Goal: Task Accomplishment & Management: Manage account settings

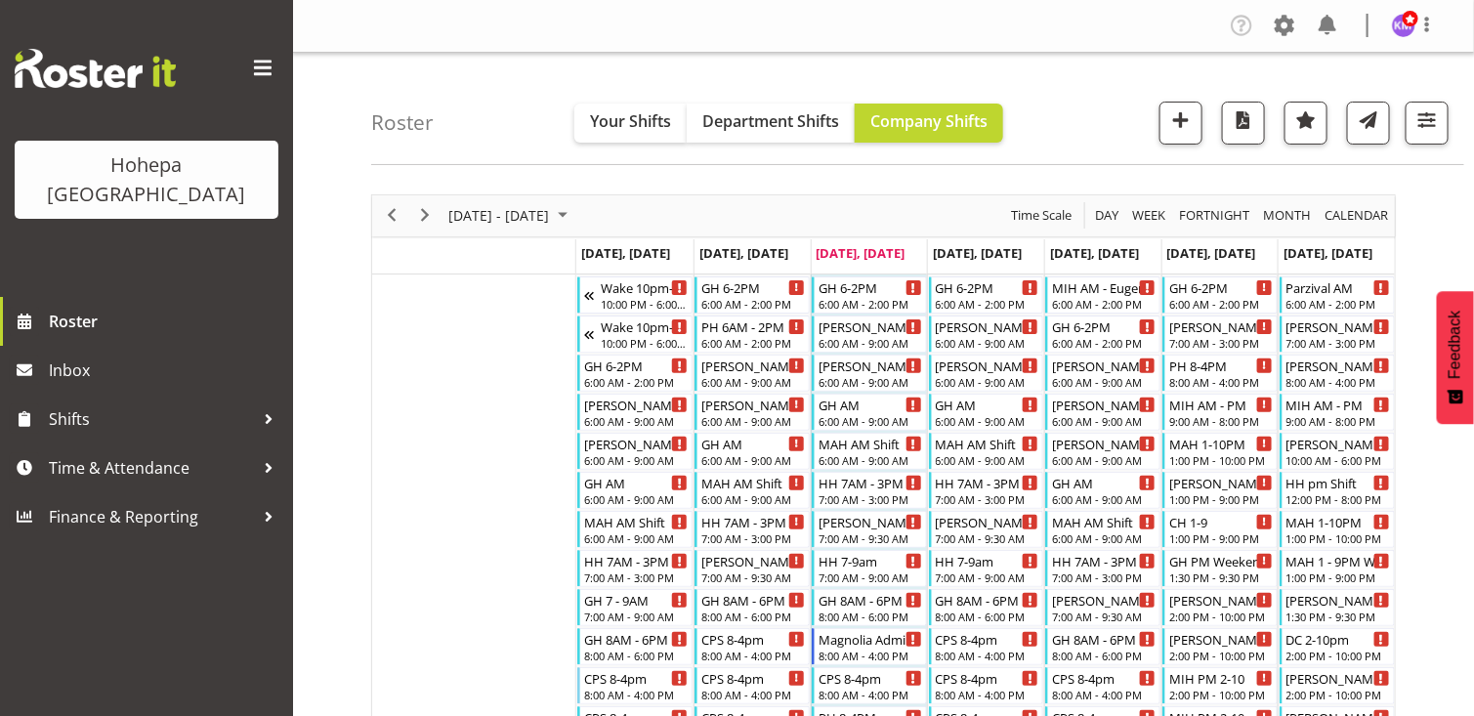
drag, startPoint x: 270, startPoint y: 63, endPoint x: 276, endPoint y: 130, distance: 67.7
click at [271, 63] on span at bounding box center [262, 68] width 31 height 31
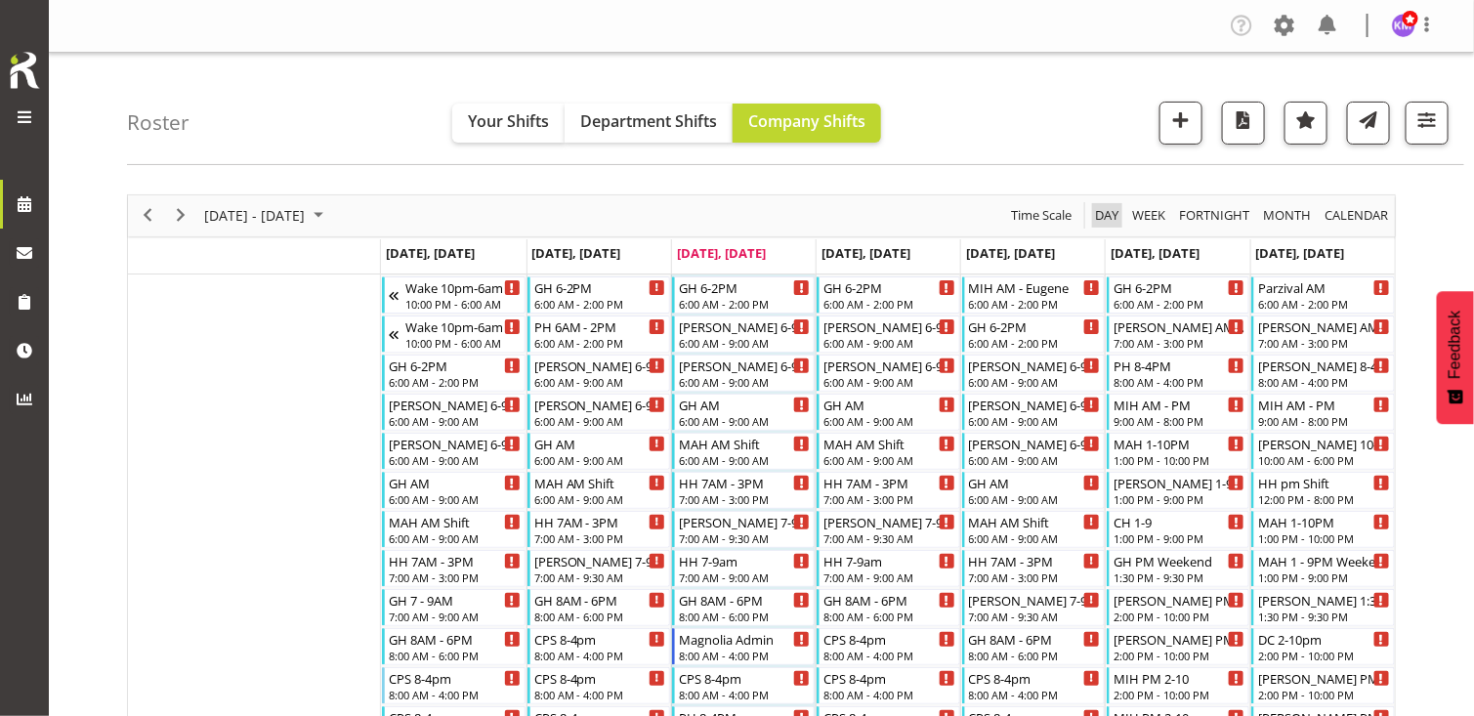
drag, startPoint x: 1107, startPoint y: 211, endPoint x: 159, endPoint y: 692, distance: 1062.3
click at [1106, 212] on span "Day" at bounding box center [1106, 215] width 27 height 24
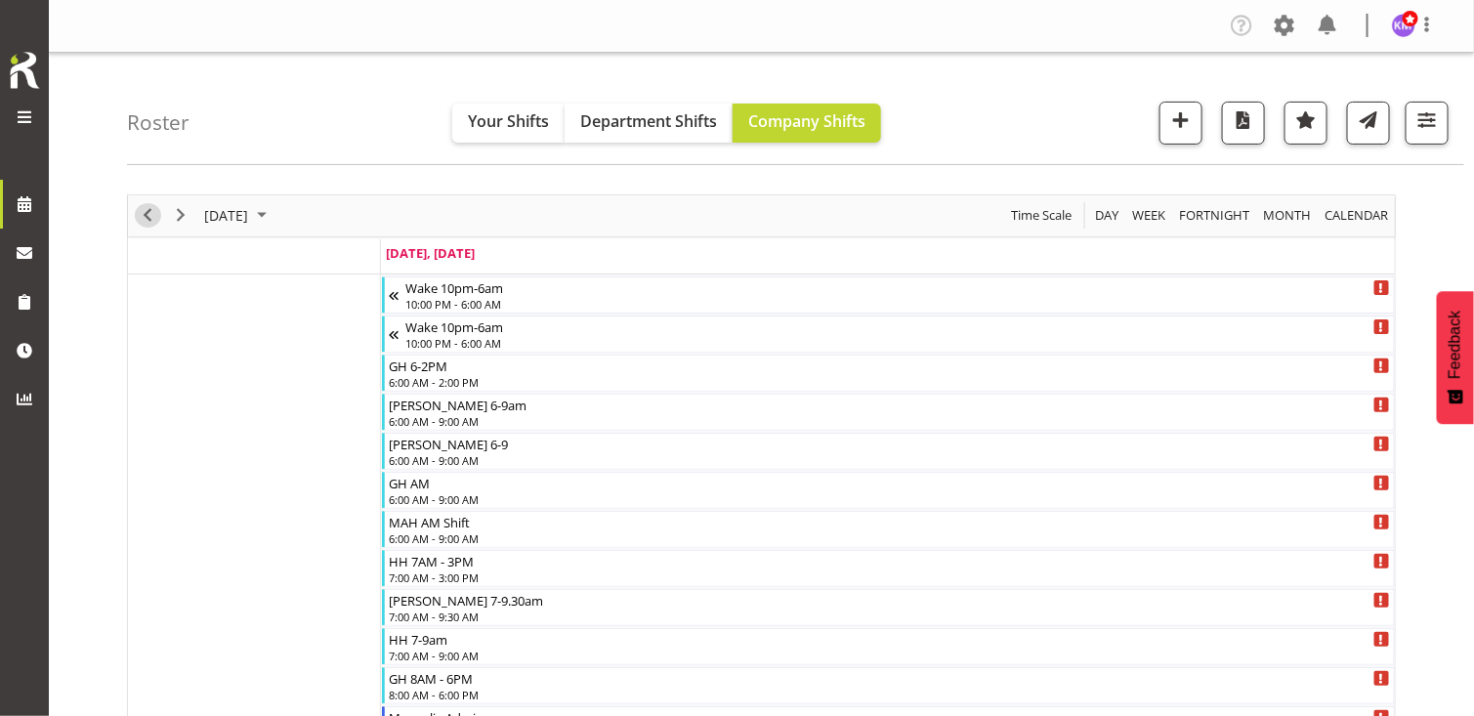
click at [149, 207] on span "Previous" at bounding box center [147, 215] width 23 height 24
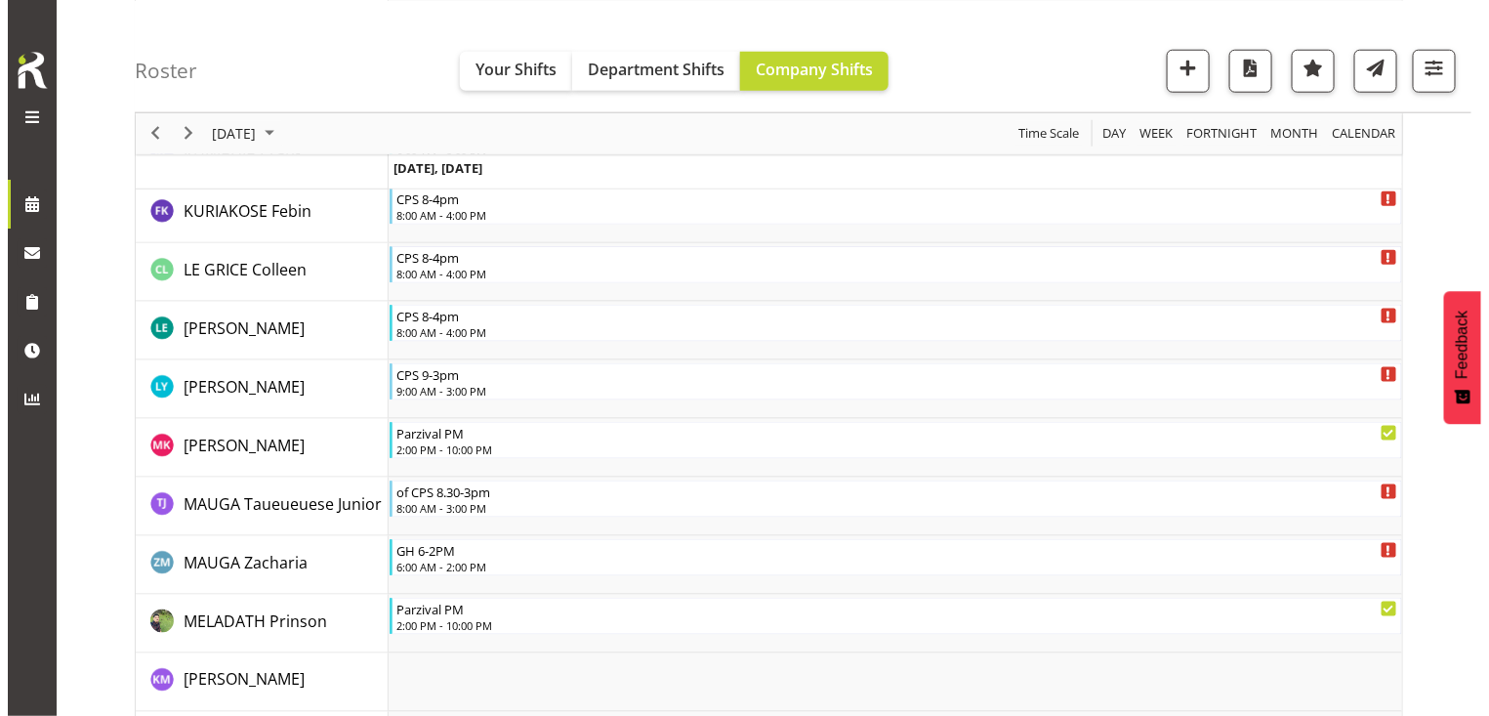
scroll to position [3614, 0]
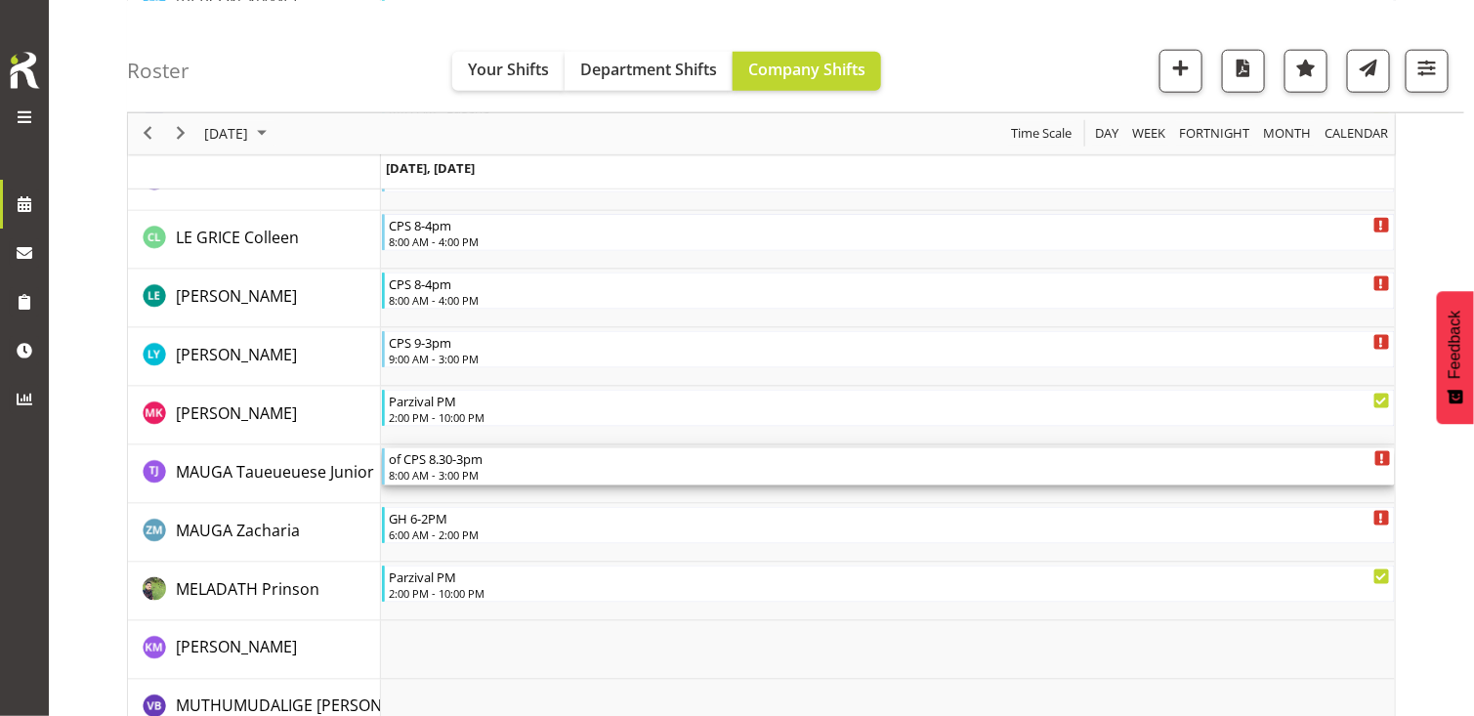
click at [479, 470] on div "8:00 AM - 3:00 PM" at bounding box center [889, 475] width 1001 height 16
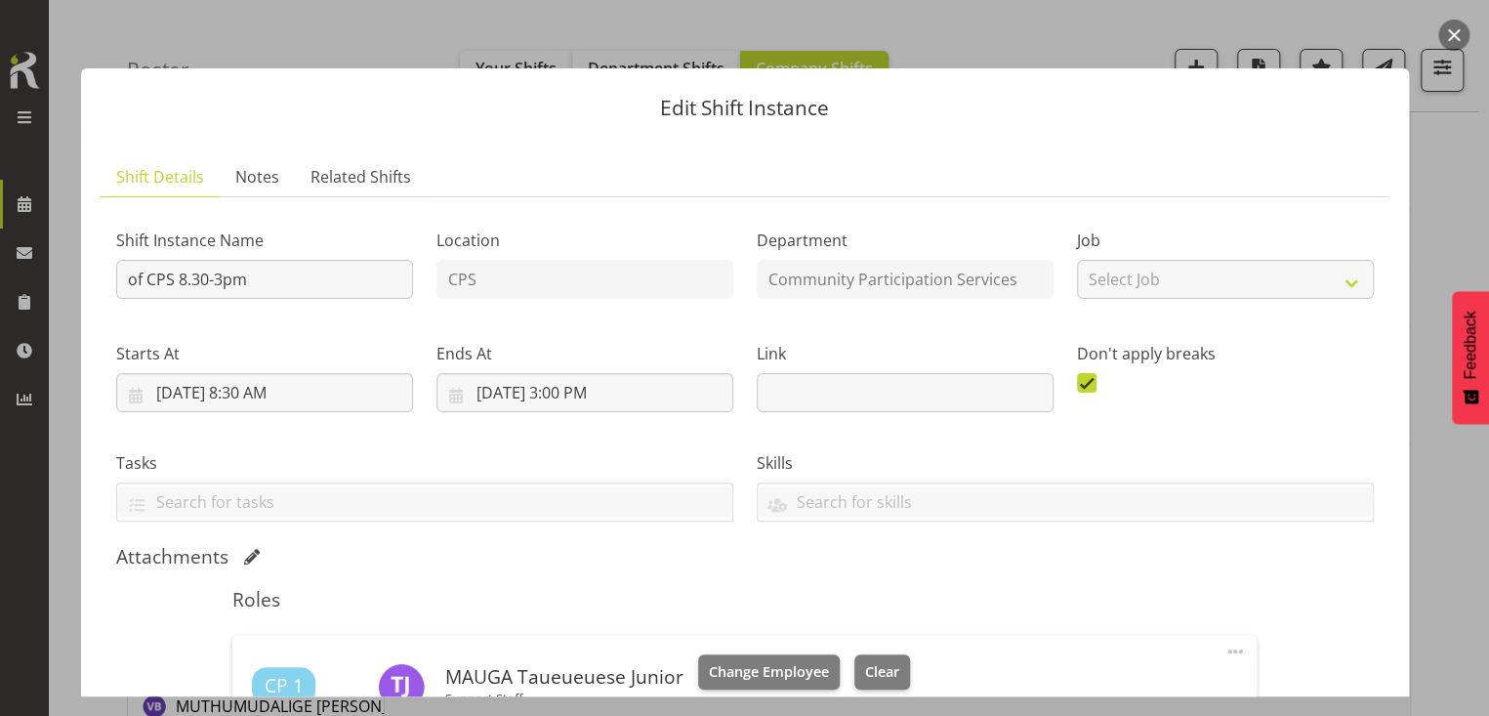
scroll to position [293, 0]
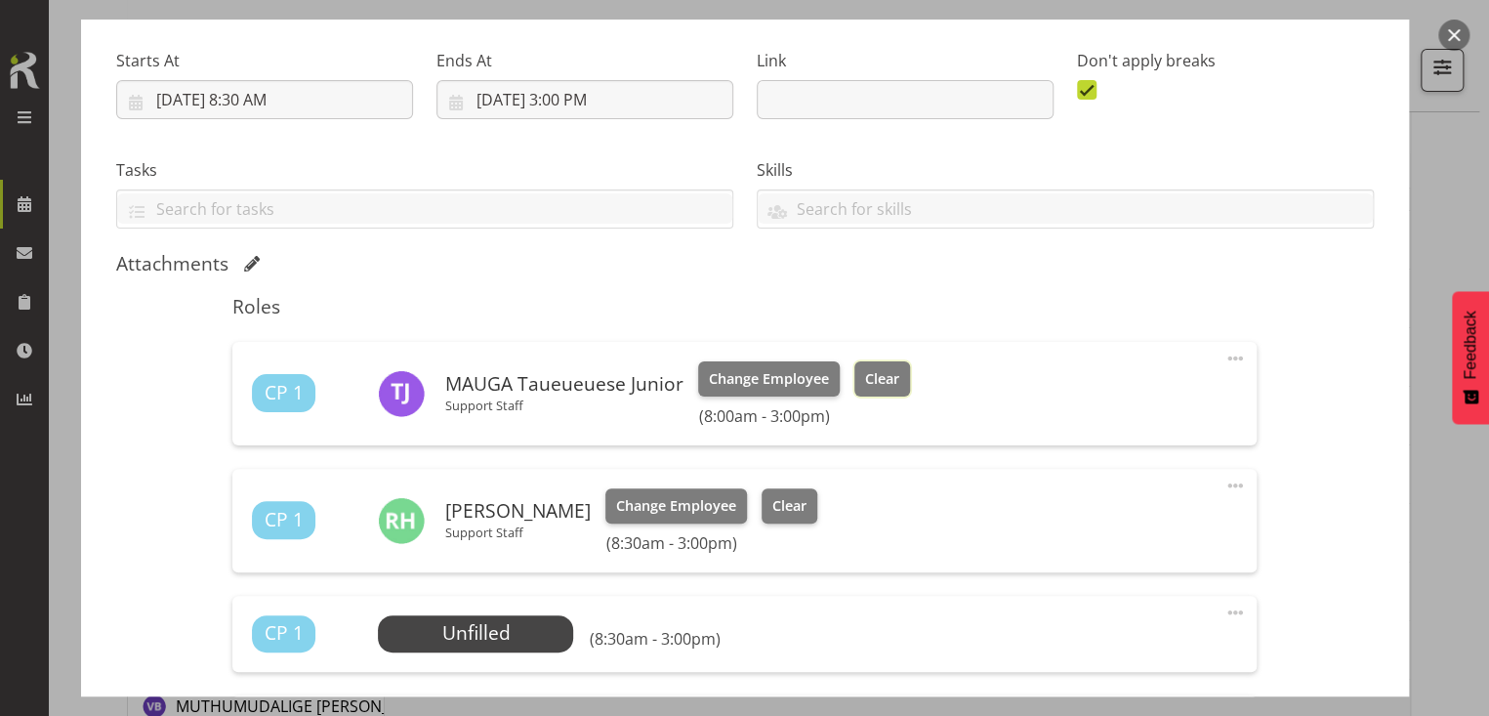
click at [890, 374] on span "Clear" at bounding box center [882, 378] width 34 height 21
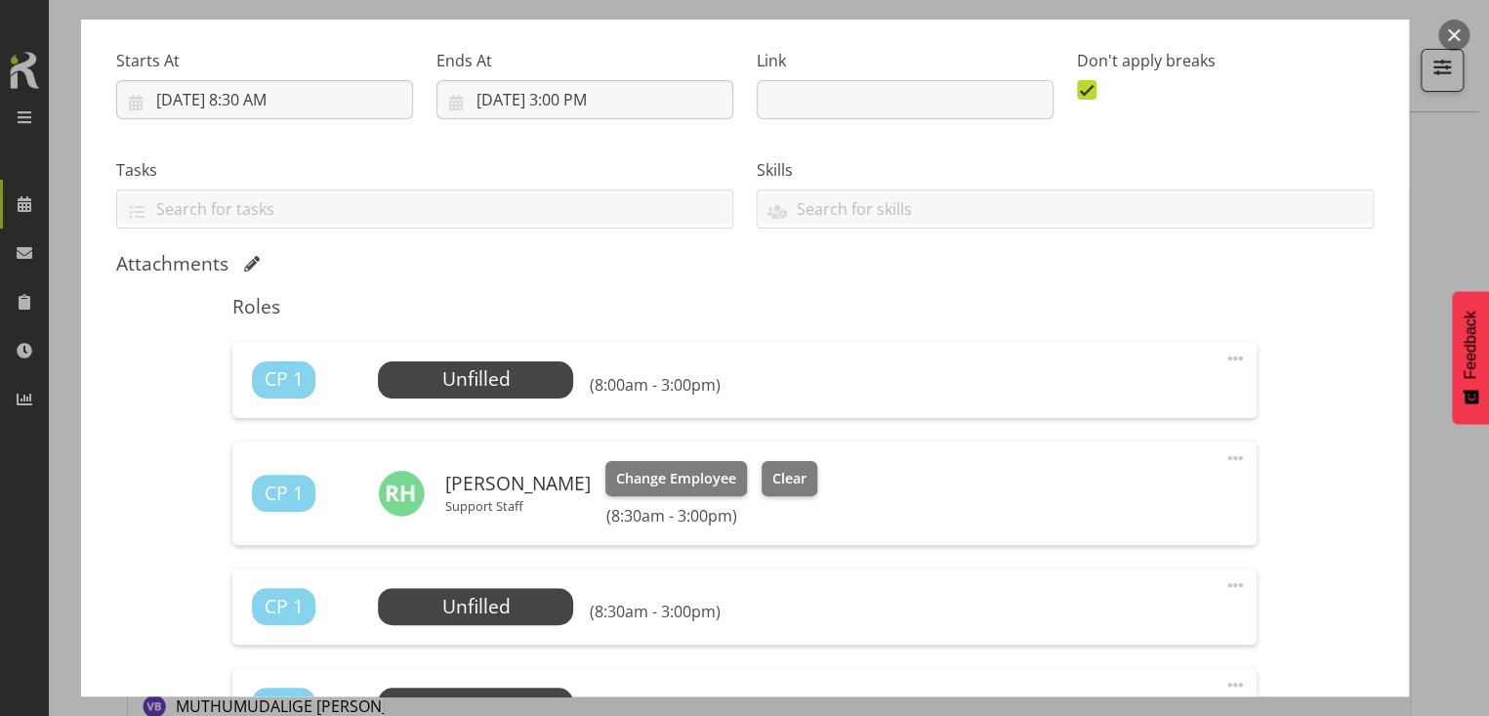
drag, startPoint x: 1223, startPoint y: 582, endPoint x: 1156, endPoint y: 599, distance: 68.5
click at [1224, 581] on span at bounding box center [1235, 584] width 23 height 23
click at [1084, 623] on link "Edit" at bounding box center [1154, 627] width 188 height 35
select select "7"
select select "2025"
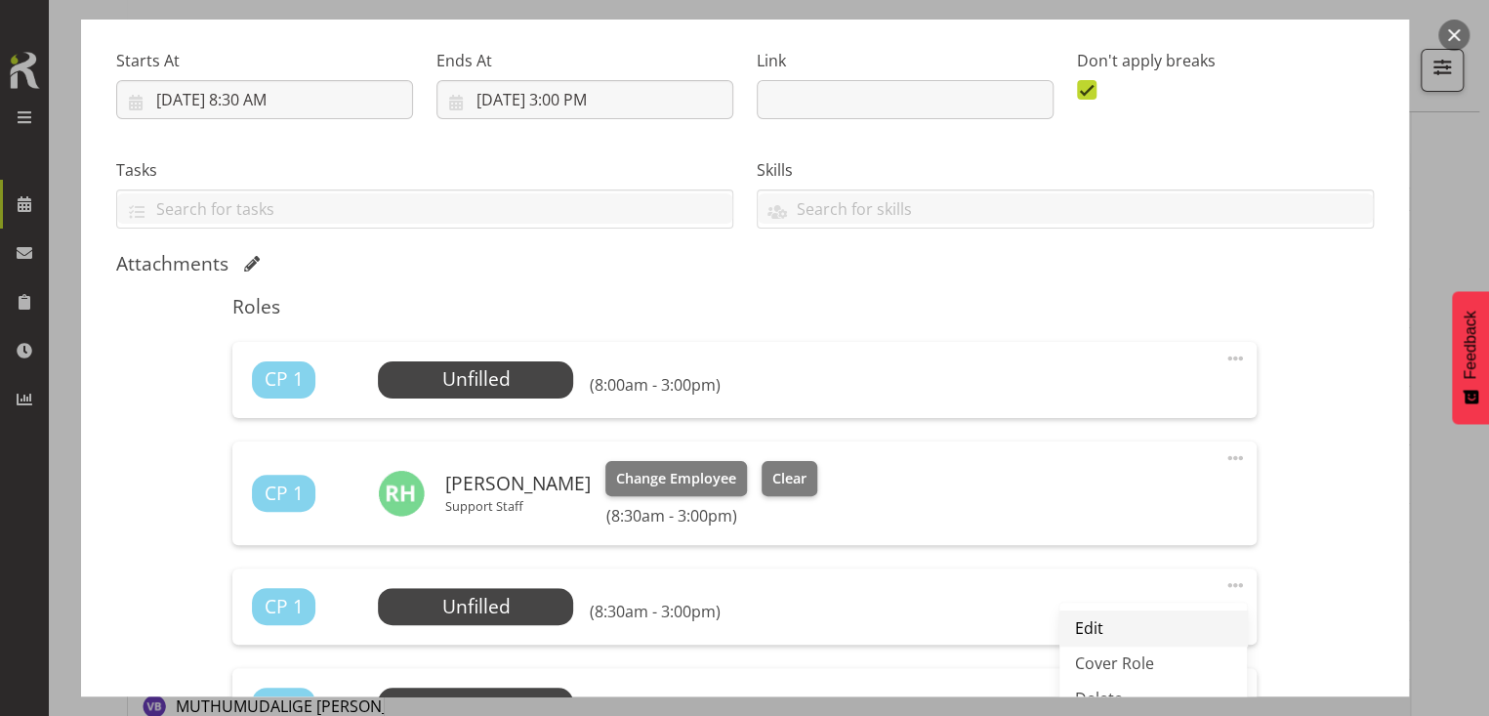
select select "15"
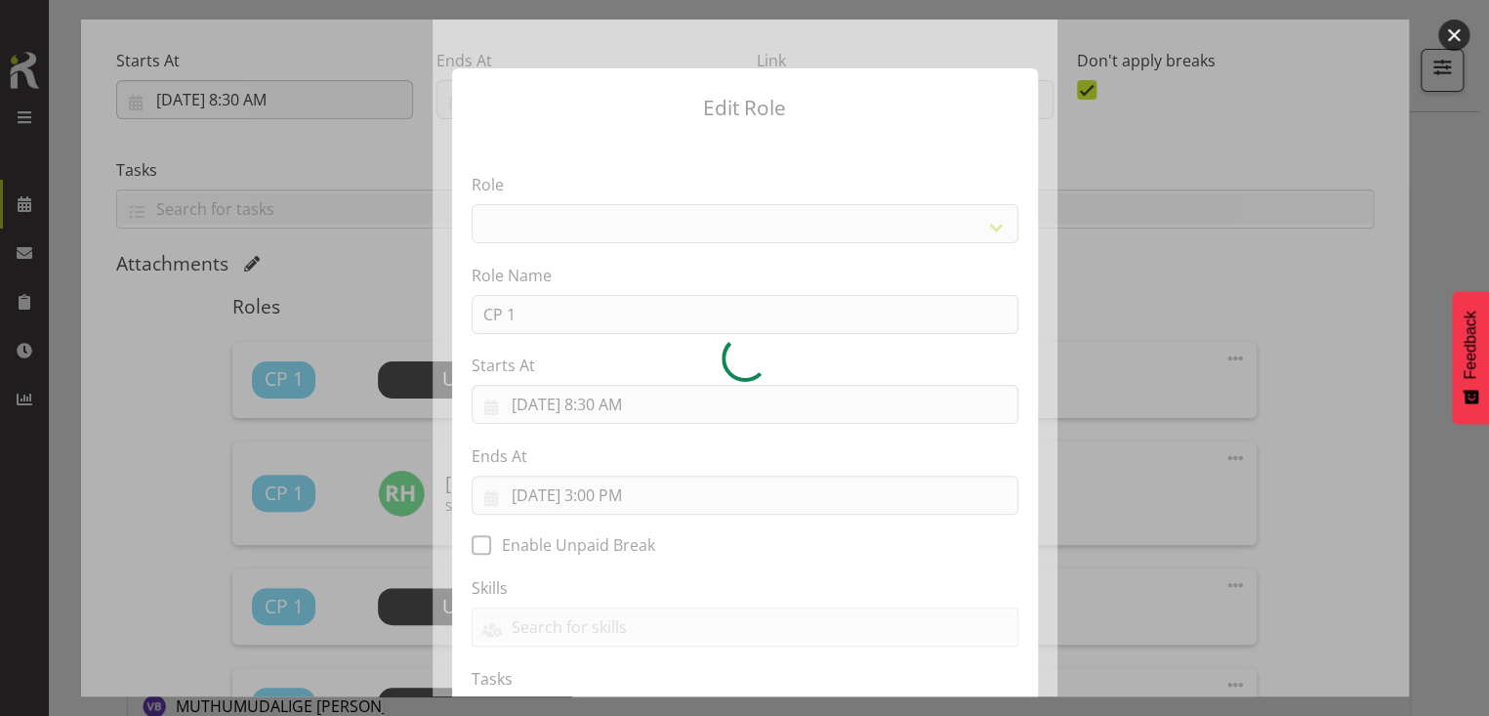
select select
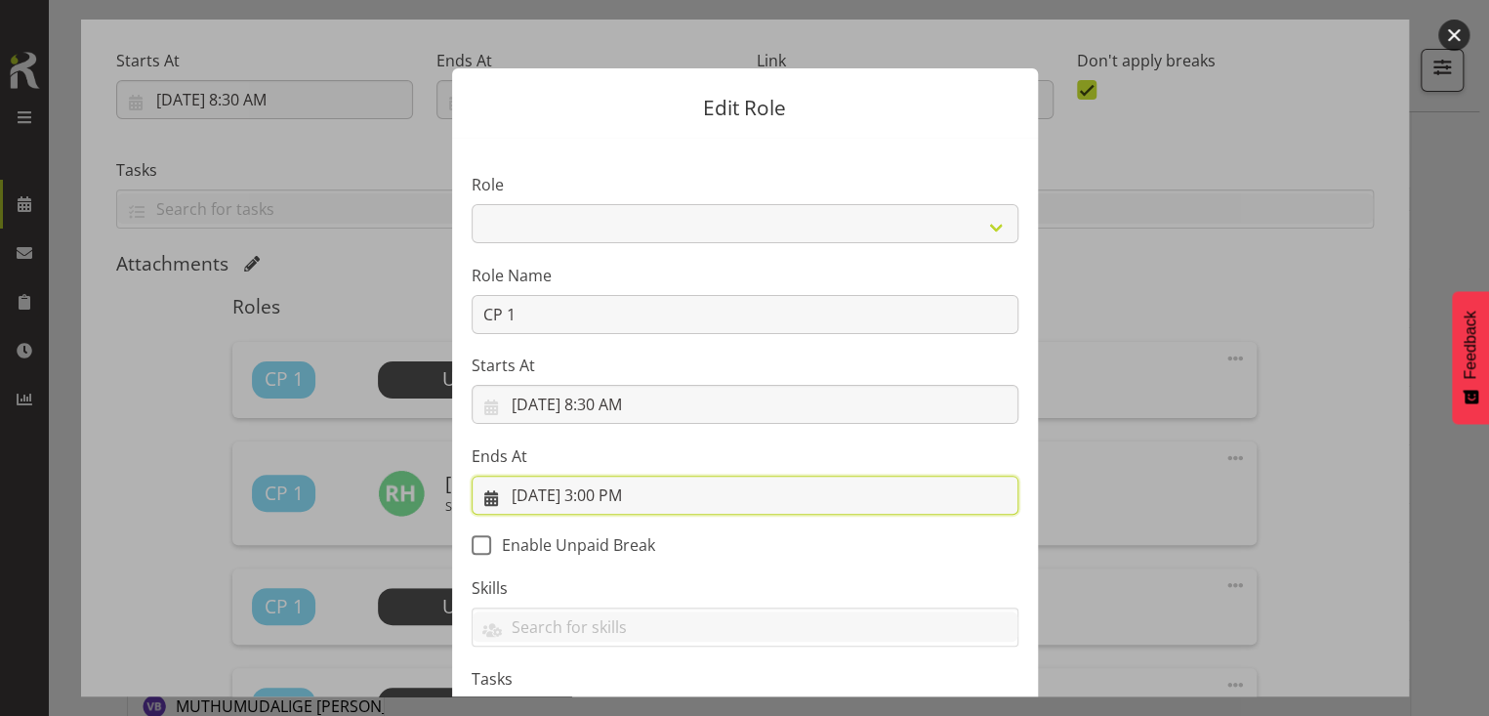
click at [611, 496] on input "[DATE] 3:00 PM" at bounding box center [745, 495] width 547 height 39
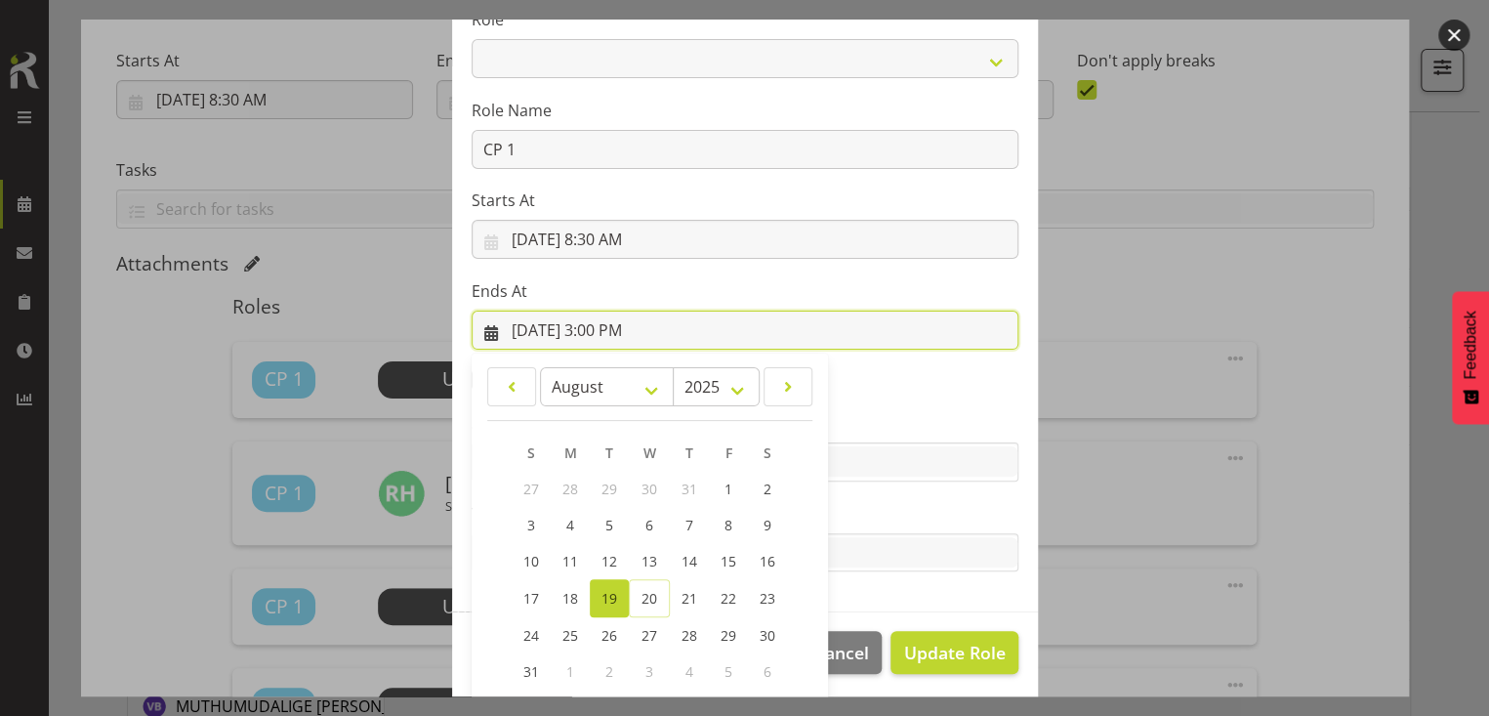
scroll to position [263, 0]
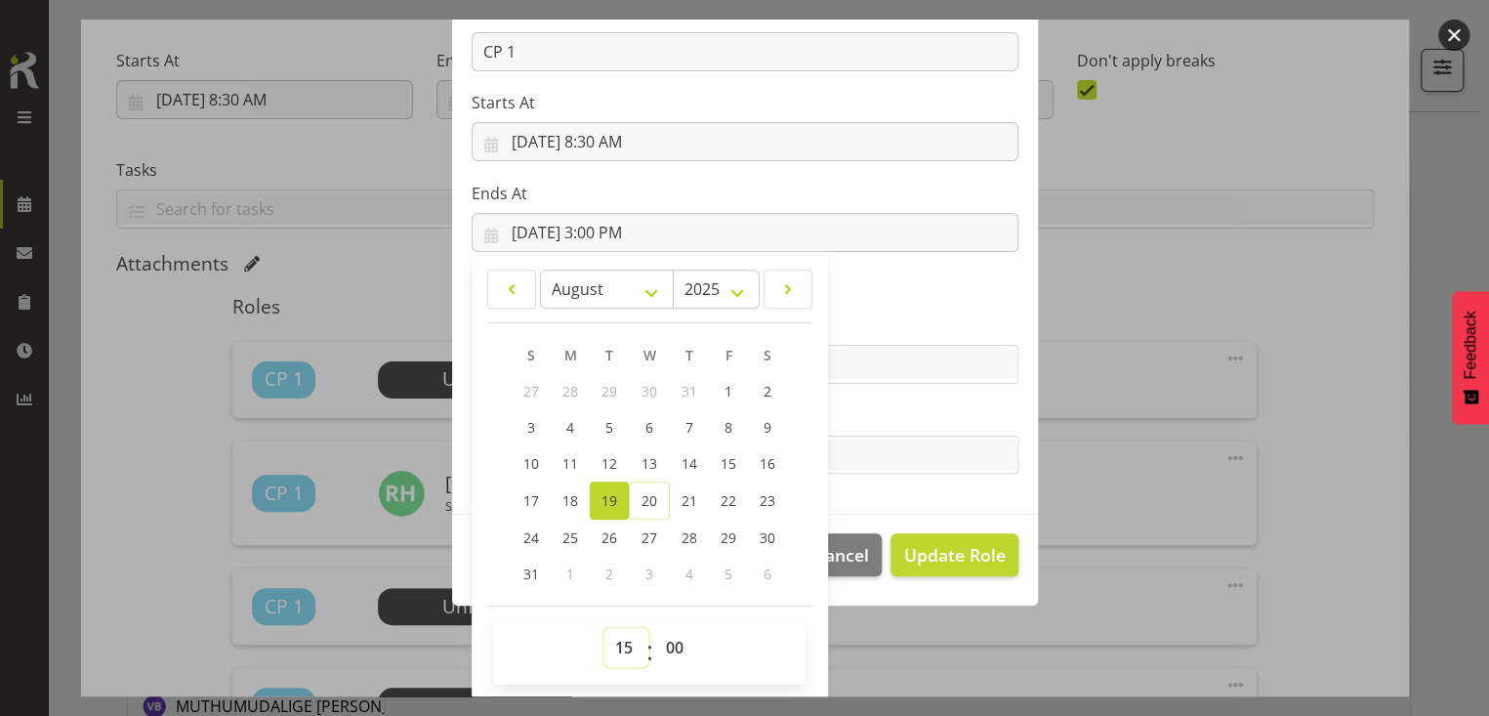
drag, startPoint x: 611, startPoint y: 639, endPoint x: 613, endPoint y: 629, distance: 10.0
click at [613, 636] on select "00 01 02 03 04 05 06 07 08 09 10 11 12 13 14 15 16 17 18 19 20 21 22 23" at bounding box center [627, 647] width 44 height 39
select select "16"
click at [605, 628] on select "00 01 02 03 04 05 06 07 08 09 10 11 12 13 14 15 16 17 18 19 20 21 22 23" at bounding box center [627, 647] width 44 height 39
type input "[DATE] 4:00 PM"
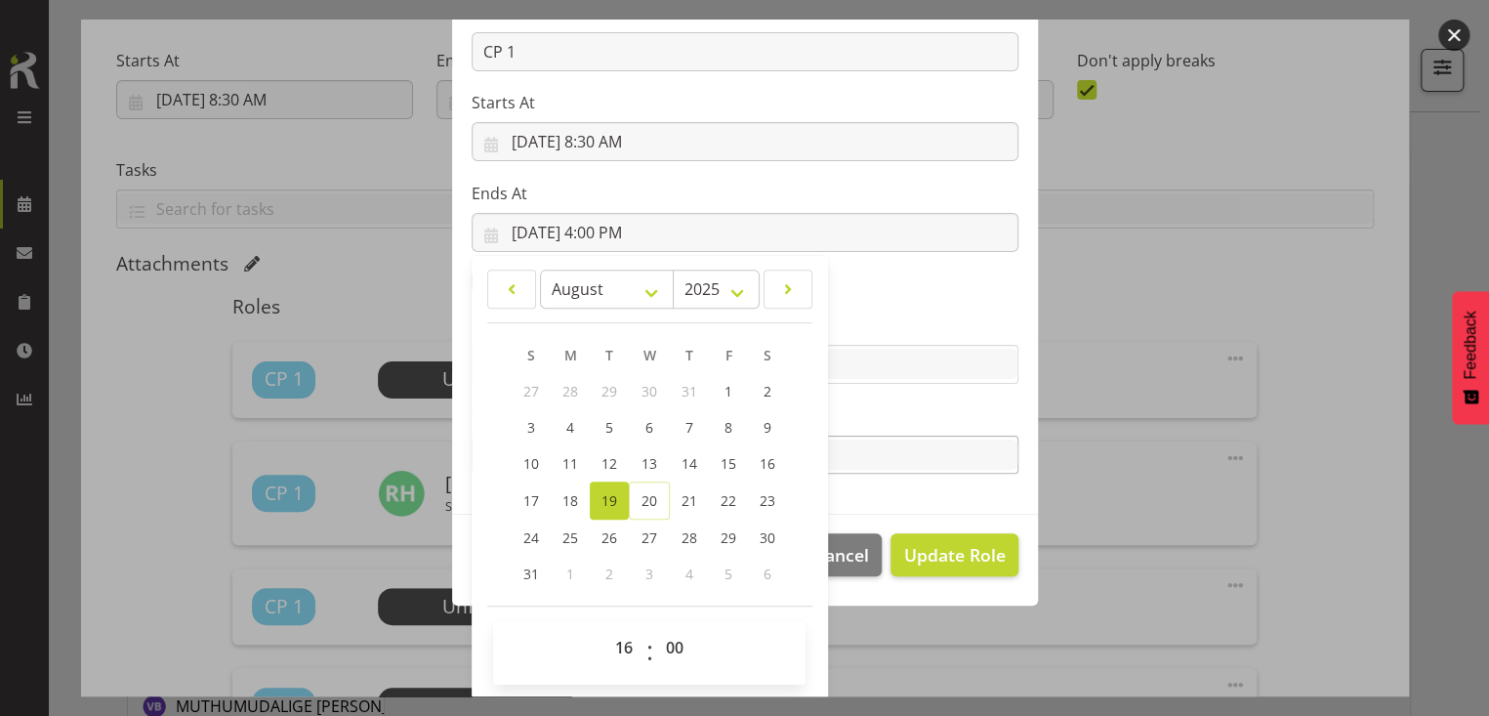
drag, startPoint x: 864, startPoint y: 417, endPoint x: 932, endPoint y: 465, distance: 82.7
click at [874, 417] on label "Tasks" at bounding box center [745, 415] width 547 height 23
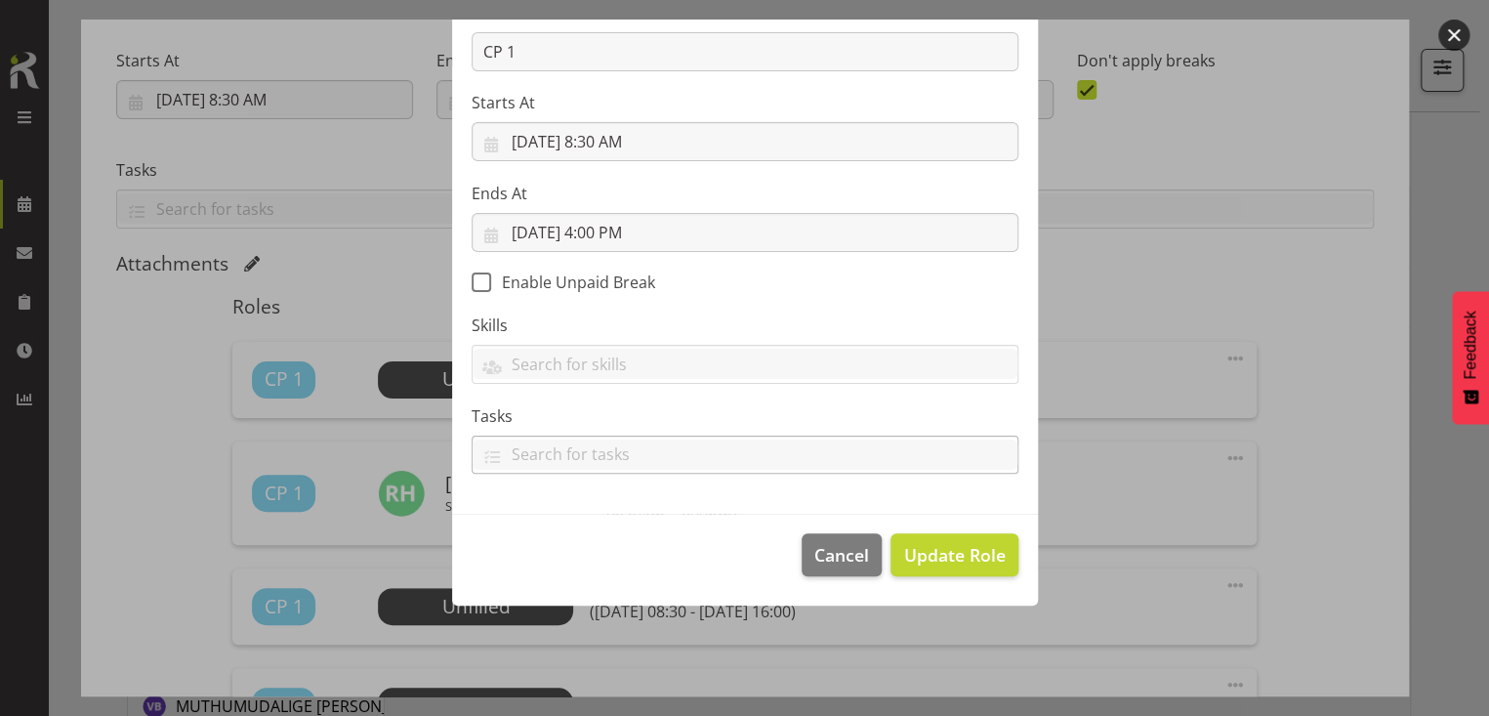
scroll to position [170, 0]
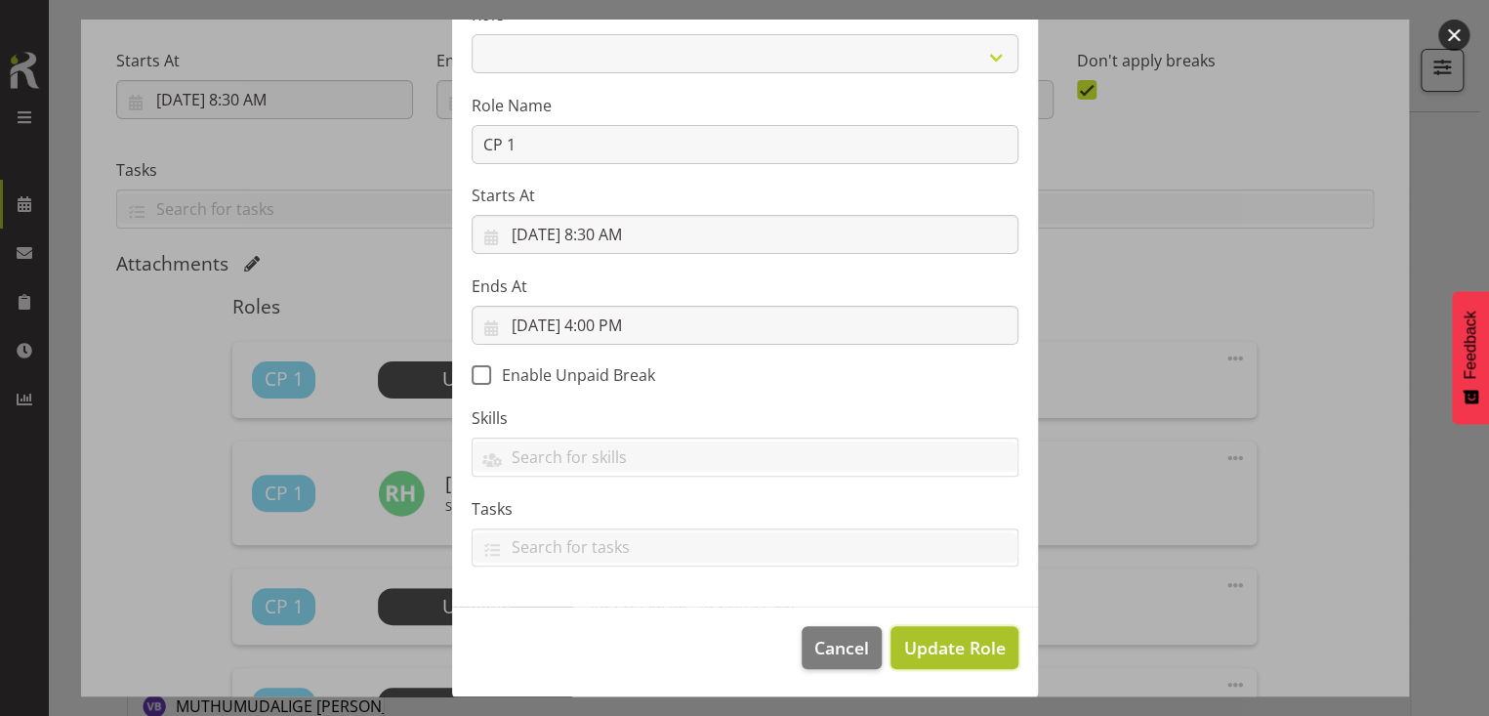
drag, startPoint x: 939, startPoint y: 643, endPoint x: 900, endPoint y: 635, distance: 39.8
click at [936, 640] on span "Update Role" at bounding box center [954, 647] width 102 height 25
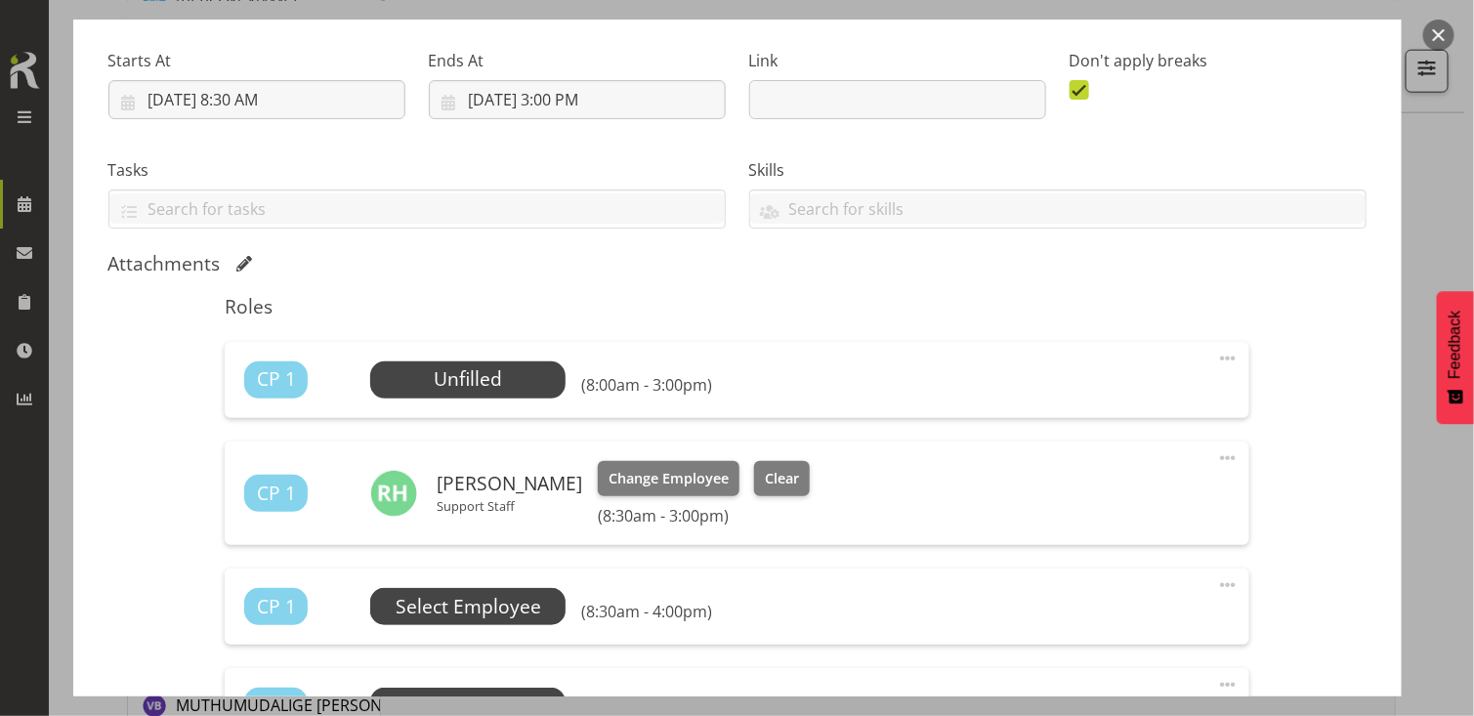
click at [0, 0] on span "Select Employee" at bounding box center [0, 0] width 0 height 0
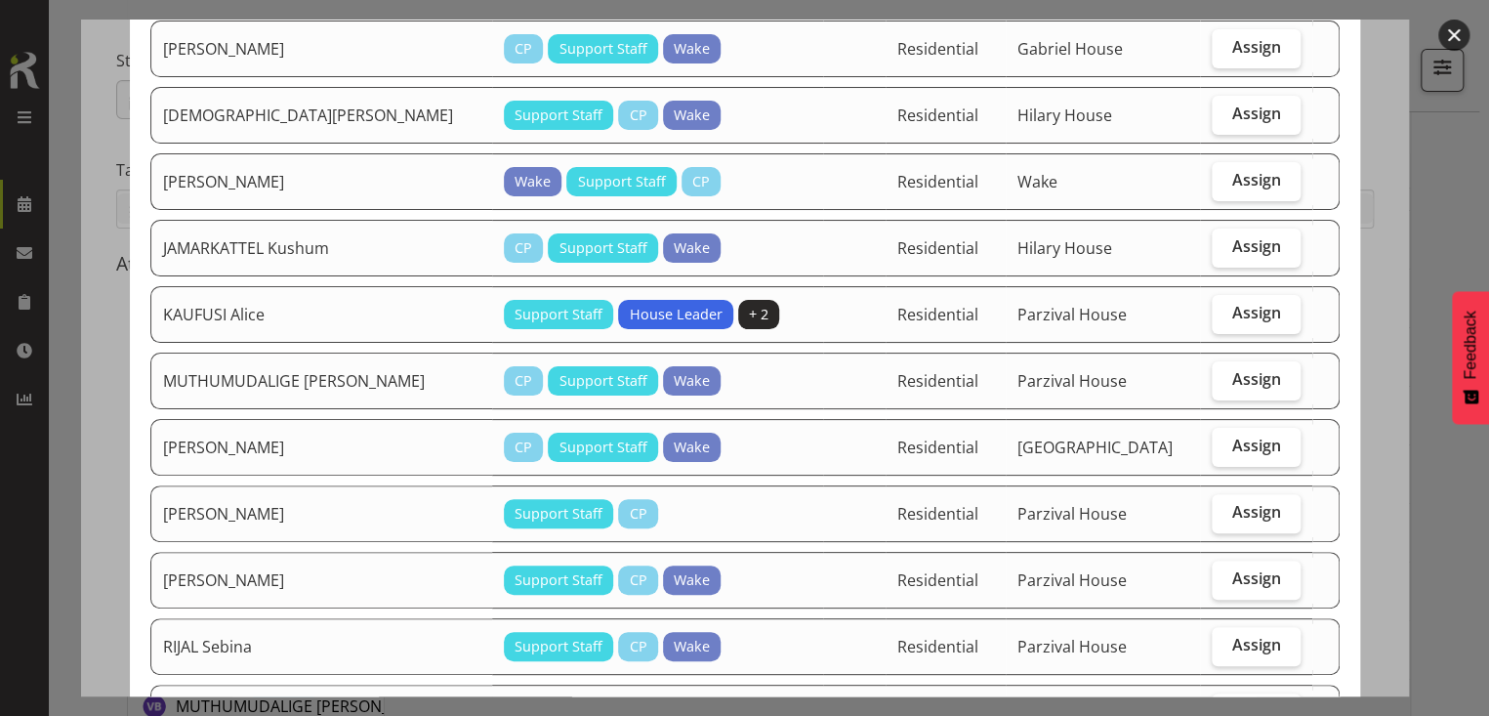
scroll to position [293, 0]
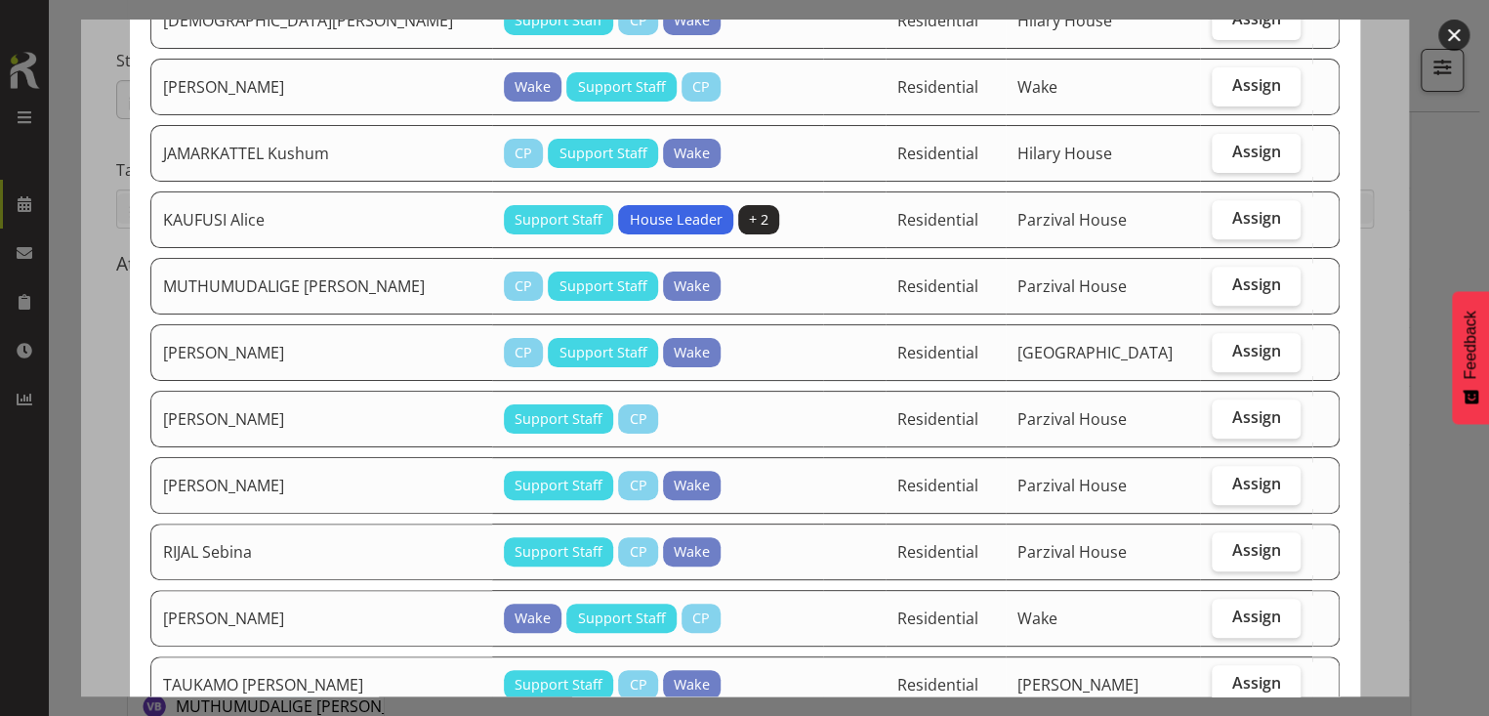
drag, startPoint x: 1228, startPoint y: 211, endPoint x: 1207, endPoint y: 254, distance: 47.6
click at [1233, 215] on span "Assign" at bounding box center [1257, 218] width 49 height 20
click at [1223, 215] on input "Assign" at bounding box center [1218, 218] width 13 height 13
checkbox input "true"
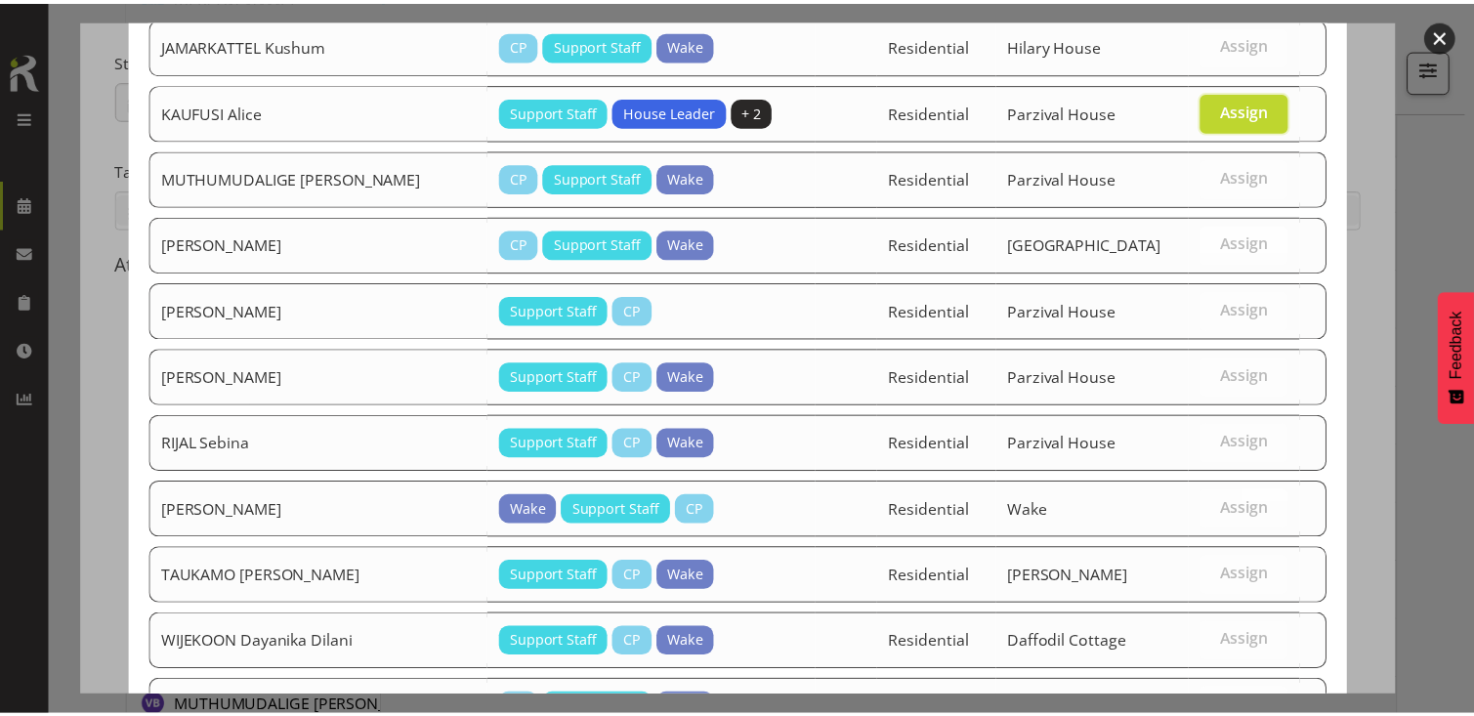
scroll to position [615, 0]
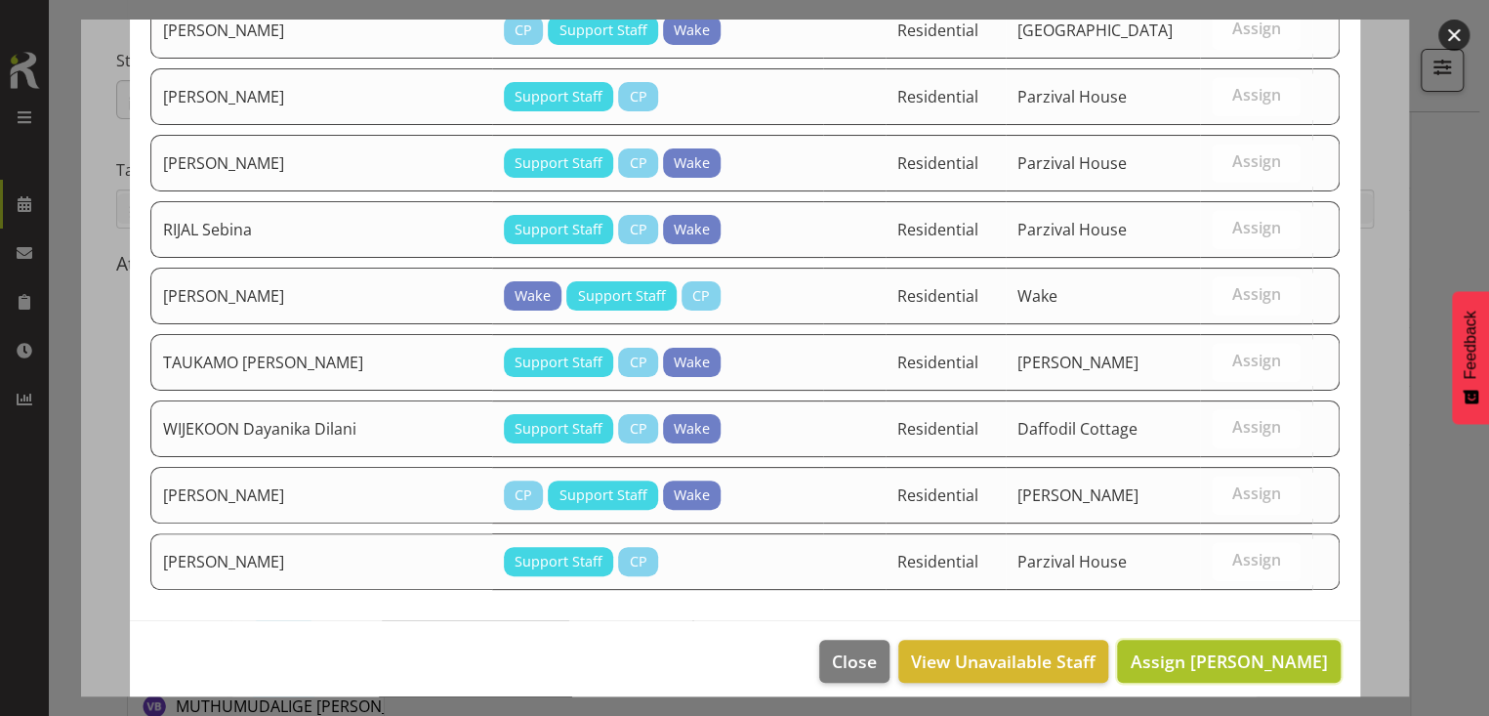
click at [1209, 650] on span "Assign [PERSON_NAME]" at bounding box center [1228, 661] width 197 height 23
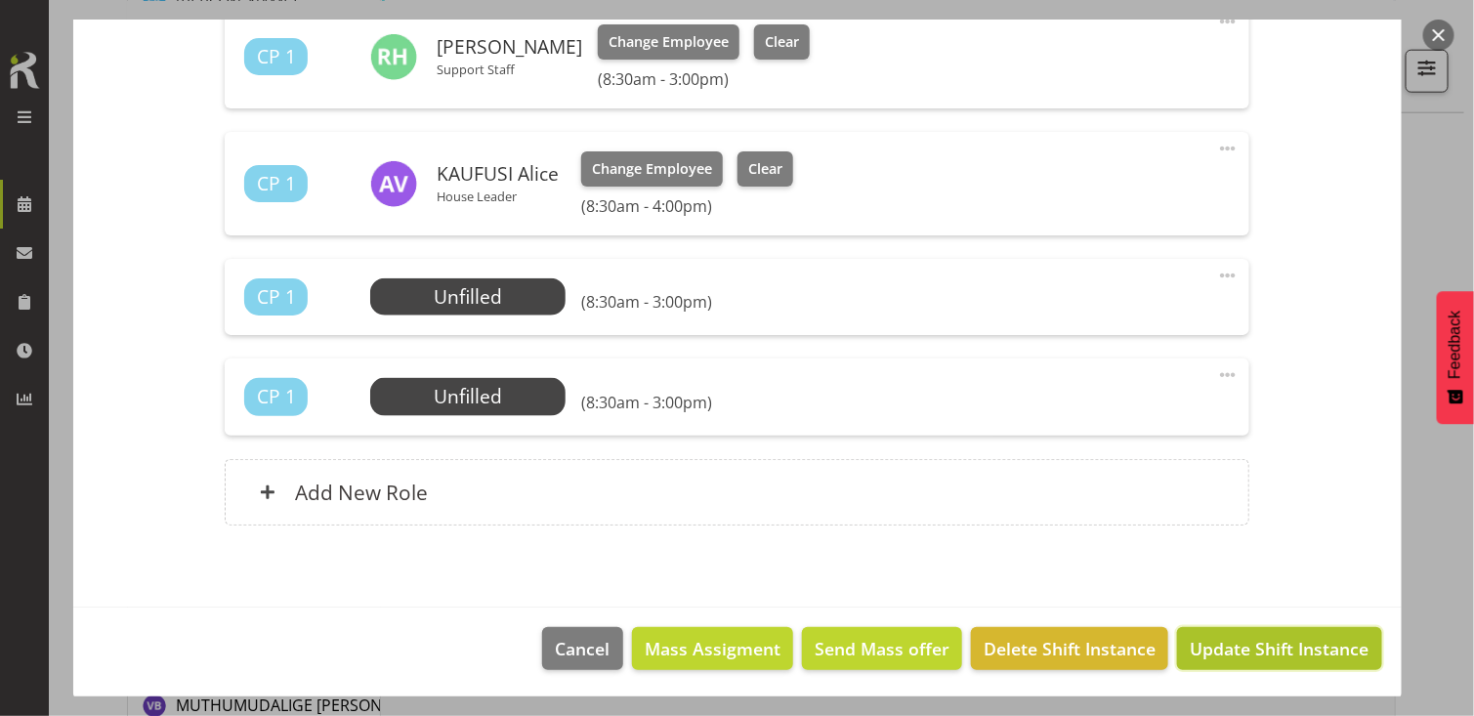
click at [1236, 639] on span "Update Shift Instance" at bounding box center [1279, 648] width 179 height 25
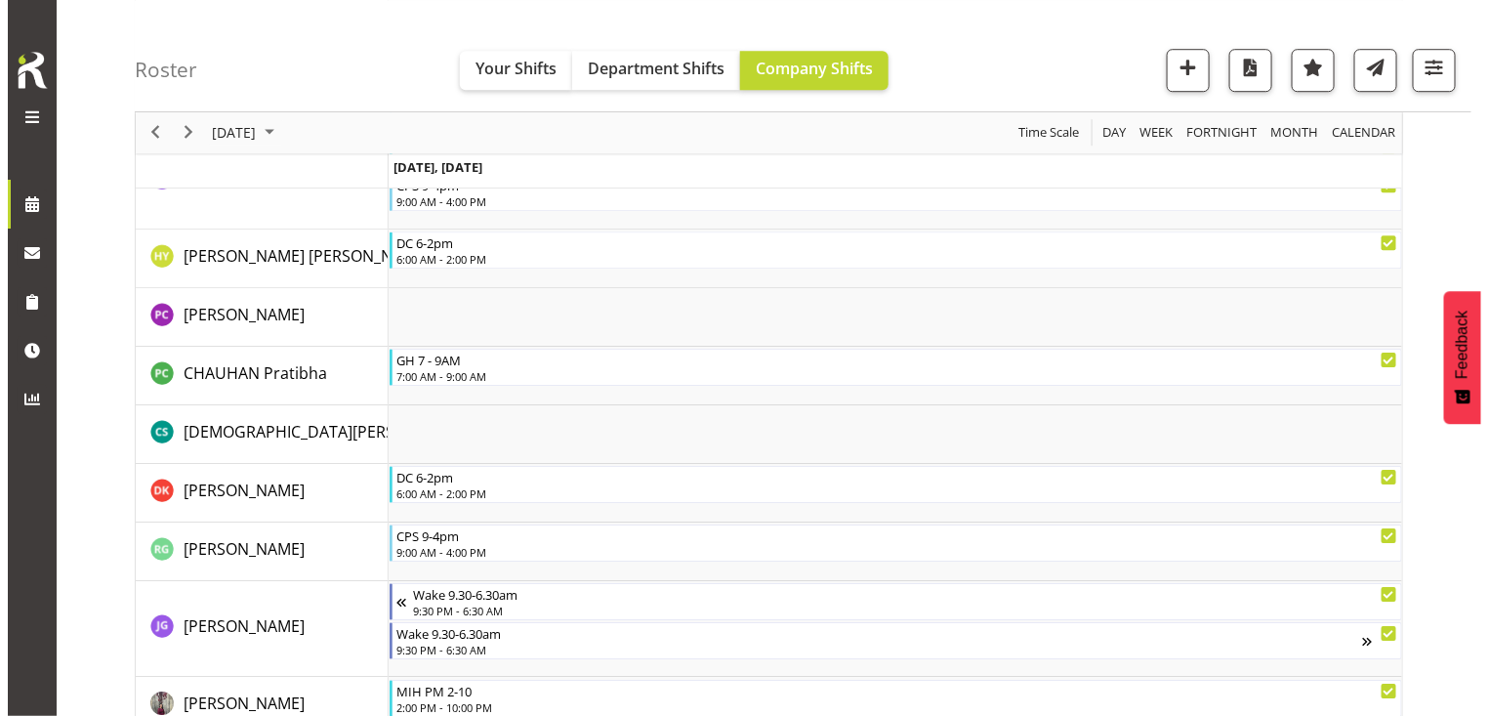
scroll to position [3614, 0]
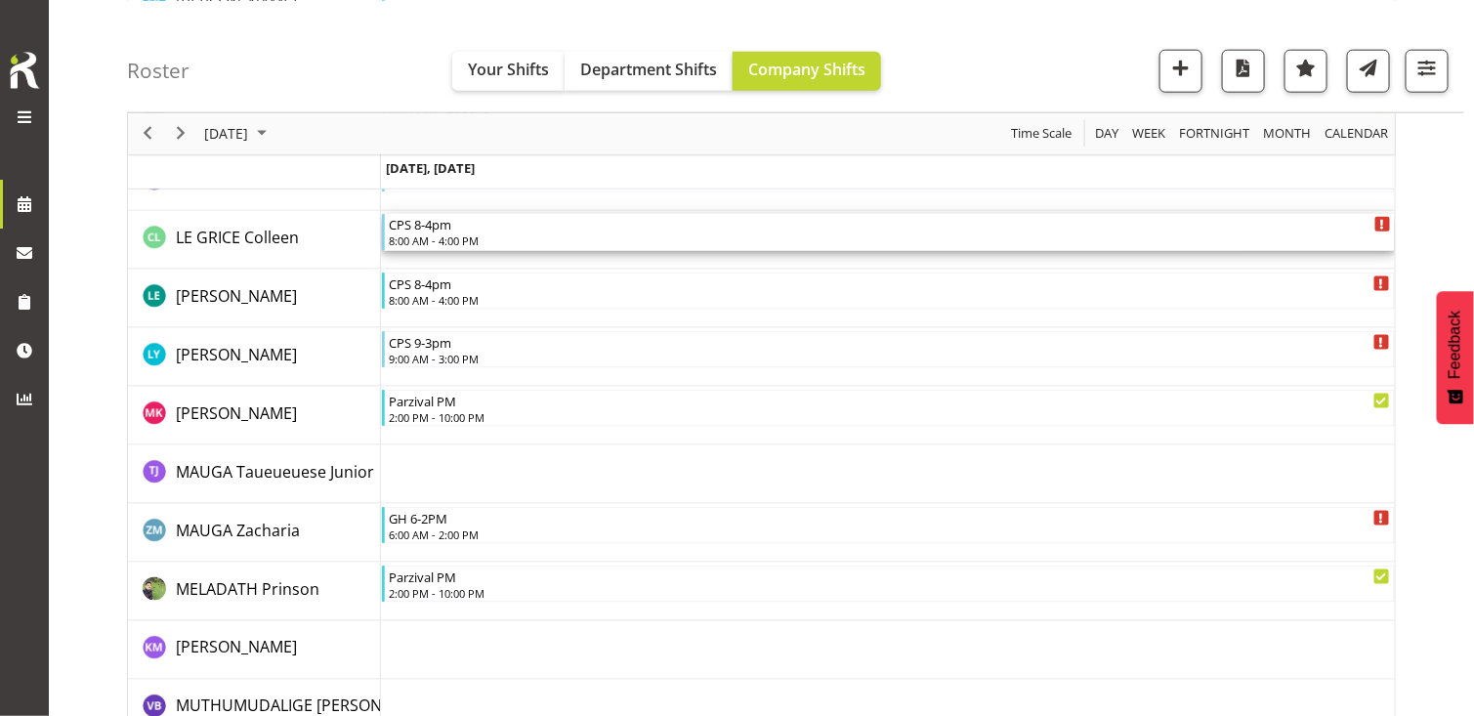
click at [454, 236] on div "8:00 AM - 4:00 PM" at bounding box center [889, 240] width 1001 height 16
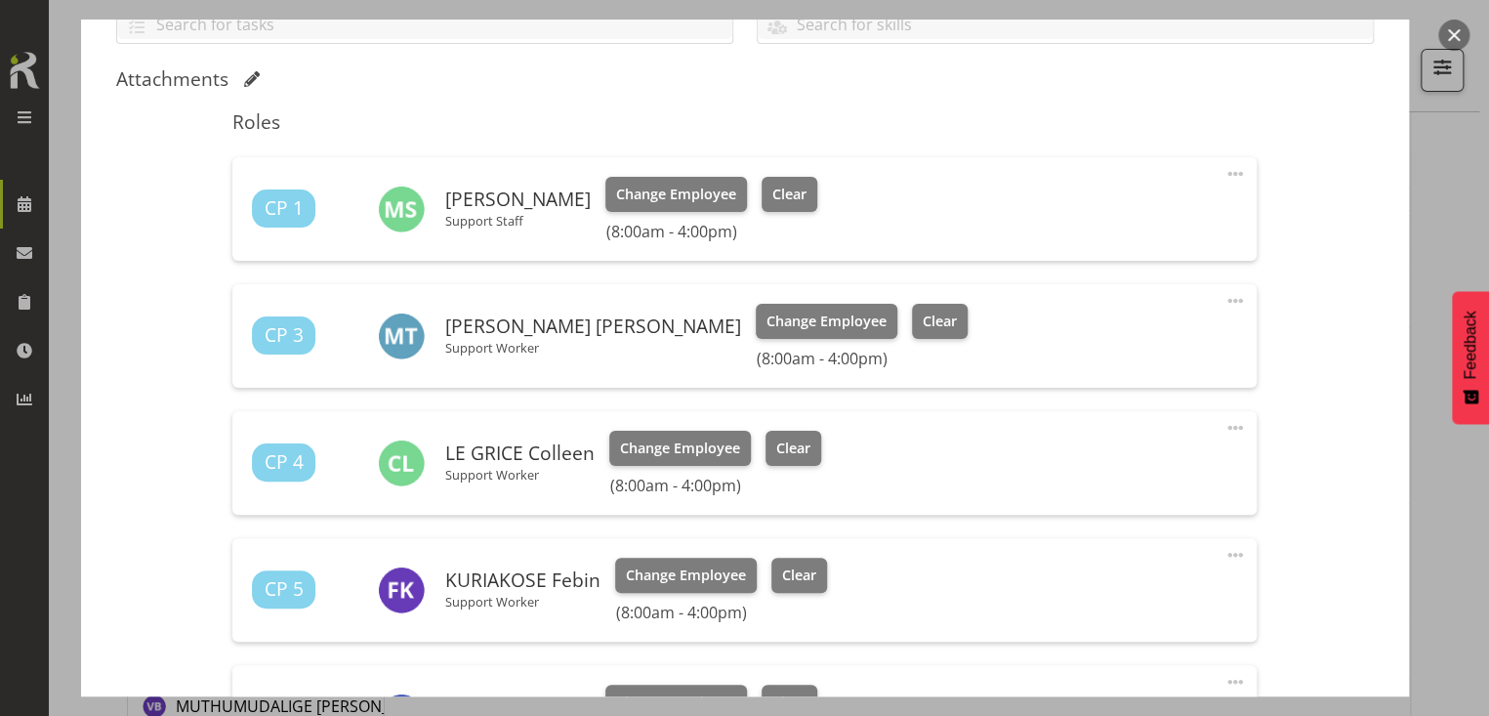
scroll to position [488, 0]
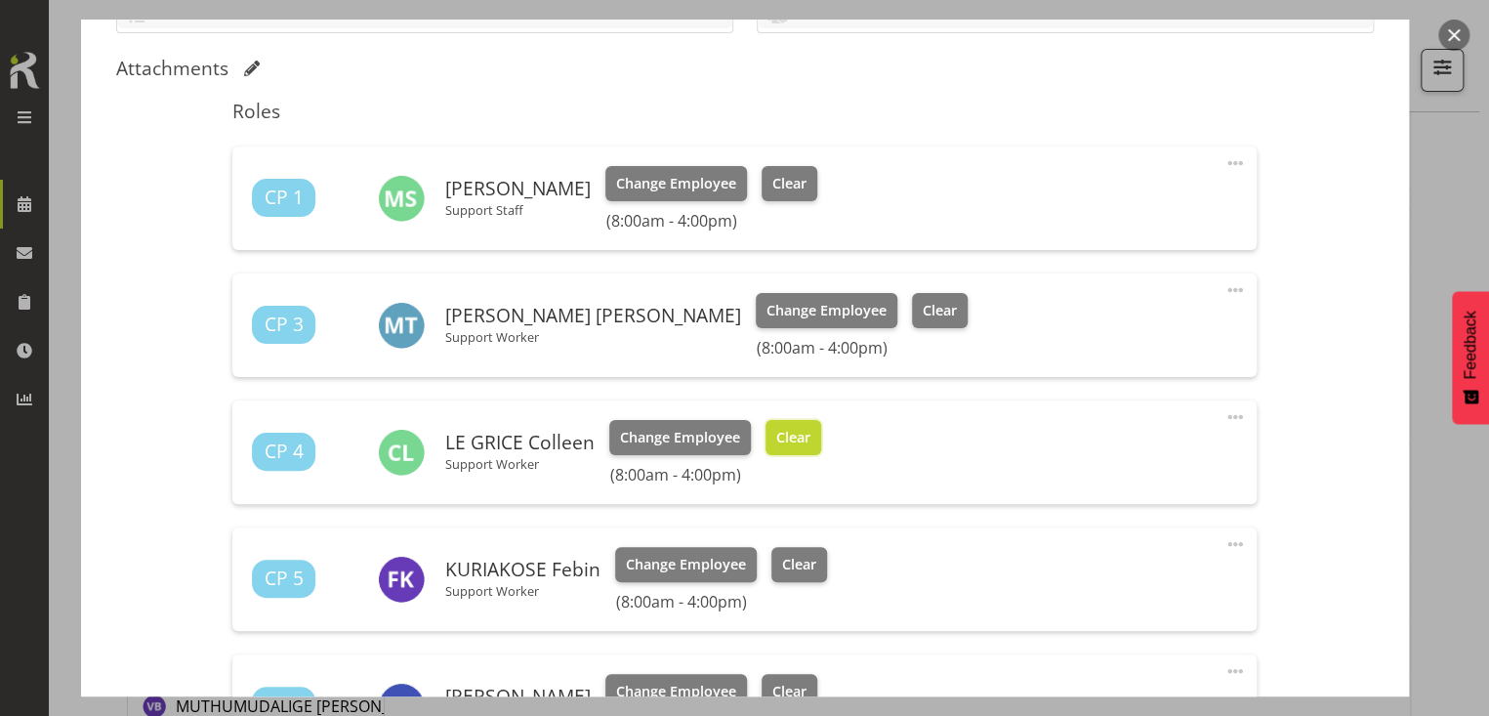
click at [785, 430] on span "Clear" at bounding box center [793, 437] width 34 height 21
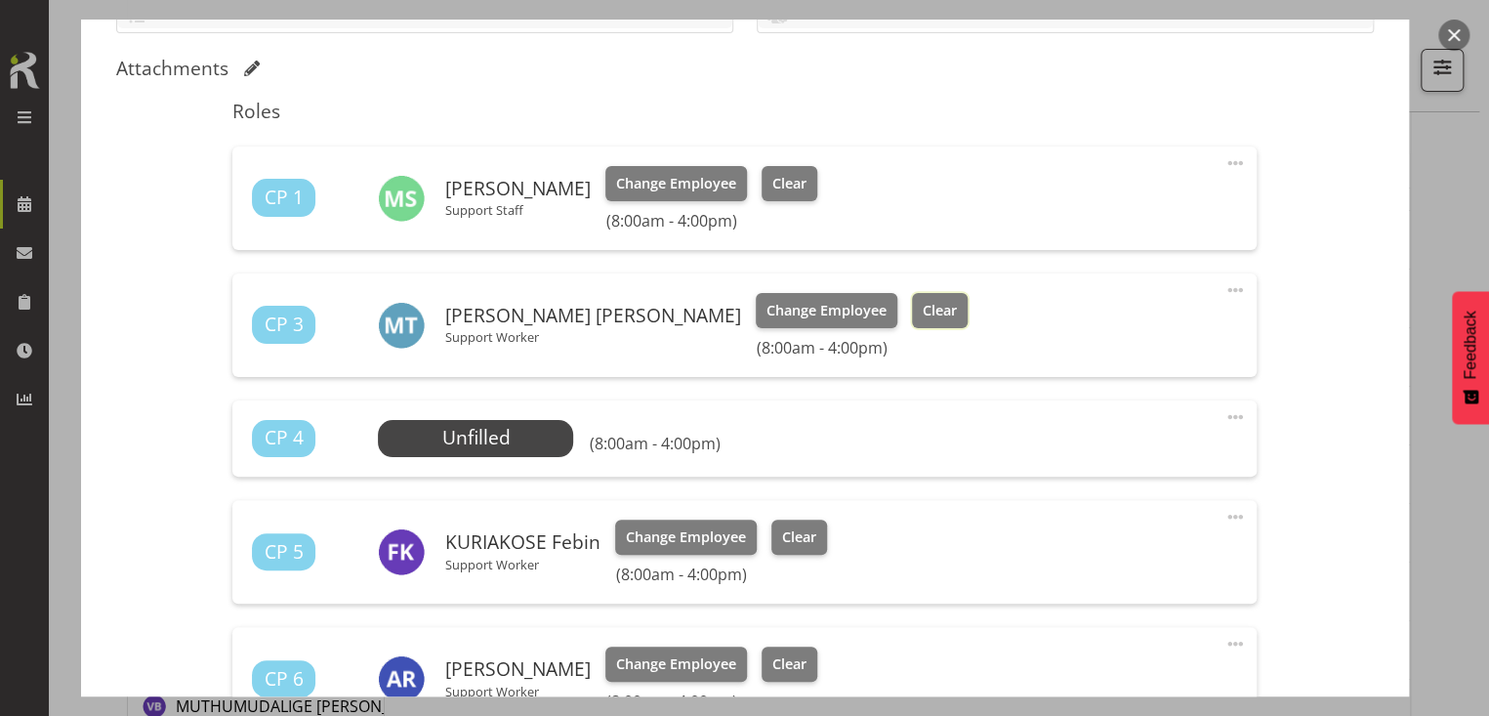
click at [923, 316] on span "Clear" at bounding box center [940, 310] width 34 height 21
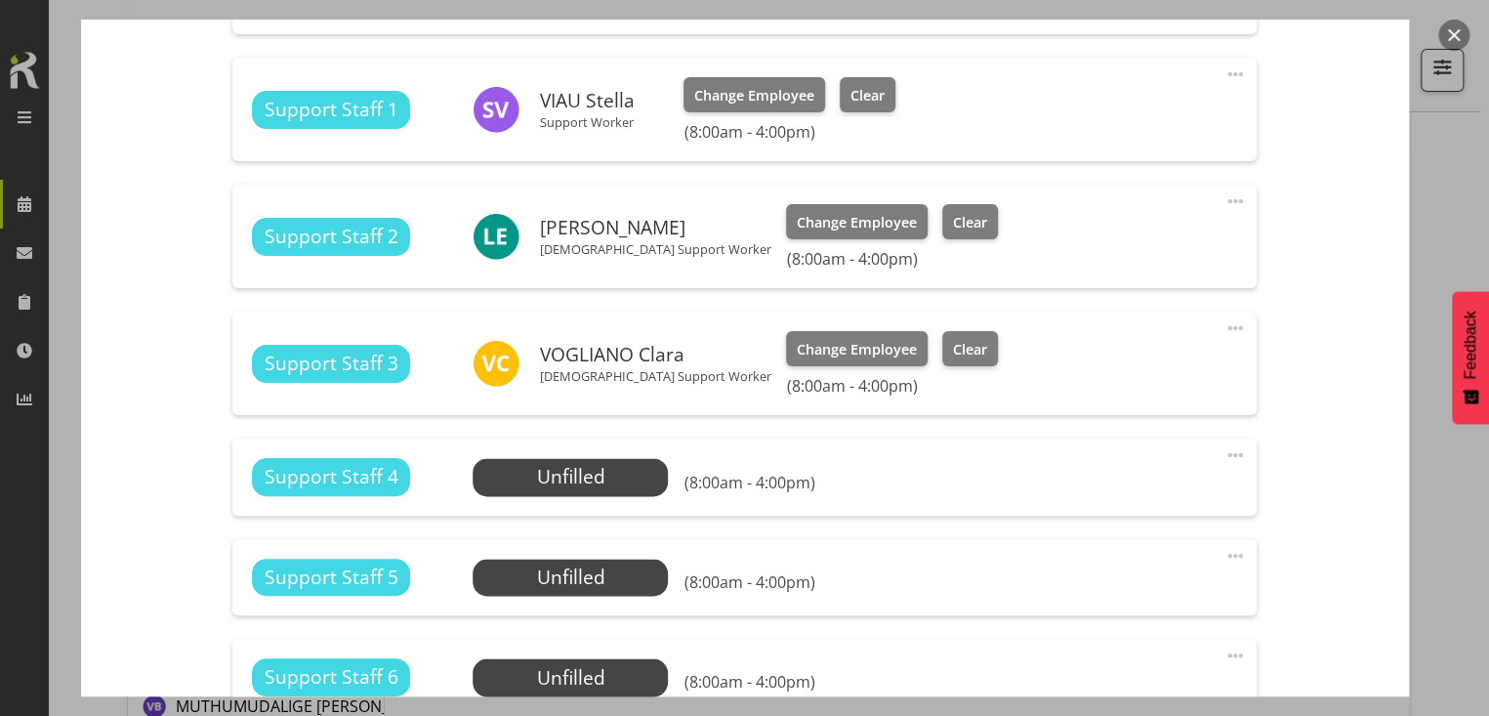
scroll to position [1856, 0]
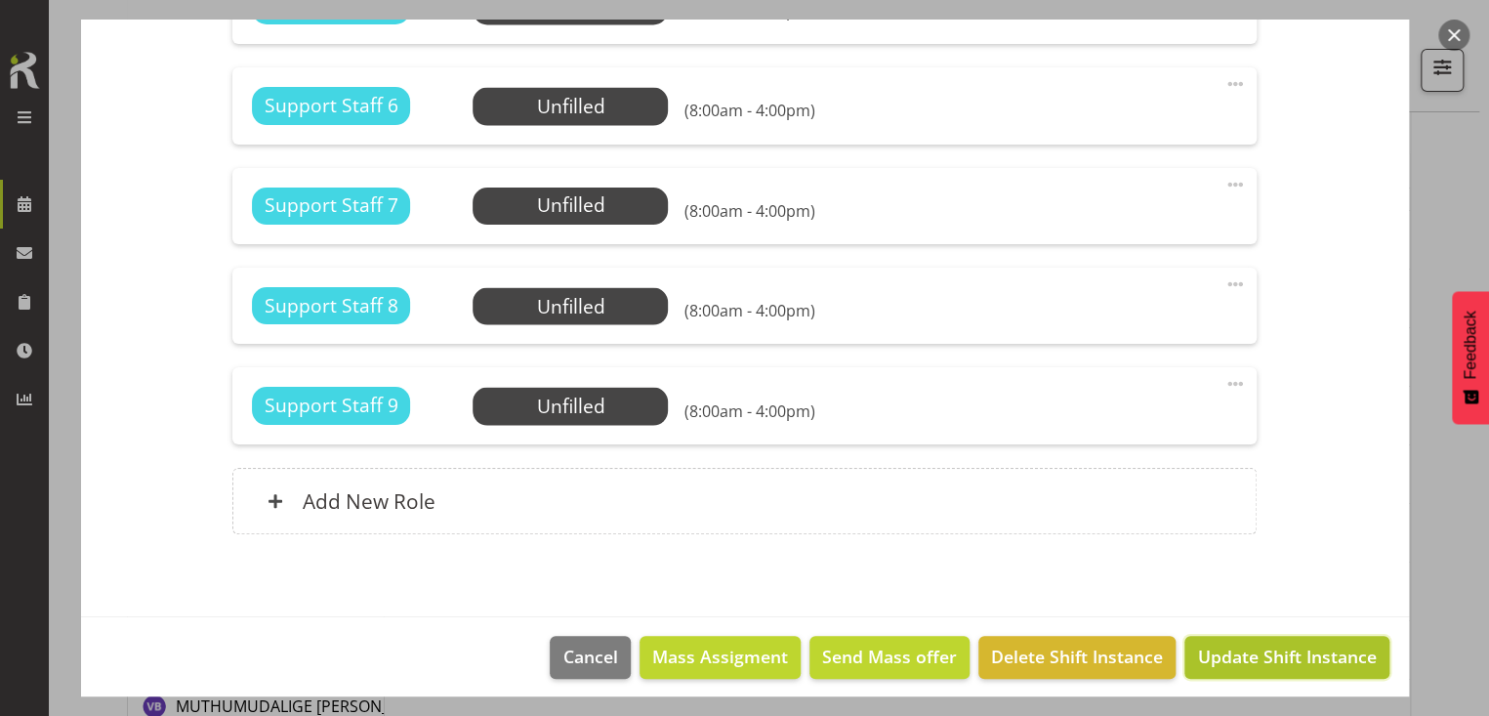
click at [1246, 658] on span "Update Shift Instance" at bounding box center [1286, 656] width 179 height 25
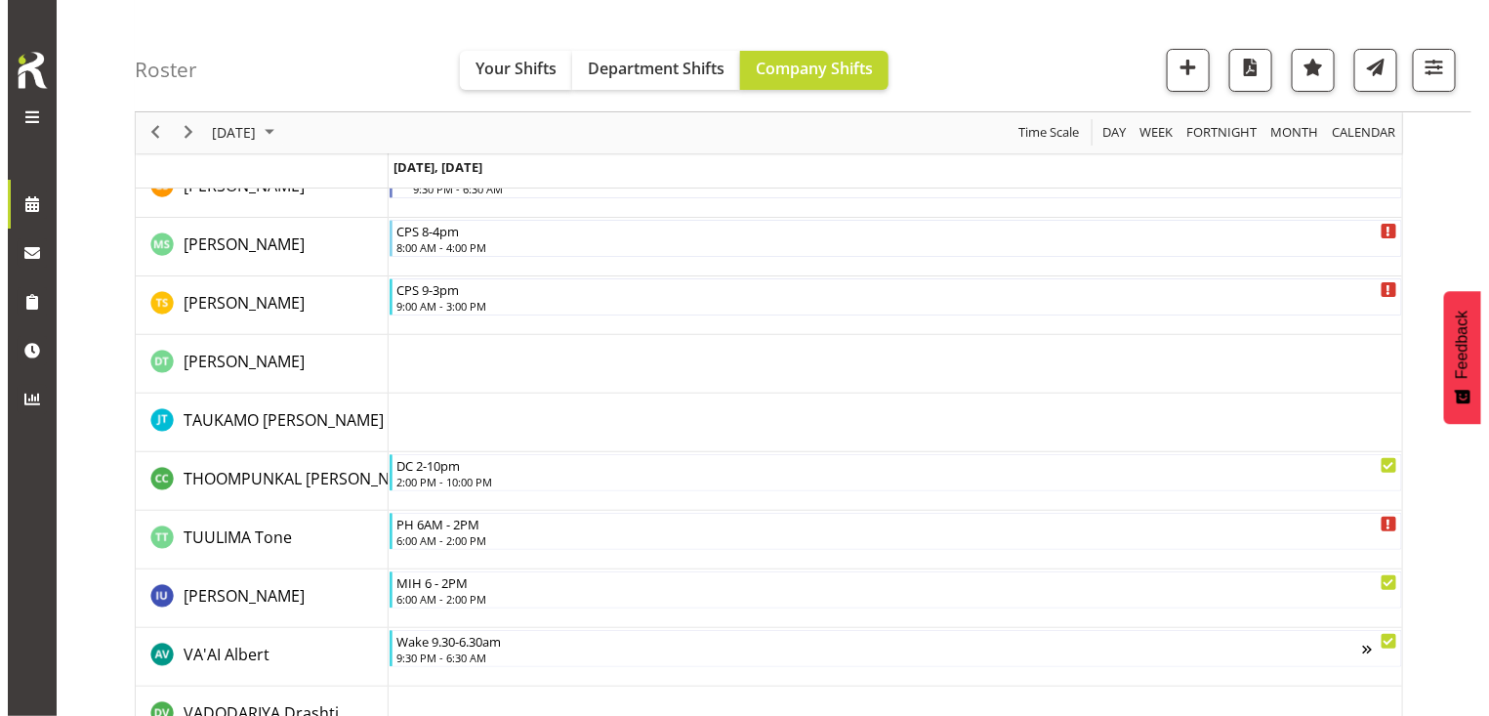
scroll to position [5743, 0]
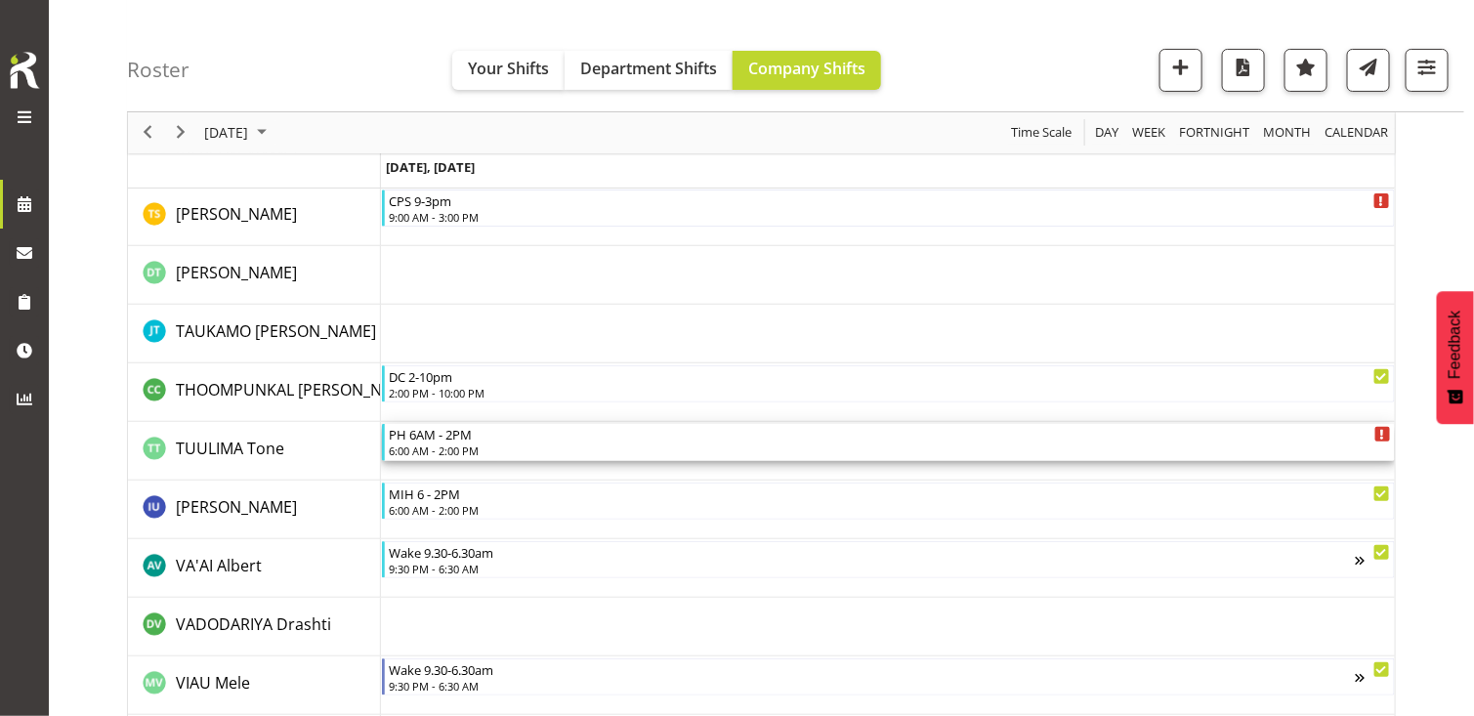
click at [435, 448] on div "6:00 AM - 2:00 PM" at bounding box center [889, 450] width 1001 height 16
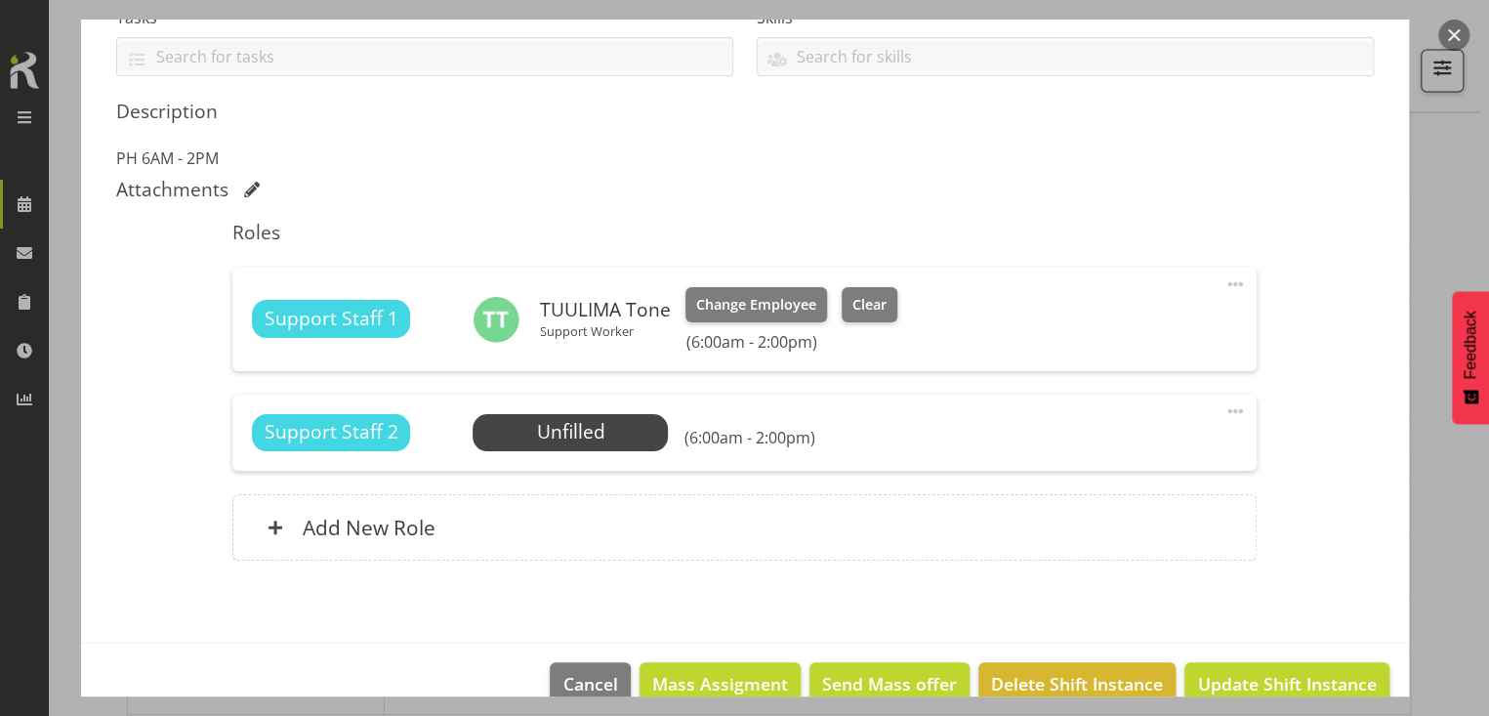
scroll to position [481, 0]
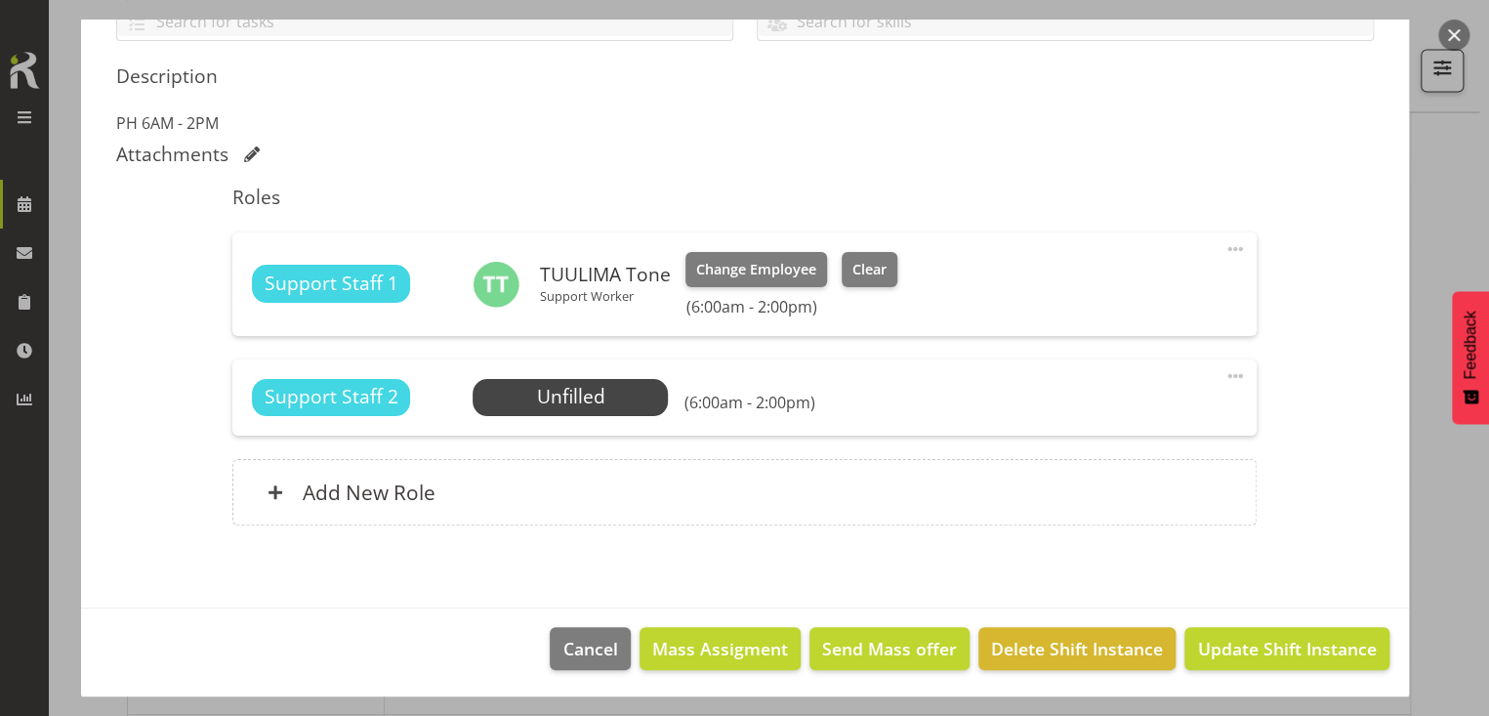
click at [1224, 371] on span at bounding box center [1235, 375] width 23 height 23
click at [1098, 414] on link "Edit" at bounding box center [1154, 418] width 188 height 35
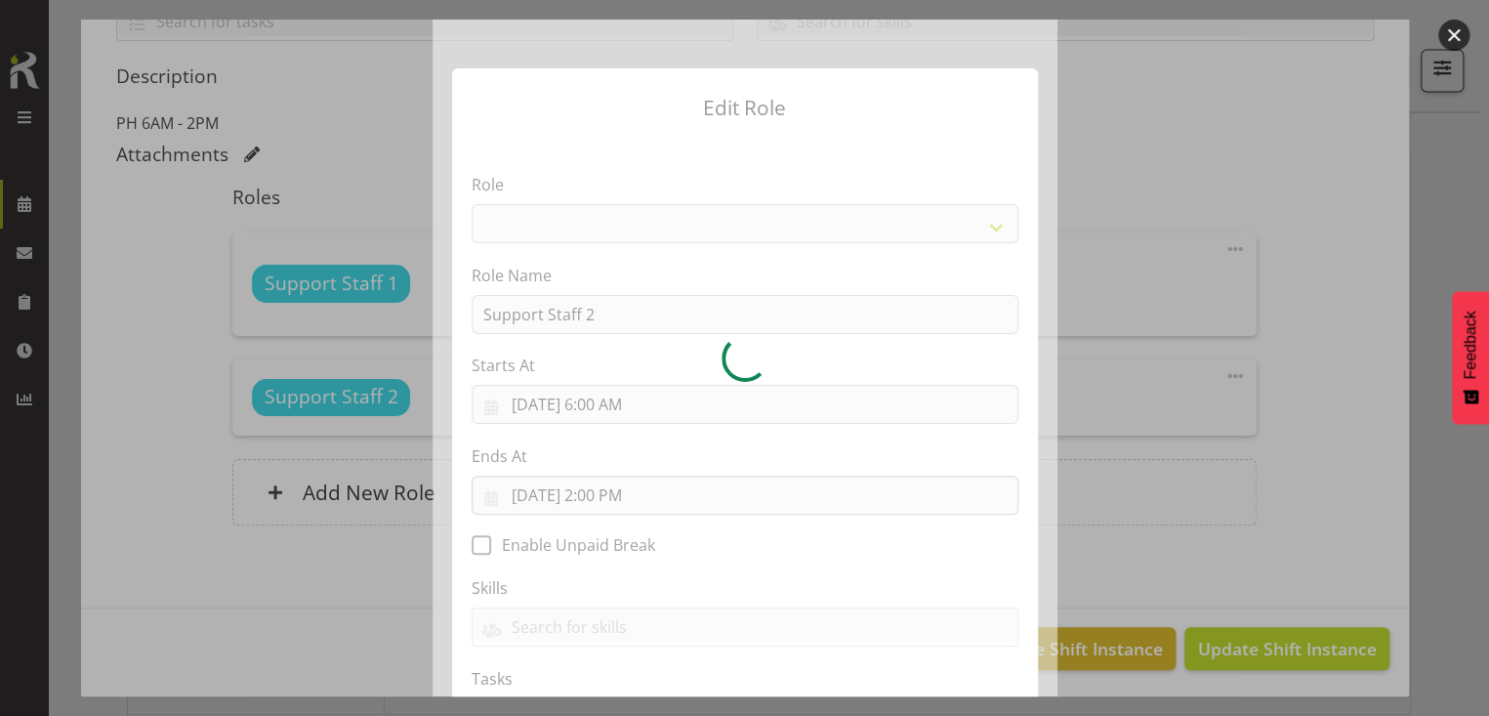
select select "1091"
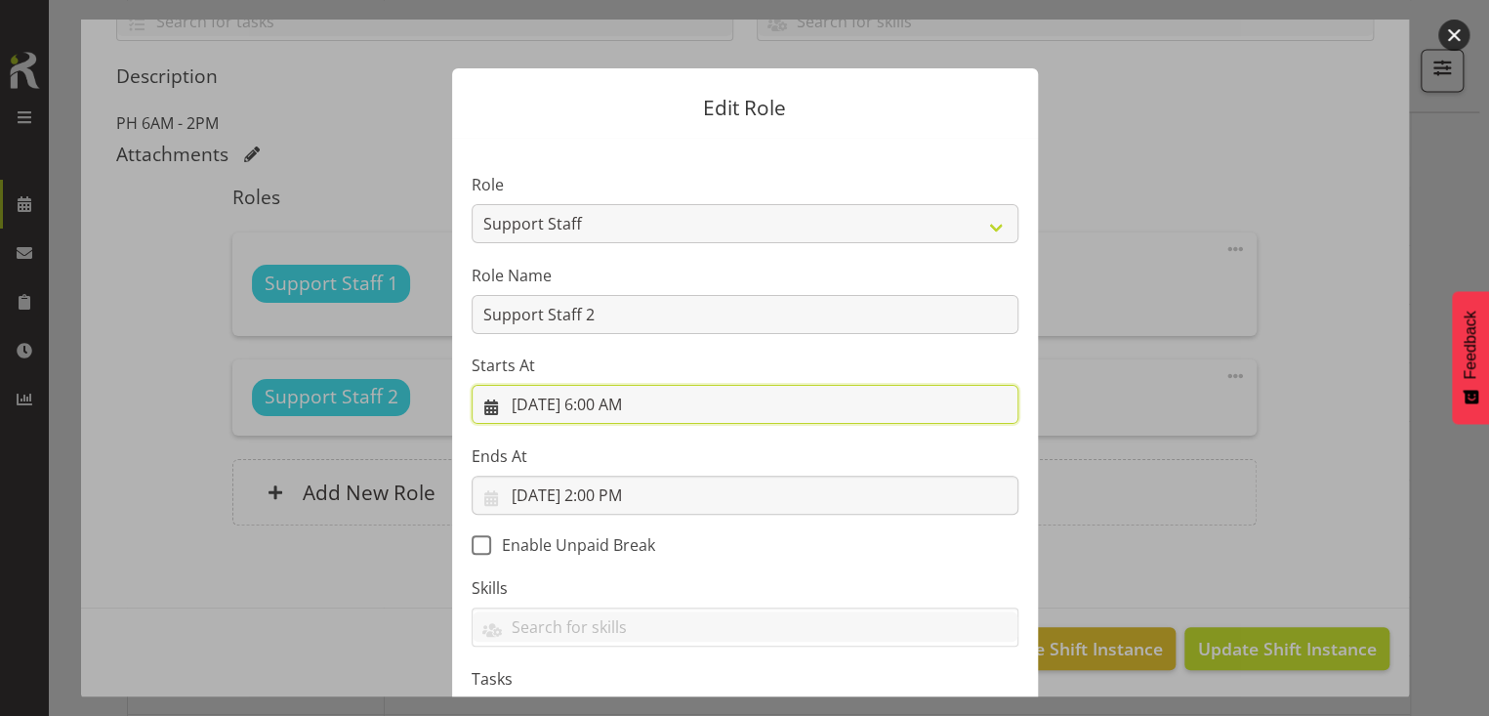
click at [611, 407] on input "[DATE] 6:00 AM" at bounding box center [745, 404] width 547 height 39
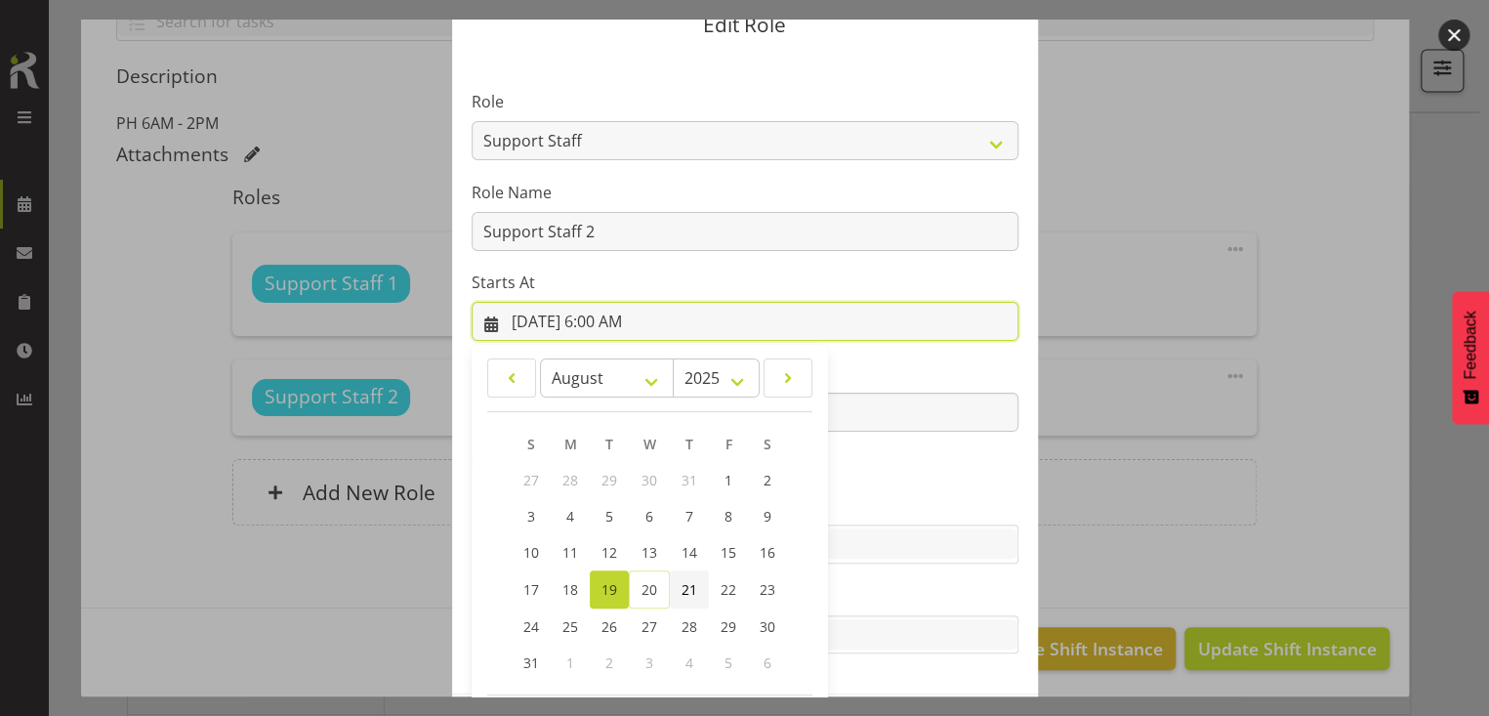
scroll to position [172, 0]
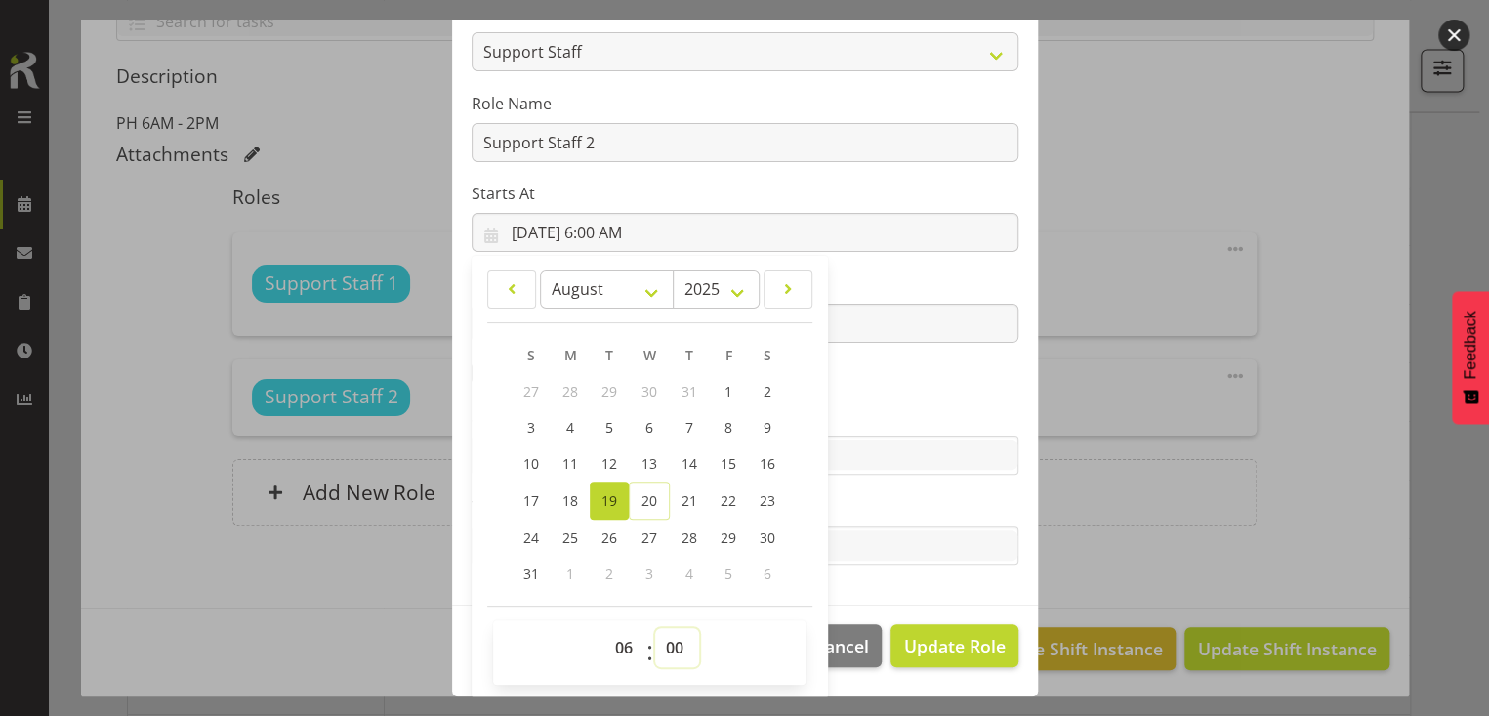
drag, startPoint x: 662, startPoint y: 646, endPoint x: 665, endPoint y: 630, distance: 15.9
click at [663, 642] on select "00 01 02 03 04 05 06 07 08 09 10 11 12 13 14 15 16 17 18 19 20 21 22 23 24 25 2…" at bounding box center [677, 647] width 44 height 39
select select "30"
click at [655, 628] on select "00 01 02 03 04 05 06 07 08 09 10 11 12 13 14 15 16 17 18 19 20 21 22 23 24 25 2…" at bounding box center [677, 647] width 44 height 39
type input "[DATE] 6:30 AM"
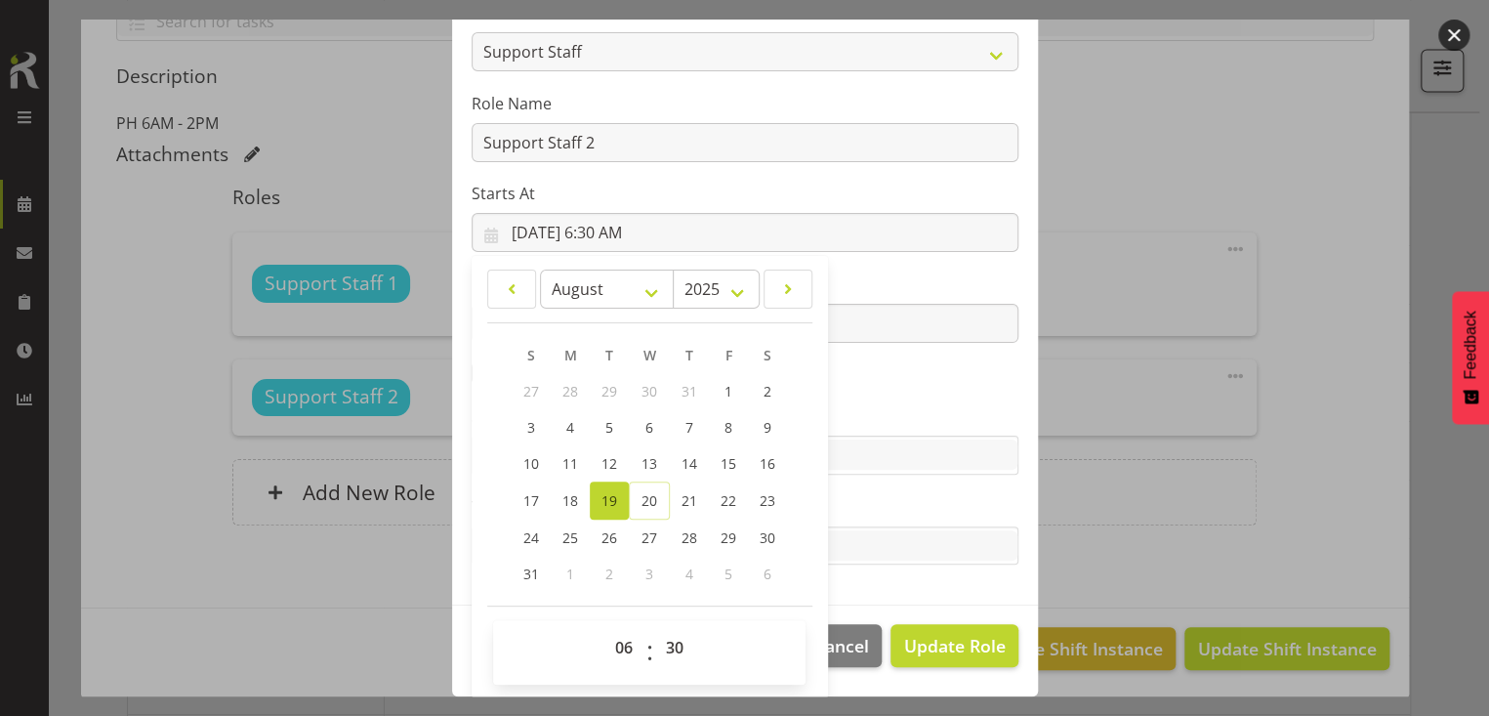
drag, startPoint x: 885, startPoint y: 403, endPoint x: 784, endPoint y: 385, distance: 102.3
click at [863, 396] on section "Role CP House Leader Support Staff Wake Role Name Support Staff 2 Starts At [DA…" at bounding box center [745, 285] width 586 height 639
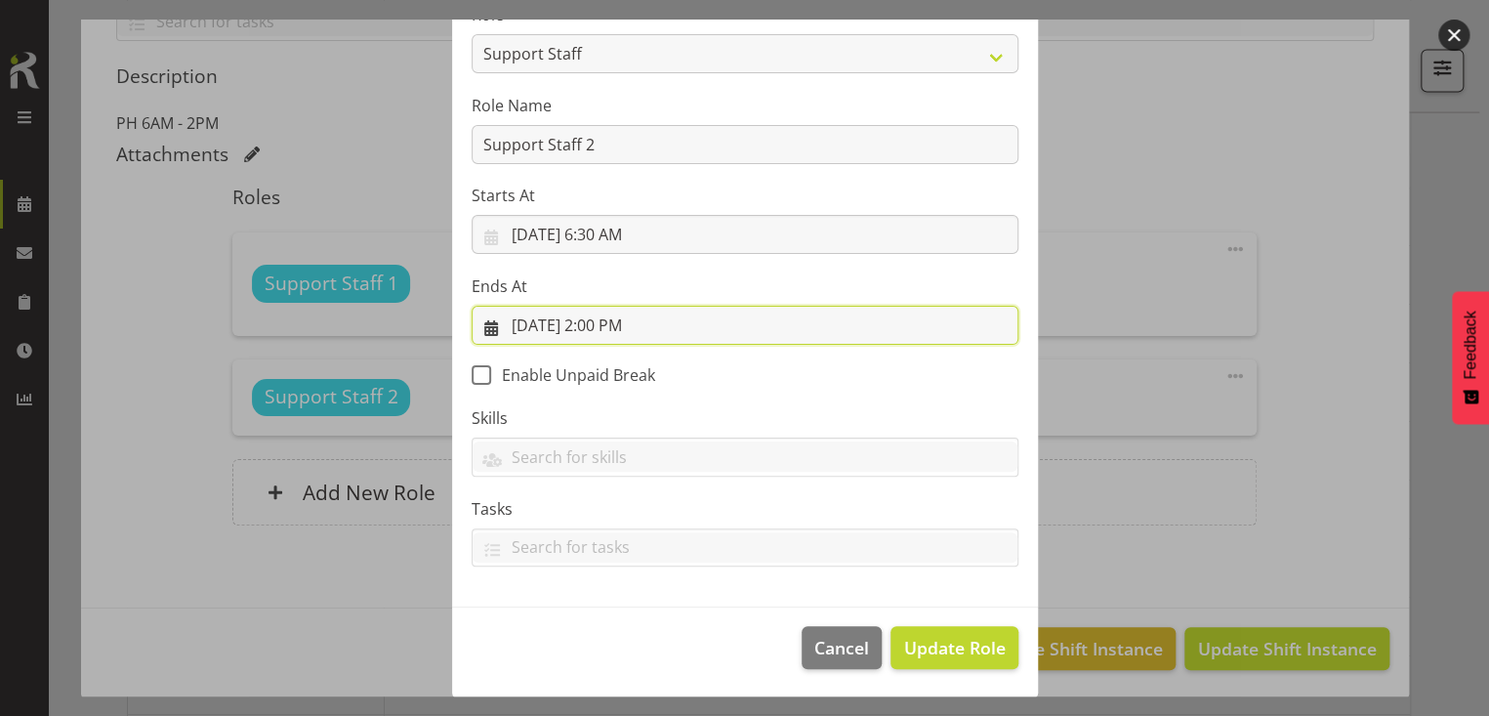
click at [636, 320] on input "[DATE] 2:00 PM" at bounding box center [745, 325] width 547 height 39
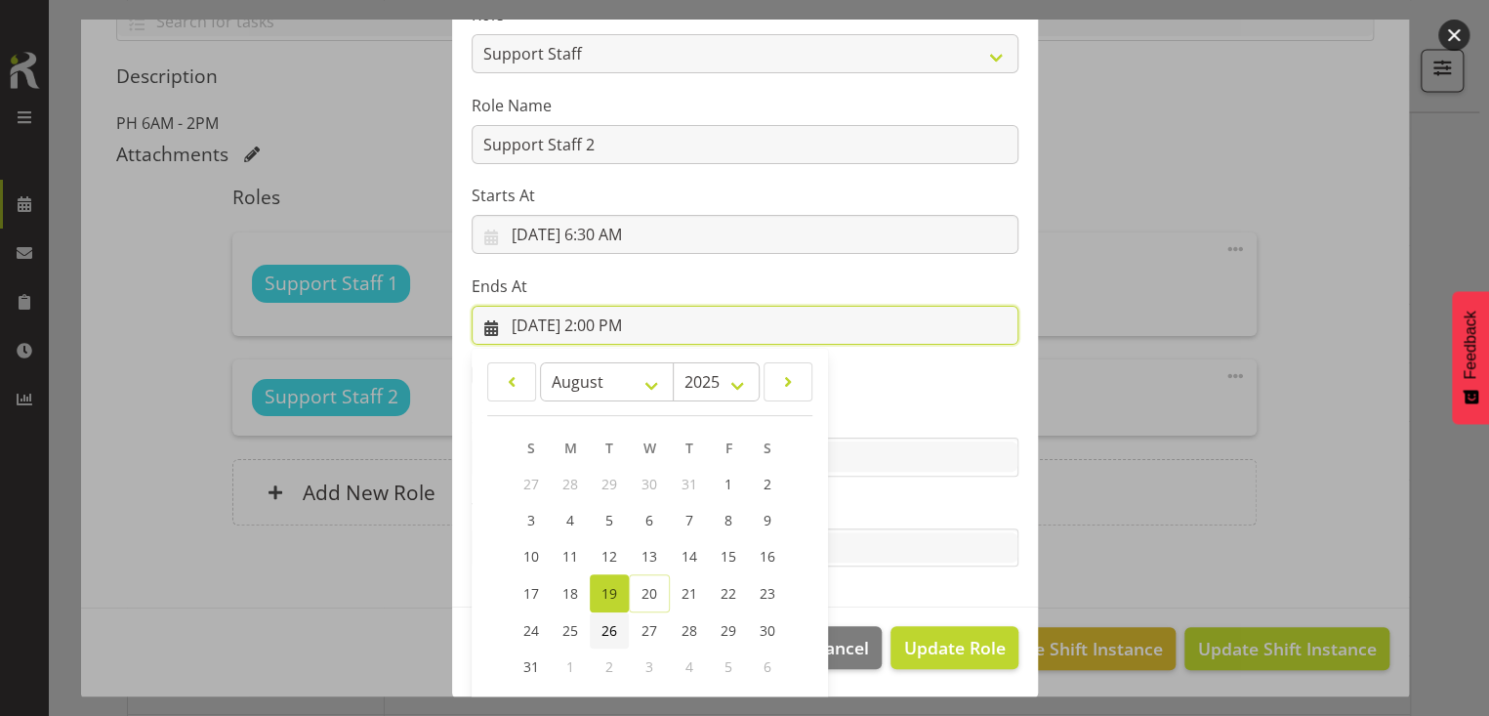
scroll to position [263, 0]
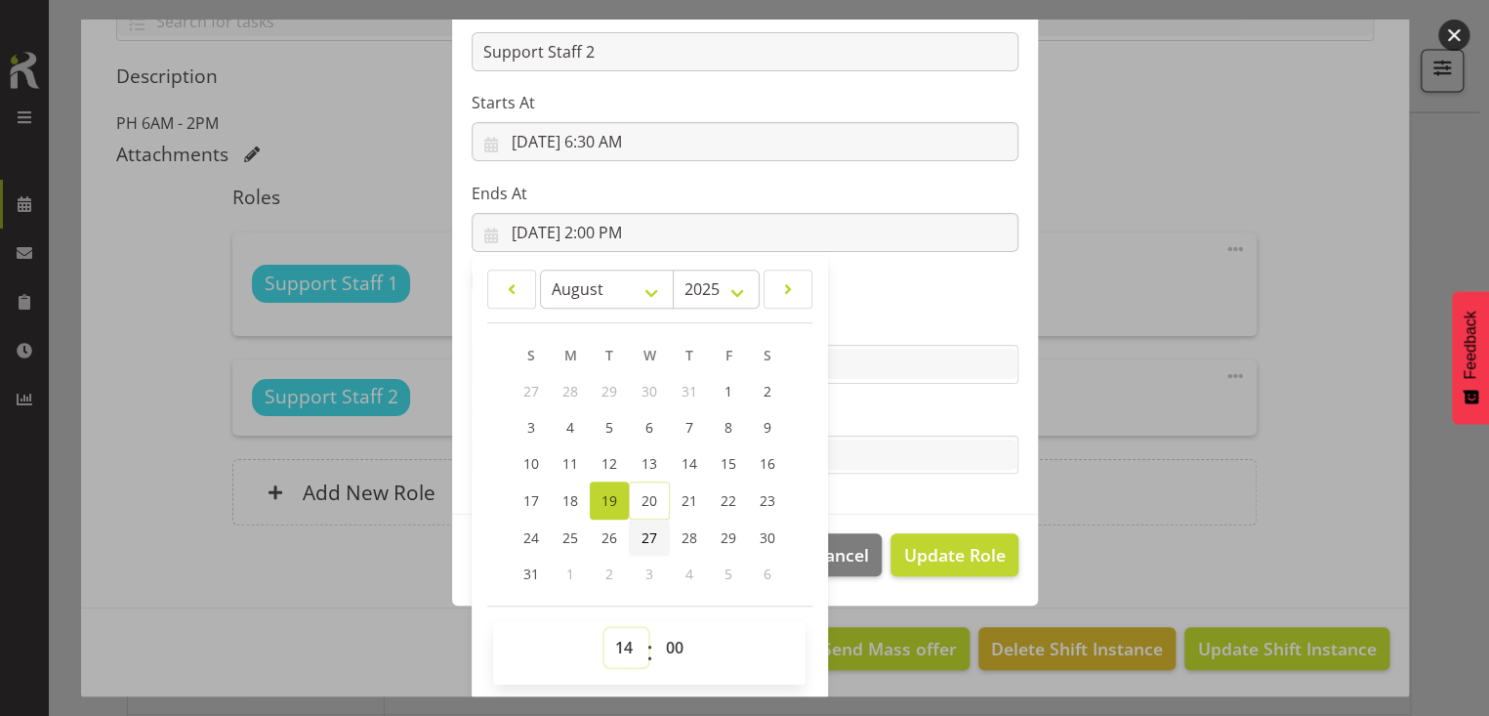
drag, startPoint x: 613, startPoint y: 640, endPoint x: 646, endPoint y: 538, distance: 106.6
click at [617, 637] on select "00 01 02 03 04 05 06 07 08 09 10 11 12 13 14 15 16 17 18 19 20 21 22 23" at bounding box center [627, 647] width 44 height 39
select select "7"
click at [605, 628] on select "00 01 02 03 04 05 06 07 08 09 10 11 12 13 14 15 16 17 18 19 20 21 22 23" at bounding box center [627, 647] width 44 height 39
type input "[DATE] 7:00 AM"
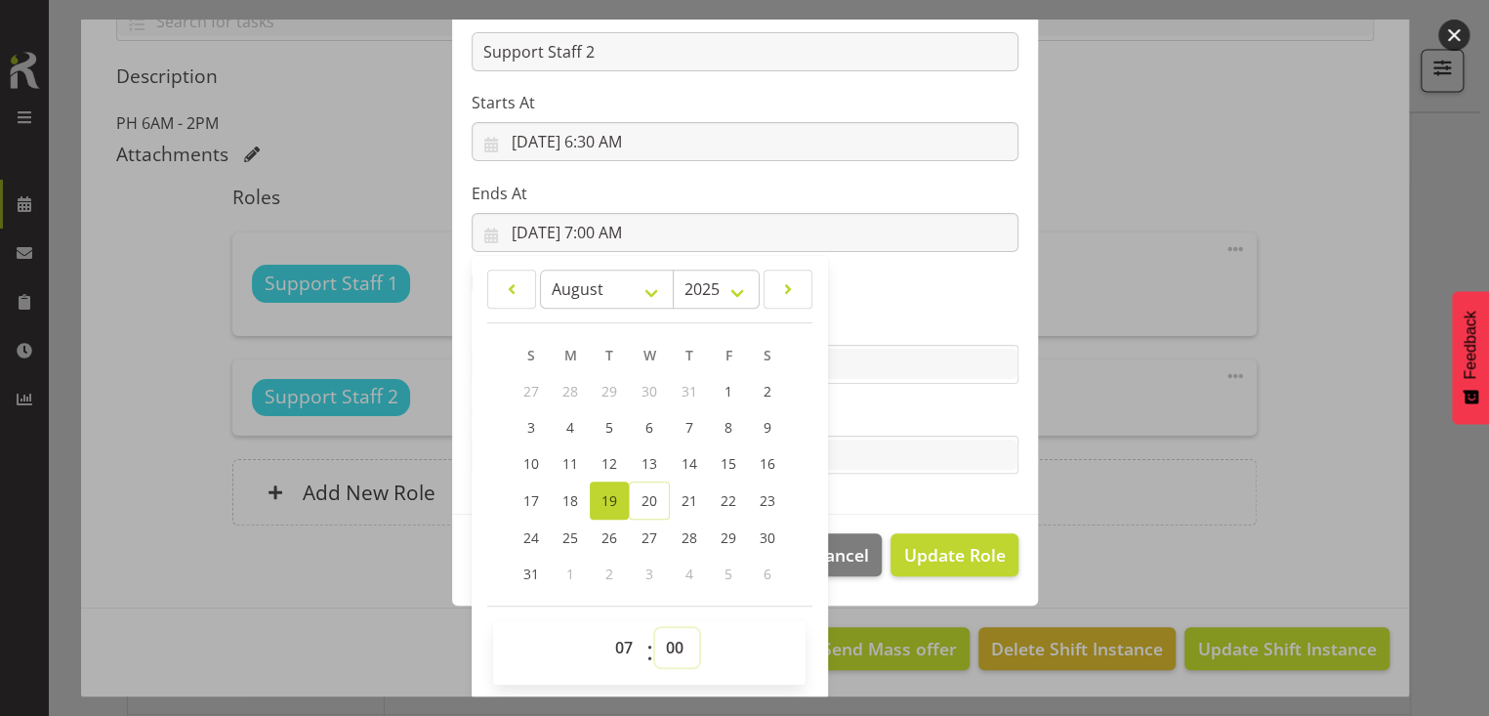
click at [669, 628] on select "00 01 02 03 04 05 06 07 08 09 10 11 12 13 14 15 16 17 18 19 20 21 22 23 24 25 2…" at bounding box center [677, 647] width 44 height 39
select select "30"
click at [655, 628] on select "00 01 02 03 04 05 06 07 08 09 10 11 12 13 14 15 16 17 18 19 20 21 22 23 24 25 2…" at bounding box center [677, 647] width 44 height 39
type input "[DATE] 7:30 AM"
click at [873, 418] on label "Tasks" at bounding box center [745, 415] width 547 height 23
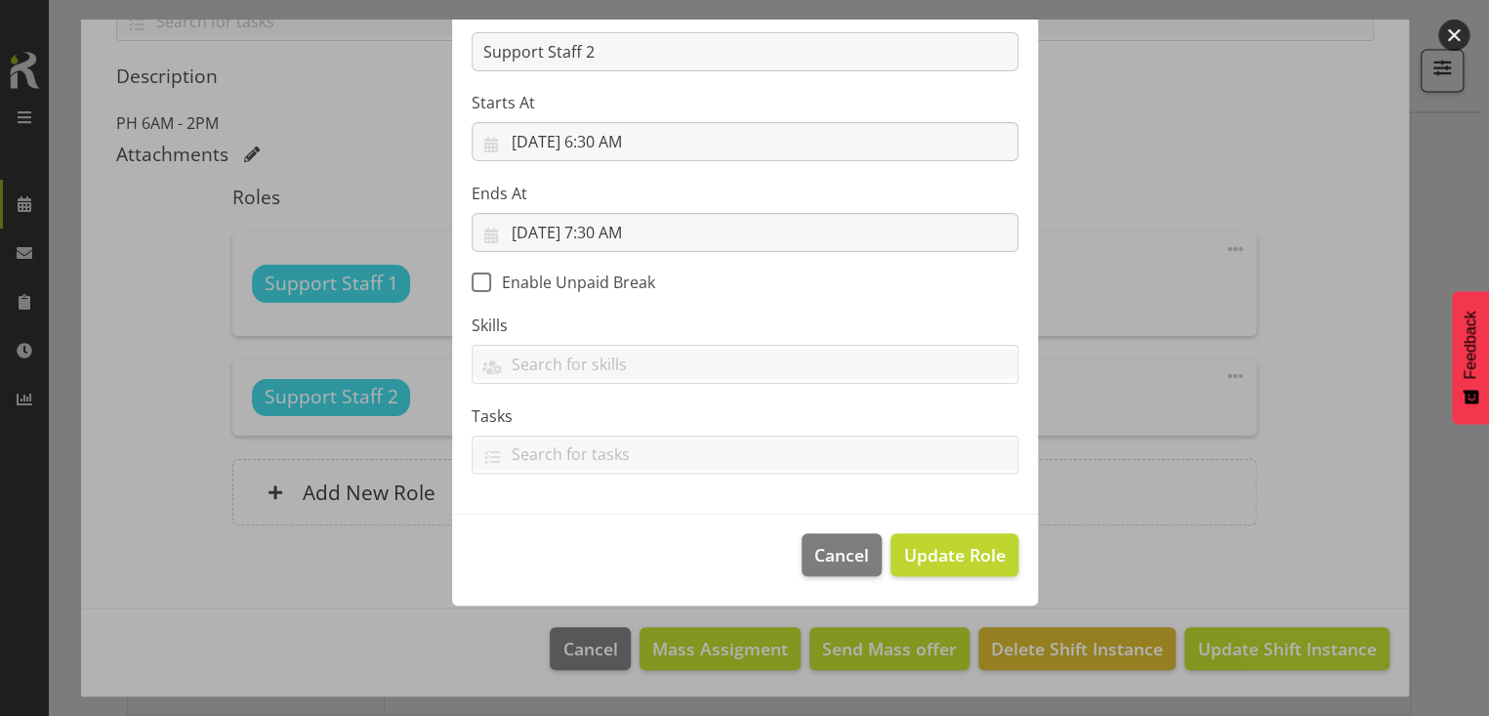
scroll to position [170, 0]
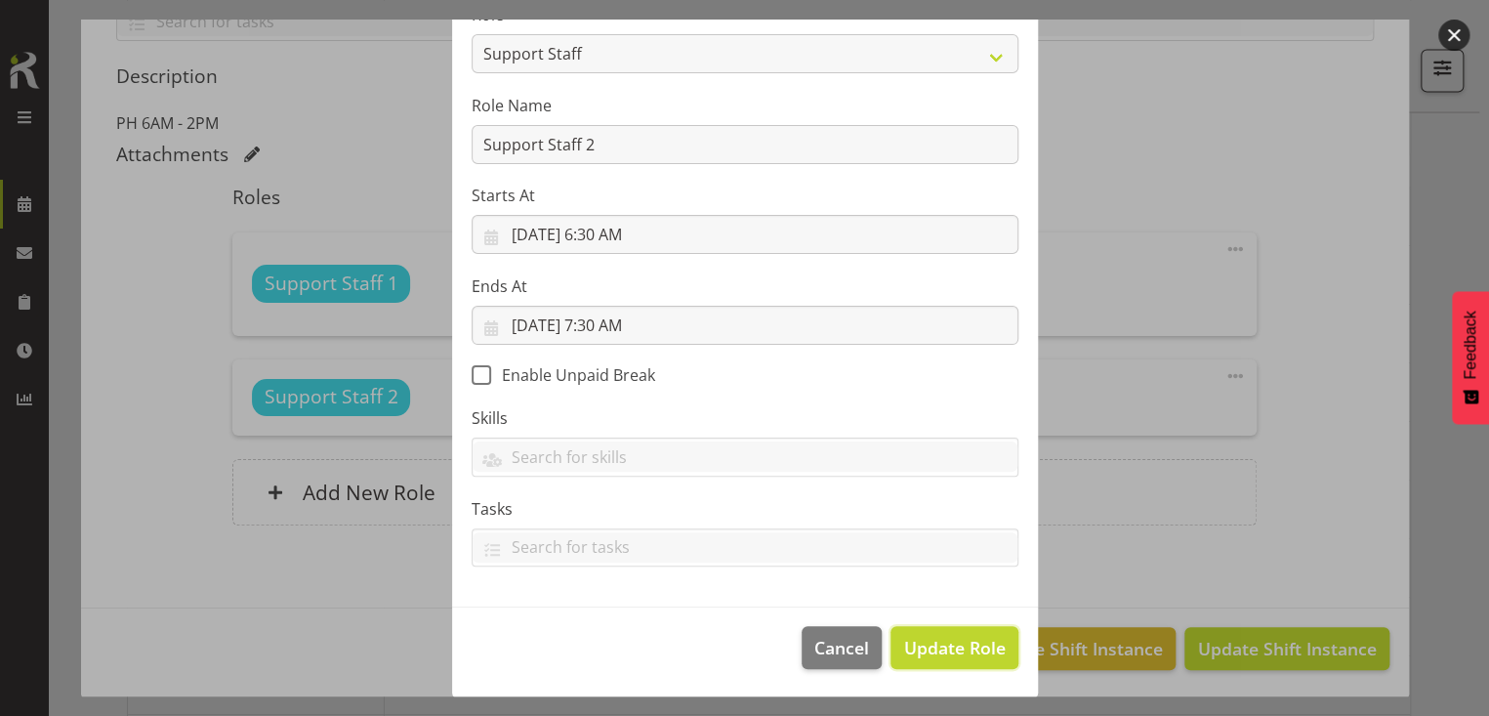
drag, startPoint x: 939, startPoint y: 645, endPoint x: 902, endPoint y: 592, distance: 63.9
click at [939, 642] on span "Update Role" at bounding box center [954, 647] width 102 height 25
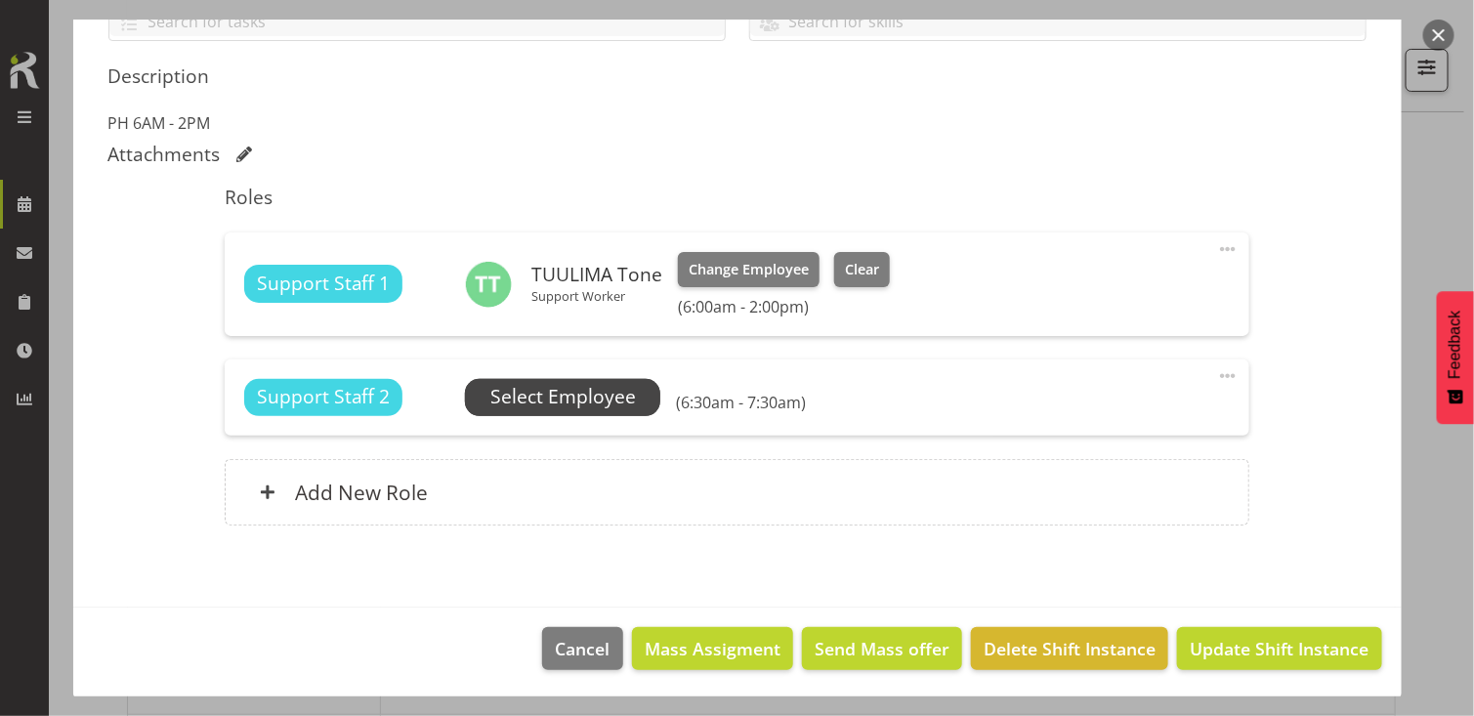
click at [574, 393] on span "Select Employee" at bounding box center [563, 397] width 146 height 28
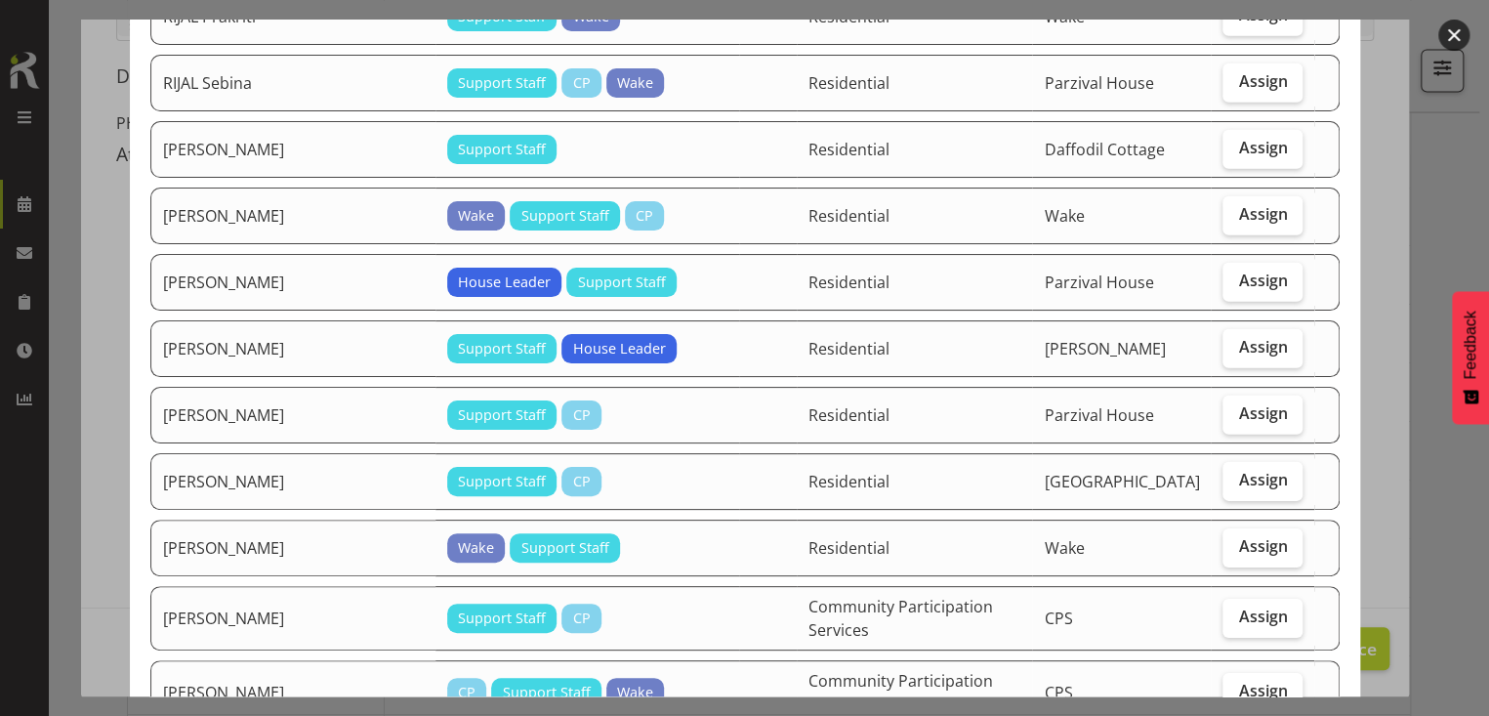
scroll to position [2832, 0]
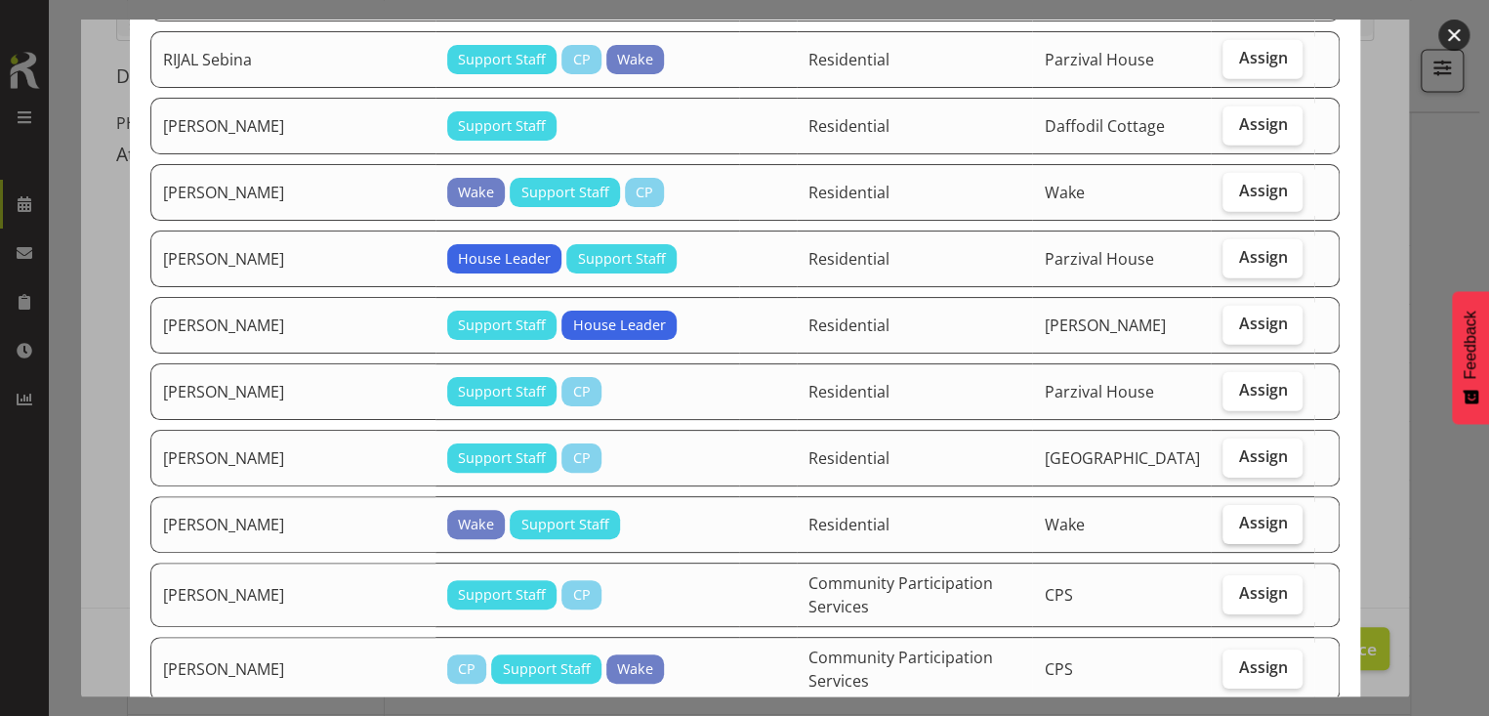
drag, startPoint x: 1264, startPoint y: 507, endPoint x: 1247, endPoint y: 510, distance: 16.9
click at [1261, 513] on span "Assign" at bounding box center [1262, 523] width 49 height 20
click at [1236, 517] on input "Assign" at bounding box center [1229, 523] width 13 height 13
checkbox input "true"
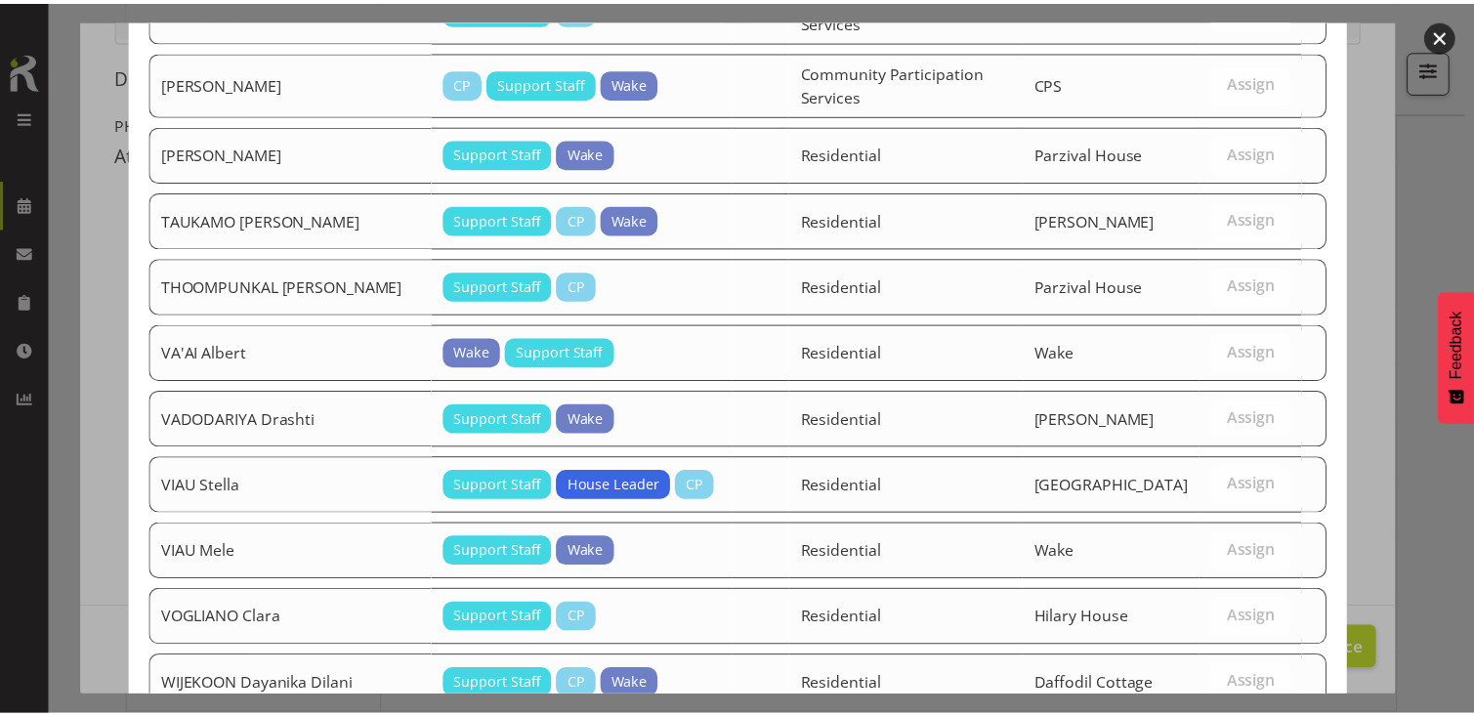
scroll to position [3666, 0]
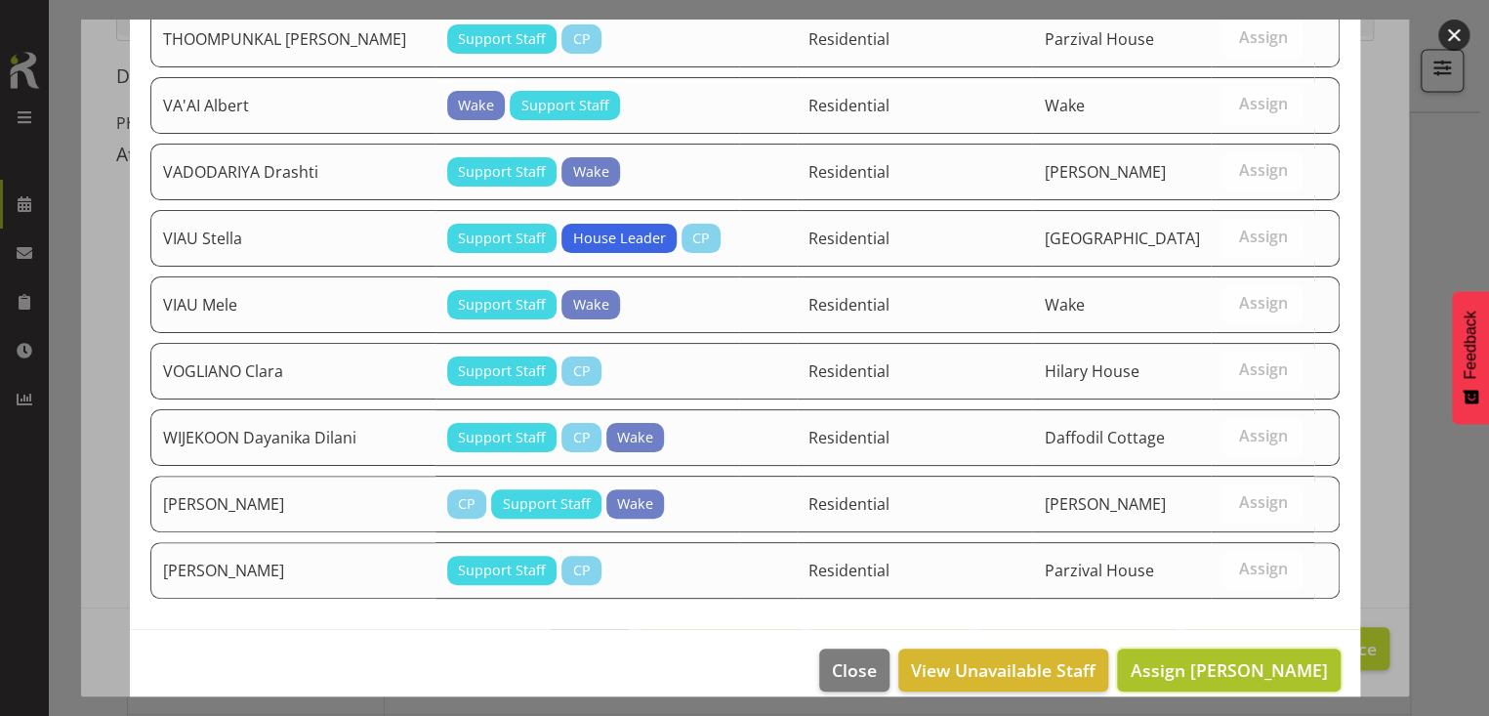
click at [1197, 658] on span "Assign [PERSON_NAME]" at bounding box center [1228, 669] width 197 height 23
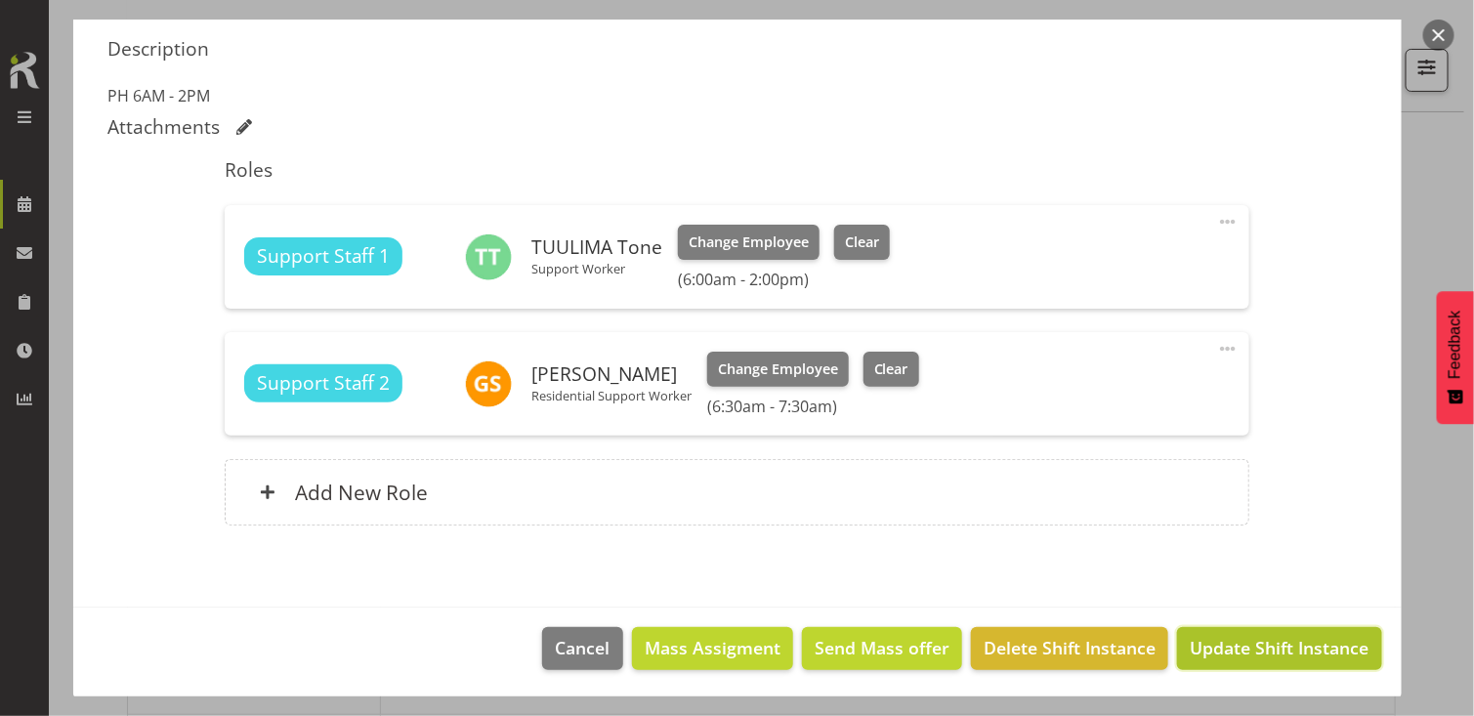
click at [1224, 640] on span "Update Shift Instance" at bounding box center [1279, 647] width 179 height 25
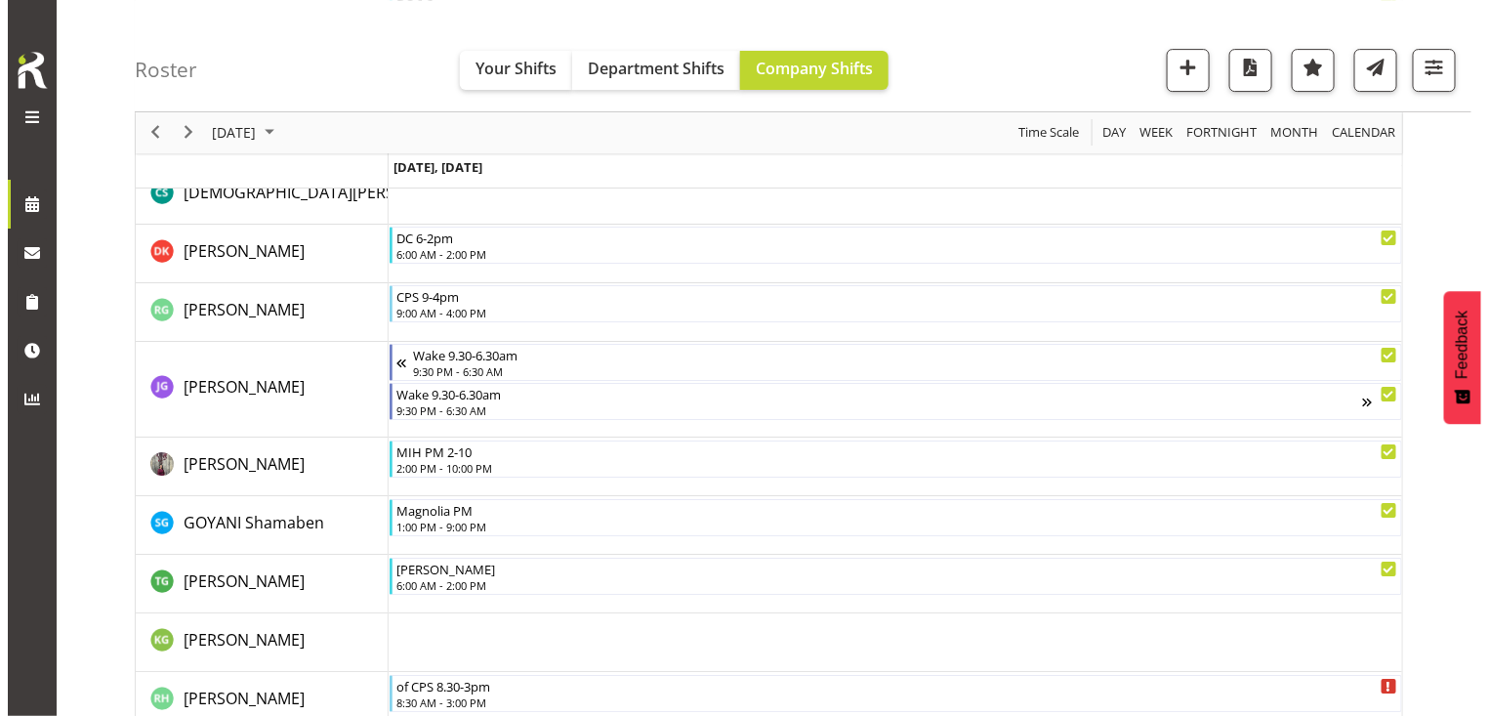
scroll to position [2336, 0]
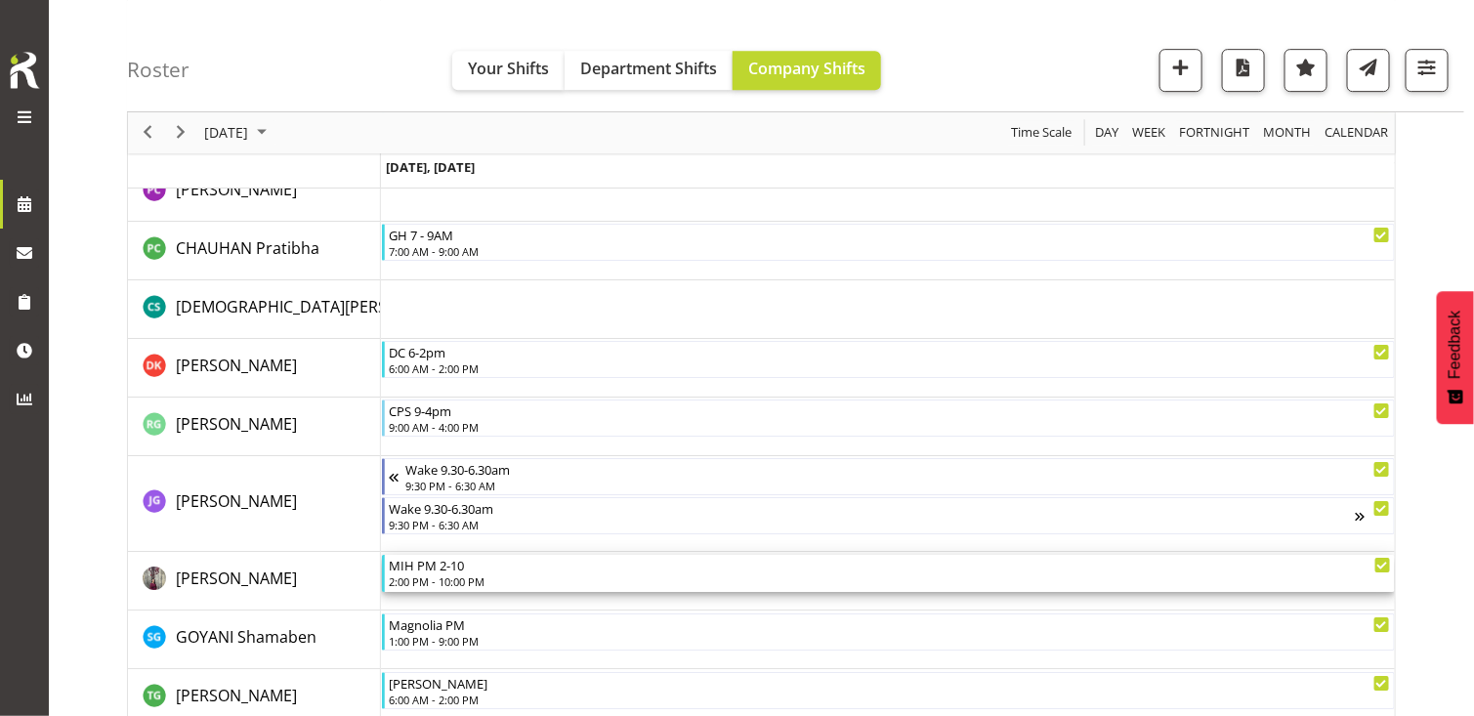
click at [424, 578] on div "2:00 PM - 10:00 PM" at bounding box center [889, 581] width 1001 height 16
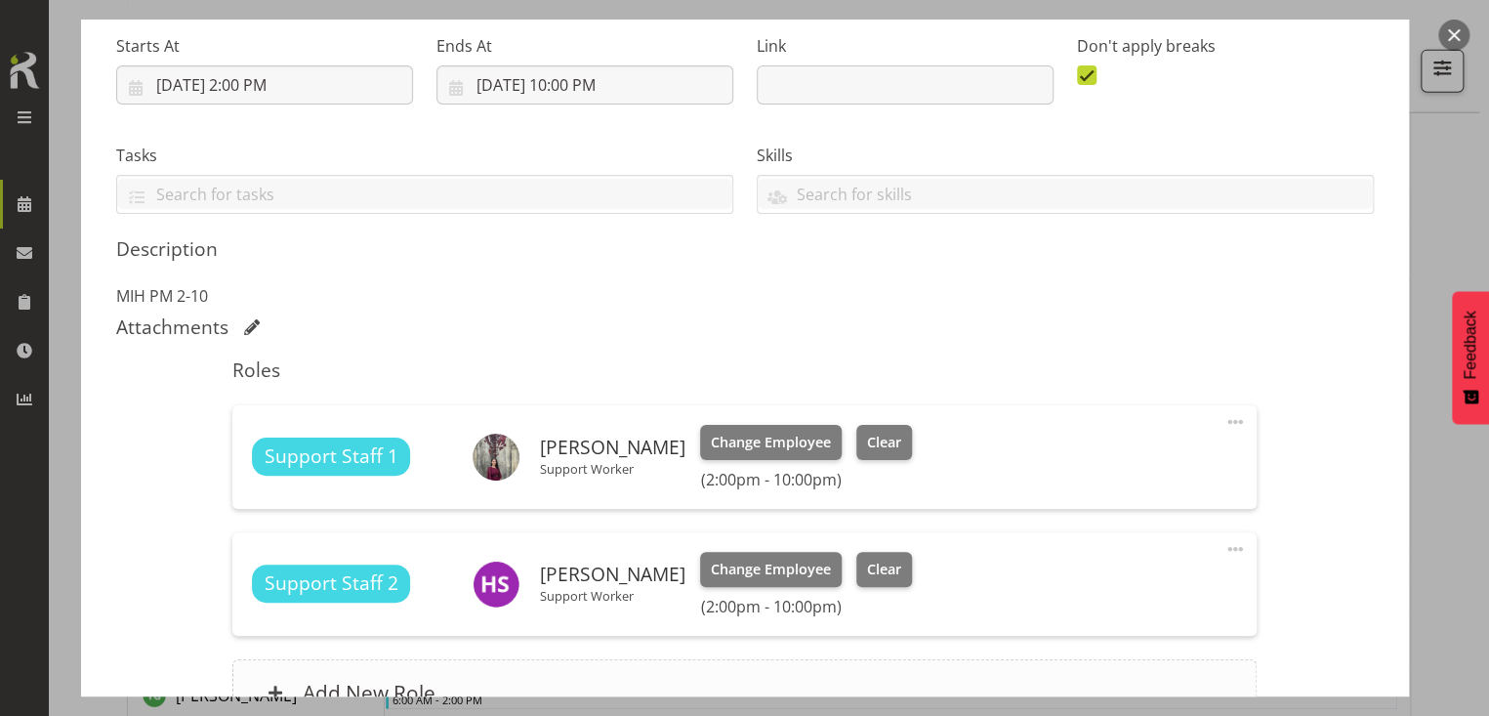
scroll to position [508, 0]
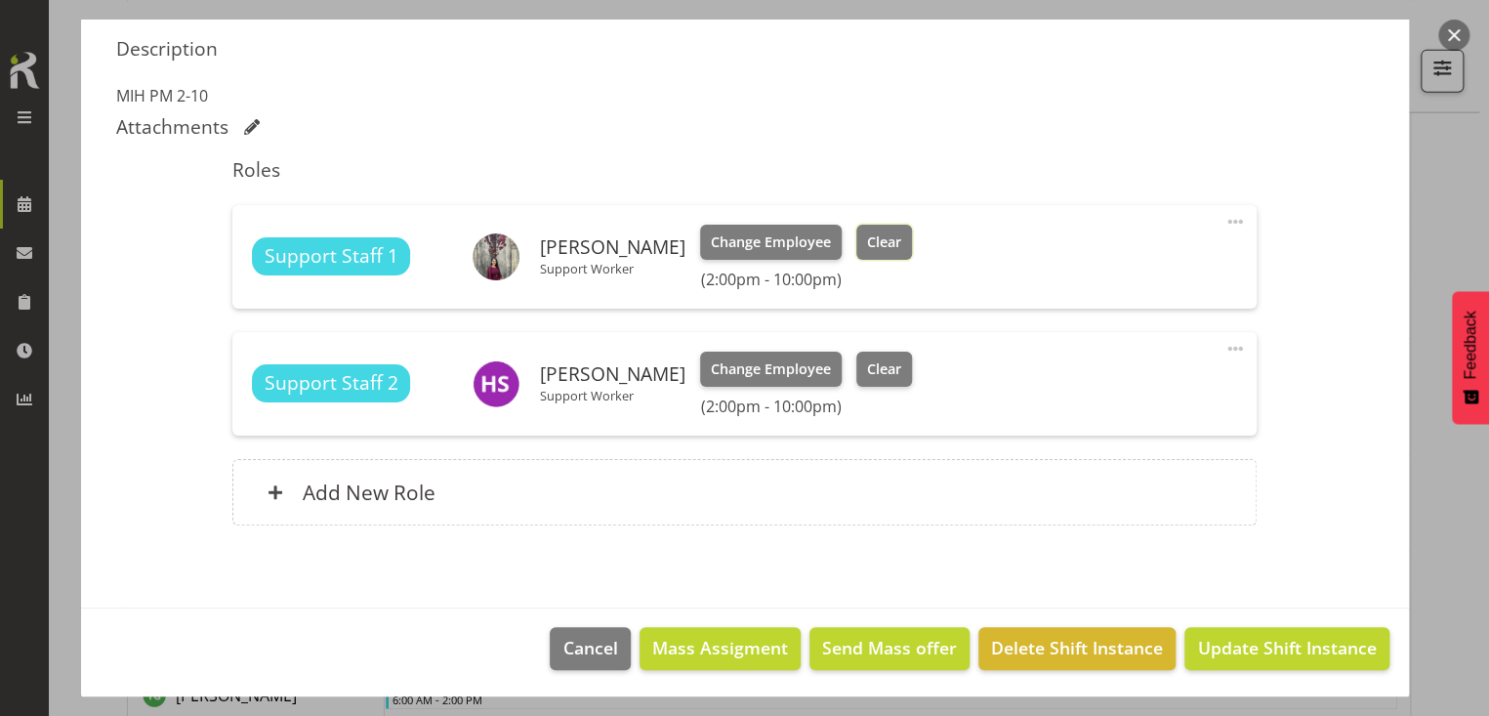
click at [902, 234] on span "Clear" at bounding box center [884, 241] width 34 height 21
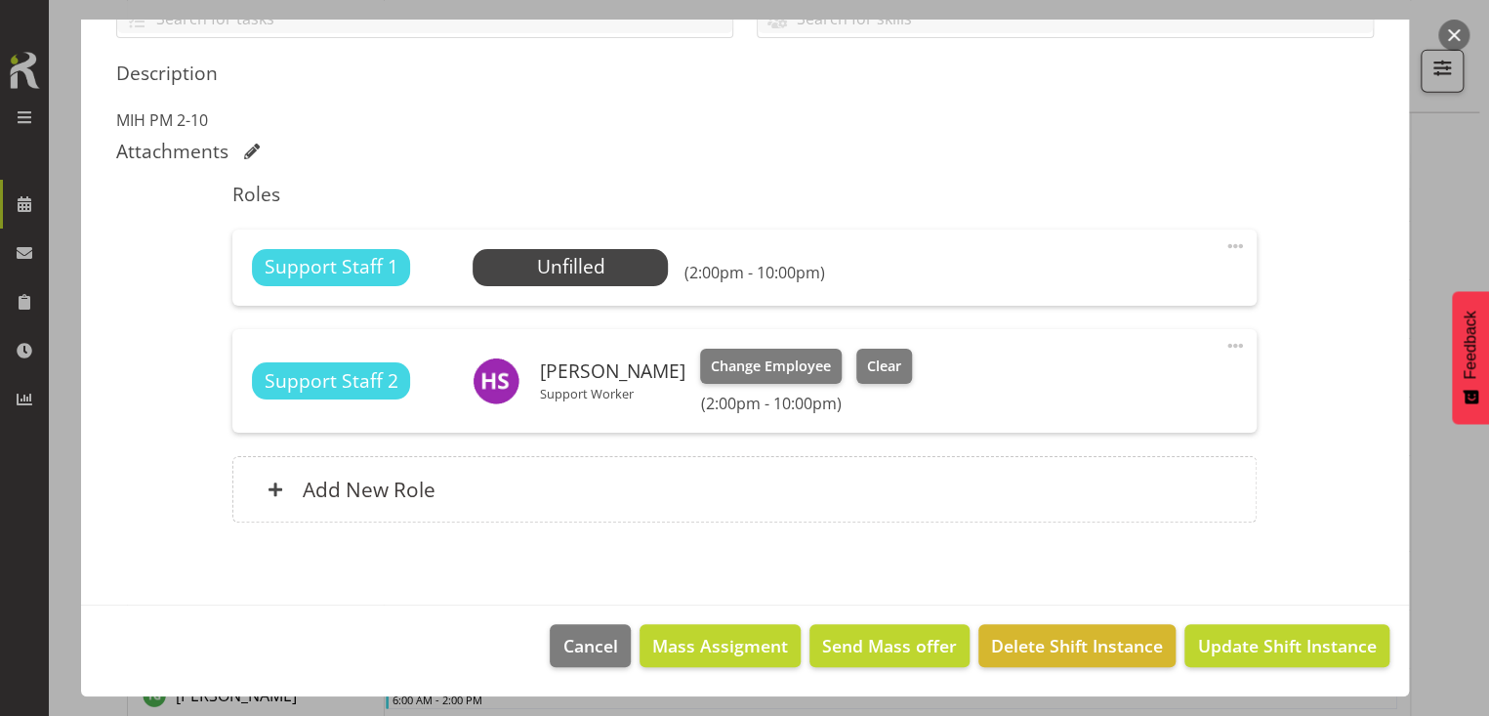
scroll to position [481, 0]
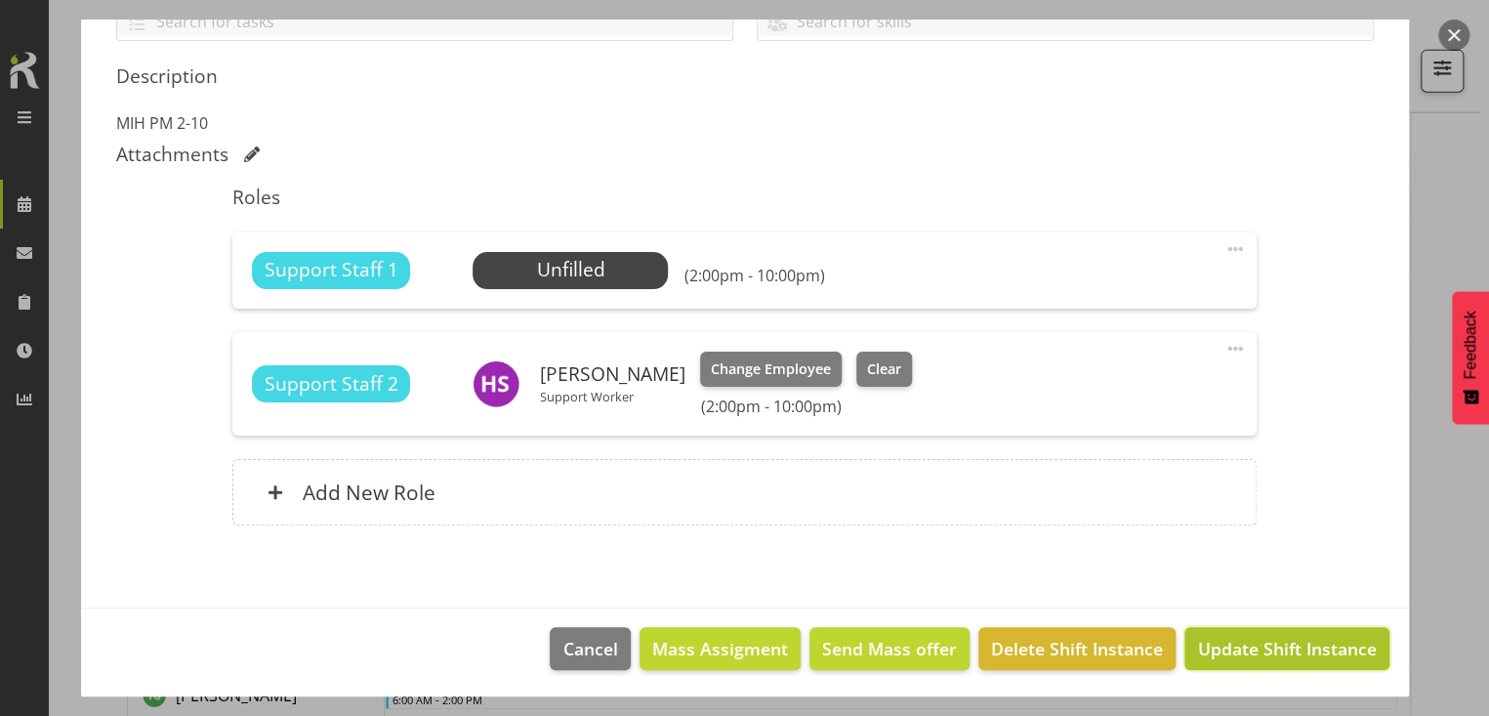
click at [1217, 655] on span "Update Shift Instance" at bounding box center [1286, 648] width 179 height 25
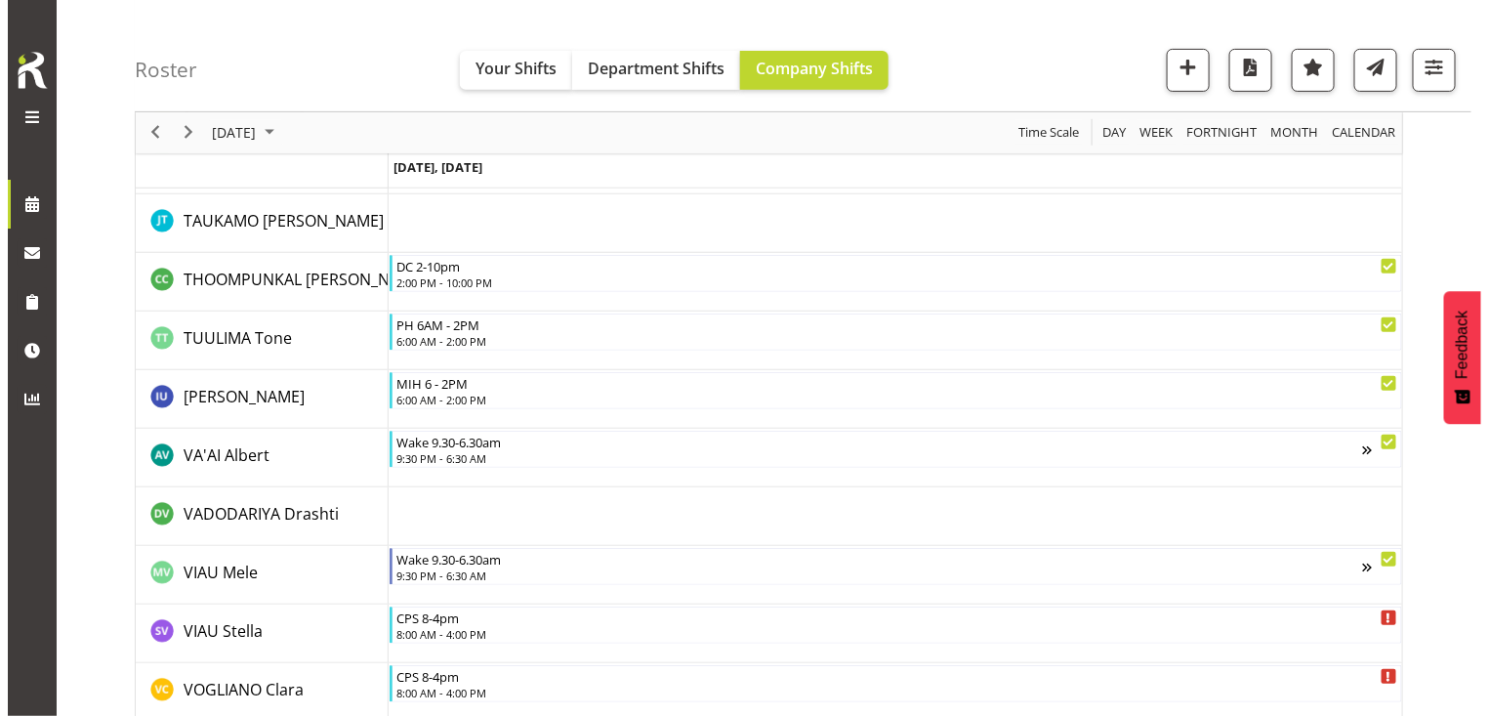
scroll to position [6087, 0]
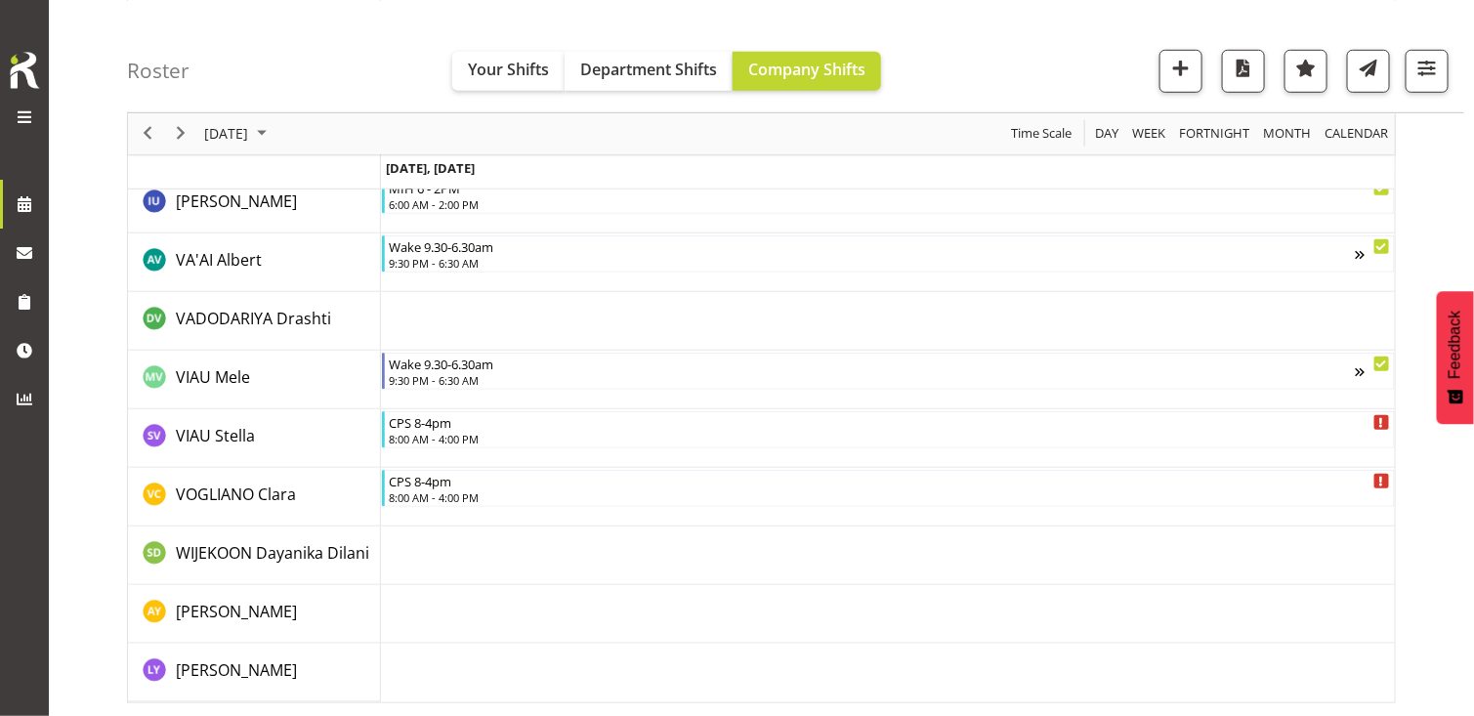
click at [450, 396] on td "Timeline Day of August 19, 2025" at bounding box center [888, 380] width 1014 height 59
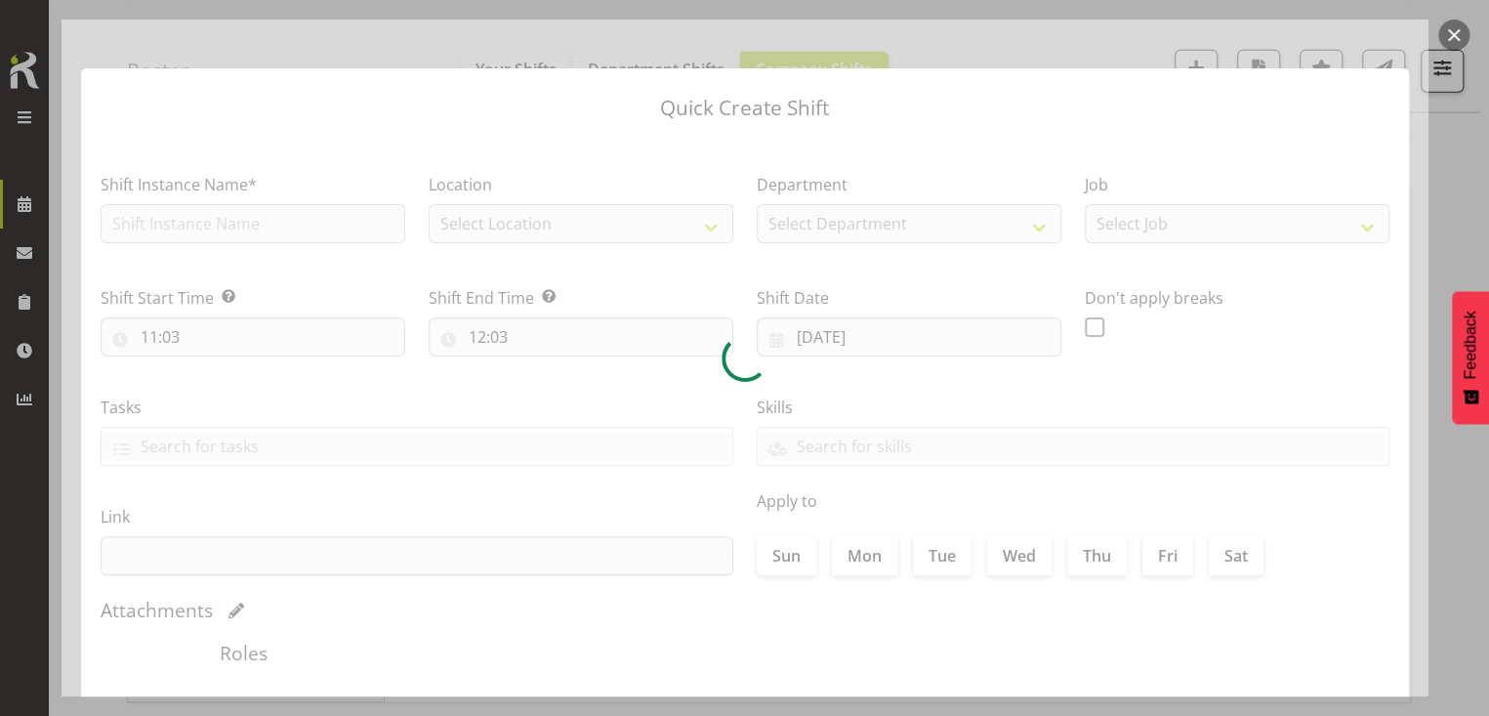
type input "[DATE]"
checkbox input "true"
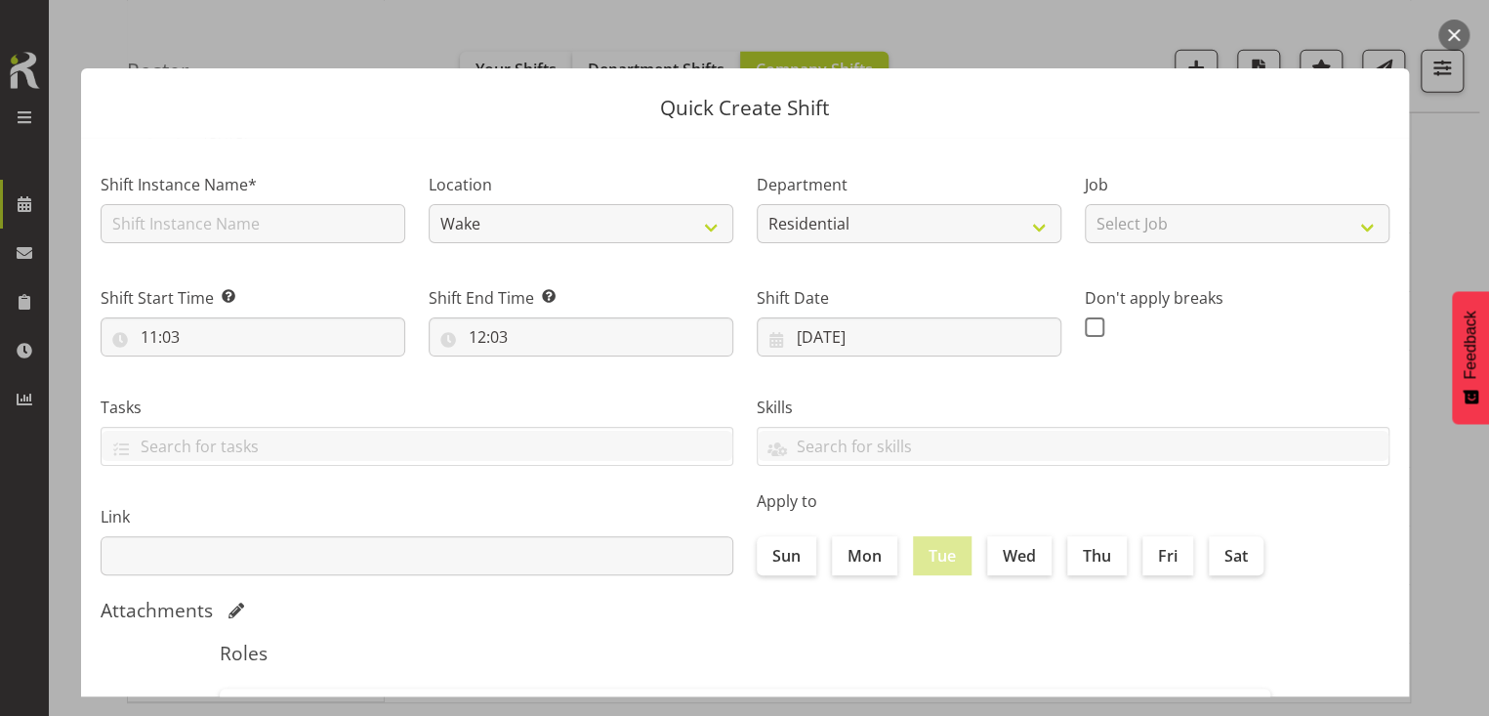
drag, startPoint x: 1449, startPoint y: 34, endPoint x: 963, endPoint y: 286, distance: 547.8
click at [1447, 35] on button "button" at bounding box center [1454, 35] width 31 height 31
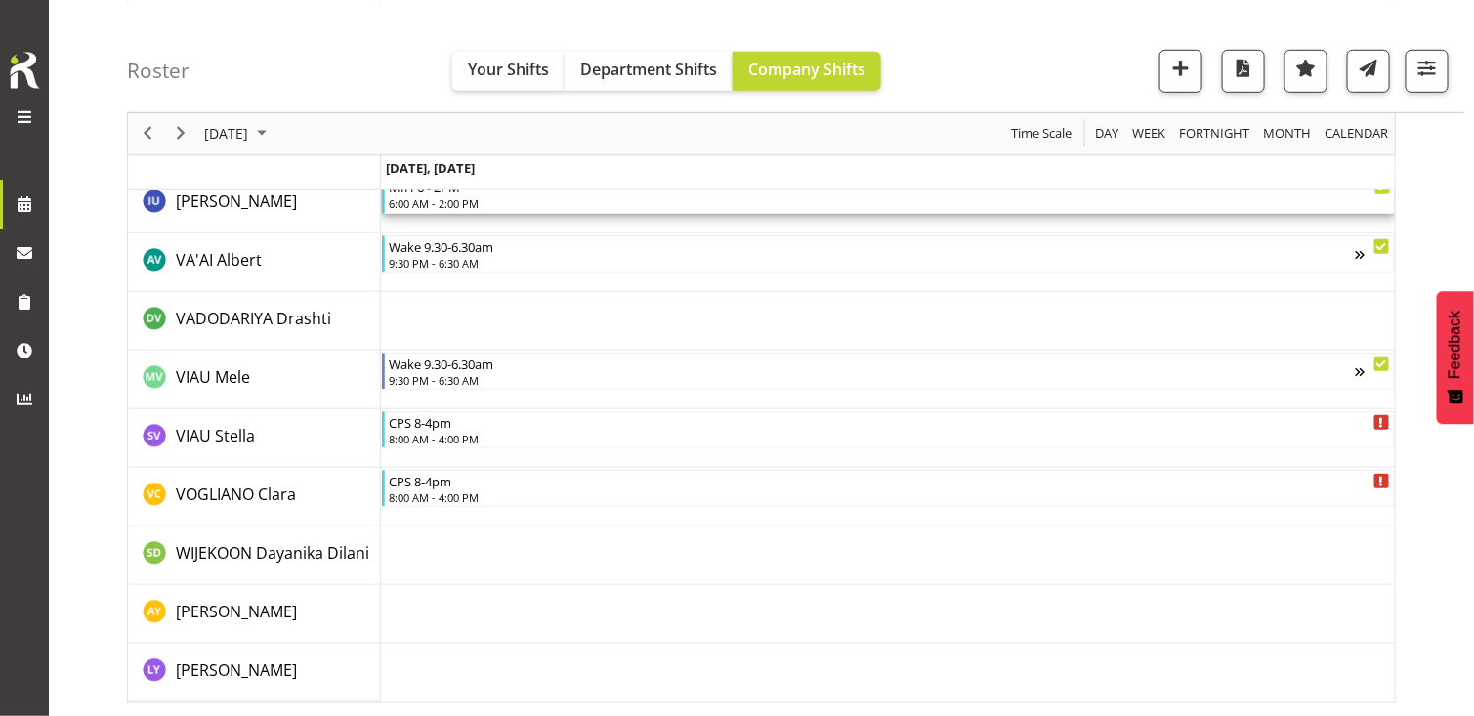
click at [475, 199] on div "6:00 AM - 2:00 PM" at bounding box center [889, 203] width 1001 height 16
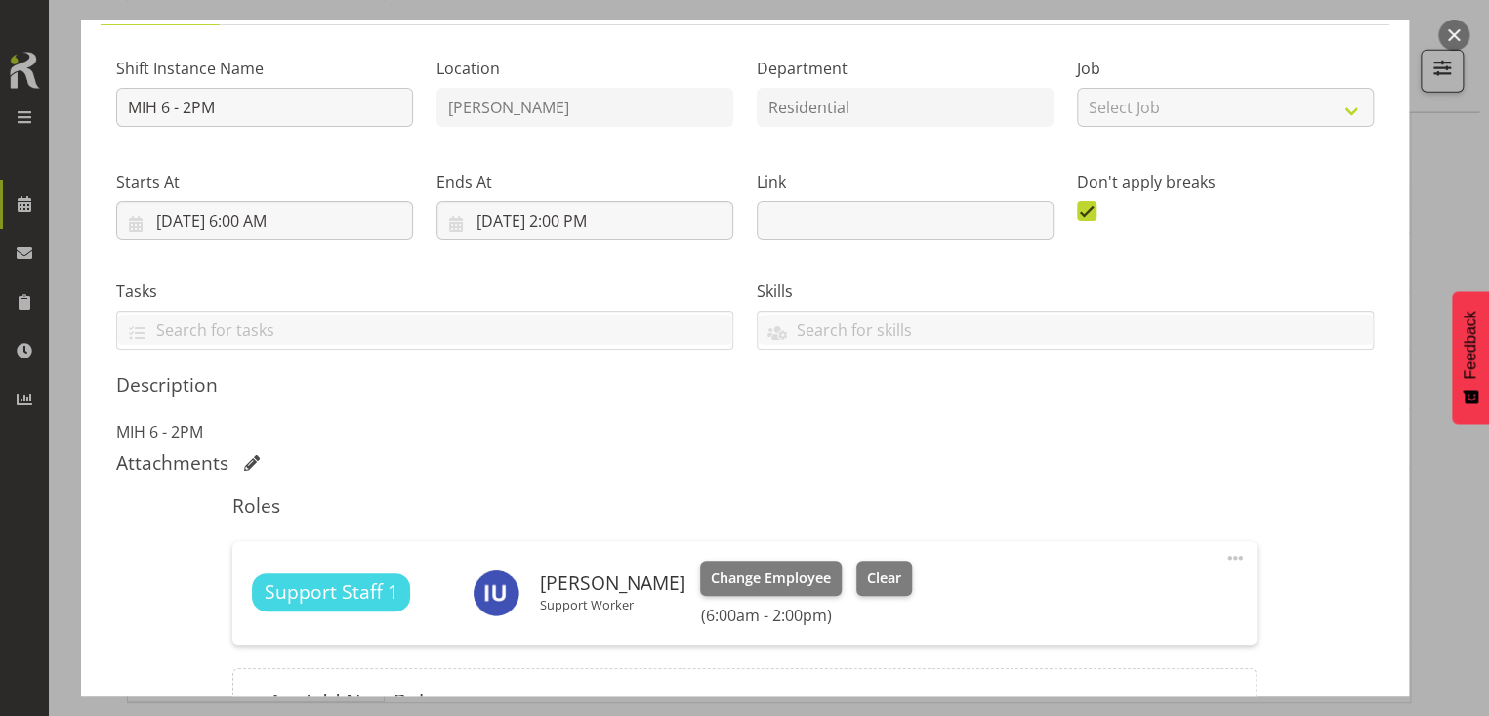
scroll to position [381, 0]
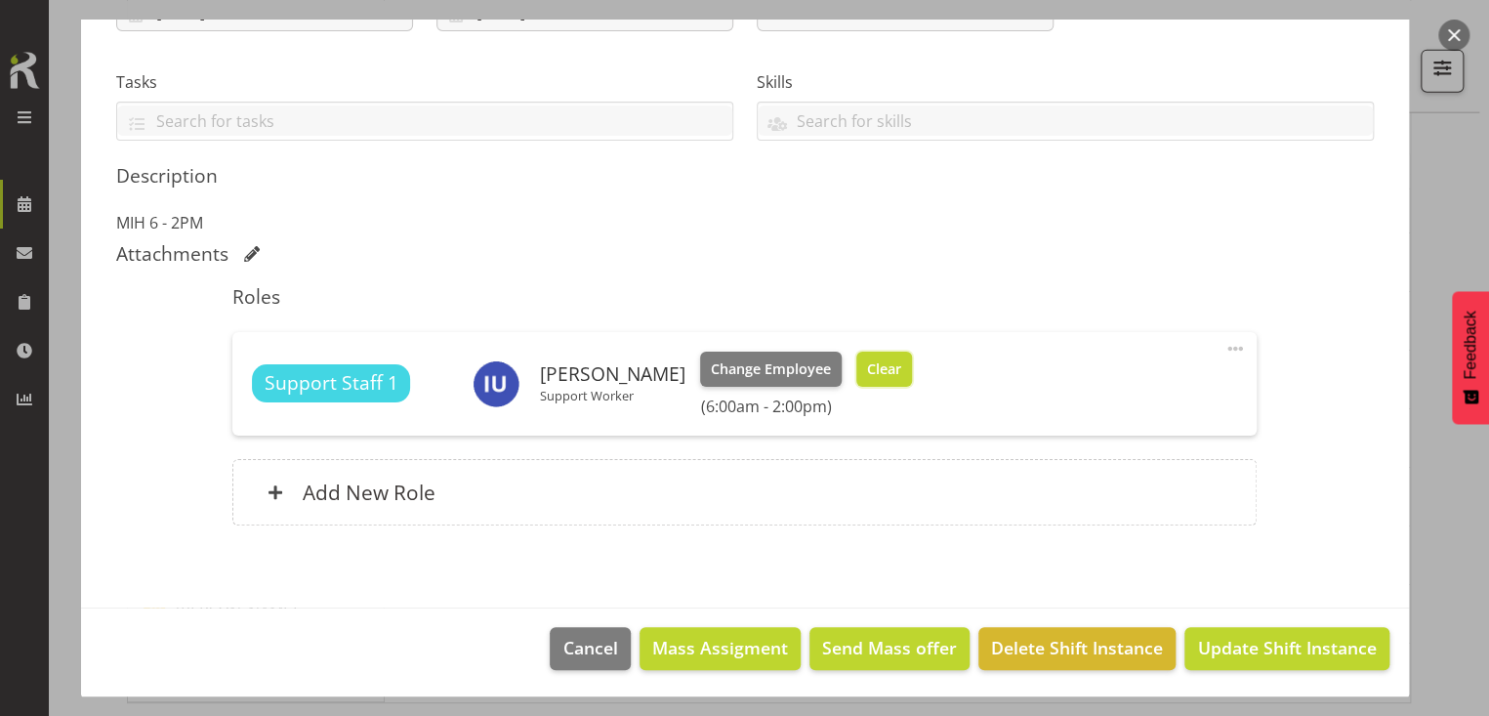
click at [869, 369] on span "Clear" at bounding box center [884, 368] width 34 height 21
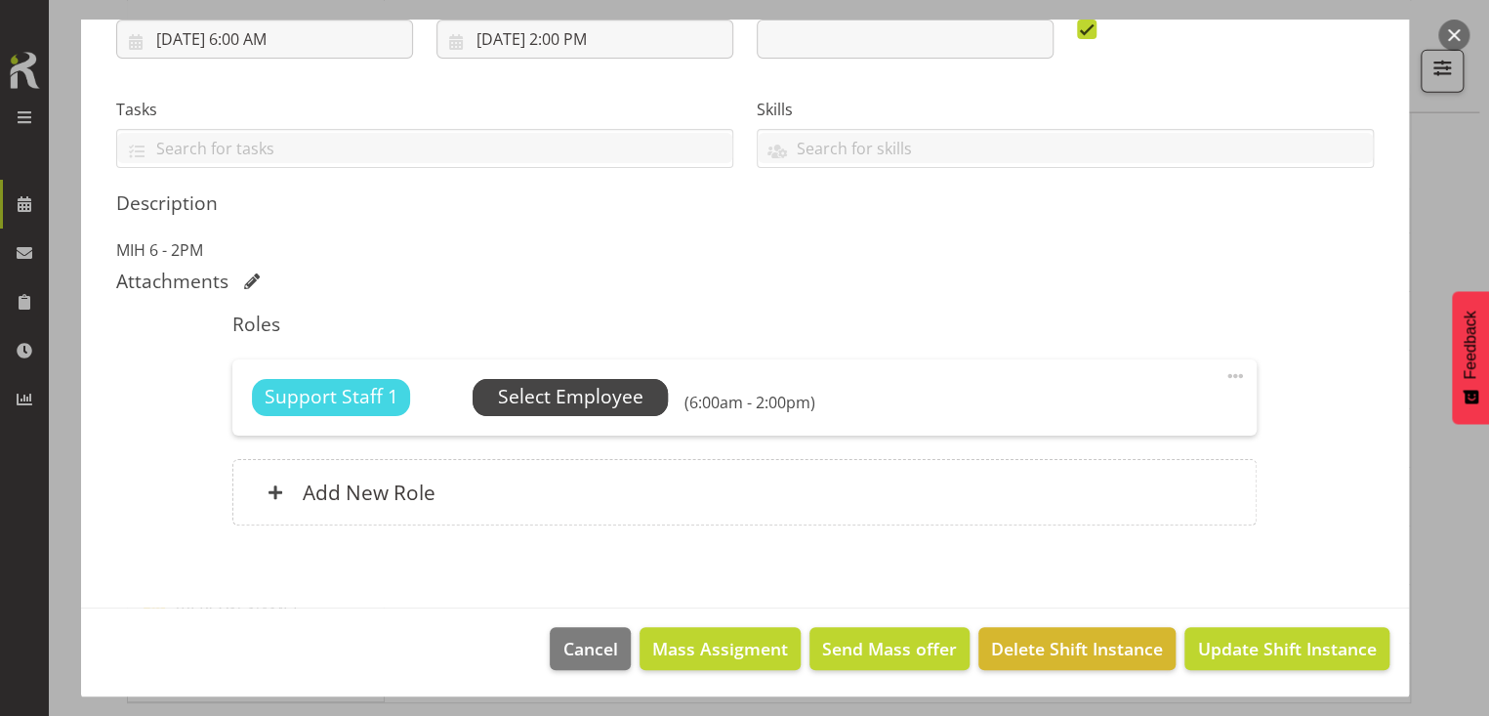
click at [568, 400] on span "Select Employee" at bounding box center [571, 397] width 146 height 28
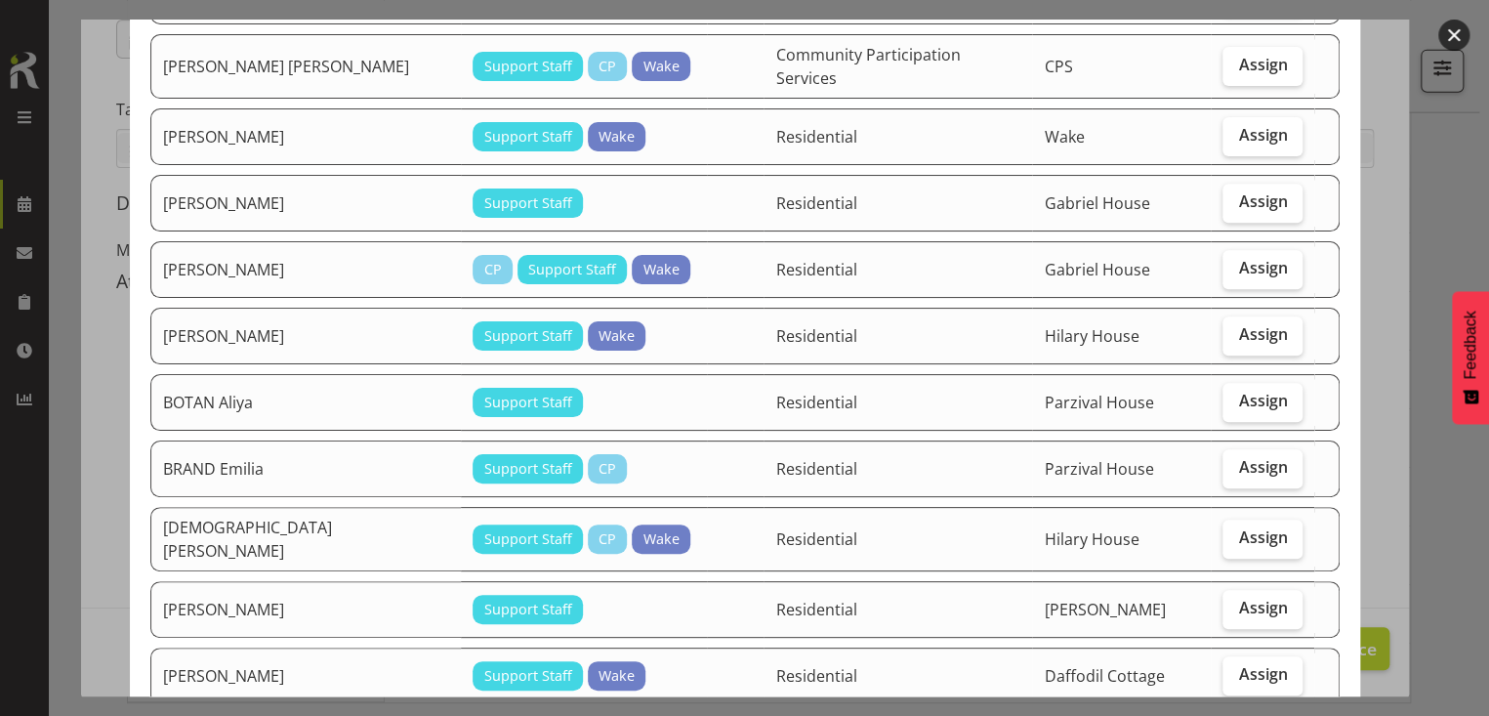
scroll to position [586, 0]
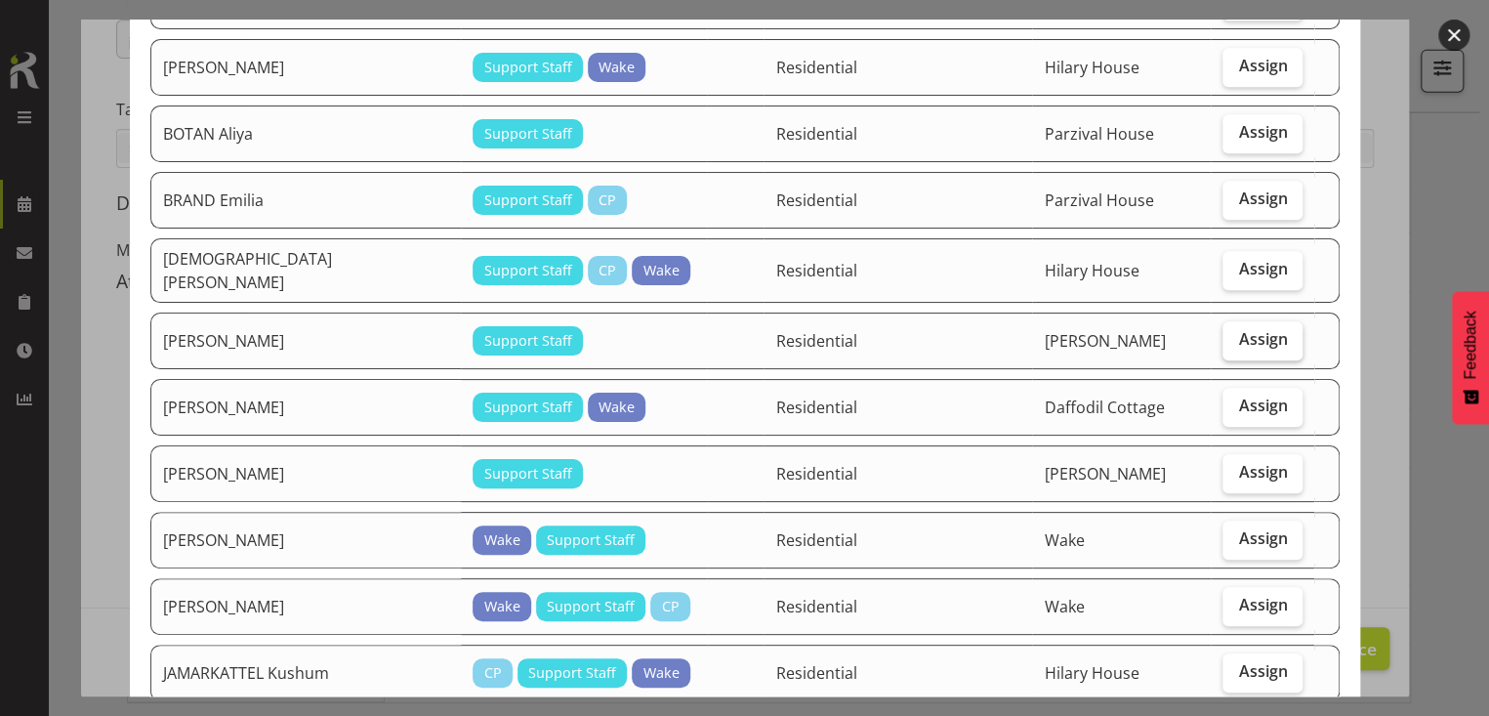
click at [1248, 329] on span "Assign" at bounding box center [1262, 339] width 49 height 20
click at [1236, 333] on input "Assign" at bounding box center [1229, 339] width 13 height 13
checkbox input "true"
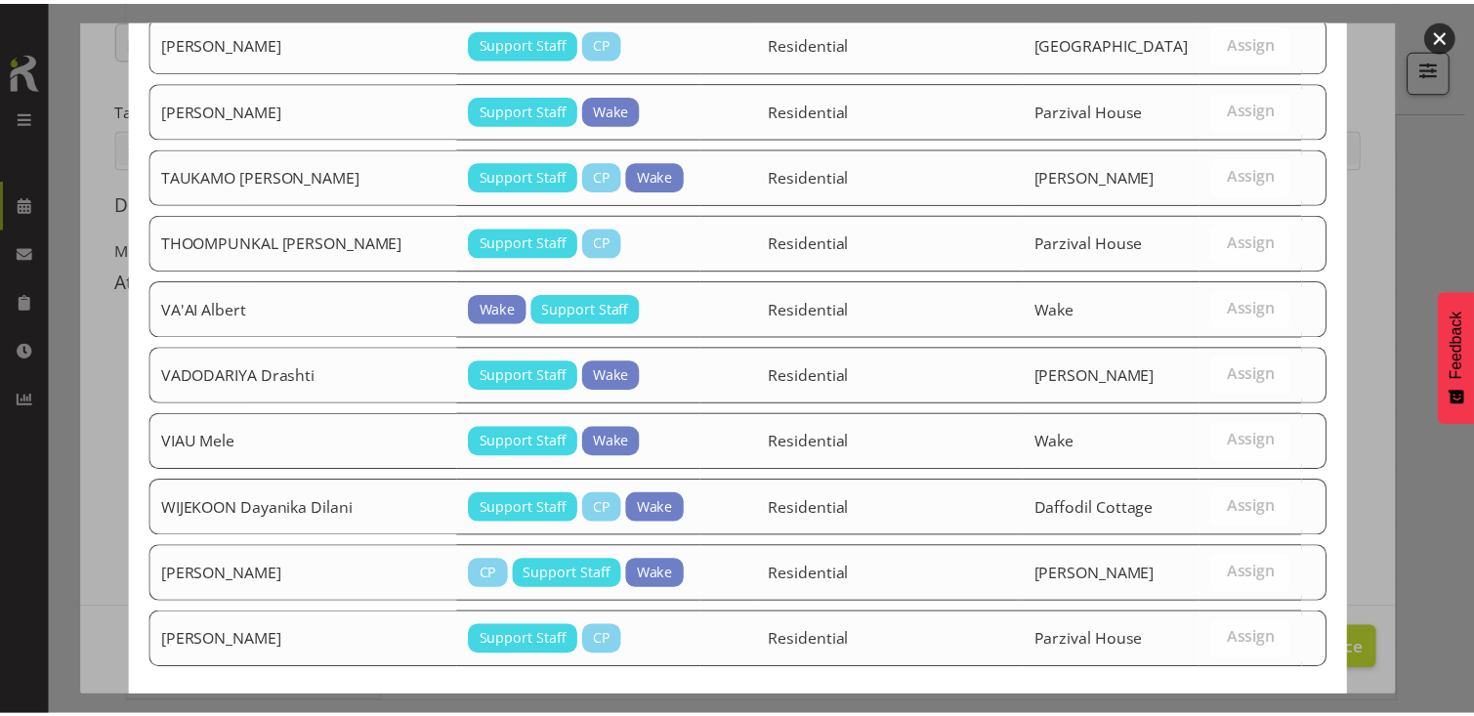
scroll to position [2319, 0]
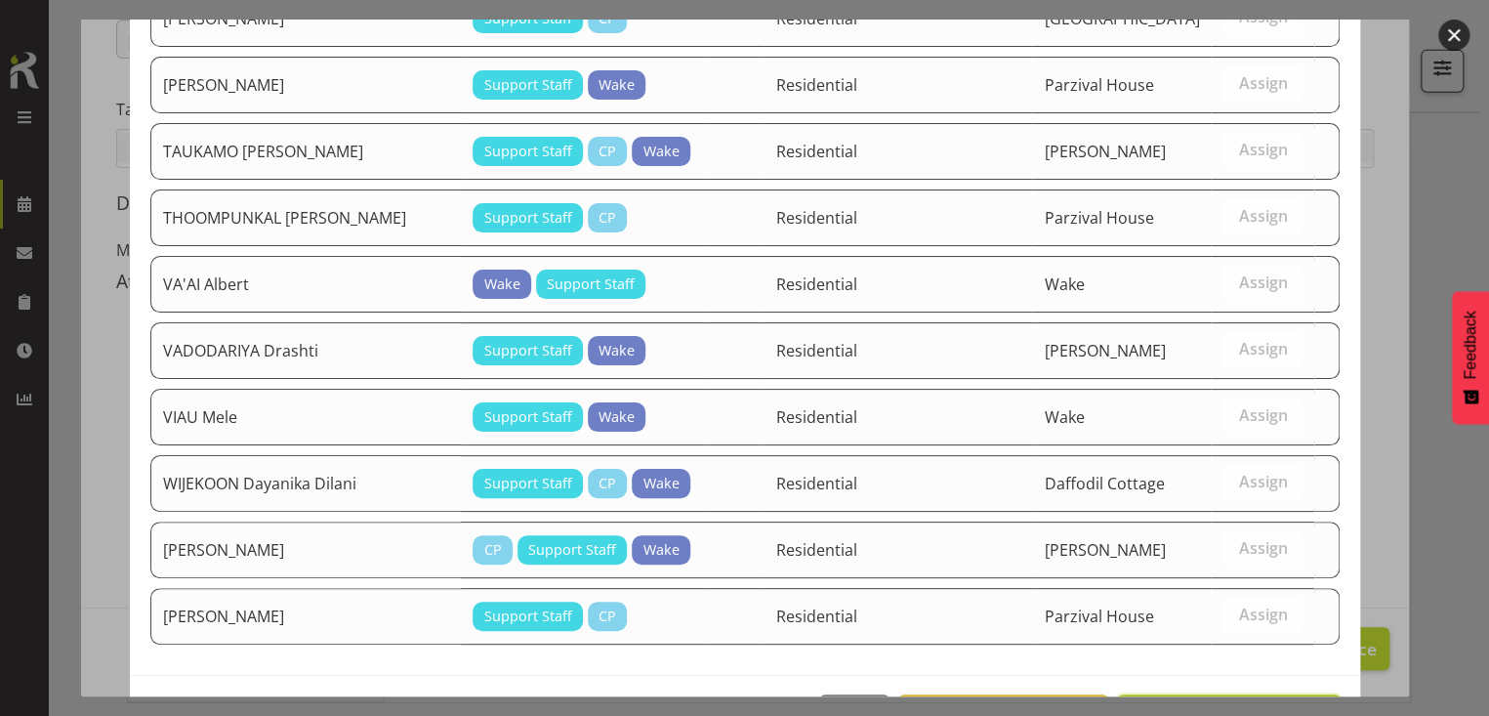
click at [1220, 704] on span "Assign [PERSON_NAME]" at bounding box center [1228, 715] width 197 height 23
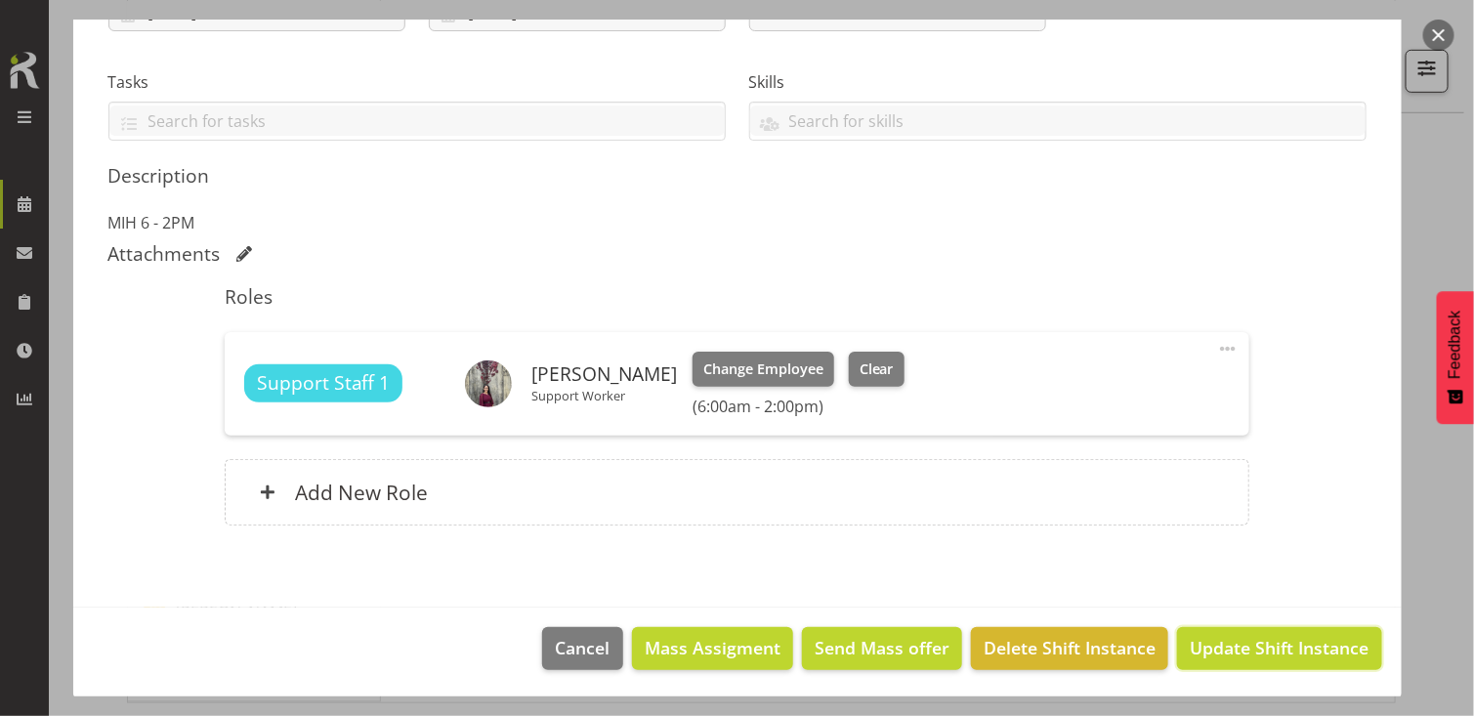
click at [1238, 649] on span "Update Shift Instance" at bounding box center [1279, 647] width 179 height 25
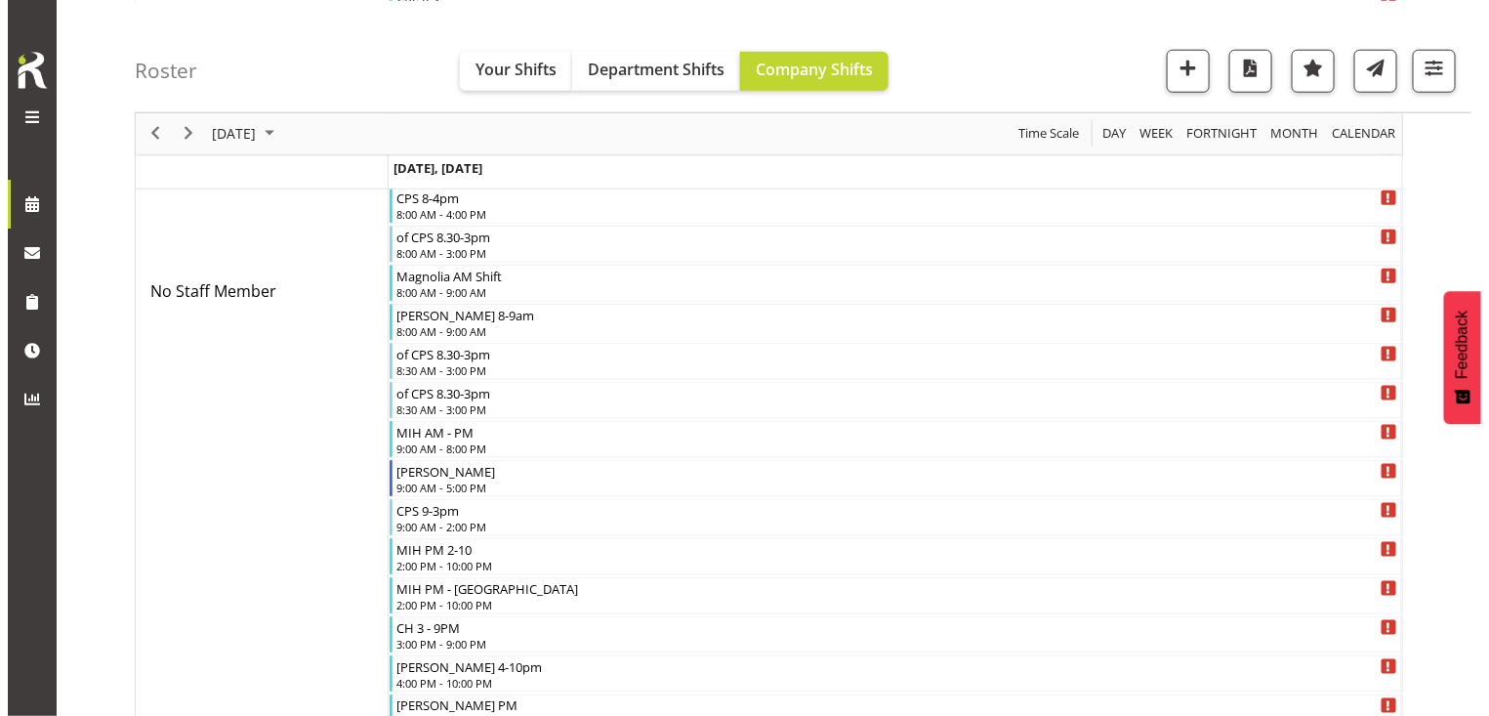
scroll to position [813, 0]
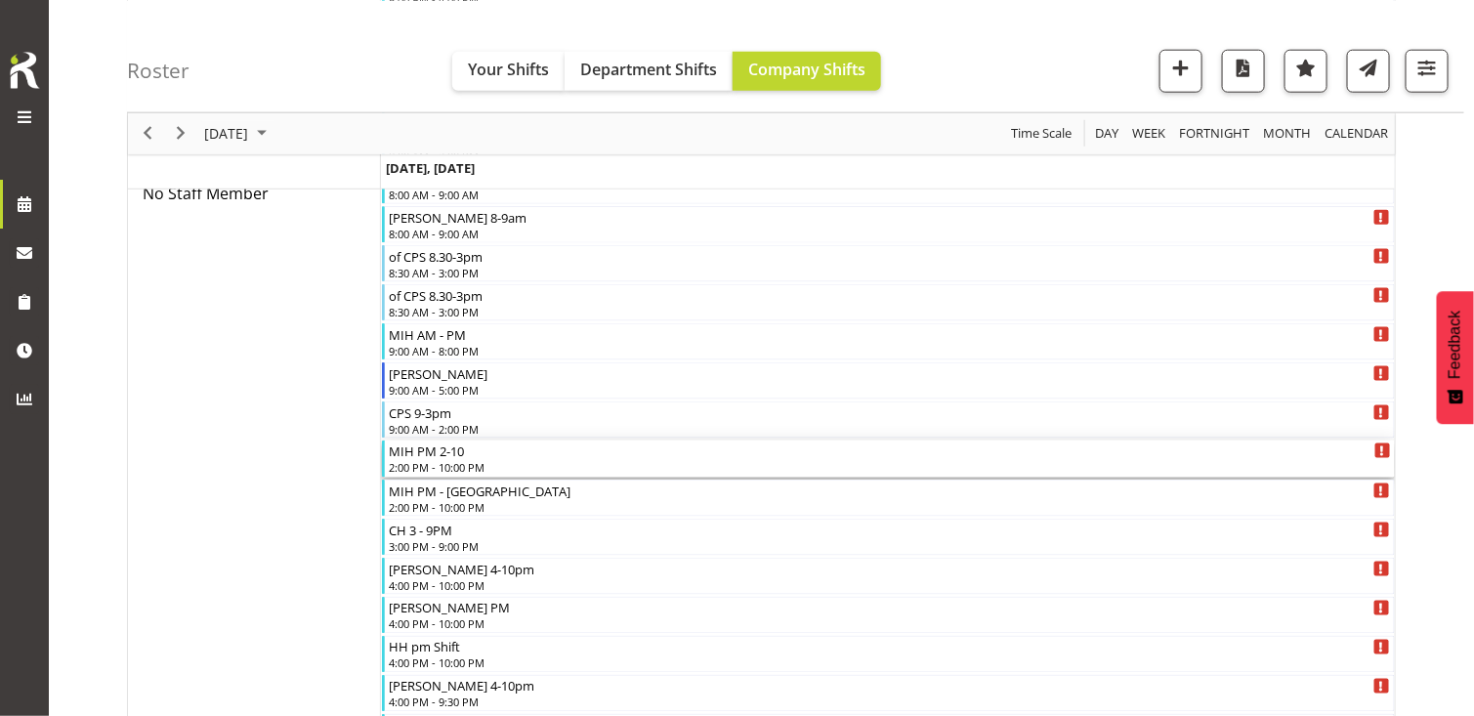
click at [448, 463] on div "2:00 PM - 10:00 PM" at bounding box center [889, 467] width 1001 height 16
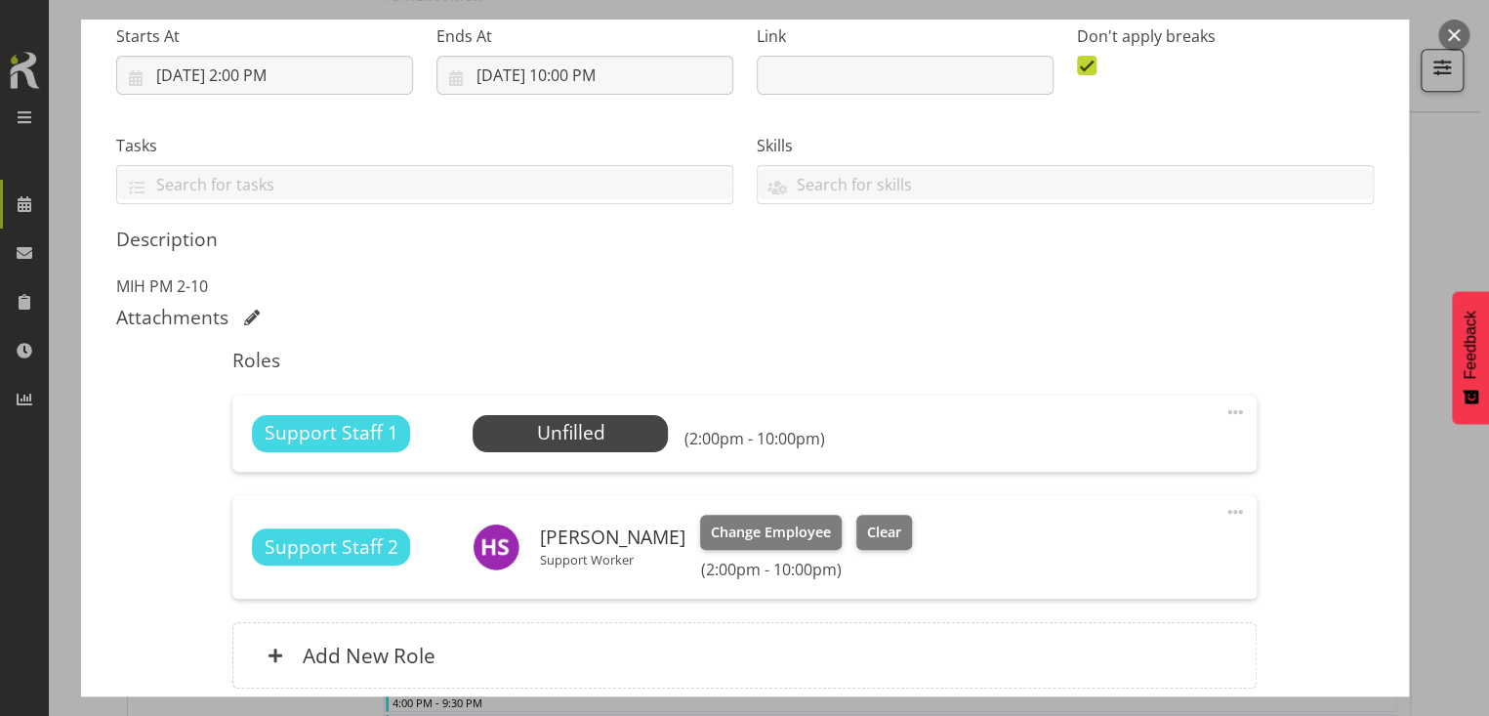
scroll to position [481, 0]
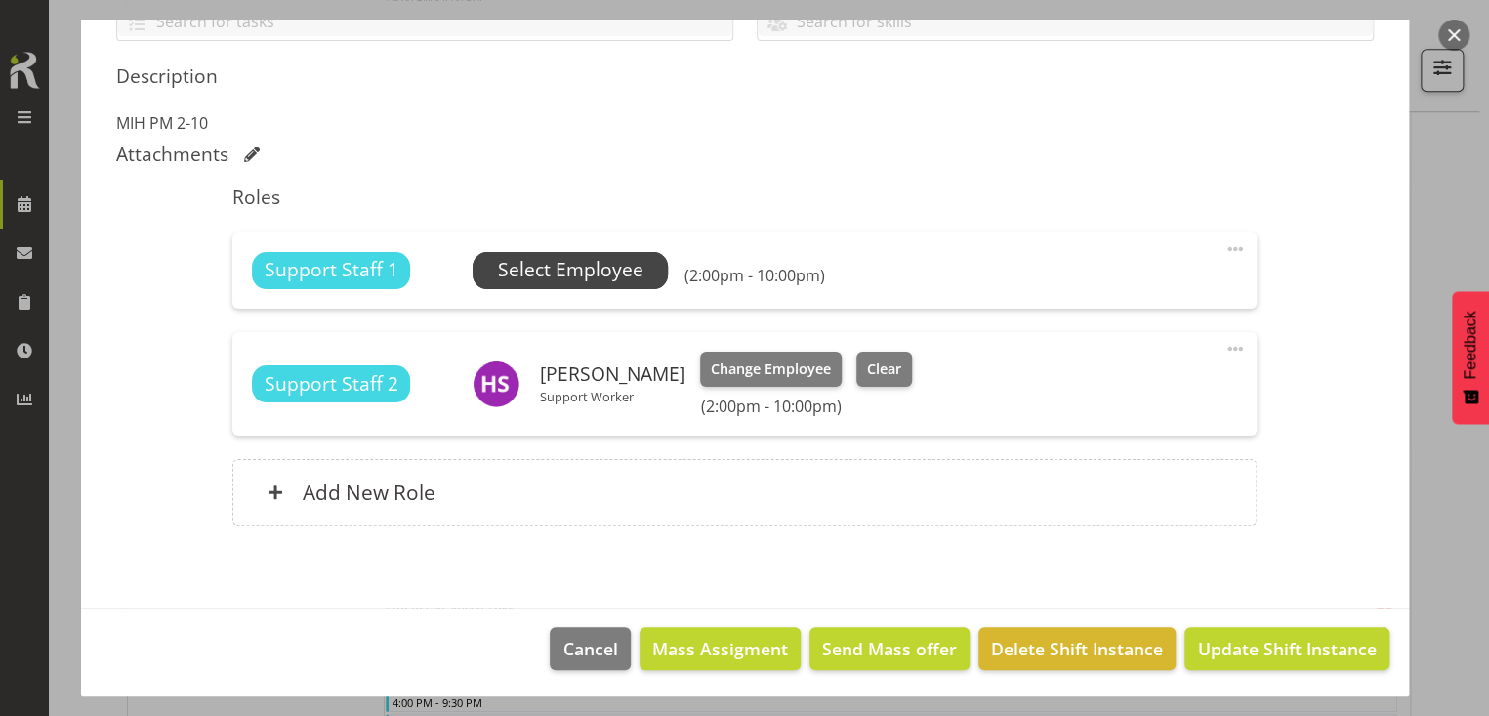
click at [575, 265] on span "Select Employee" at bounding box center [571, 270] width 146 height 28
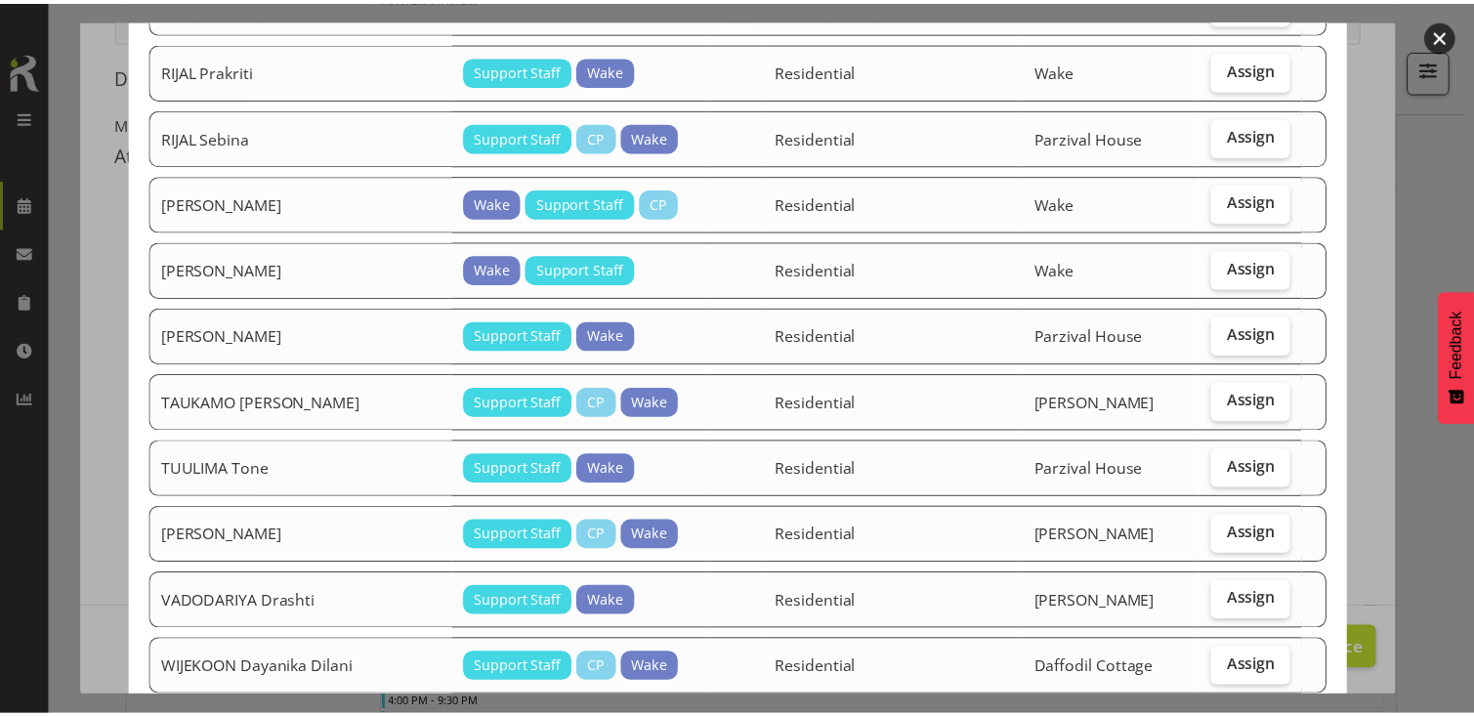
scroll to position [2057, 0]
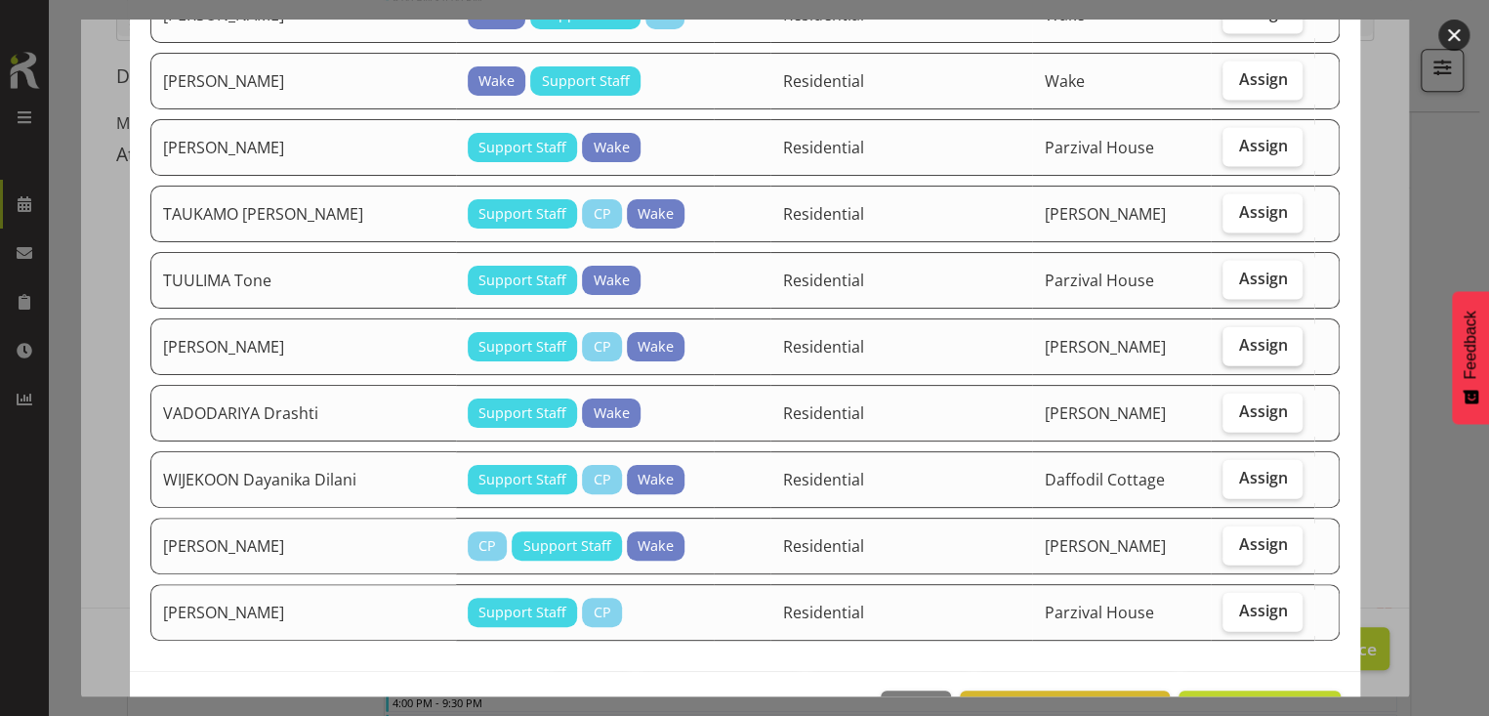
click at [1265, 335] on span "Assign" at bounding box center [1262, 345] width 49 height 20
click at [1236, 339] on input "Assign" at bounding box center [1229, 345] width 13 height 13
checkbox input "true"
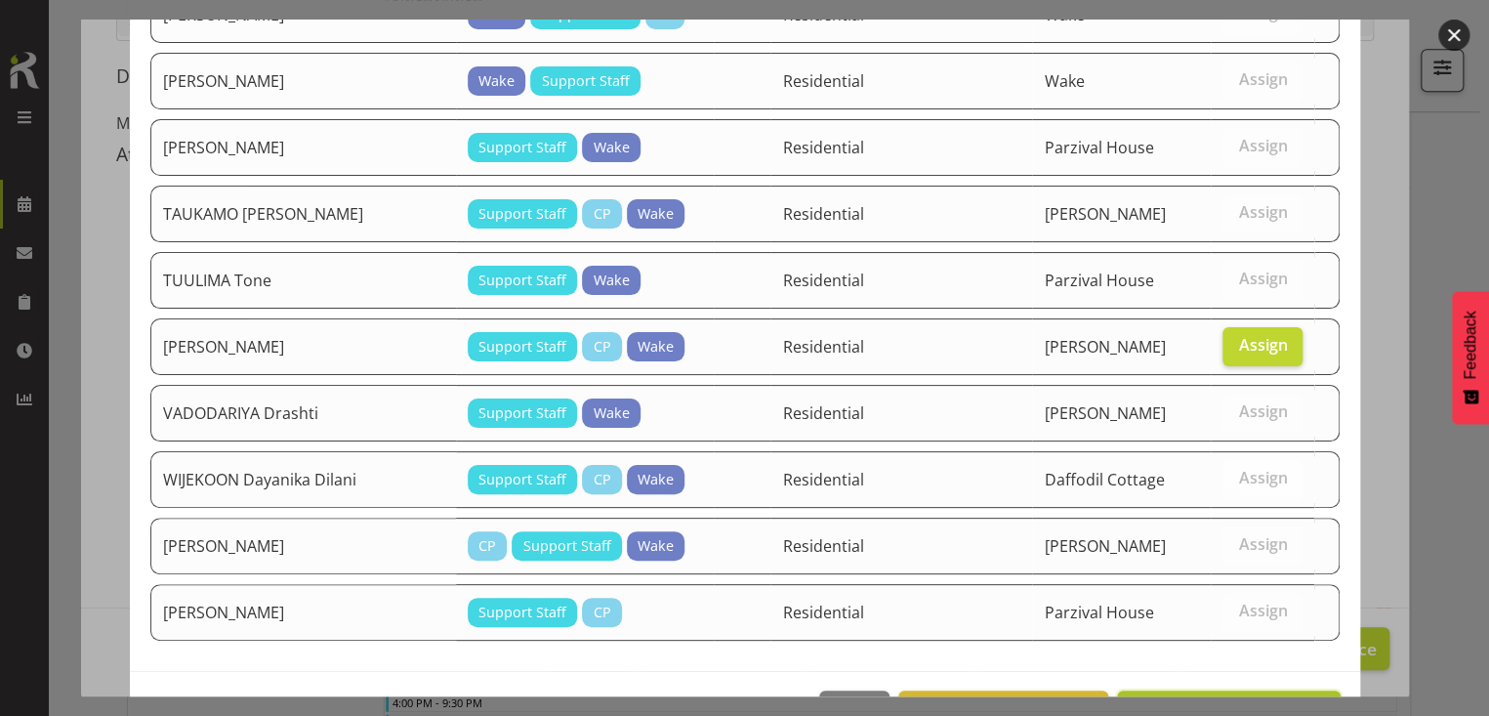
drag, startPoint x: 1226, startPoint y: 650, endPoint x: 1249, endPoint y: 646, distance: 23.9
click at [1228, 700] on span "Assign [PERSON_NAME]" at bounding box center [1228, 711] width 197 height 23
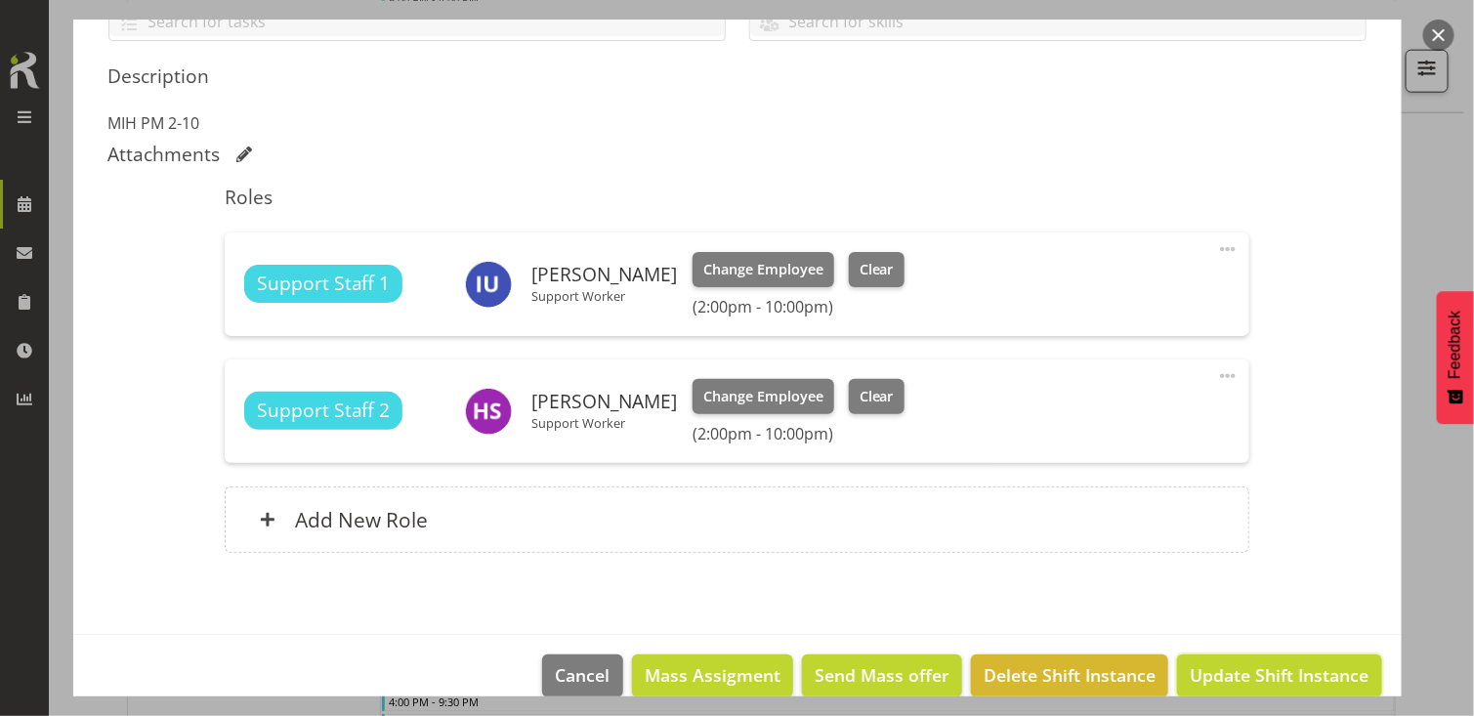
click at [1257, 664] on span "Update Shift Instance" at bounding box center [1279, 674] width 179 height 25
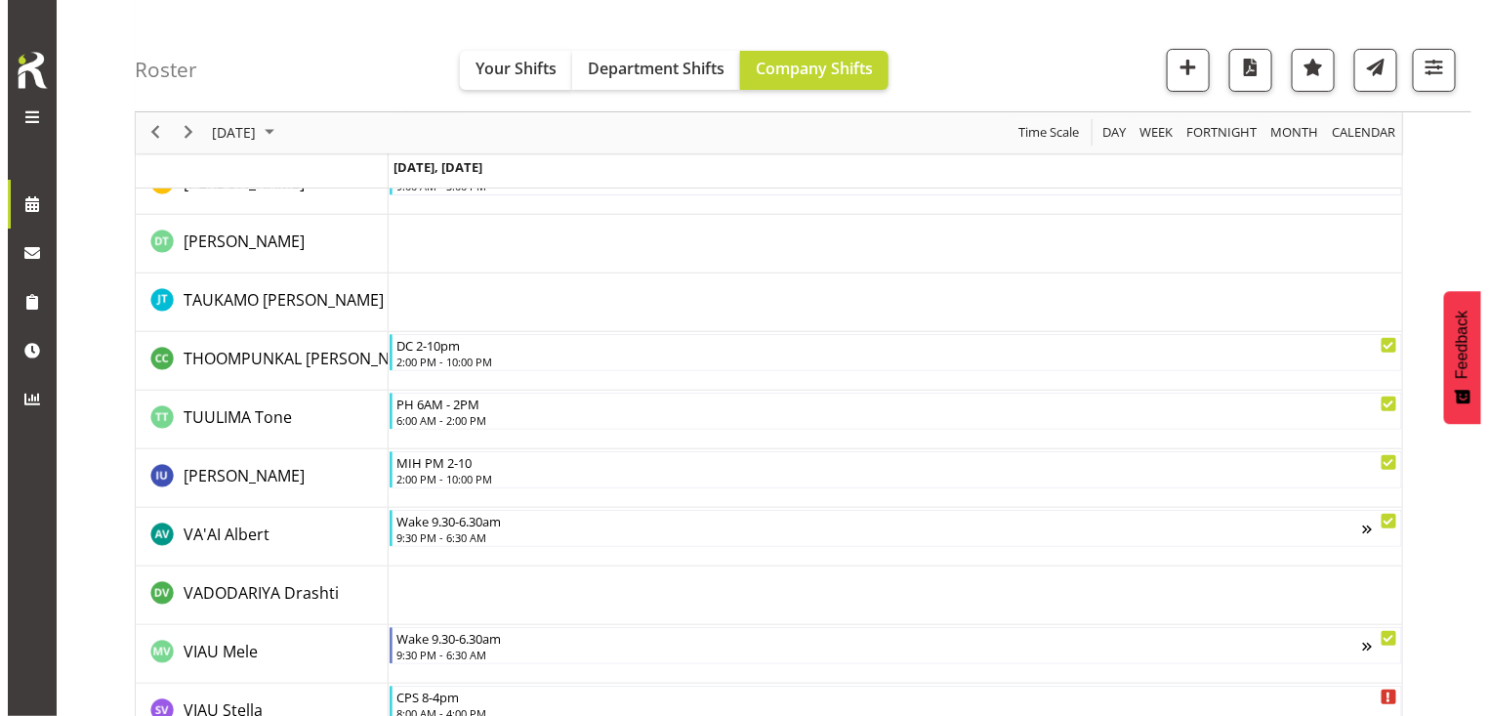
scroll to position [5988, 0]
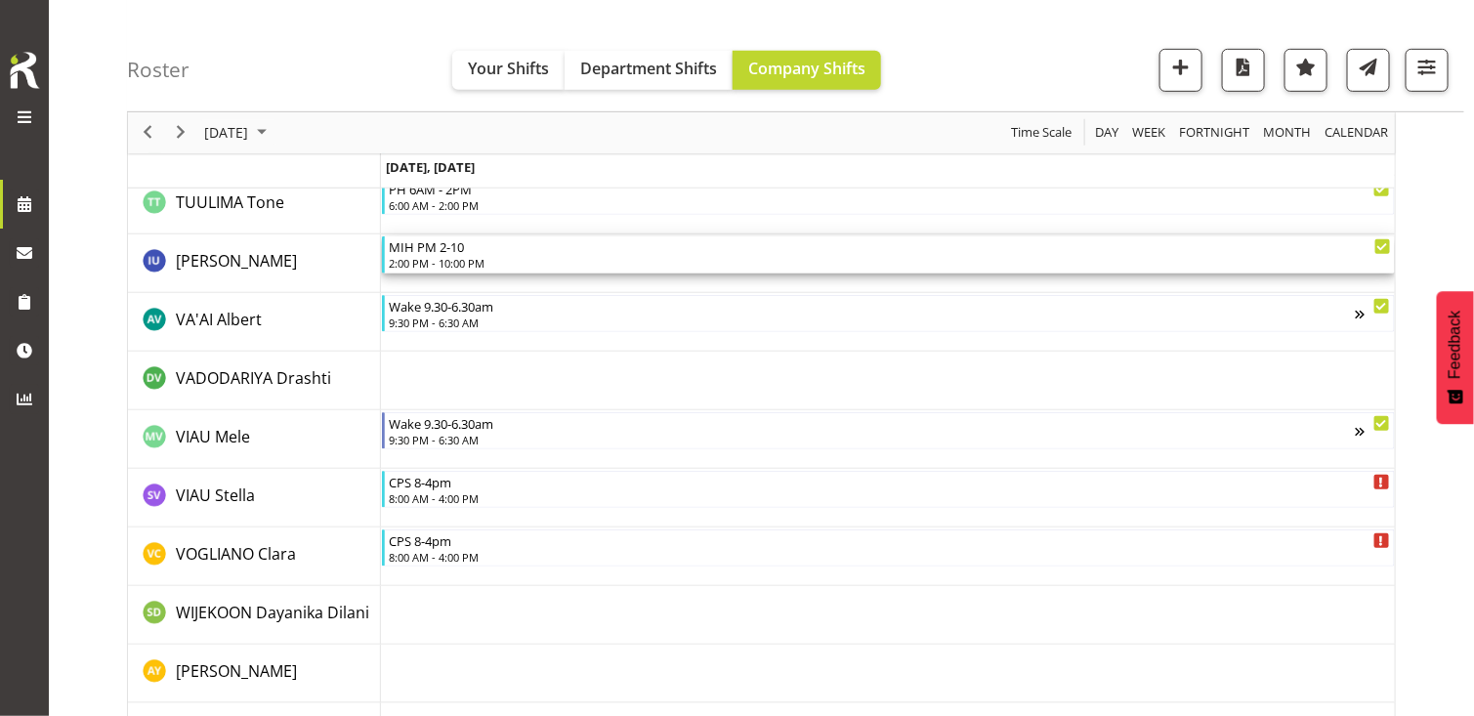
click at [456, 263] on div "2:00 PM - 10:00 PM" at bounding box center [889, 263] width 1001 height 16
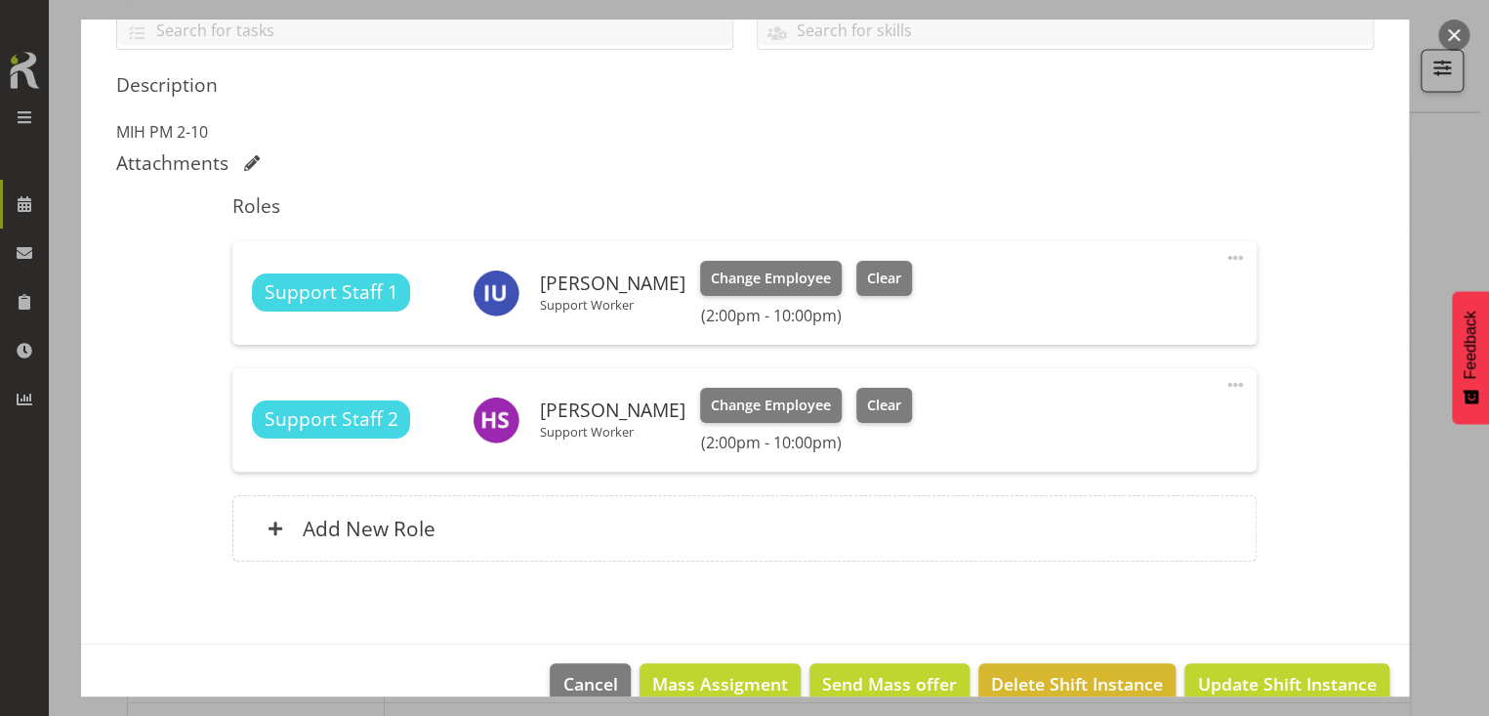
scroll to position [488, 0]
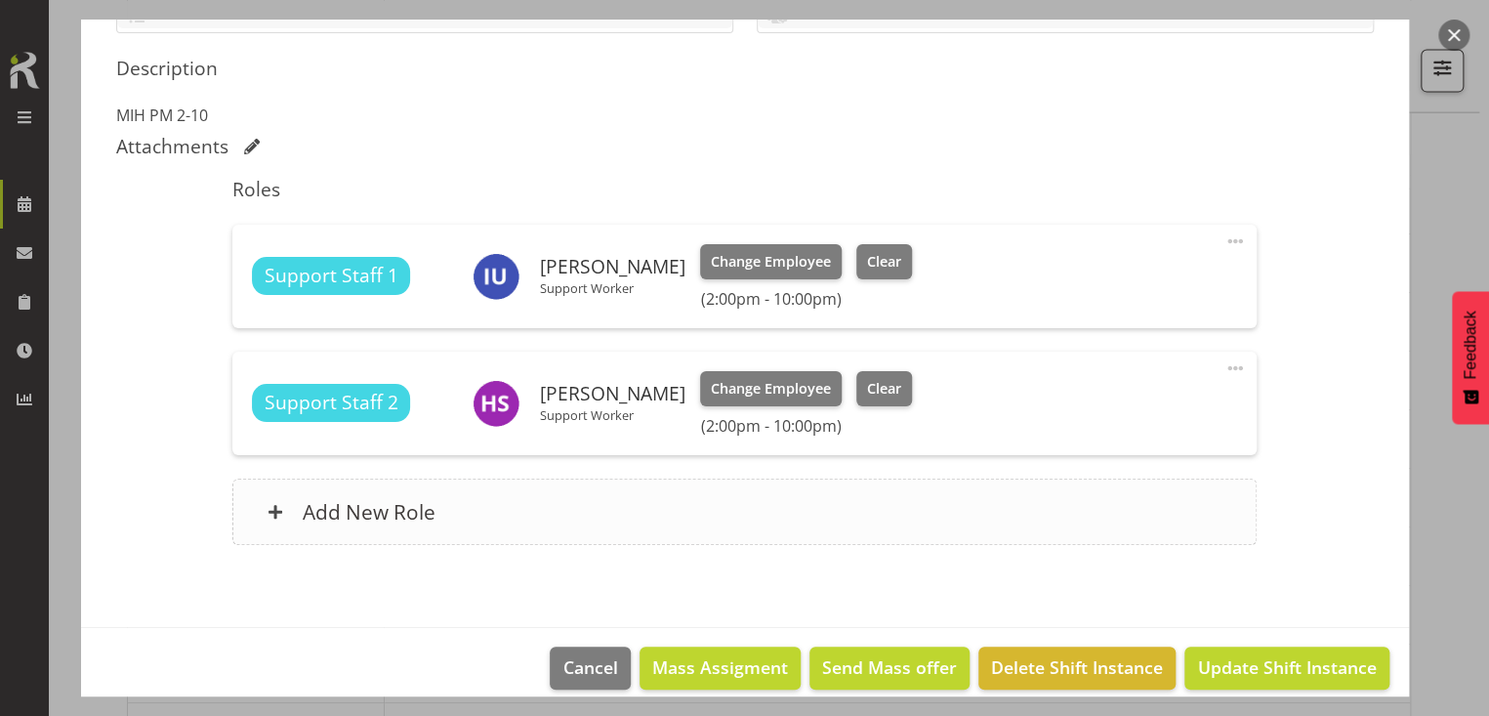
click at [523, 514] on div "Add New Role" at bounding box center [744, 512] width 1025 height 66
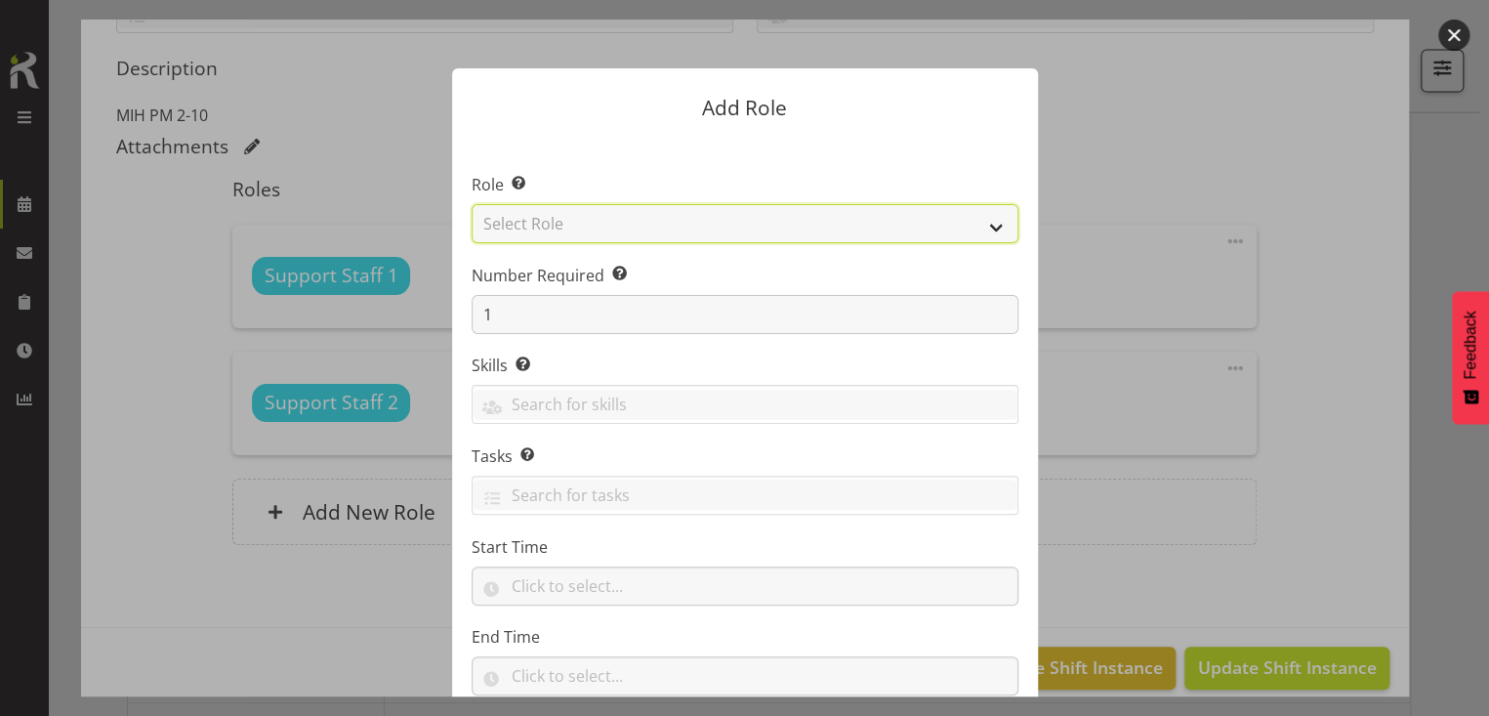
drag, startPoint x: 540, startPoint y: 223, endPoint x: 542, endPoint y: 235, distance: 12.8
click at [541, 223] on select "Select Role CP House Leader Support Staff Wake" at bounding box center [745, 223] width 547 height 39
select select "1091"
click at [472, 204] on select "Select Role CP House Leader Support Staff Wake" at bounding box center [745, 223] width 547 height 39
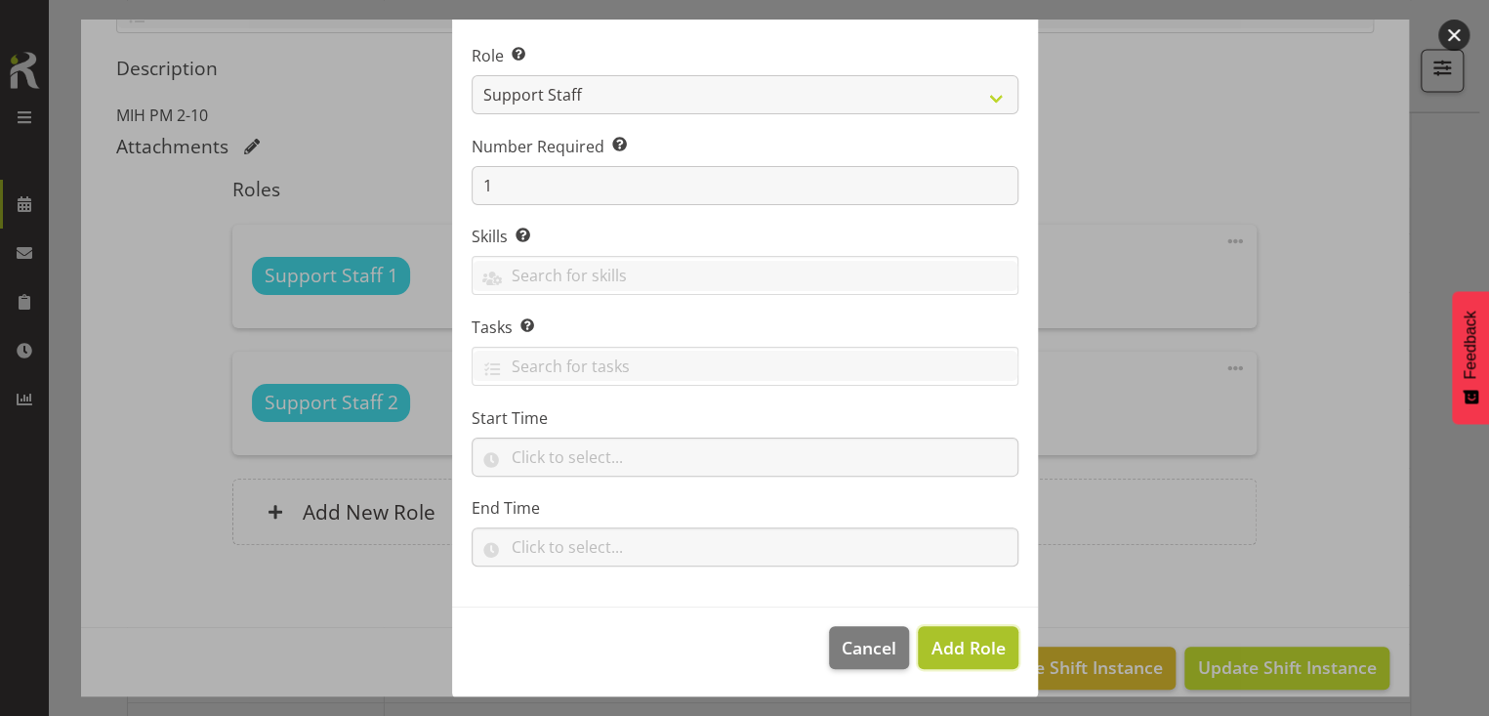
click at [974, 652] on span "Add Role" at bounding box center [968, 647] width 74 height 23
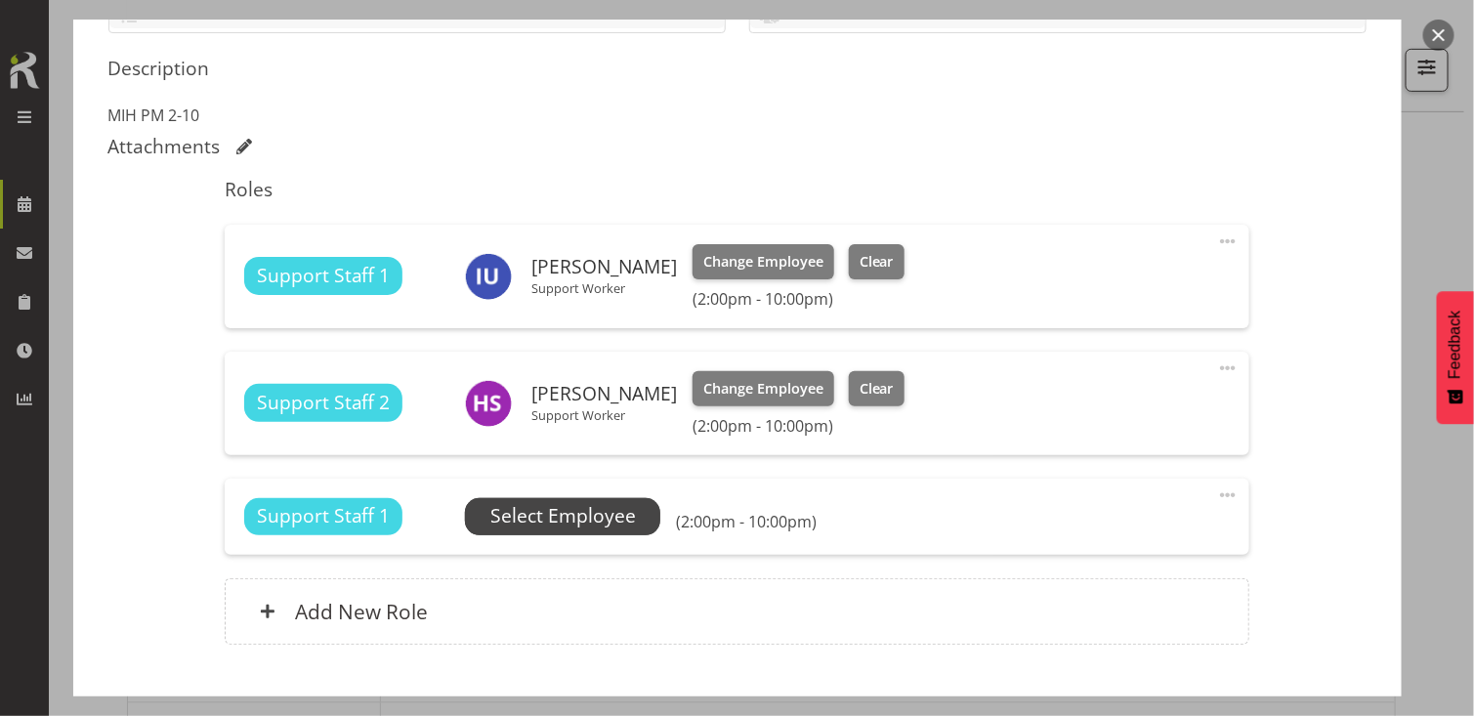
click at [610, 516] on span "Select Employee" at bounding box center [563, 516] width 146 height 28
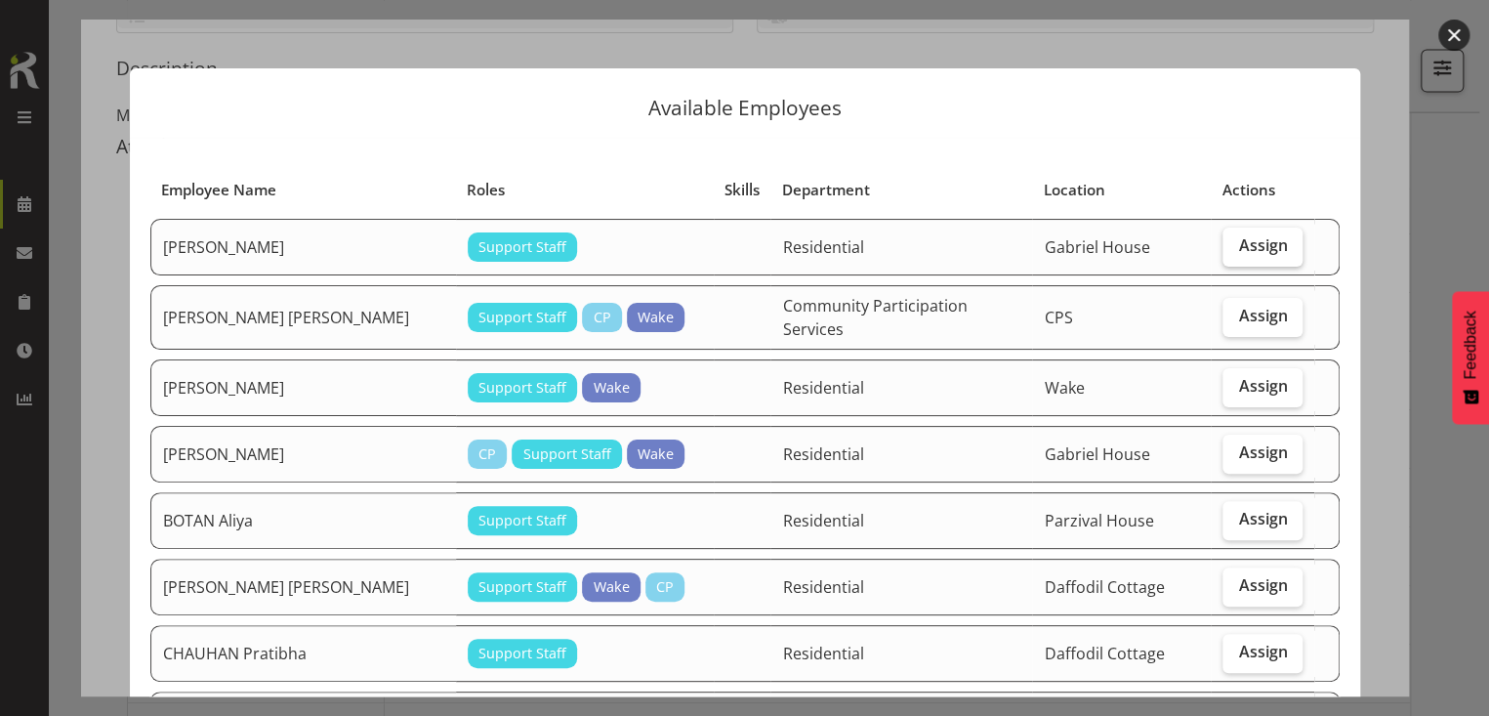
drag, startPoint x: 1235, startPoint y: 242, endPoint x: 1233, endPoint y: 253, distance: 10.9
click at [1238, 245] on span "Assign" at bounding box center [1262, 245] width 49 height 20
click at [1236, 245] on input "Assign" at bounding box center [1229, 245] width 13 height 13
checkbox input "true"
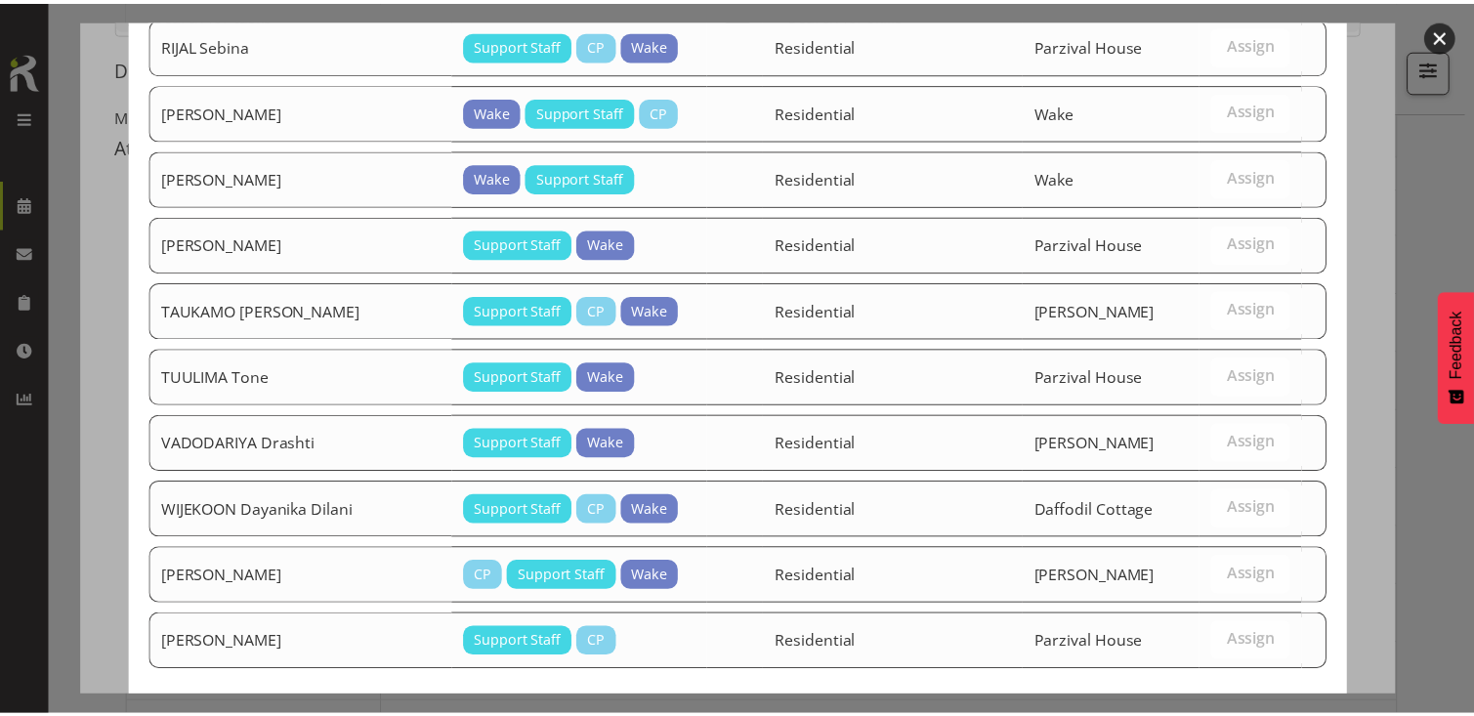
scroll to position [1992, 0]
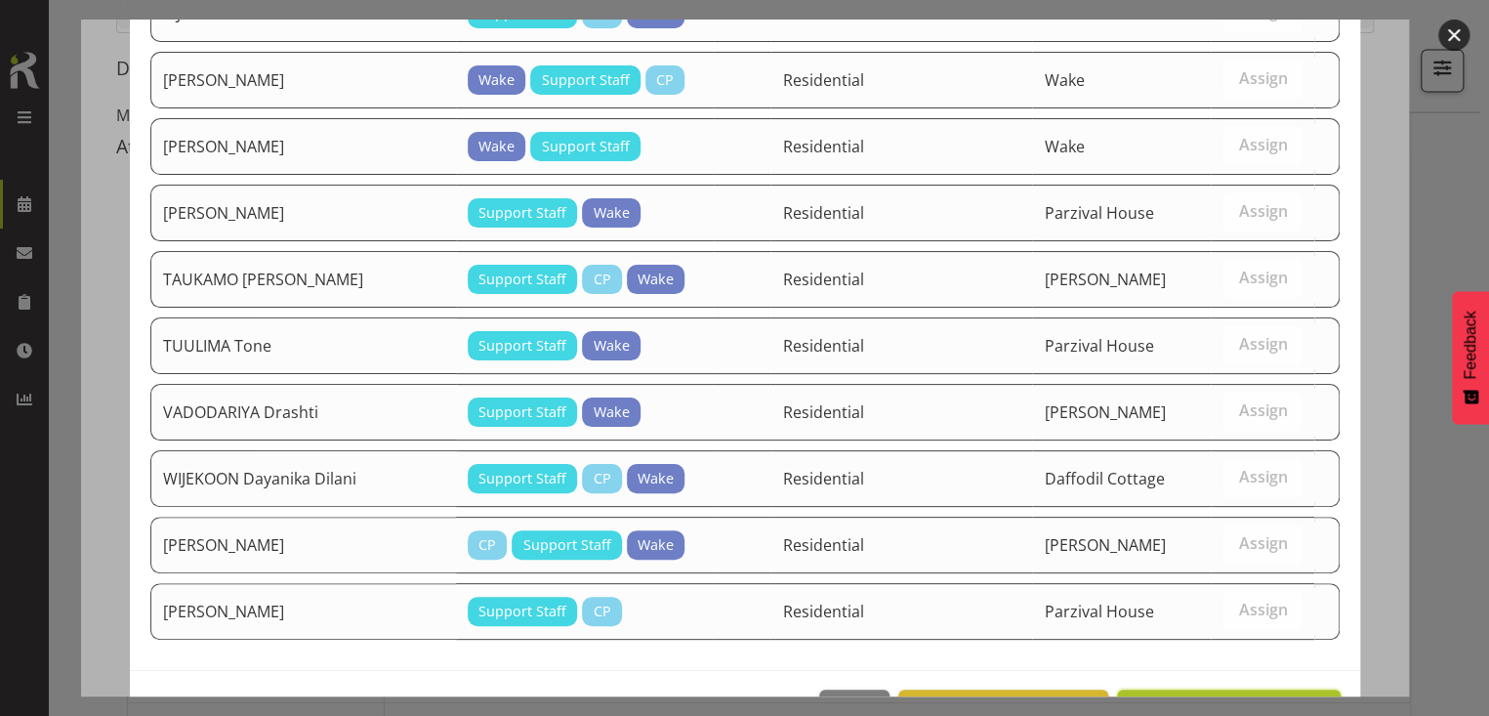
click at [1201, 699] on span "Assign [PERSON_NAME]" at bounding box center [1228, 710] width 197 height 23
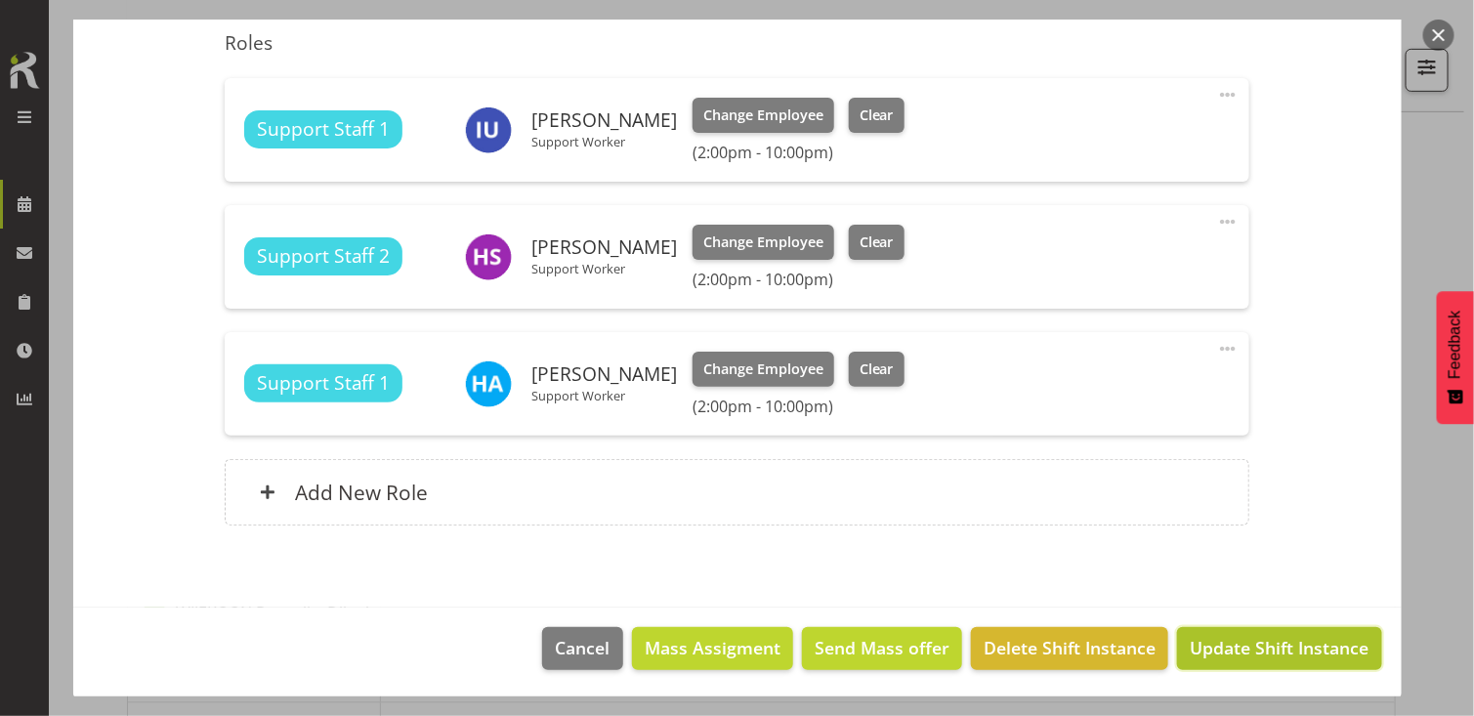
click at [1233, 650] on span "Update Shift Instance" at bounding box center [1279, 647] width 179 height 25
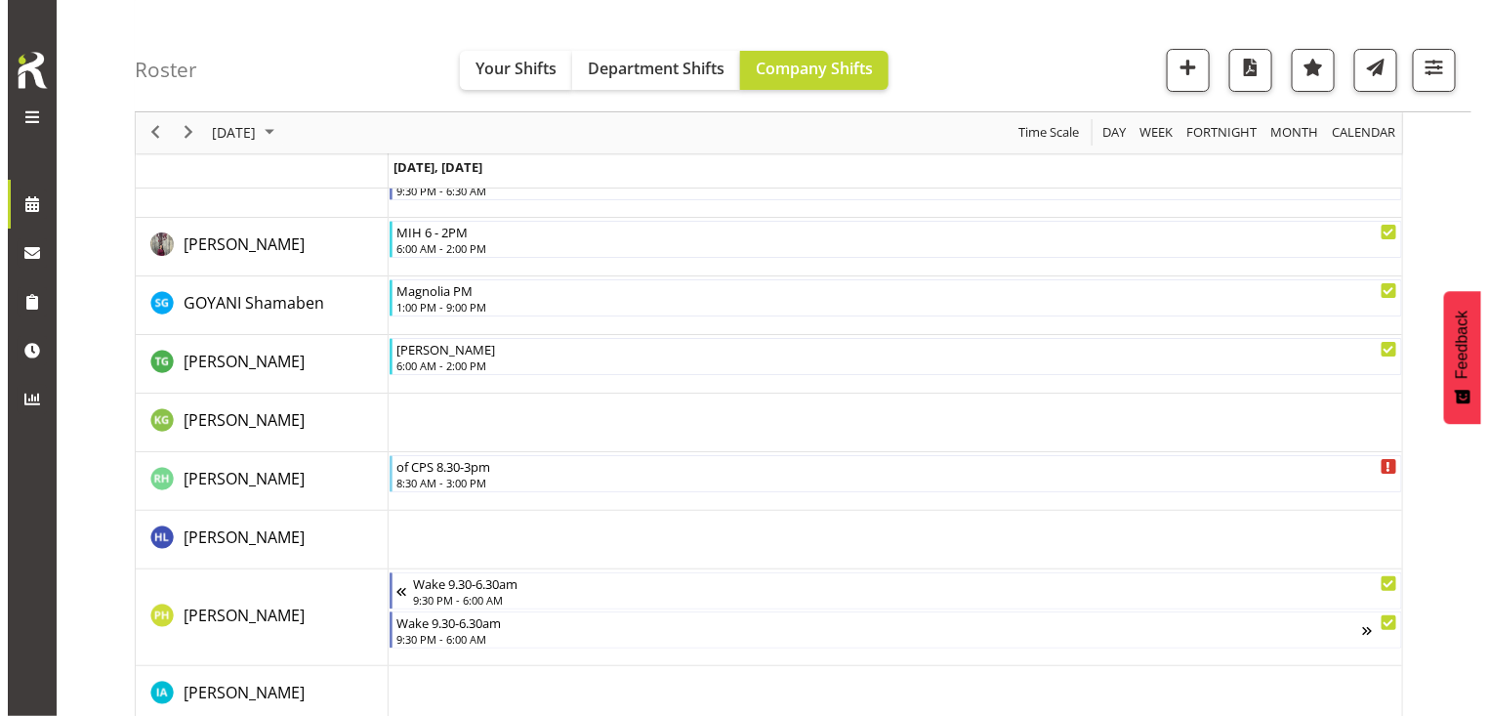
scroll to position [2629, 0]
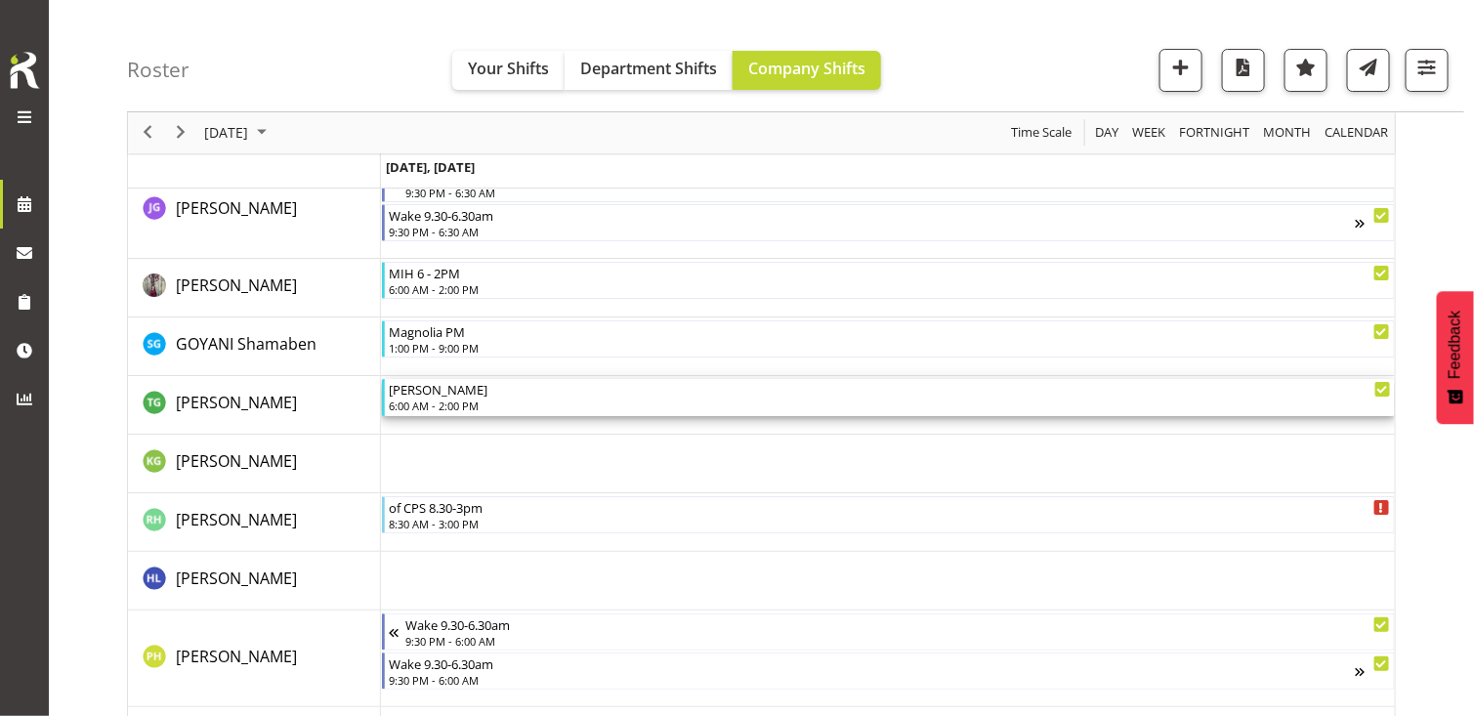
click at [468, 402] on div "6:00 AM - 2:00 PM" at bounding box center [889, 406] width 1001 height 16
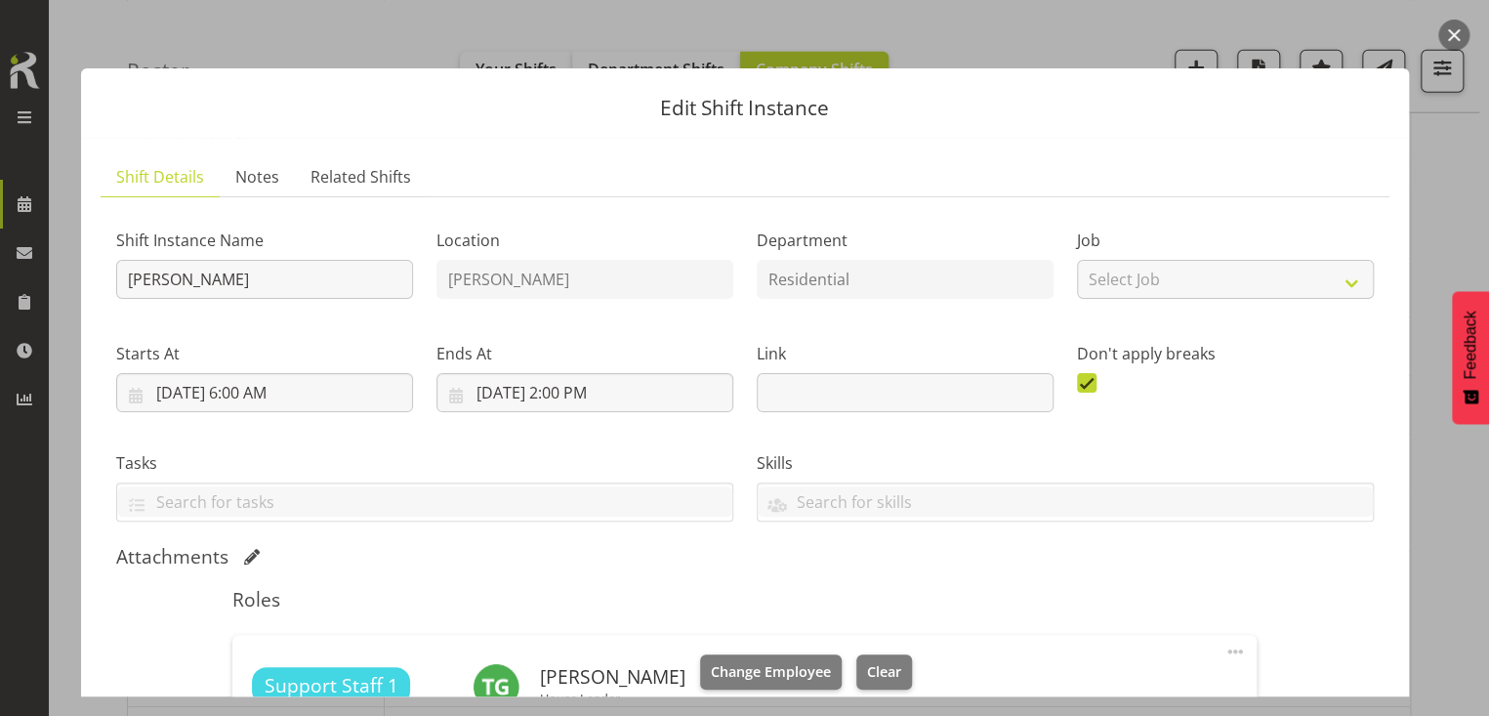
scroll to position [303, 0]
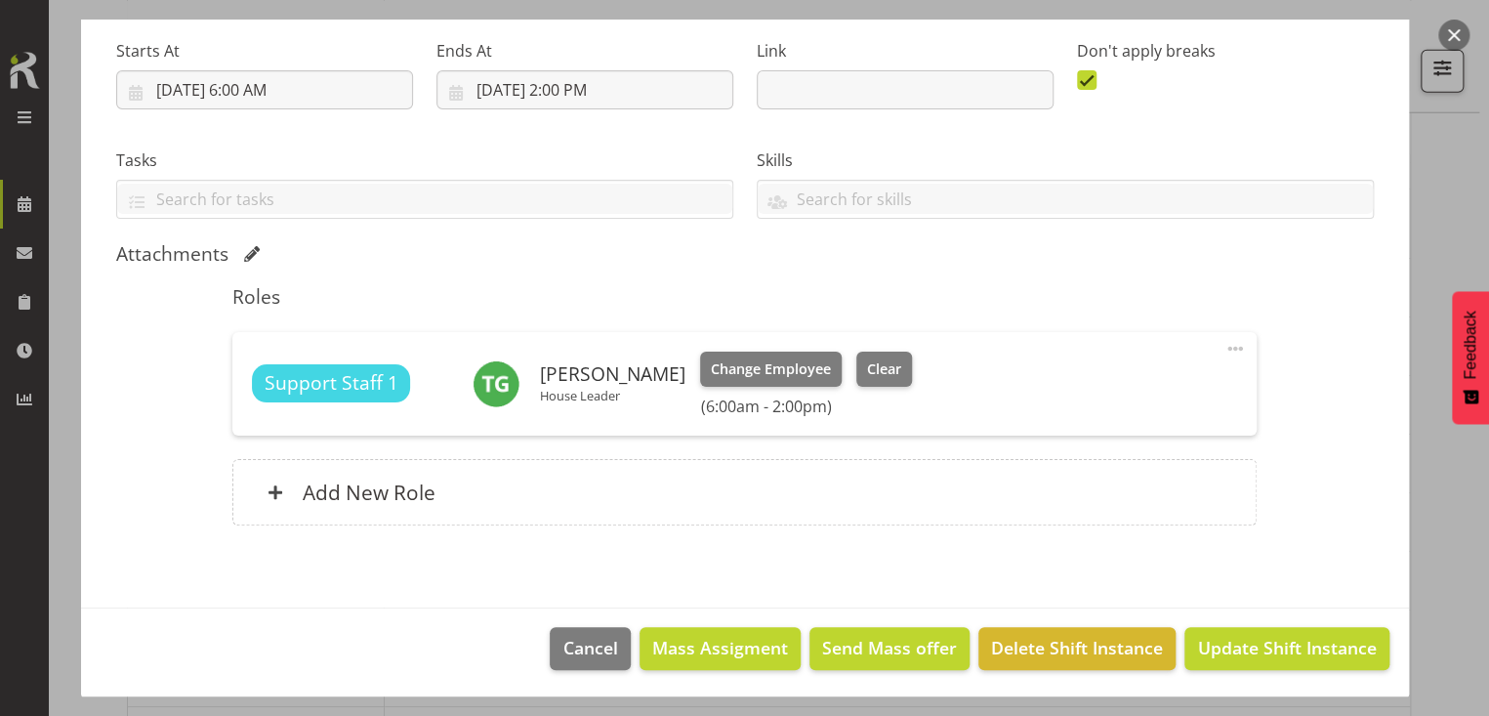
drag, startPoint x: 1223, startPoint y: 345, endPoint x: 1154, endPoint y: 369, distance: 73.5
click at [1224, 346] on span at bounding box center [1235, 348] width 23 height 23
click at [1102, 385] on link "Edit" at bounding box center [1154, 391] width 188 height 35
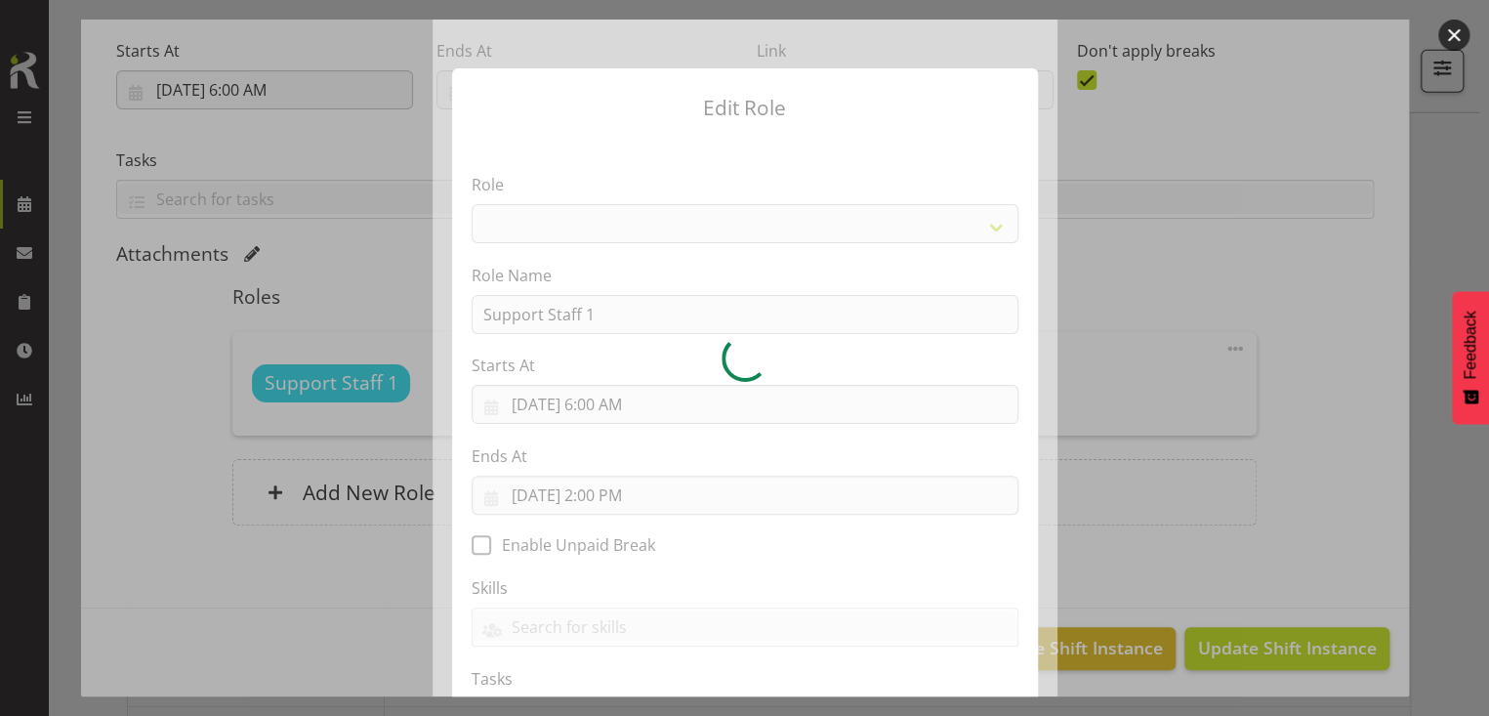
select select "1091"
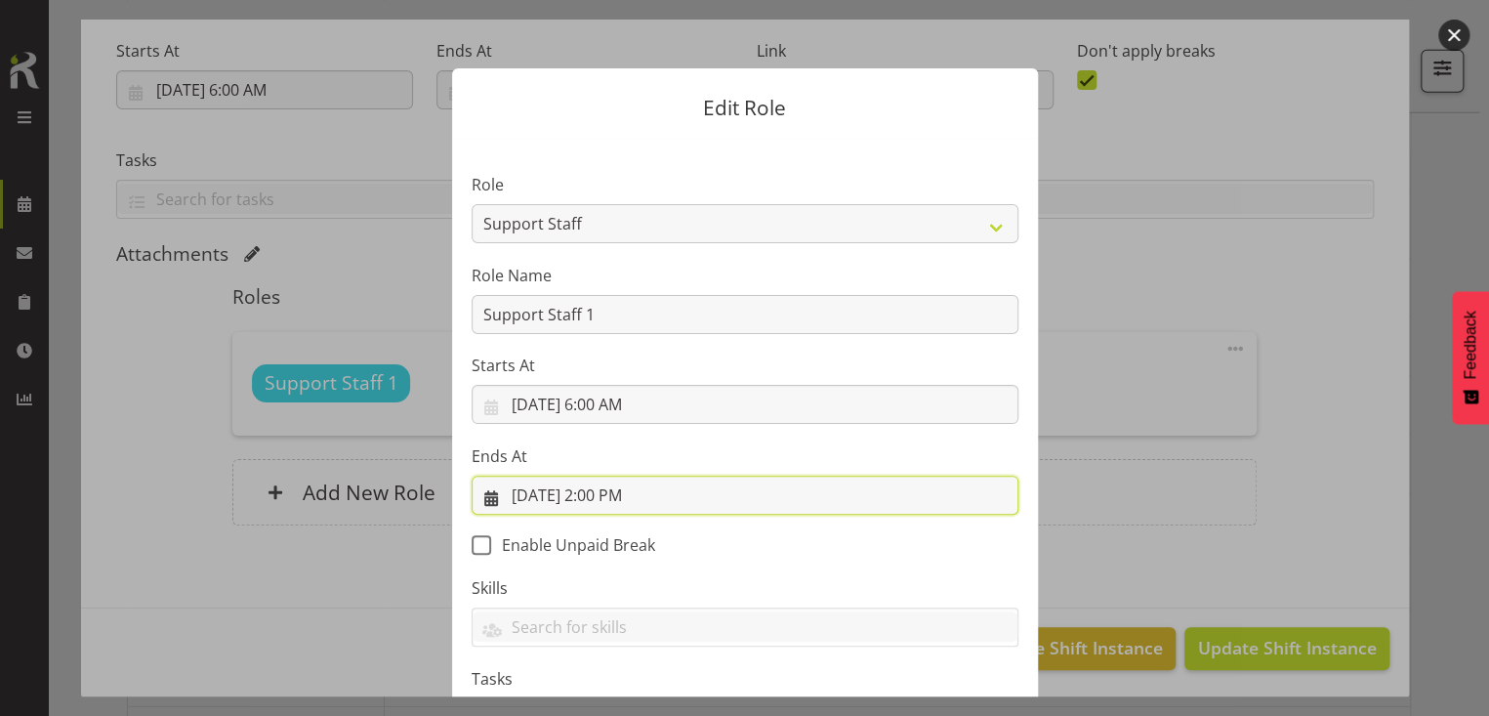
click at [621, 494] on input "[DATE] 2:00 PM" at bounding box center [745, 495] width 547 height 39
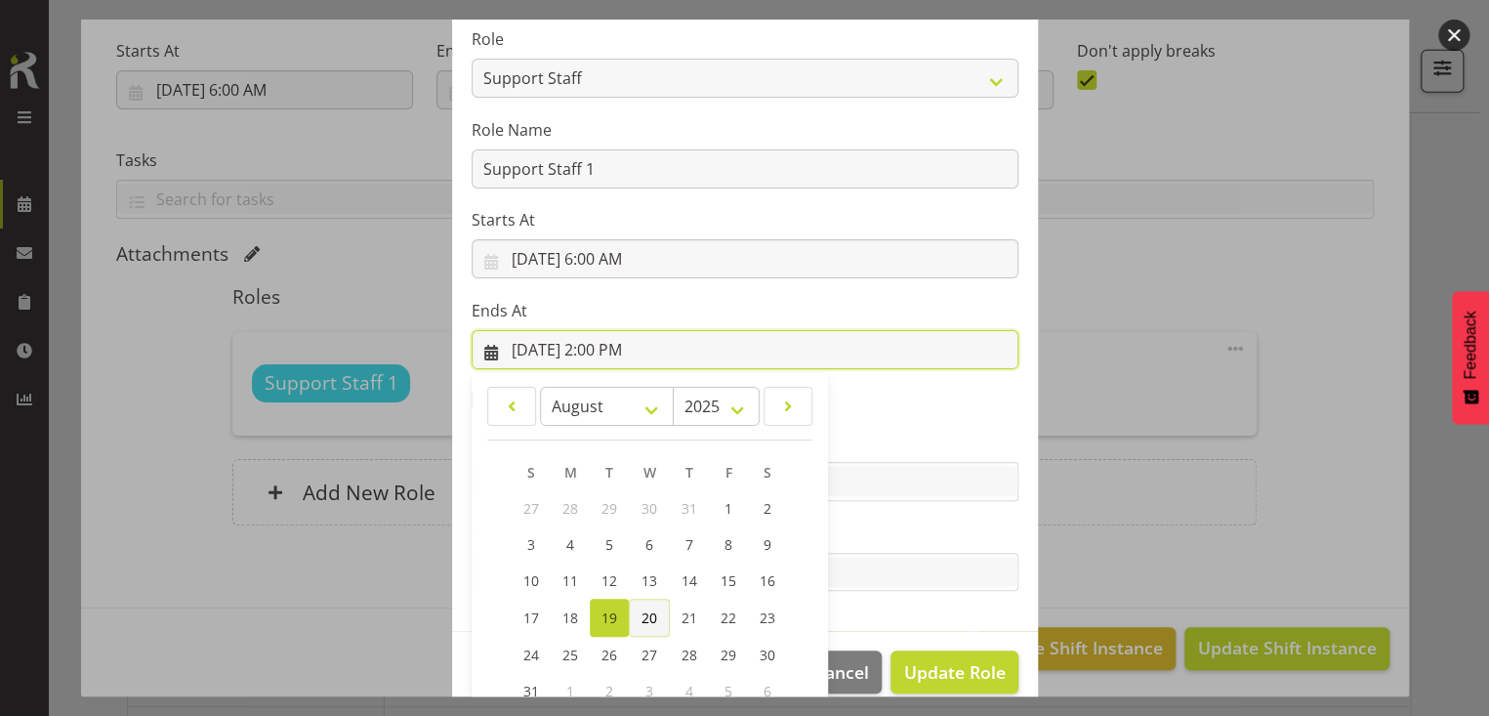
scroll to position [263, 0]
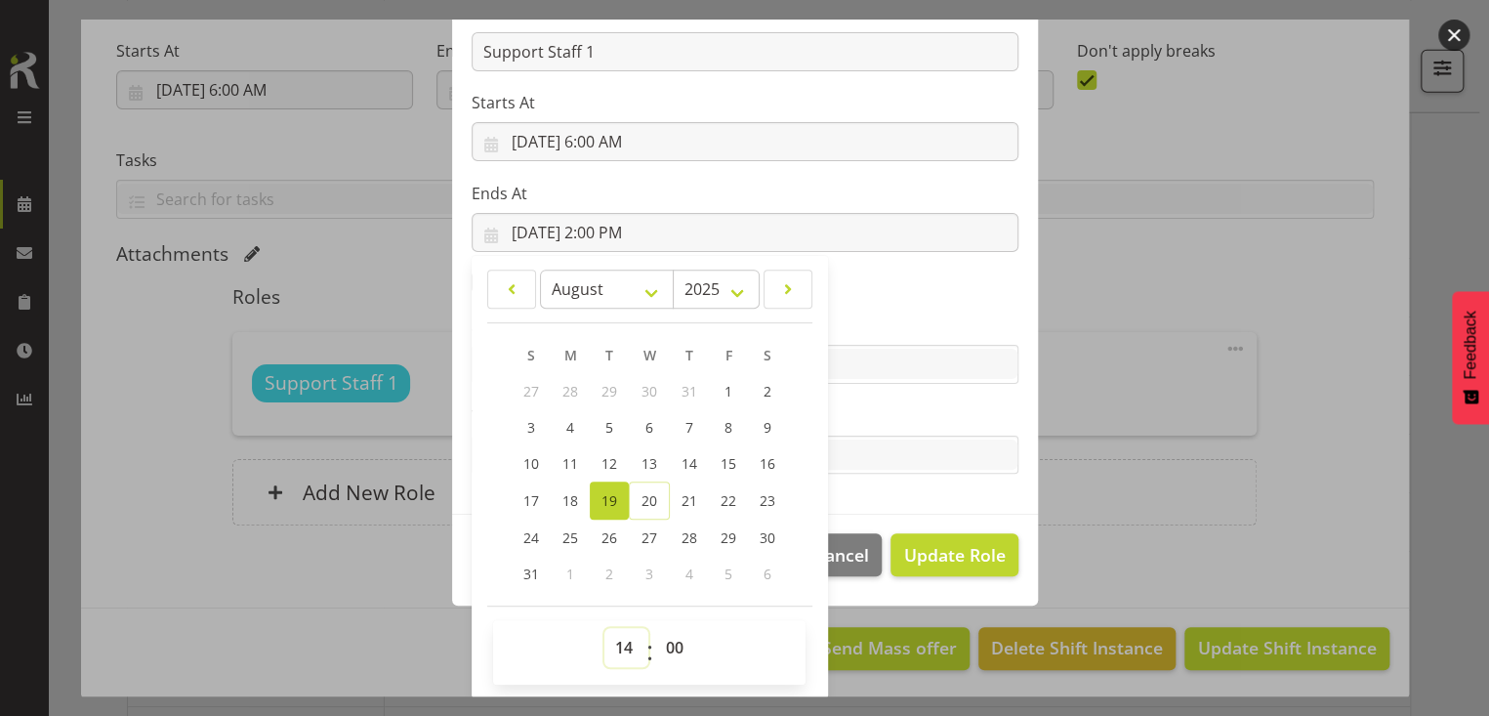
drag, startPoint x: 615, startPoint y: 646, endPoint x: 623, endPoint y: 636, distance: 12.5
click at [618, 643] on select "00 01 02 03 04 05 06 07 08 09 10 11 12 13 14 15 16 17 18 19 20 21 22 23" at bounding box center [627, 647] width 44 height 39
select select "18"
click at [605, 628] on select "00 01 02 03 04 05 06 07 08 09 10 11 12 13 14 15 16 17 18 19 20 21 22 23" at bounding box center [627, 647] width 44 height 39
type input "[DATE] 6:00 PM"
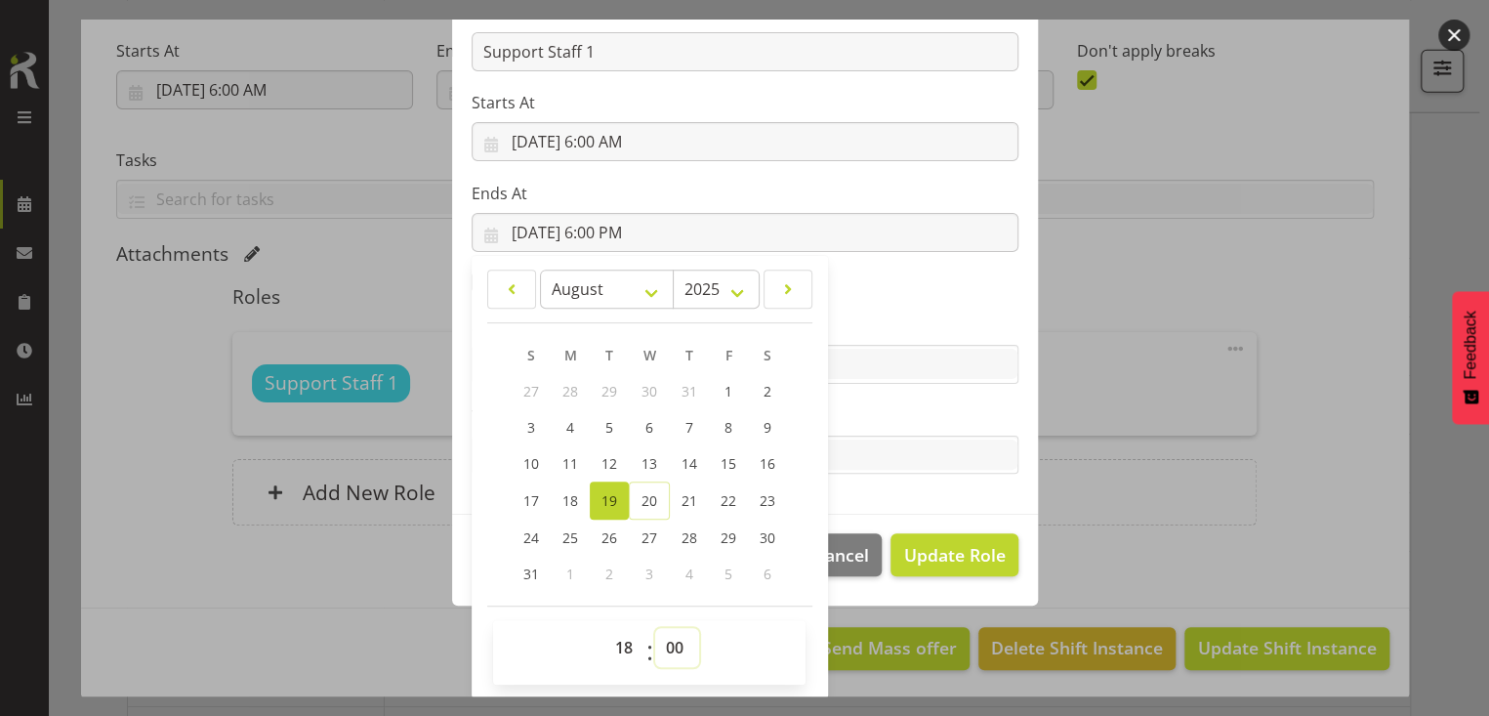
click at [663, 640] on select "00 01 02 03 04 05 06 07 08 09 10 11 12 13 14 15 16 17 18 19 20 21 22 23 24 25 2…" at bounding box center [677, 647] width 44 height 39
select select "30"
click at [655, 628] on select "00 01 02 03 04 05 06 07 08 09 10 11 12 13 14 15 16 17 18 19 20 21 22 23 24 25 2…" at bounding box center [677, 647] width 44 height 39
type input "[DATE] 6:30 PM"
click at [874, 400] on section "Role CP House Leader Support Staff Wake Role Name Support Staff 1 Starts At [DA…" at bounding box center [745, 194] width 586 height 639
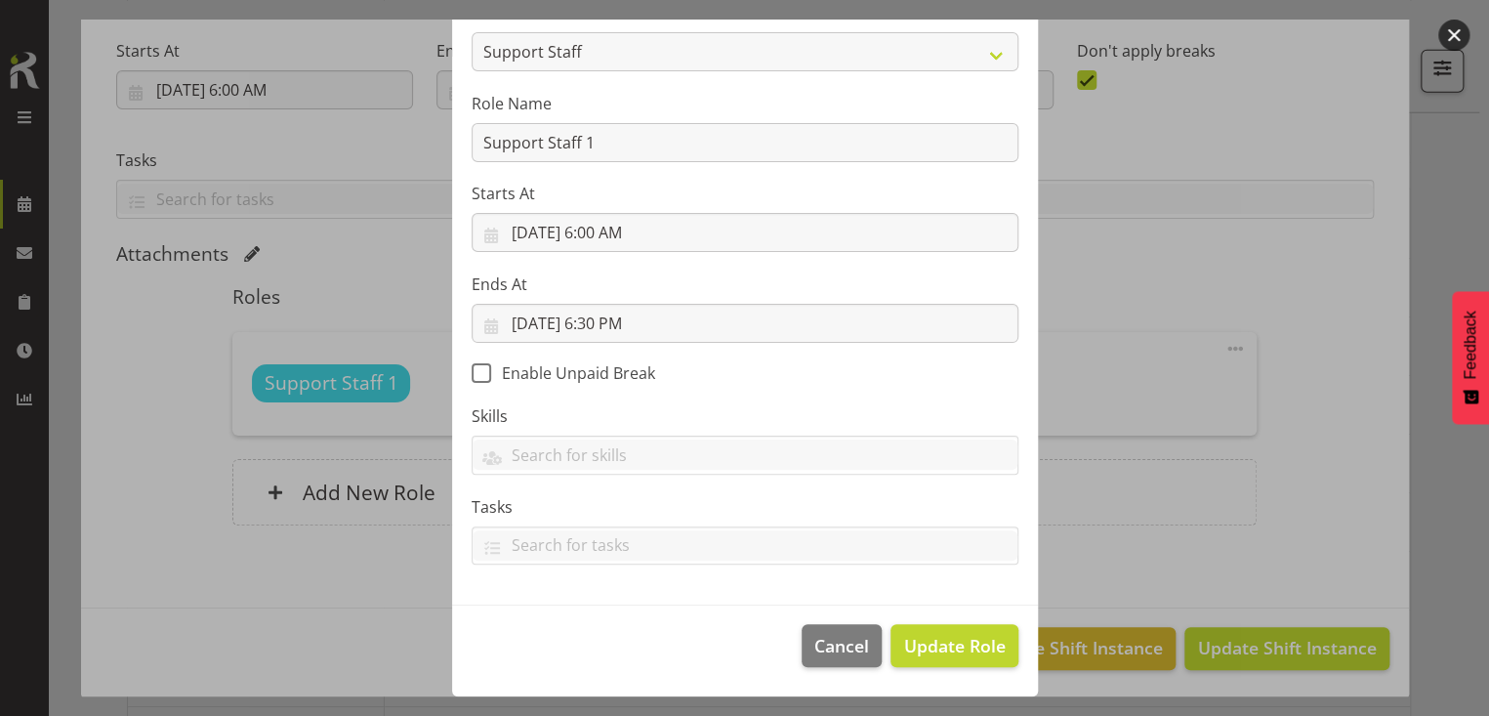
scroll to position [170, 0]
drag, startPoint x: 931, startPoint y: 643, endPoint x: 973, endPoint y: 628, distance: 44.5
click at [930, 640] on span "Update Role" at bounding box center [954, 647] width 102 height 25
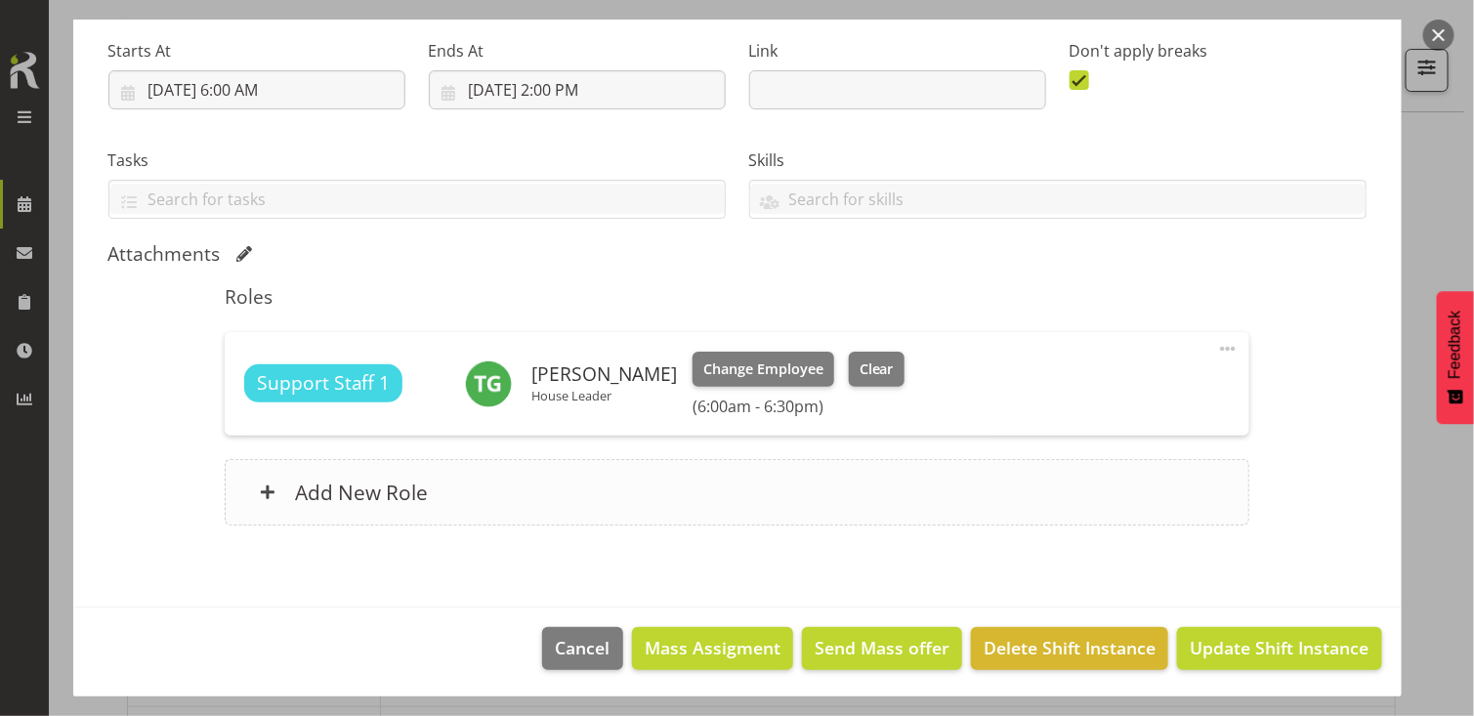
click at [676, 511] on div "Add New Role" at bounding box center [737, 492] width 1025 height 66
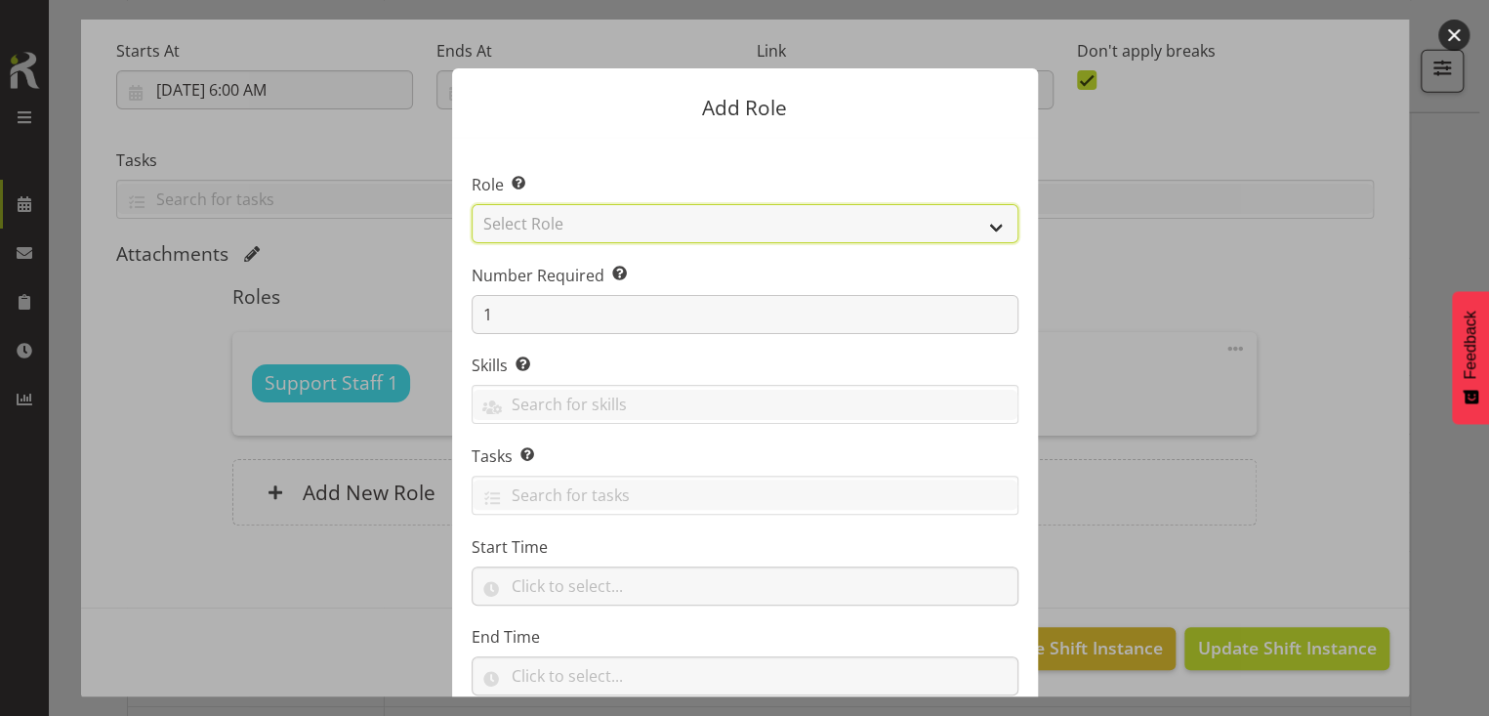
click at [581, 218] on select "Select Role CP House Leader Support Staff Wake" at bounding box center [745, 223] width 547 height 39
select select "1091"
click at [472, 204] on select "Select Role CP House Leader Support Staff Wake" at bounding box center [745, 223] width 547 height 39
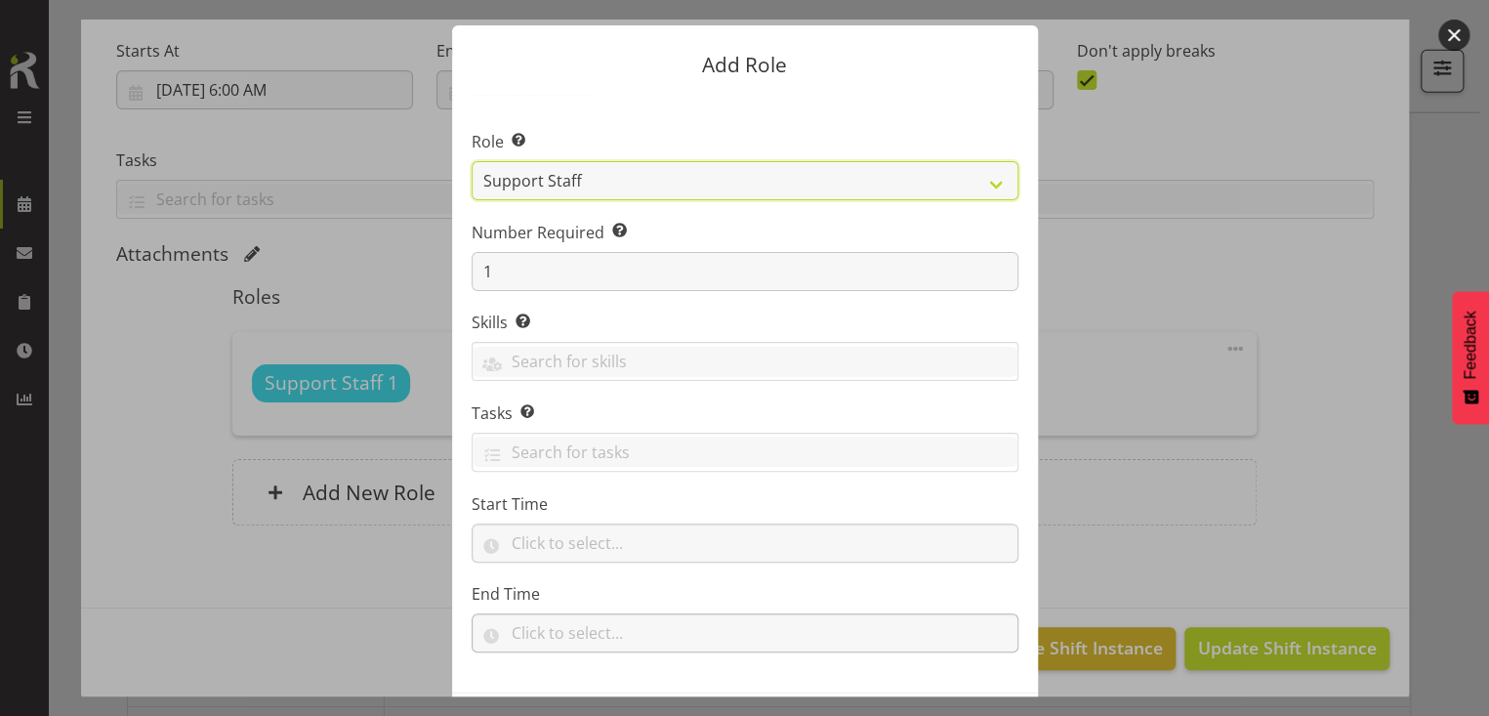
scroll to position [129, 0]
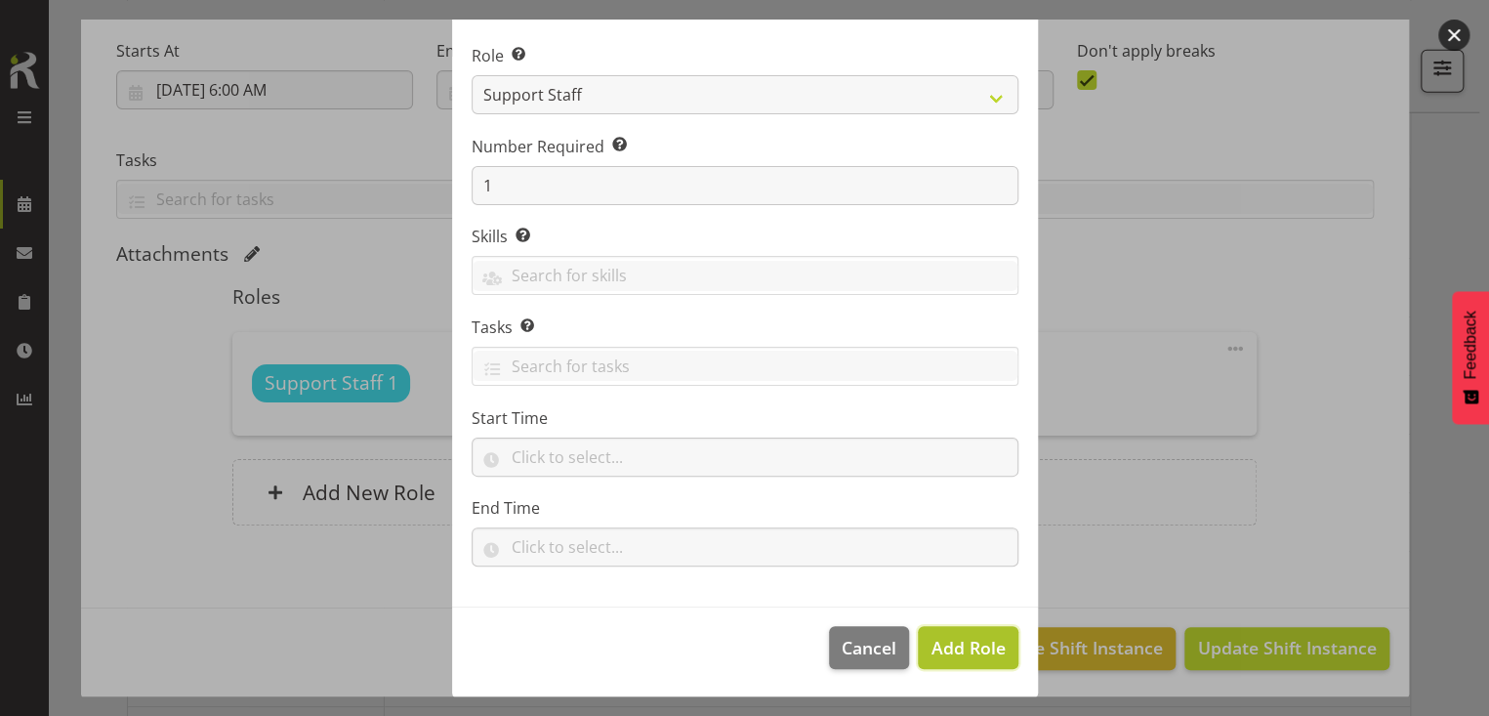
click at [947, 650] on span "Add Role" at bounding box center [968, 647] width 74 height 23
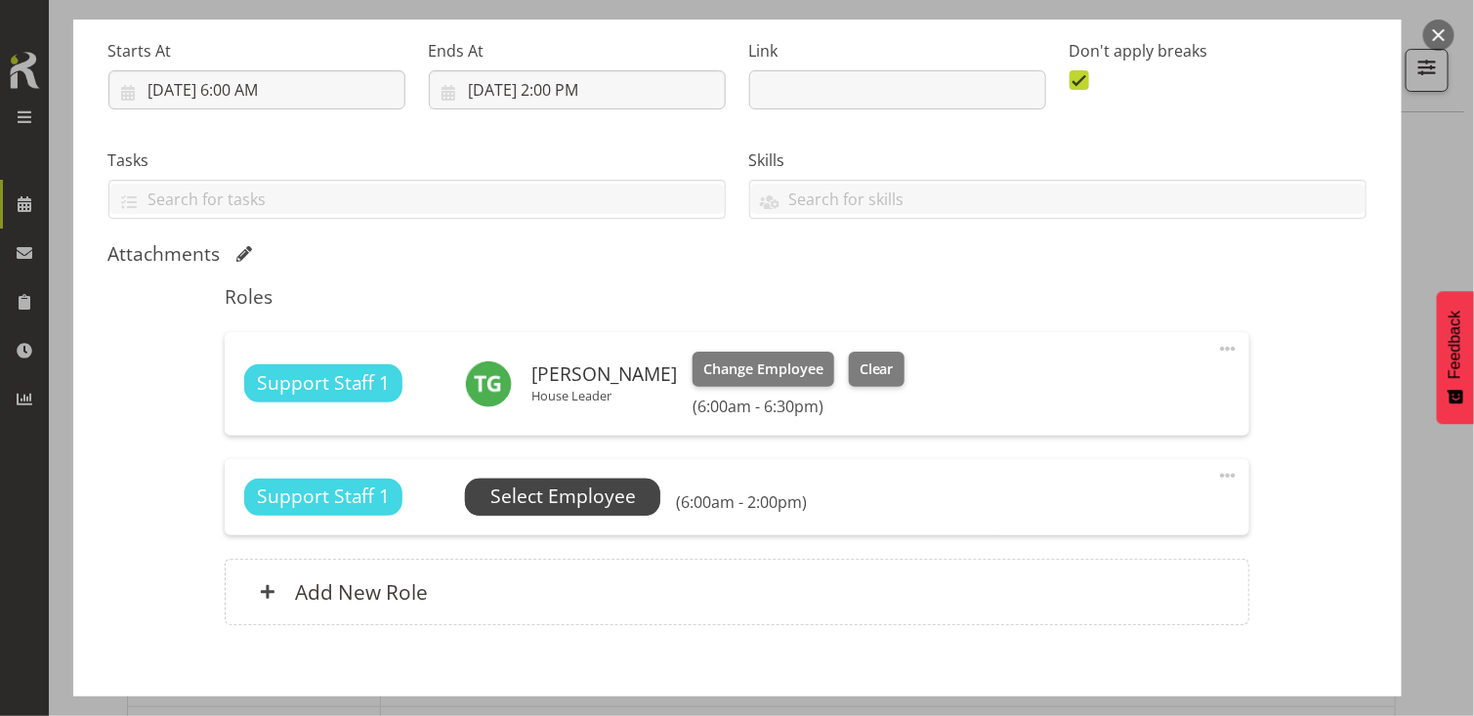
click at [584, 497] on span "Select Employee" at bounding box center [563, 496] width 146 height 28
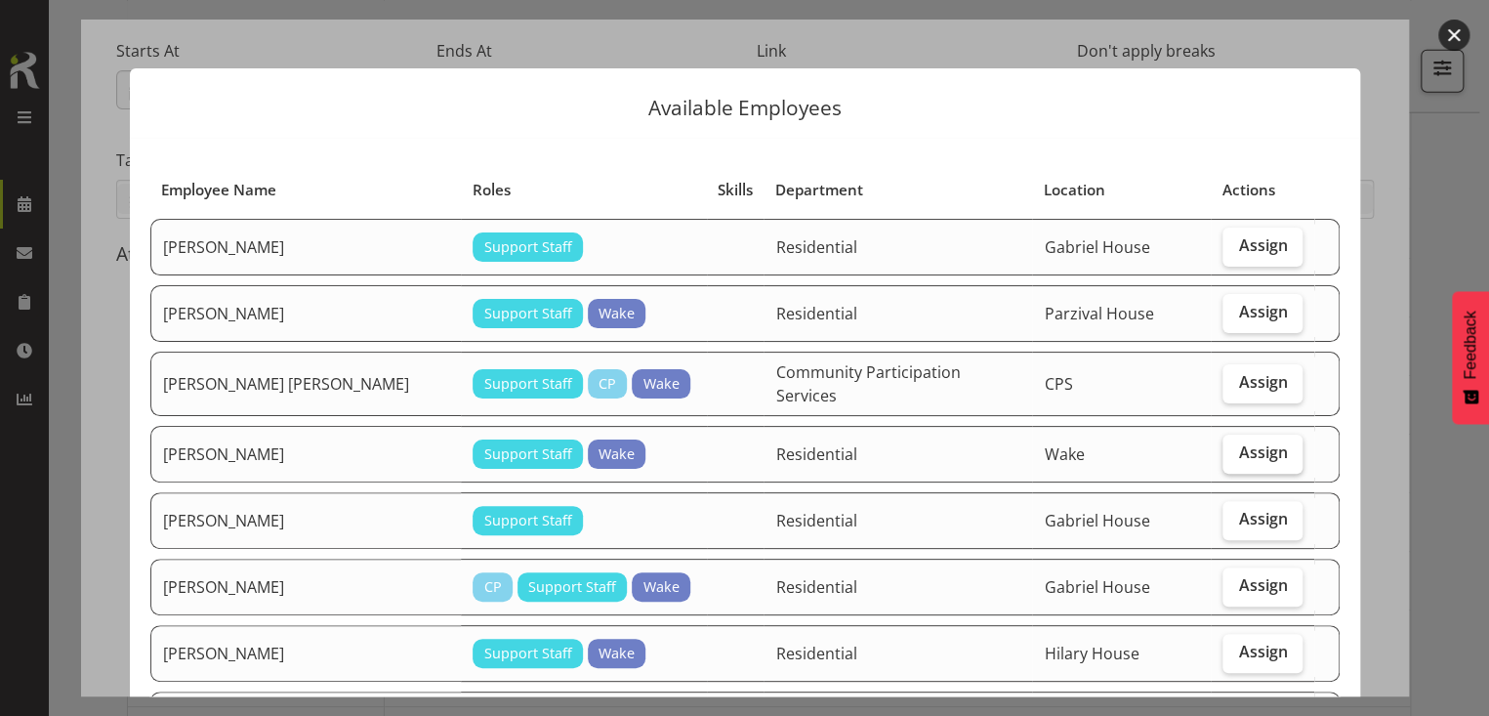
click at [1248, 450] on span "Assign" at bounding box center [1262, 452] width 49 height 20
click at [1236, 450] on input "Assign" at bounding box center [1229, 452] width 13 height 13
checkbox input "true"
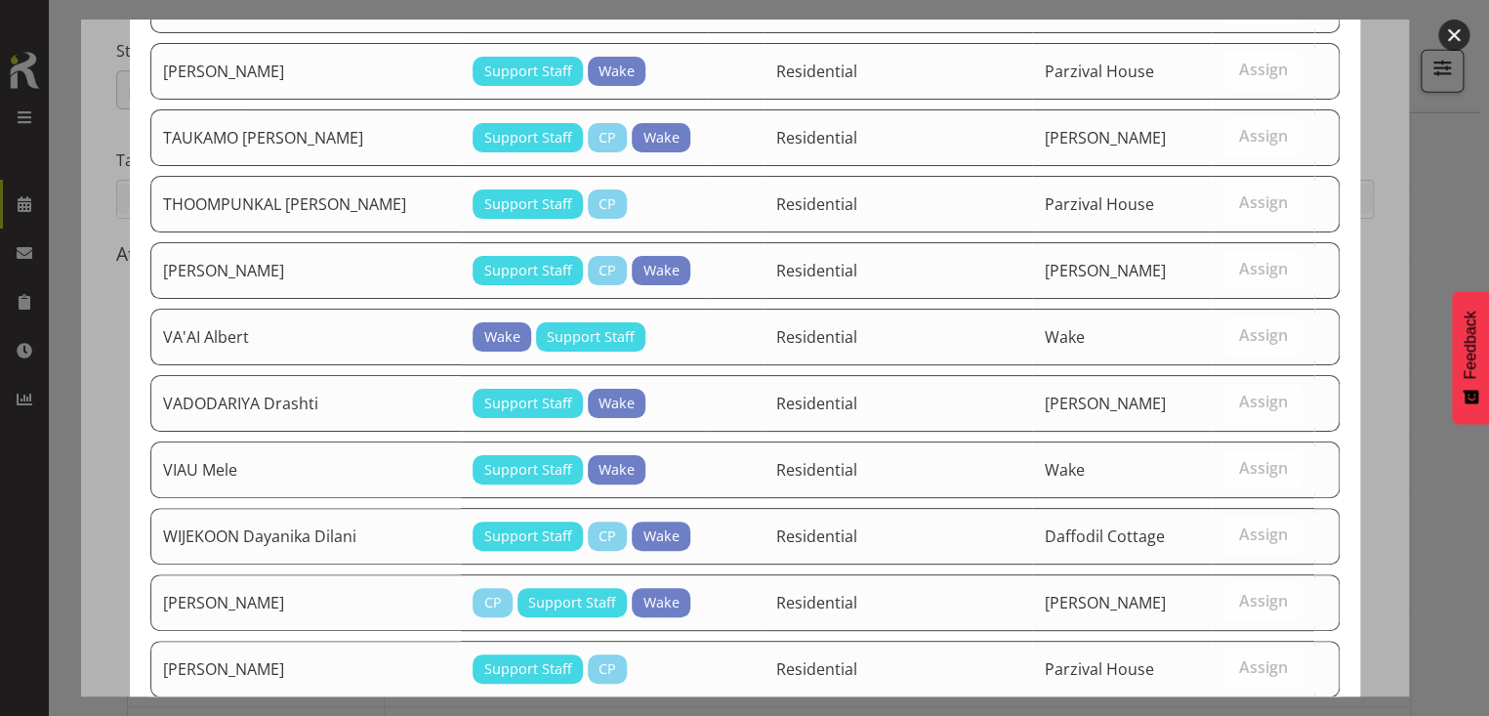
scroll to position [2253, 0]
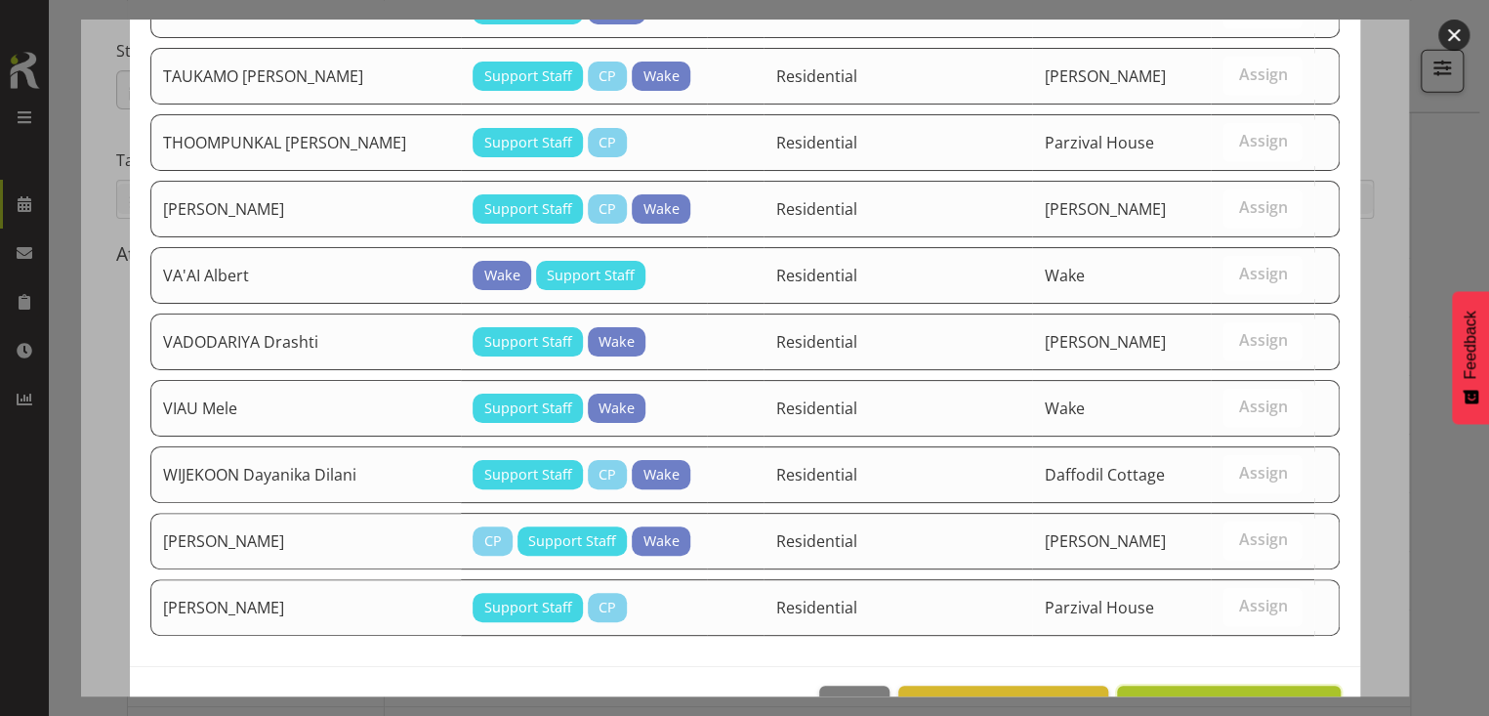
drag, startPoint x: 1225, startPoint y: 648, endPoint x: 1183, endPoint y: 626, distance: 47.2
click at [1224, 695] on span "Assign [PERSON_NAME]" at bounding box center [1228, 706] width 197 height 23
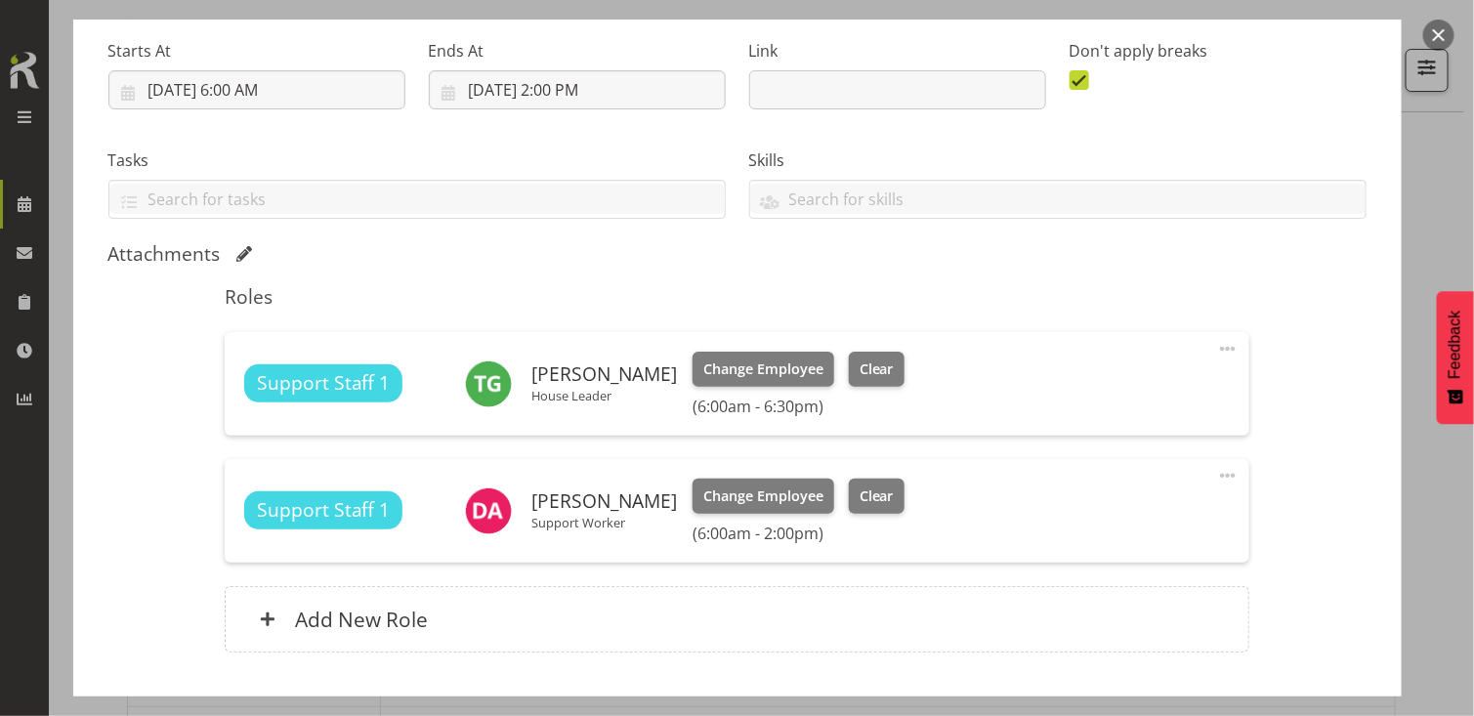
click at [1216, 471] on span at bounding box center [1227, 475] width 23 height 23
click at [1102, 506] on link "Edit" at bounding box center [1146, 518] width 188 height 35
select select "7"
select select "2025"
select select "6"
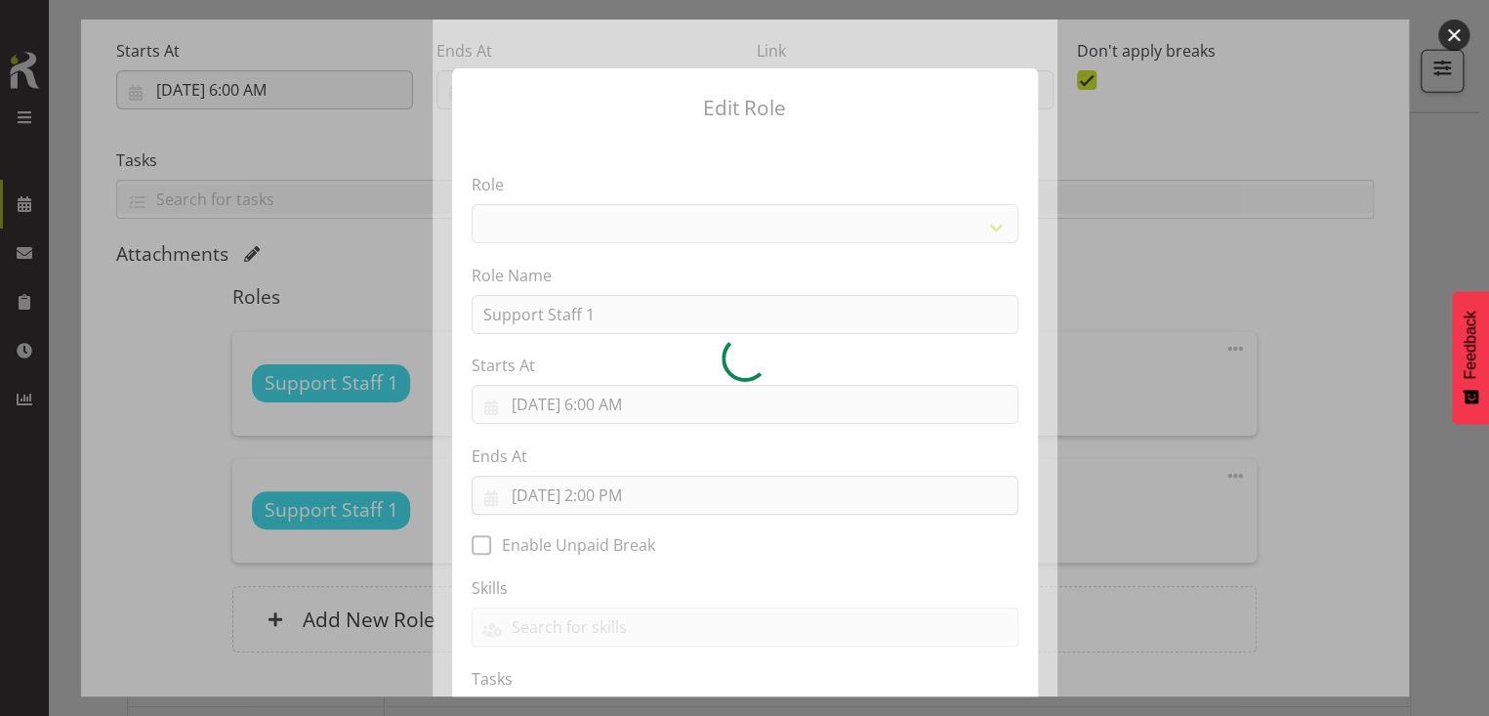
select select "1091"
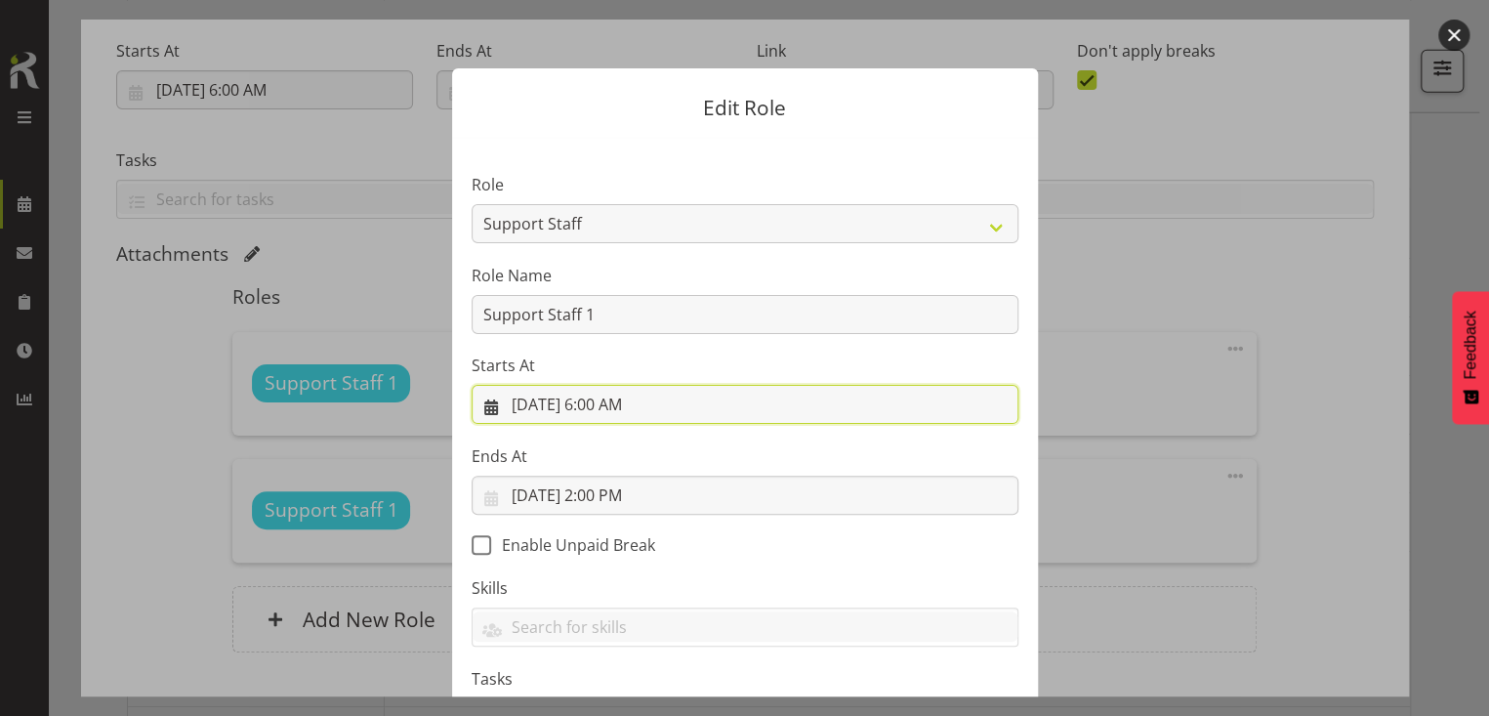
click at [609, 403] on input "[DATE] 6:00 AM" at bounding box center [745, 404] width 547 height 39
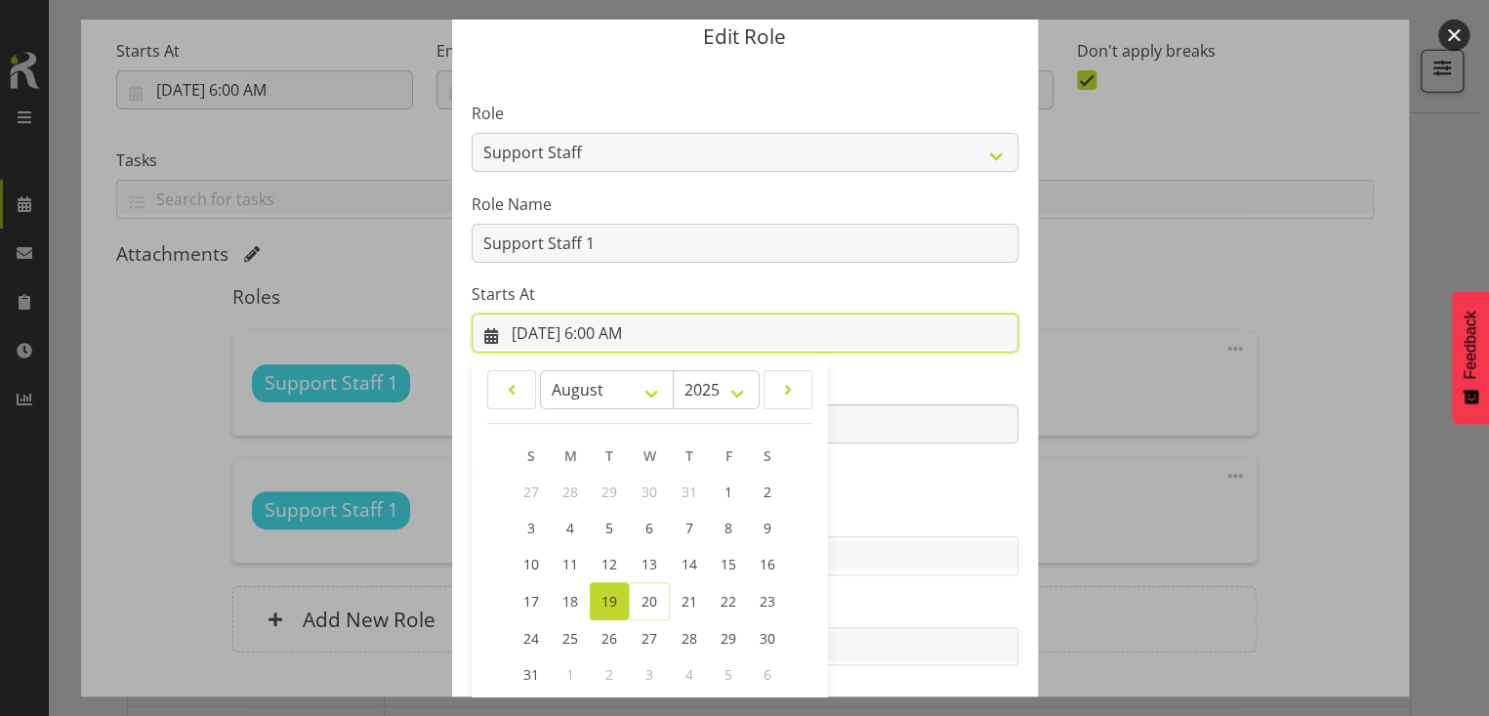
scroll to position [172, 0]
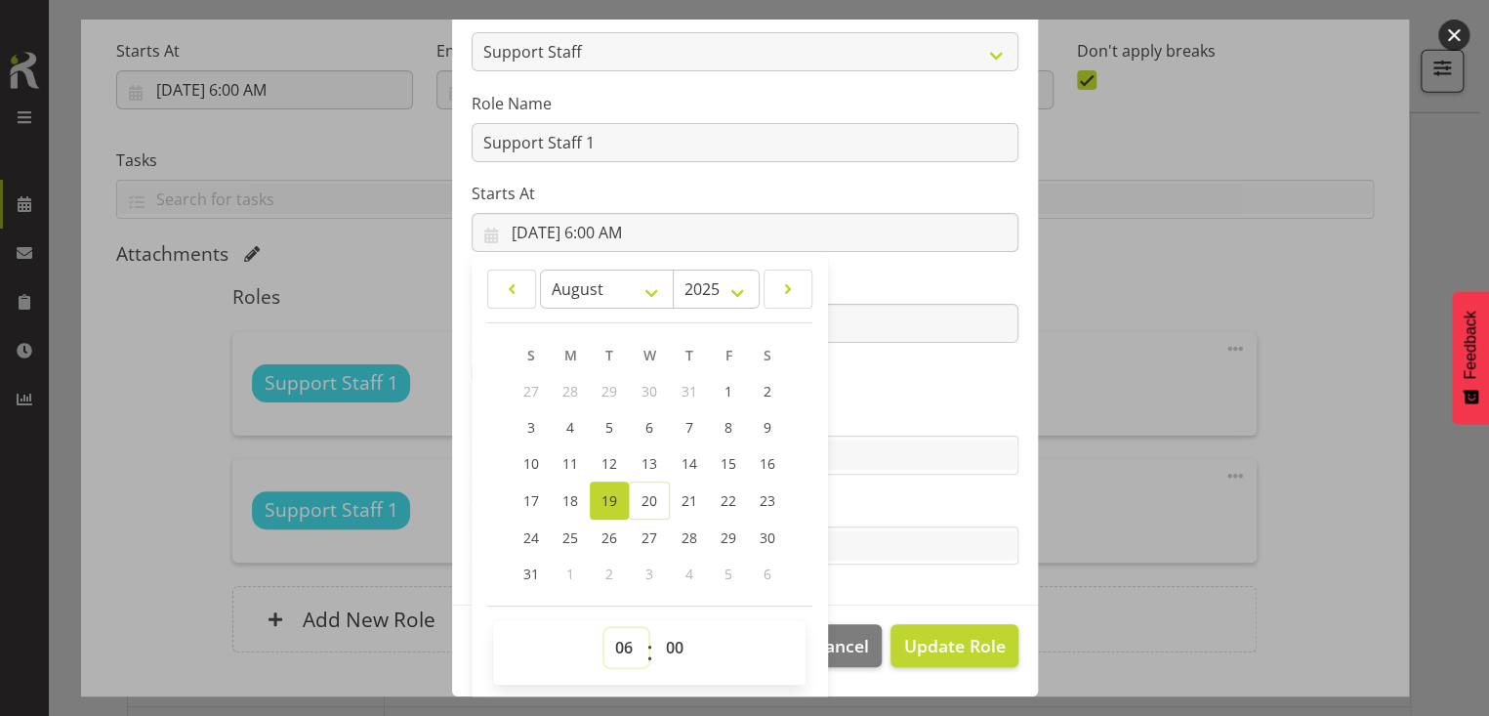
drag, startPoint x: 611, startPoint y: 643, endPoint x: 616, endPoint y: 620, distance: 23.0
click at [616, 620] on div "00 01 02 03 04 05 06 07 08 09 10 11 12 13 14 15 16 17 18 19 20 21 22 23 : 00 01…" at bounding box center [649, 652] width 313 height 64
select select "7"
click at [605, 628] on select "00 01 02 03 04 05 06 07 08 09 10 11 12 13 14 15 16 17 18 19 20 21 22 23" at bounding box center [627, 647] width 44 height 39
type input "[DATE] 7:00 AM"
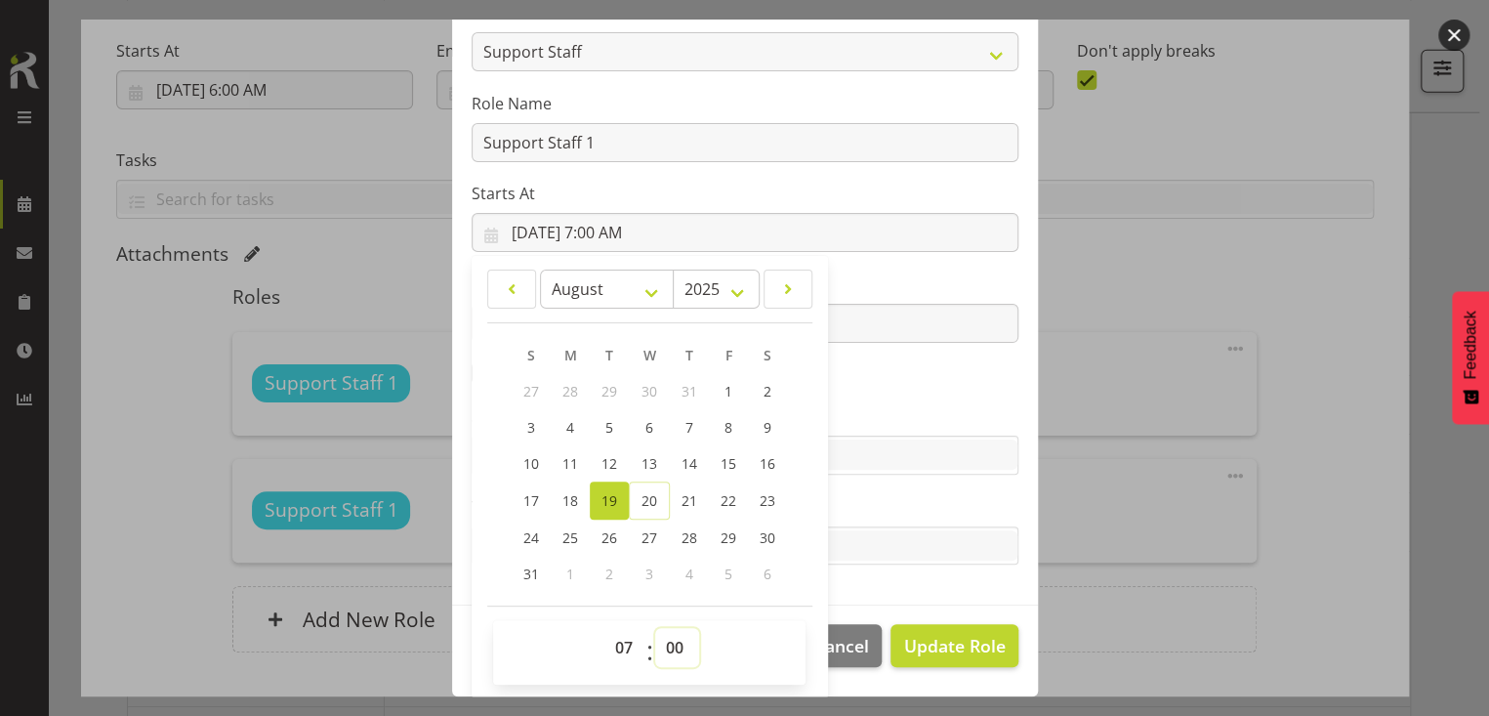
drag, startPoint x: 664, startPoint y: 638, endPoint x: 667, endPoint y: 625, distance: 13.0
click at [667, 628] on select "00 01 02 03 04 05 06 07 08 09 10 11 12 13 14 15 16 17 18 19 20 21 22 23 24 25 2…" at bounding box center [677, 647] width 44 height 39
select select "30"
click at [655, 628] on select "00 01 02 03 04 05 06 07 08 09 10 11 12 13 14 15 16 17 18 19 20 21 22 23 24 25 2…" at bounding box center [677, 647] width 44 height 39
type input "[DATE] 7:30 AM"
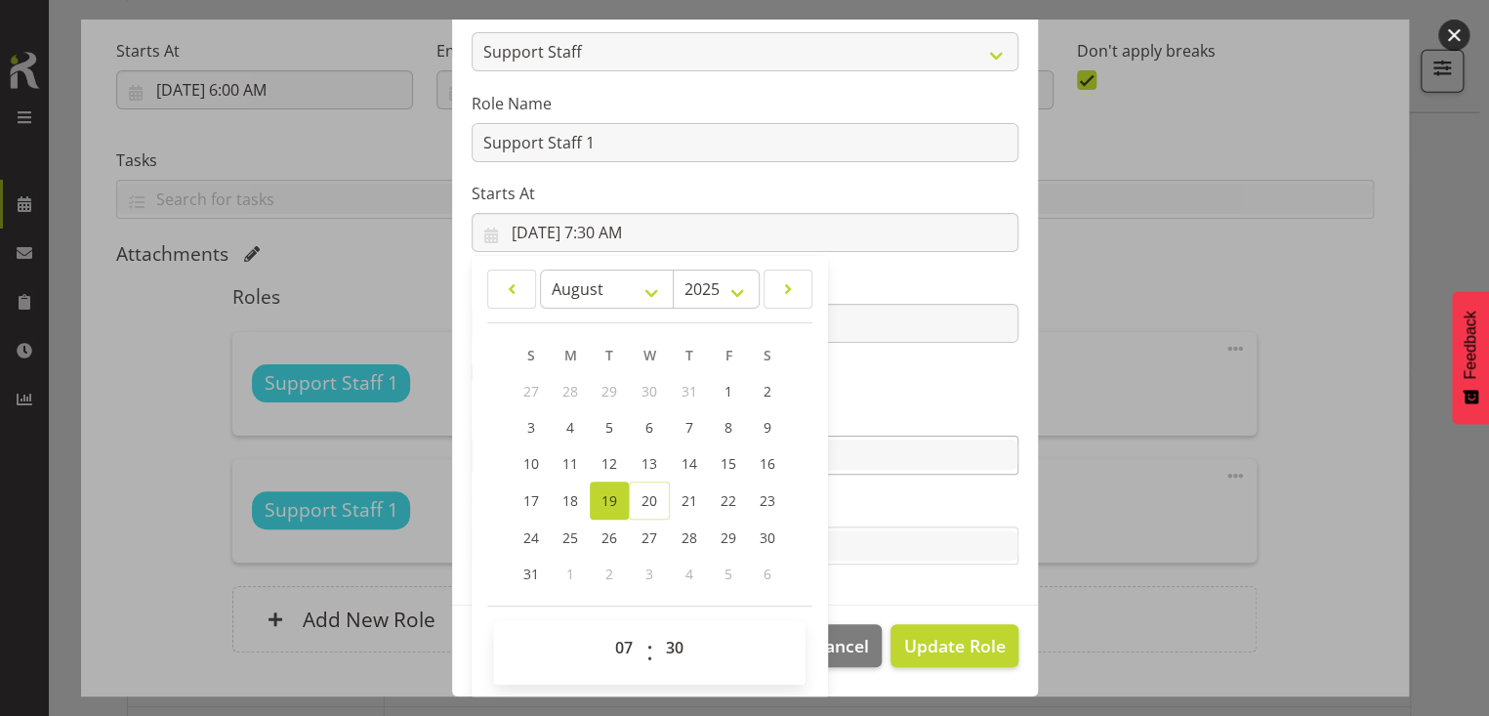
drag, startPoint x: 861, startPoint y: 406, endPoint x: 901, endPoint y: 446, distance: 55.9
click at [866, 406] on label "Skills" at bounding box center [745, 415] width 547 height 23
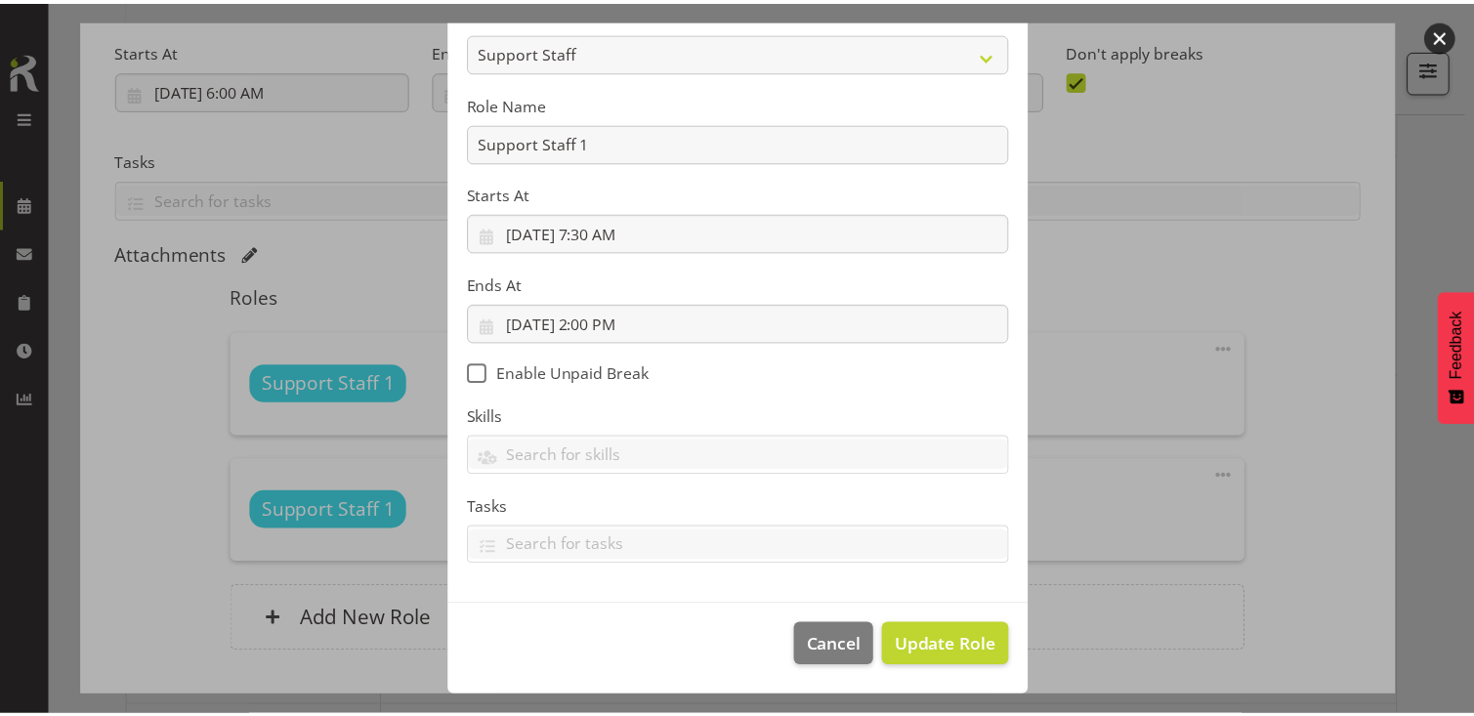
scroll to position [170, 0]
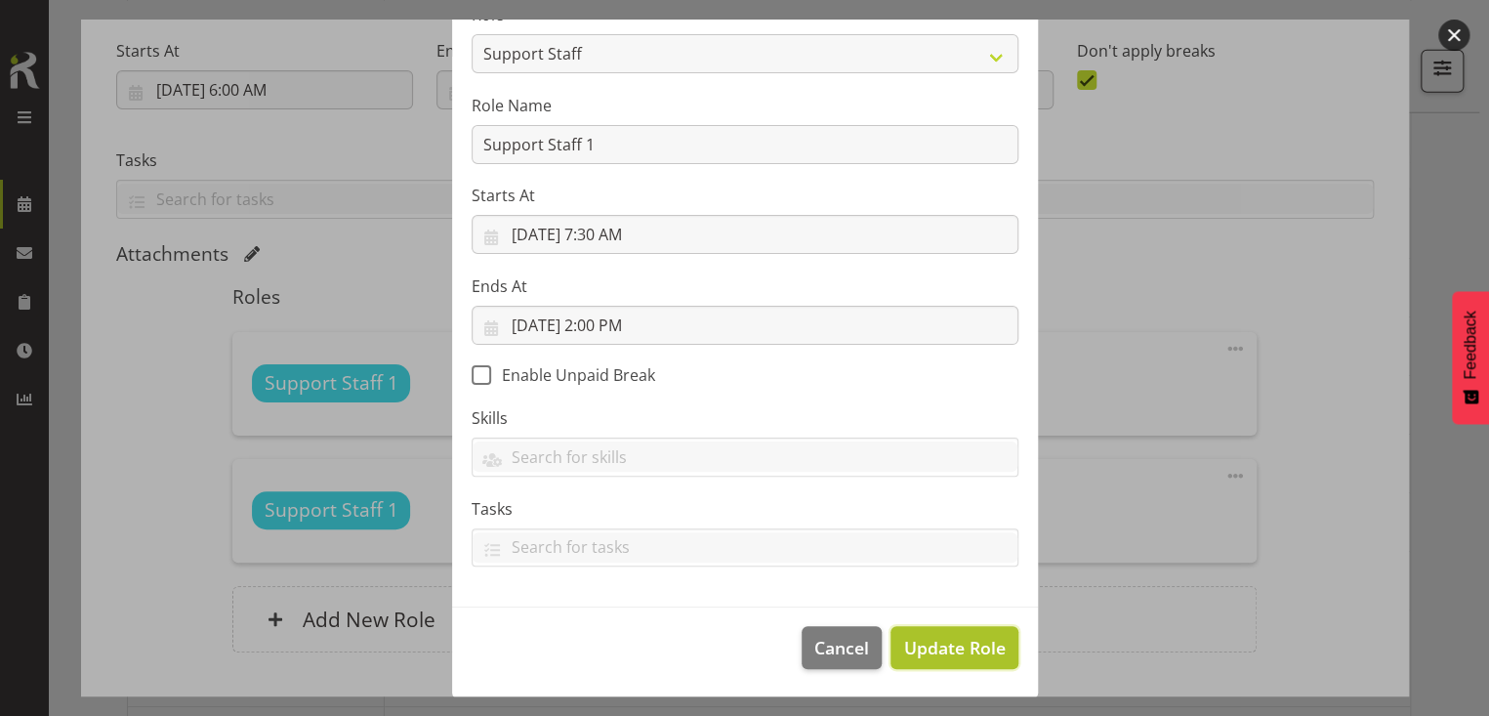
click at [938, 644] on span "Update Role" at bounding box center [954, 647] width 102 height 25
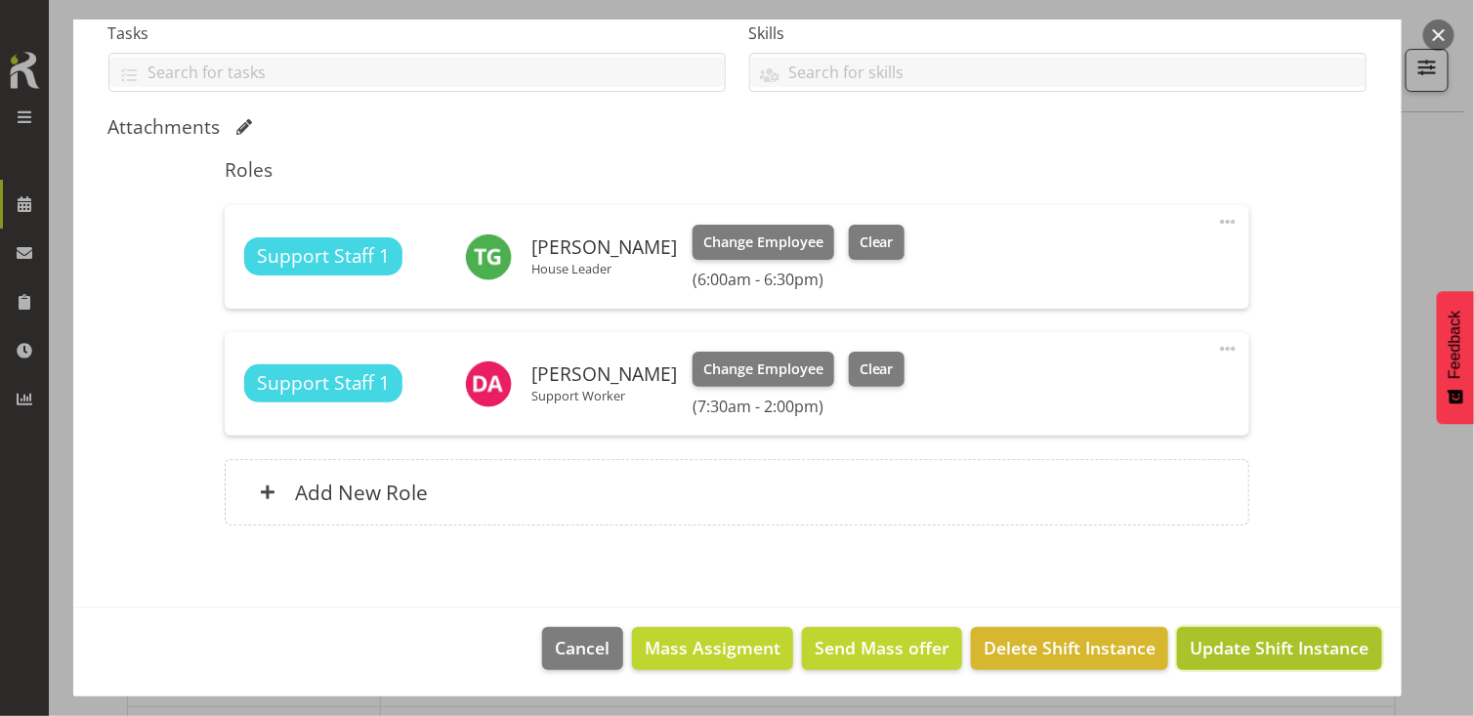
click at [1228, 643] on span "Update Shift Instance" at bounding box center [1279, 647] width 179 height 25
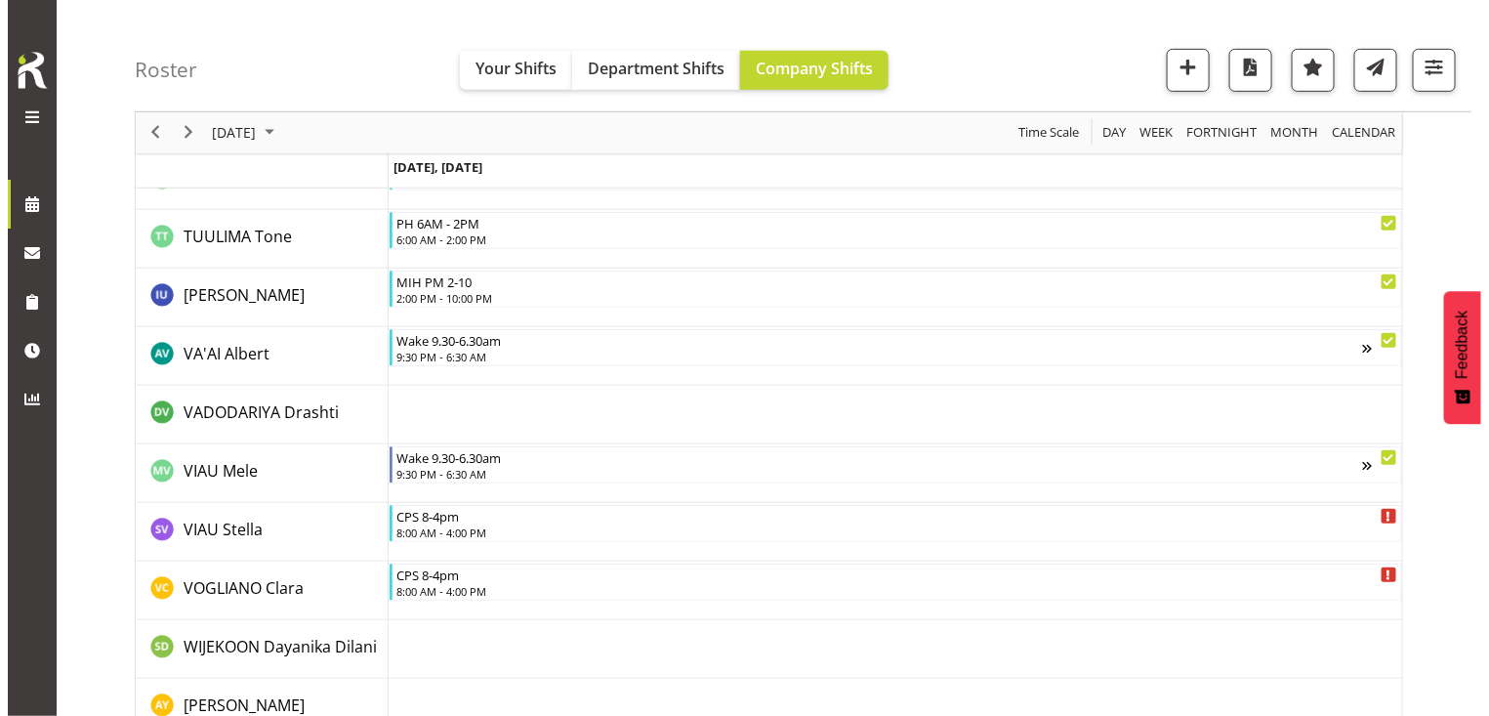
scroll to position [5950, 0]
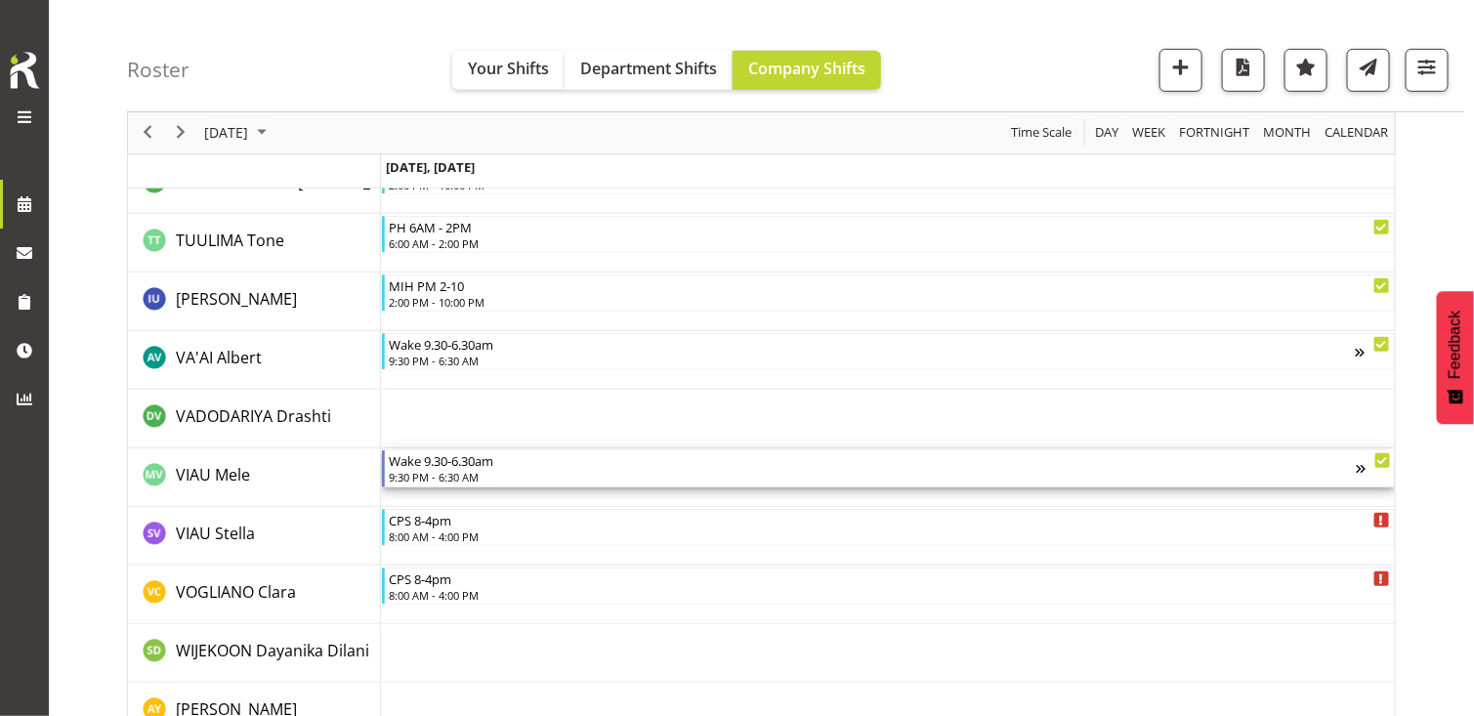
click at [469, 469] on div "9:30 PM - 6:30 AM" at bounding box center [872, 477] width 967 height 16
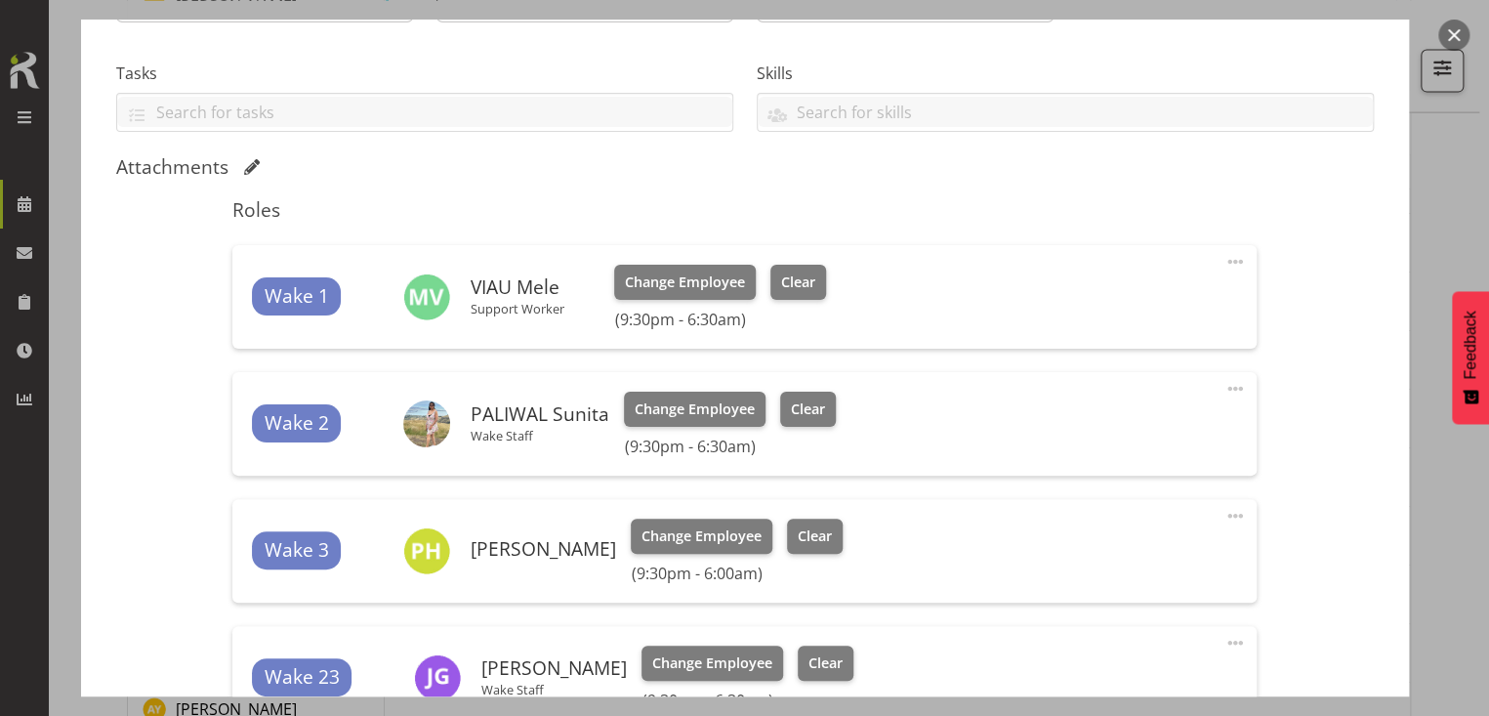
scroll to position [391, 0]
click at [807, 278] on span "Clear" at bounding box center [798, 281] width 34 height 21
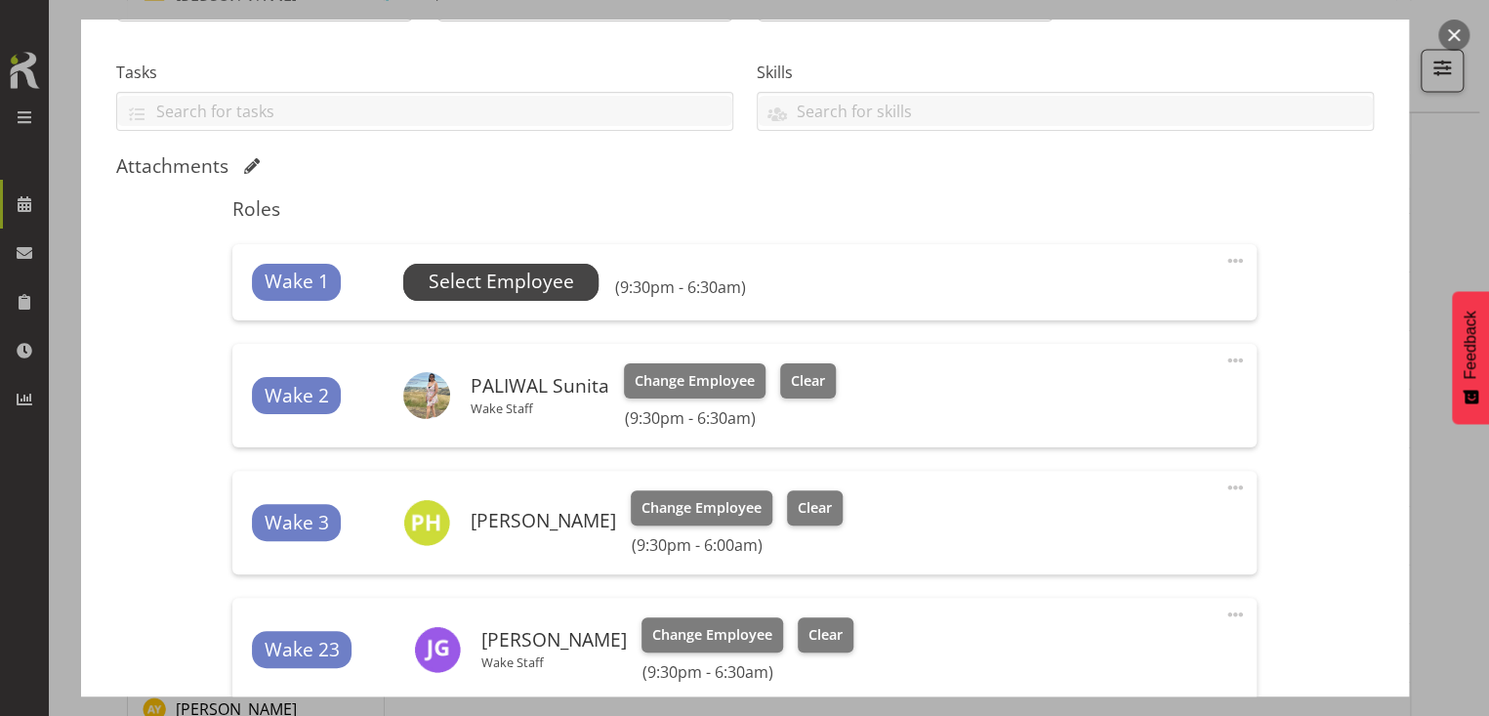
click at [525, 288] on span "Select Employee" at bounding box center [502, 282] width 146 height 28
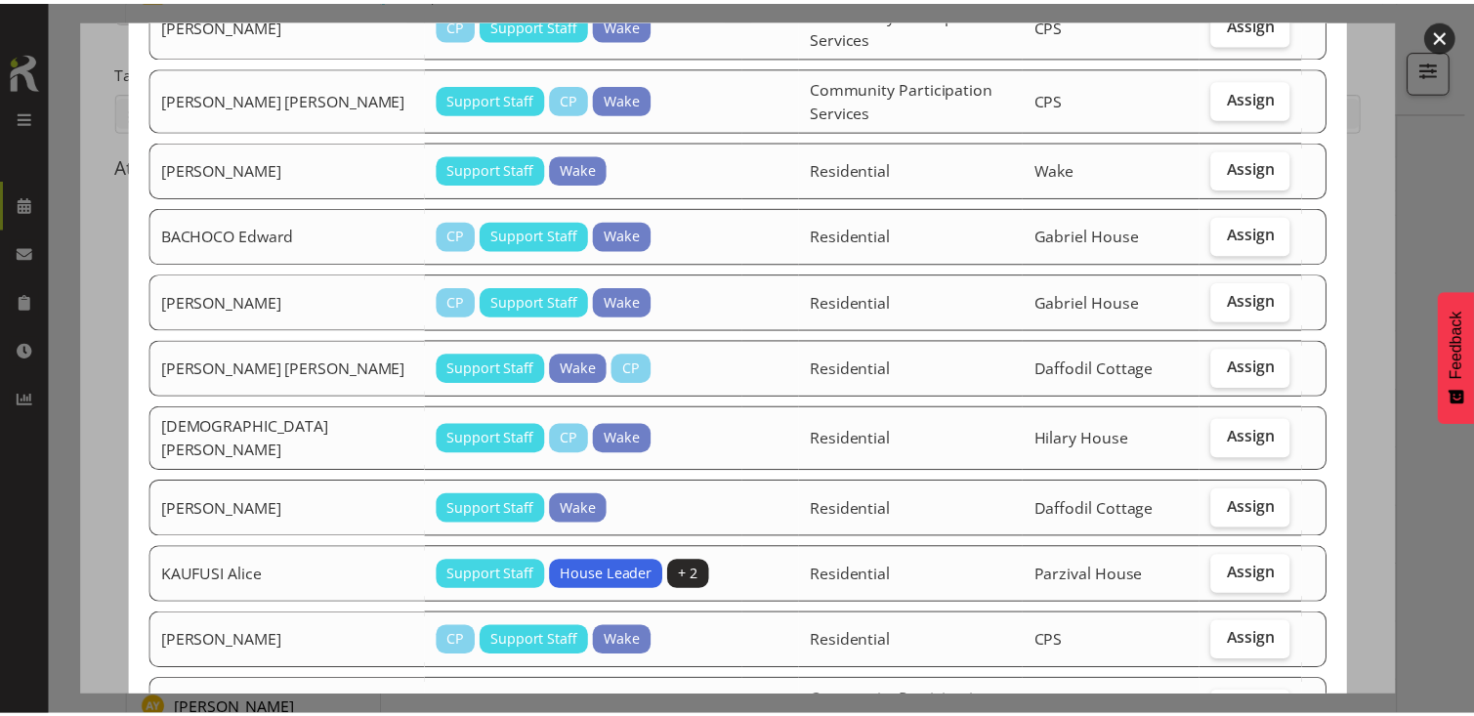
scroll to position [195, 0]
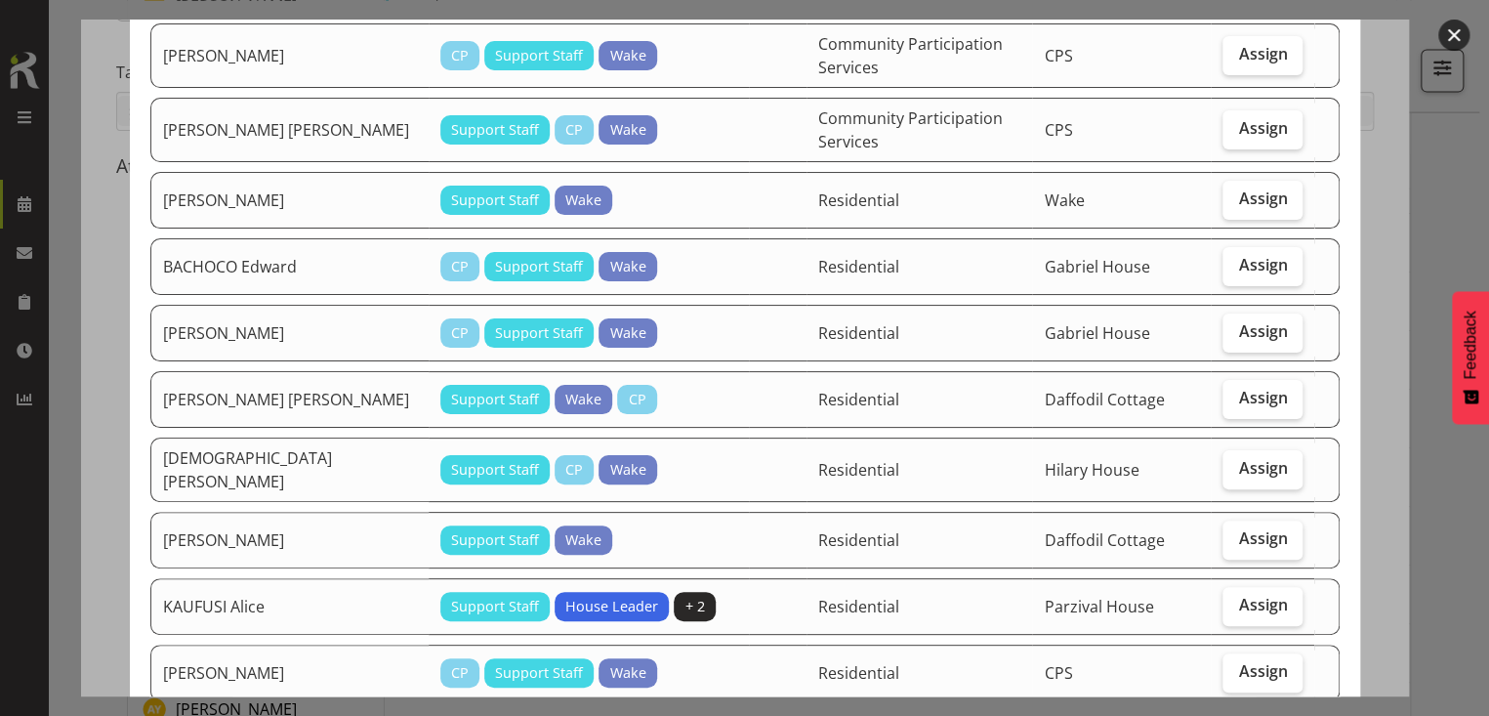
click at [1453, 38] on button "button" at bounding box center [1454, 35] width 31 height 31
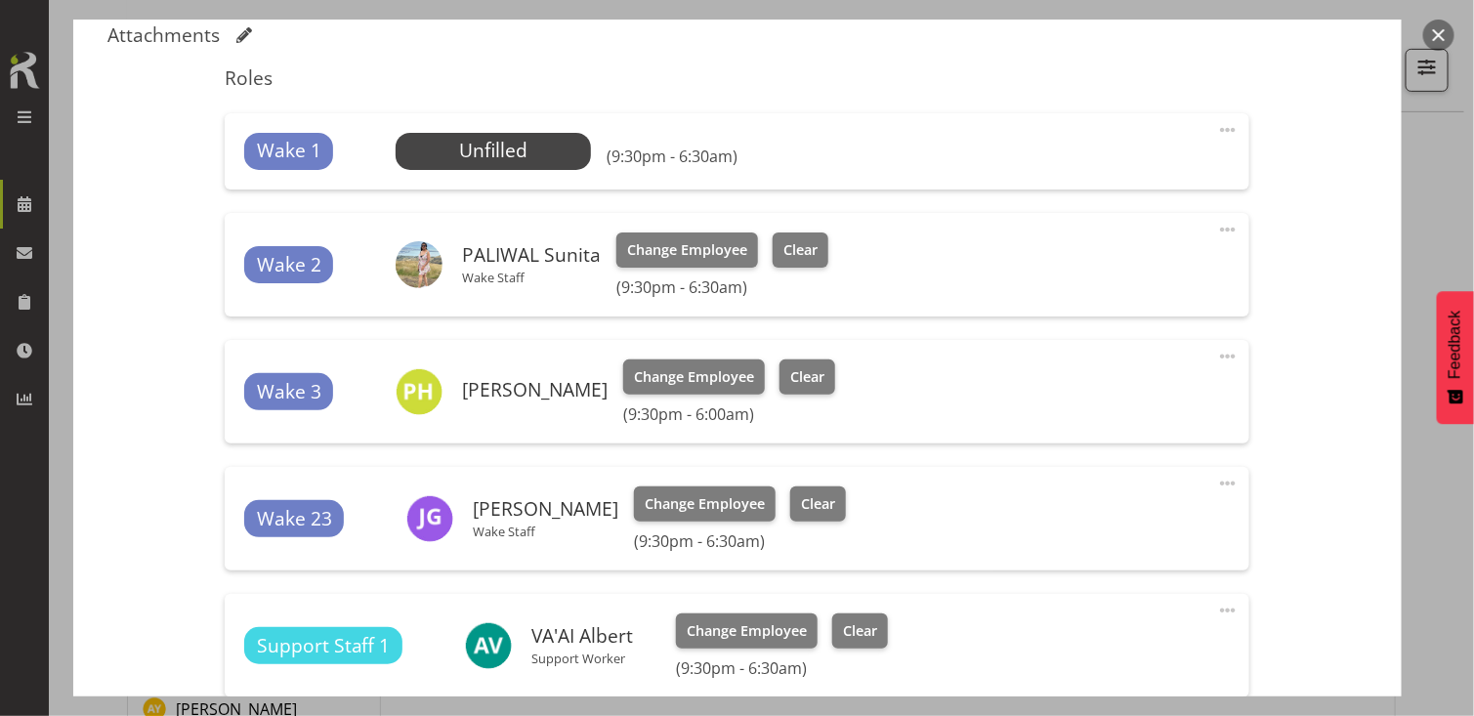
scroll to position [783, 0]
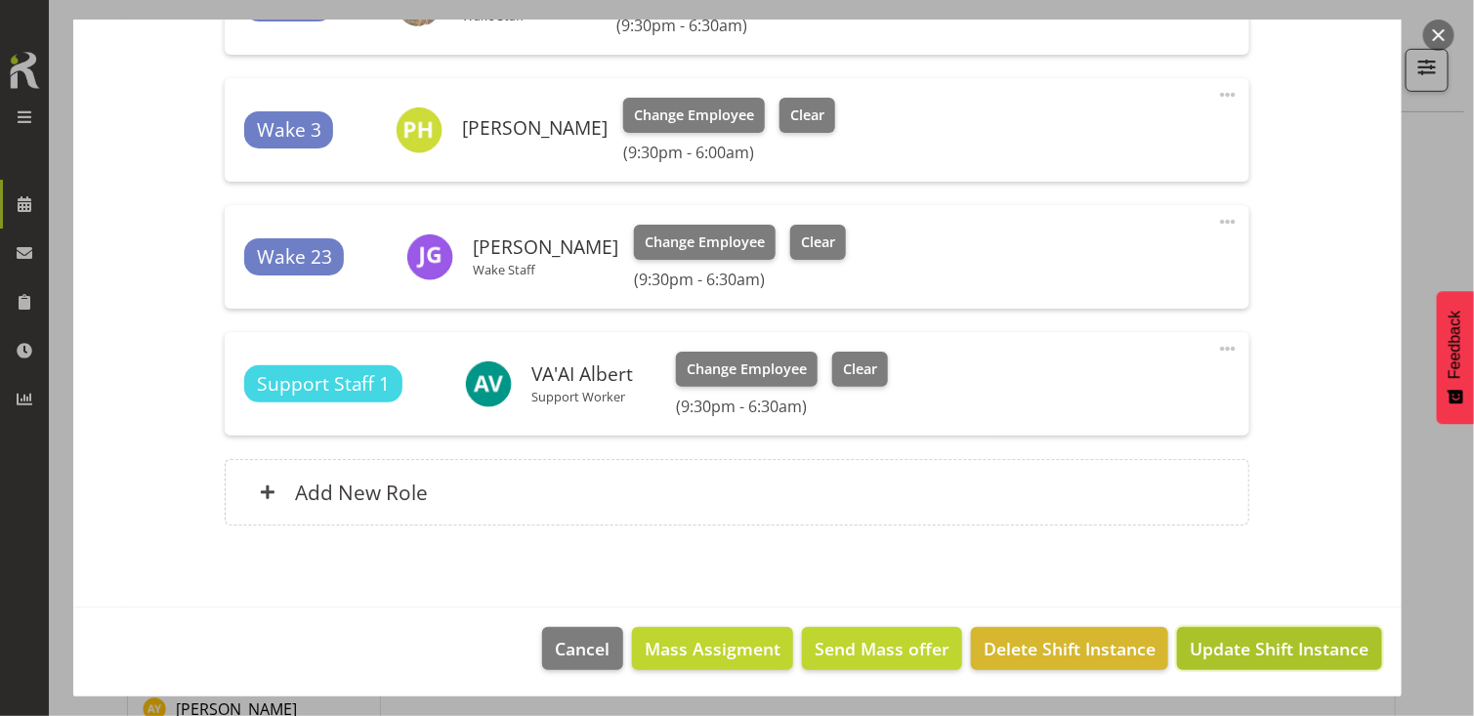
click at [1268, 650] on span "Update Shift Instance" at bounding box center [1279, 648] width 179 height 25
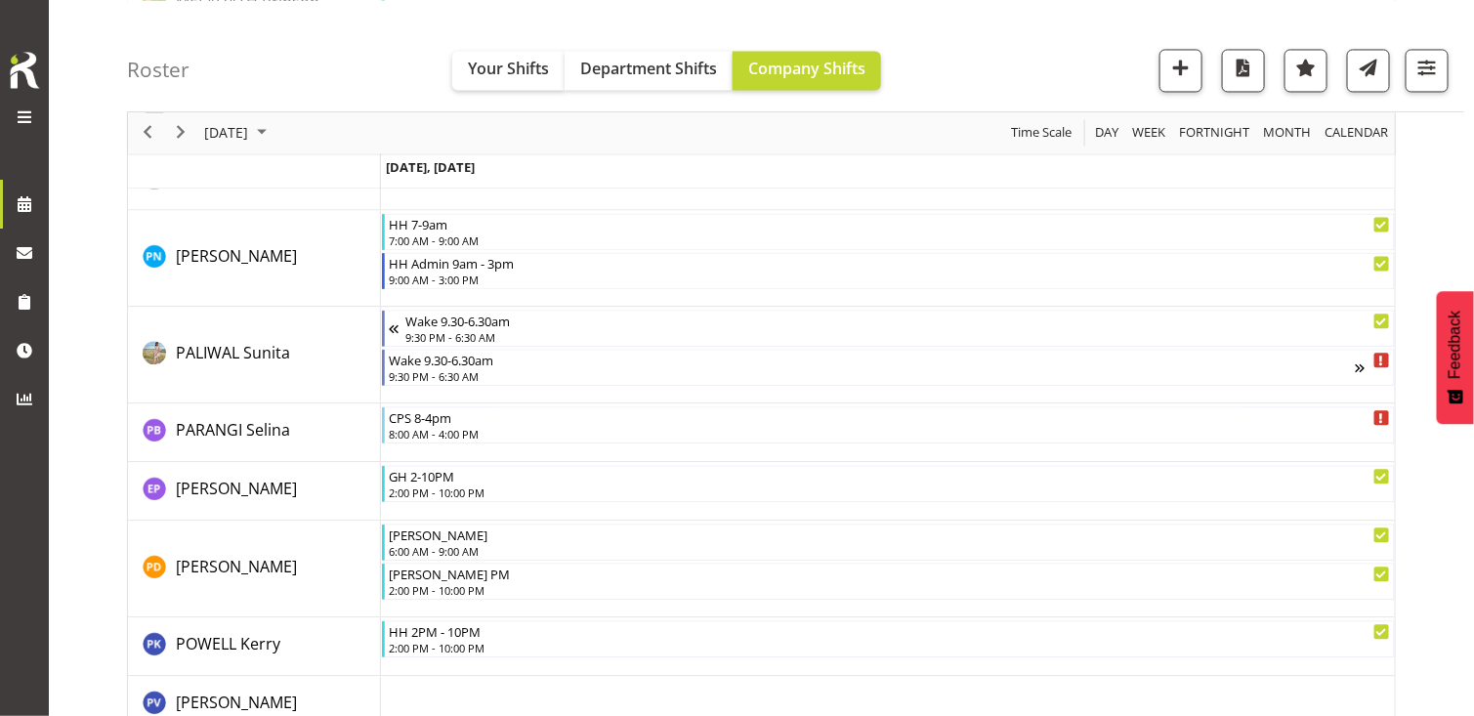
scroll to position [5989, 0]
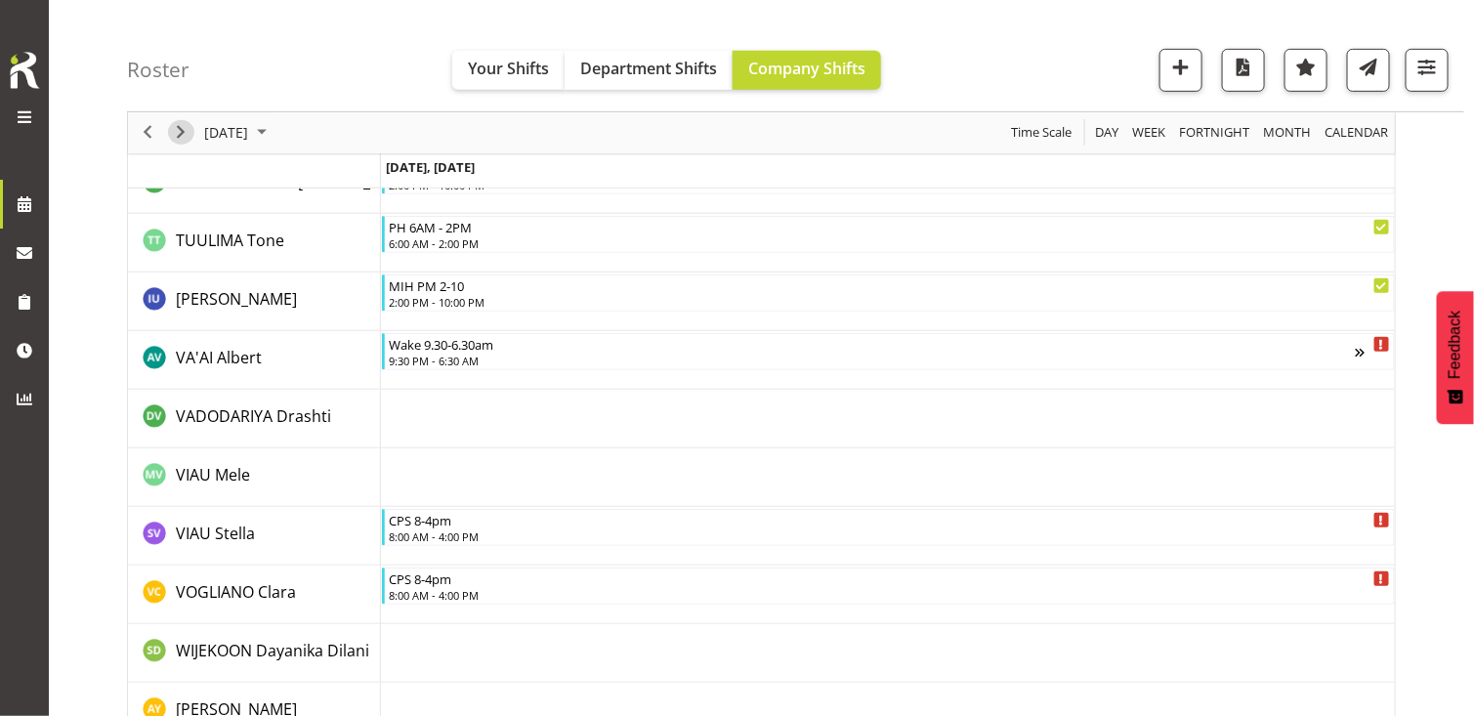
drag, startPoint x: 185, startPoint y: 125, endPoint x: 482, endPoint y: 247, distance: 321.9
click at [186, 125] on span "Next" at bounding box center [180, 133] width 23 height 24
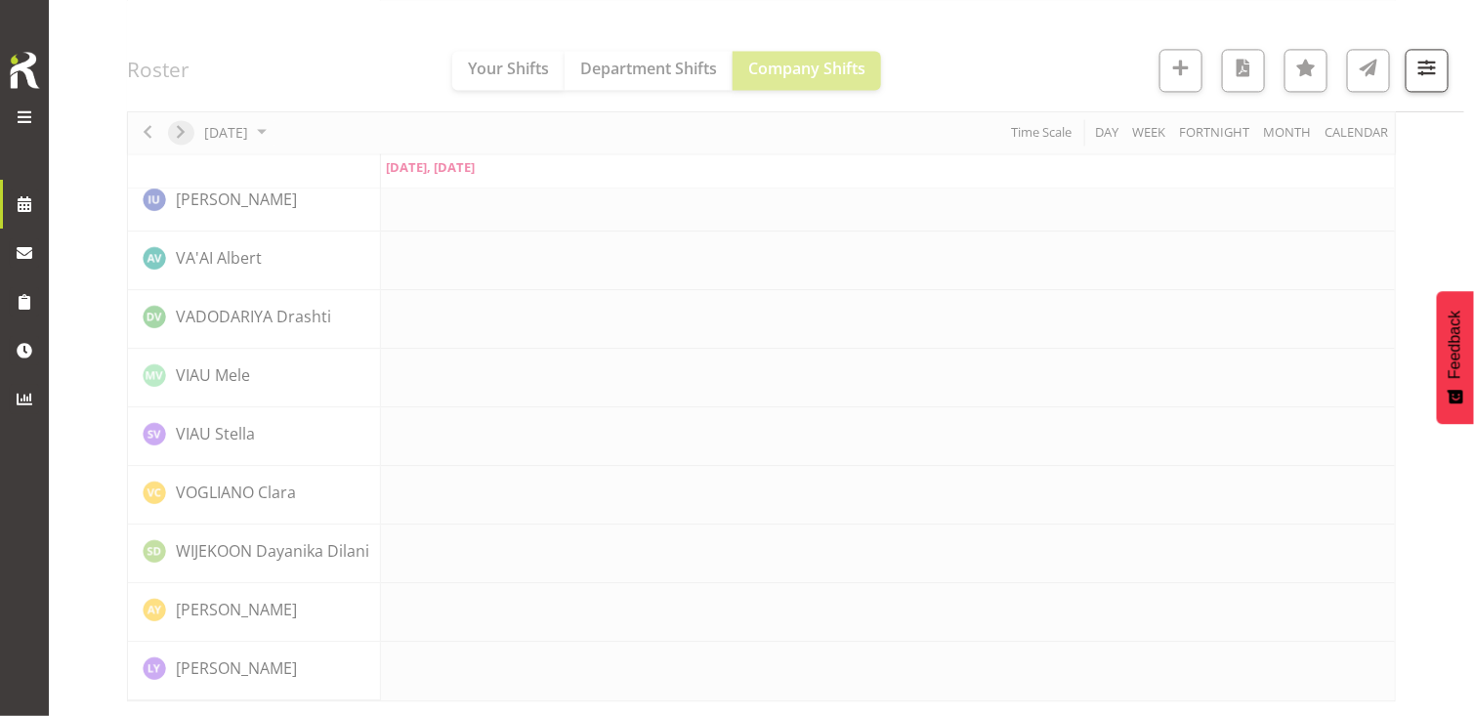
scroll to position [4377, 0]
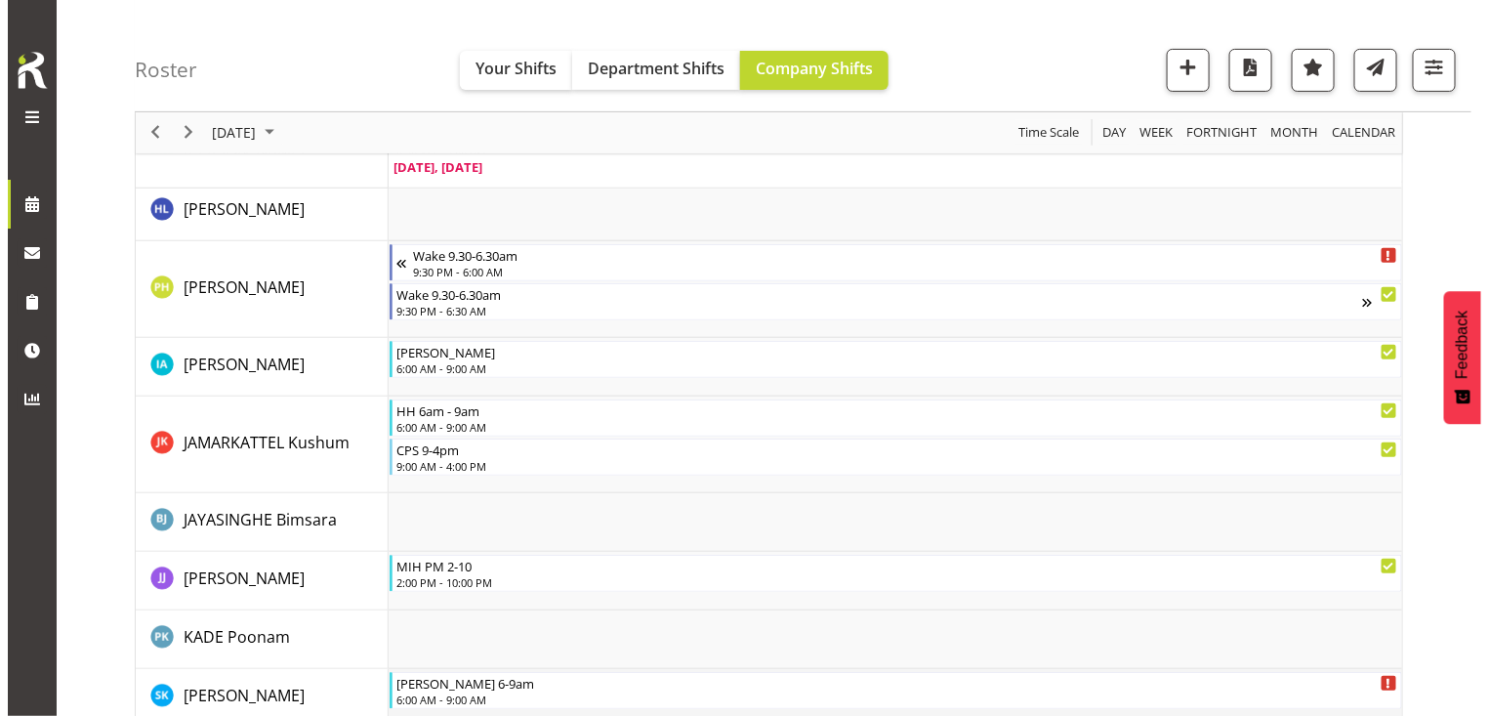
scroll to position [3004, 0]
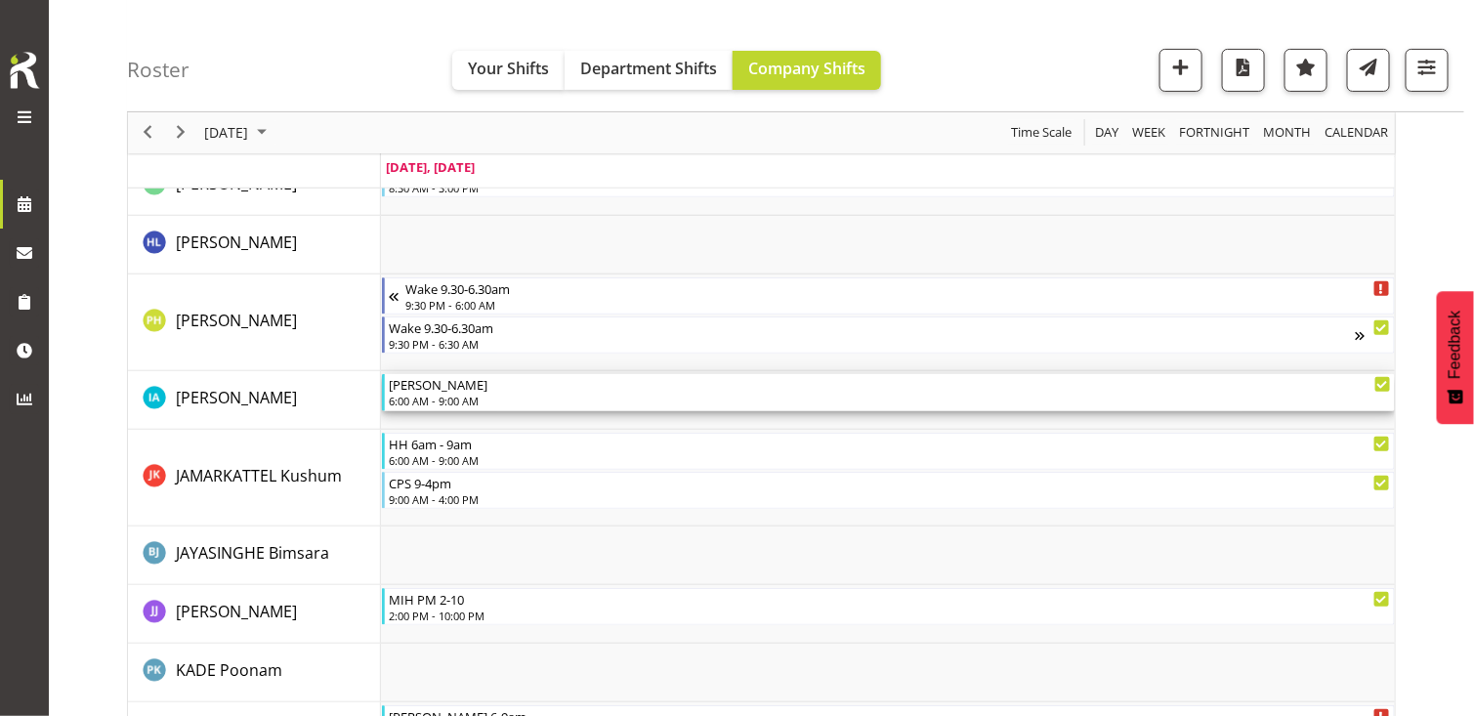
click at [458, 396] on div "6:00 AM - 9:00 AM" at bounding box center [889, 401] width 1001 height 16
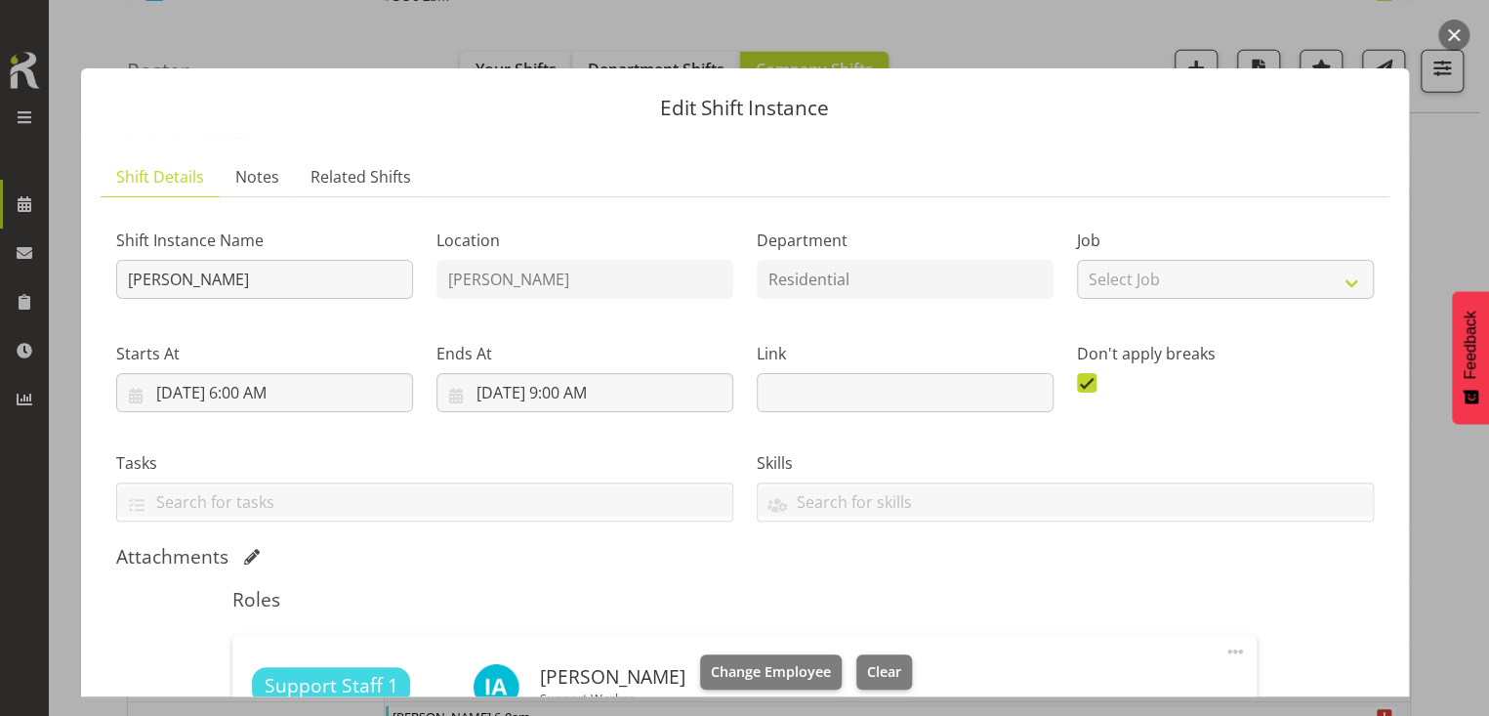
scroll to position [430, 0]
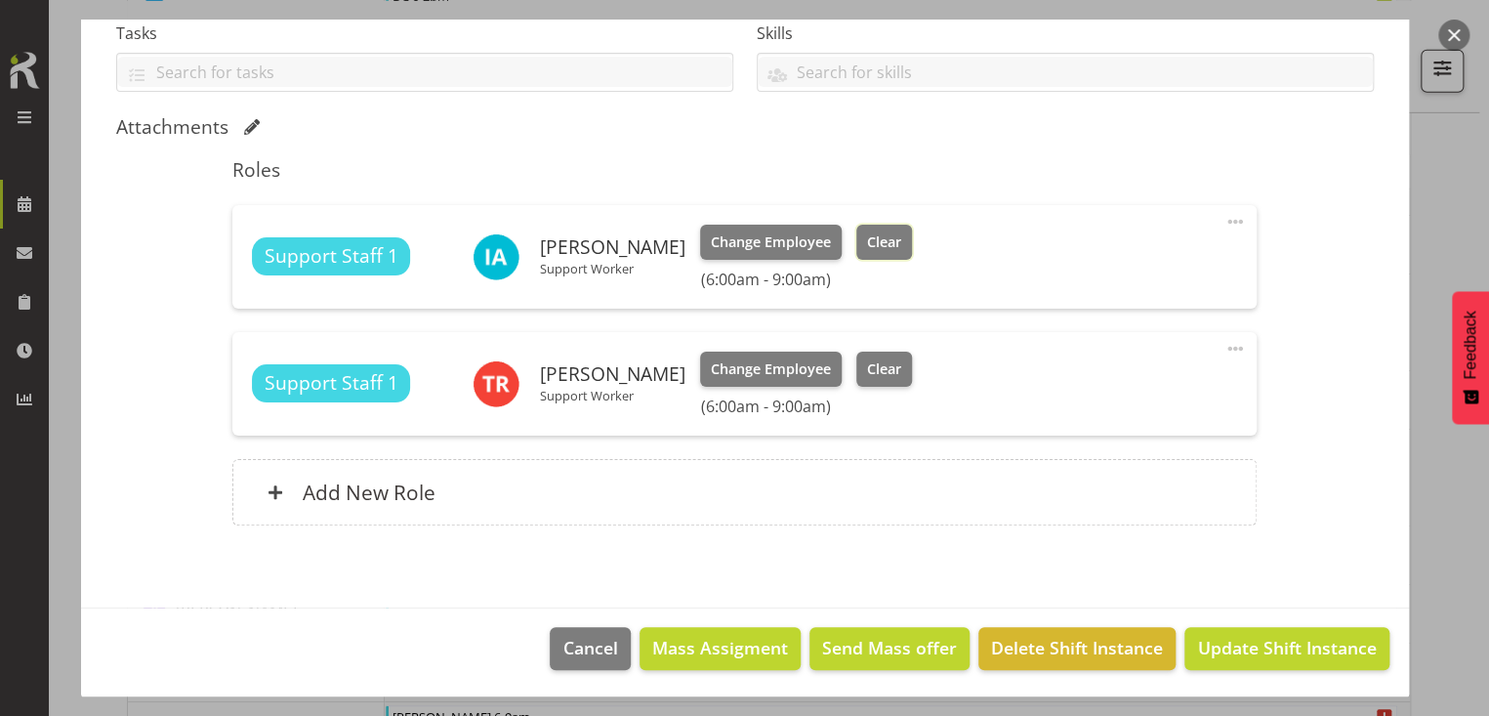
drag, startPoint x: 857, startPoint y: 243, endPoint x: 872, endPoint y: 252, distance: 17.9
click at [867, 244] on span "Clear" at bounding box center [884, 241] width 34 height 21
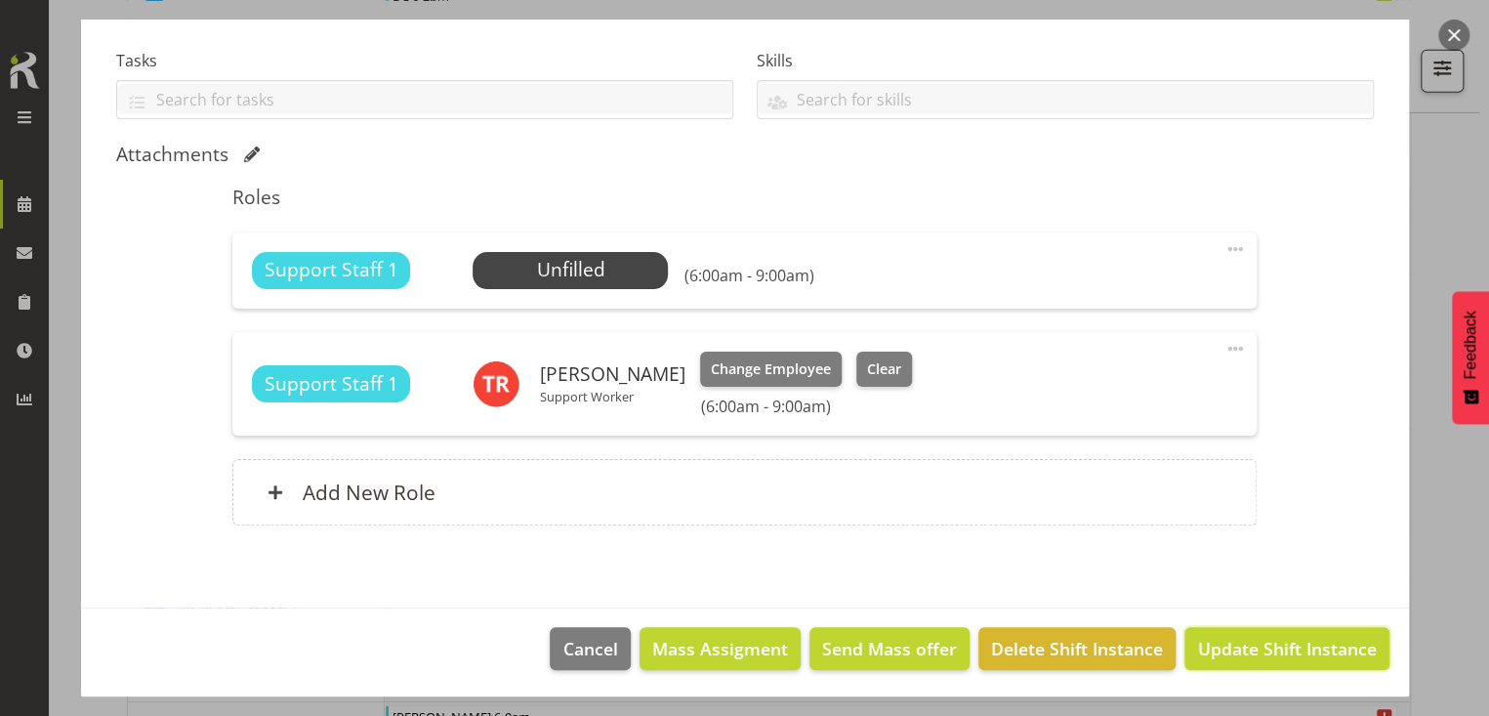
click at [1244, 642] on span "Update Shift Instance" at bounding box center [1286, 648] width 179 height 25
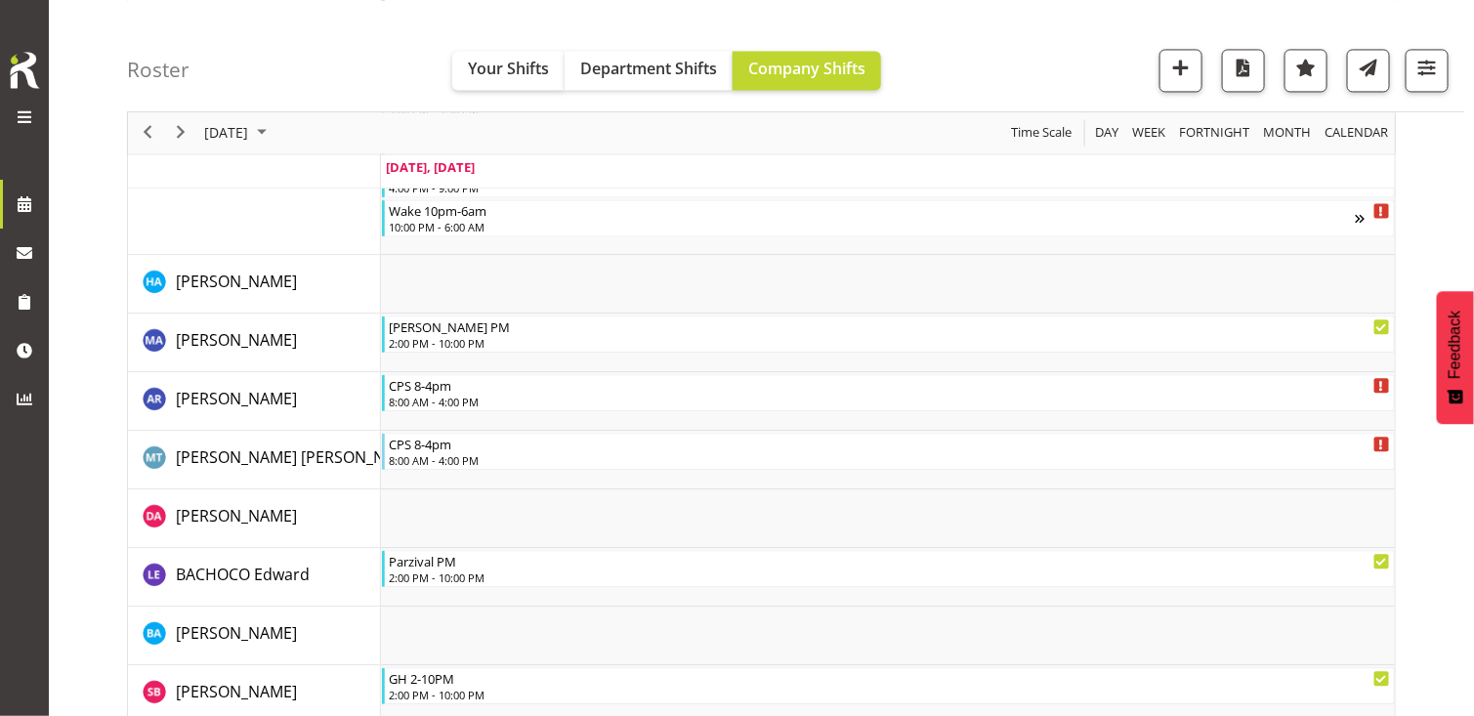
scroll to position [3043, 0]
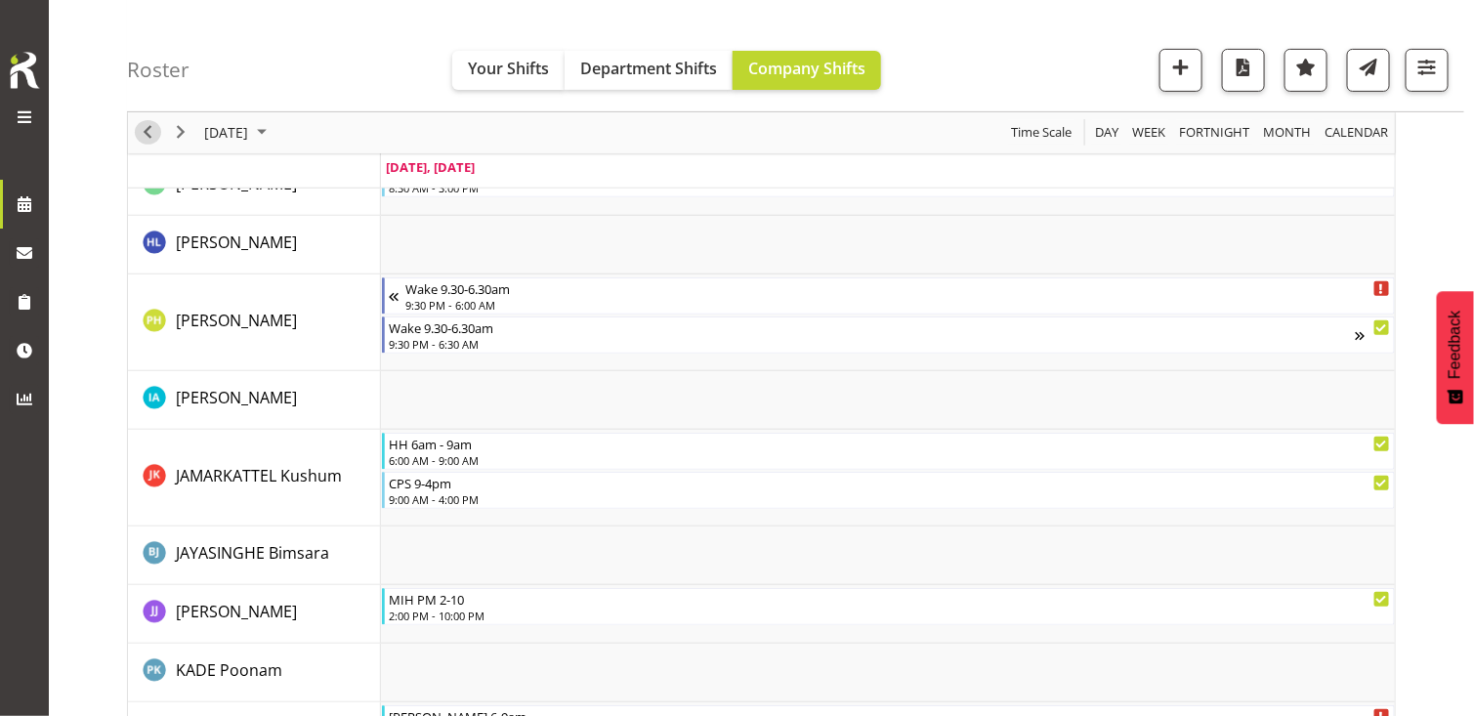
click at [147, 129] on span "Previous" at bounding box center [147, 133] width 23 height 24
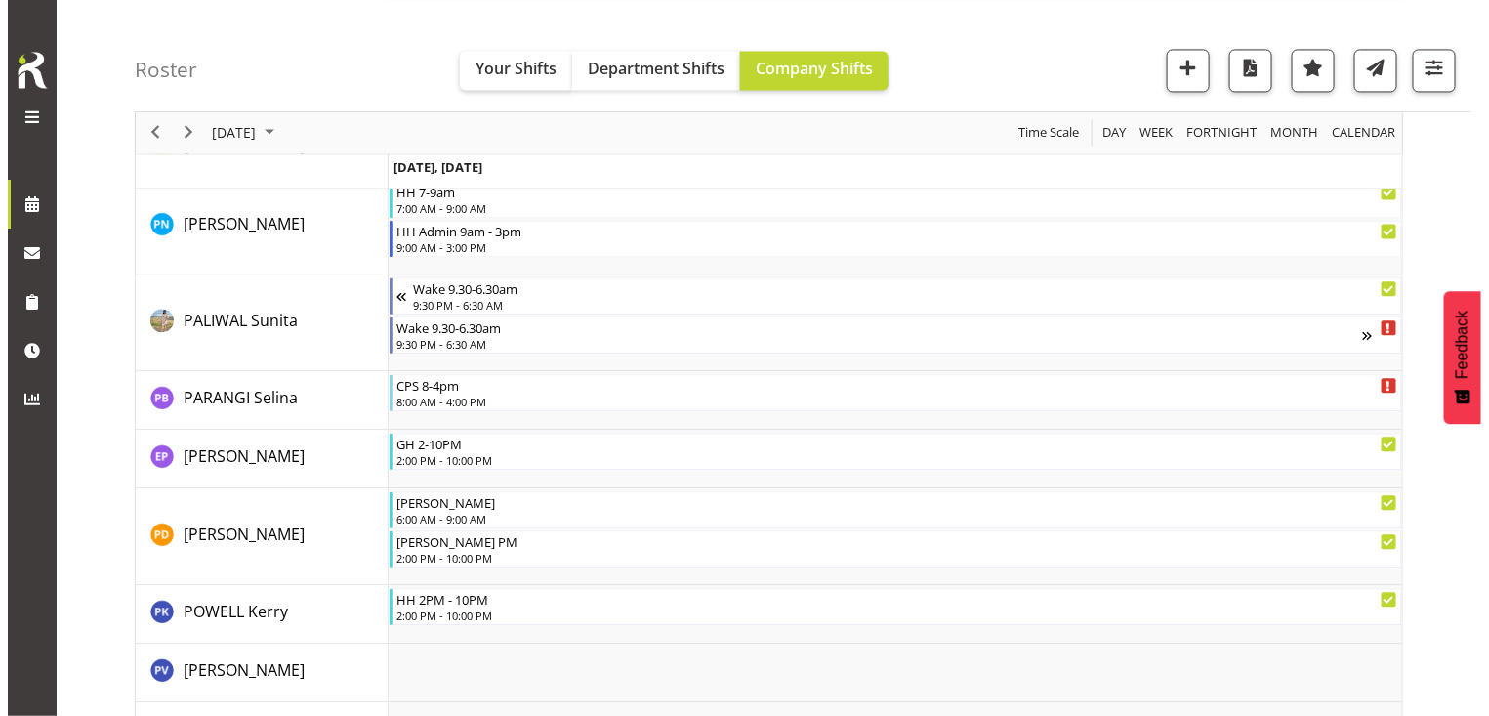
scroll to position [4308, 0]
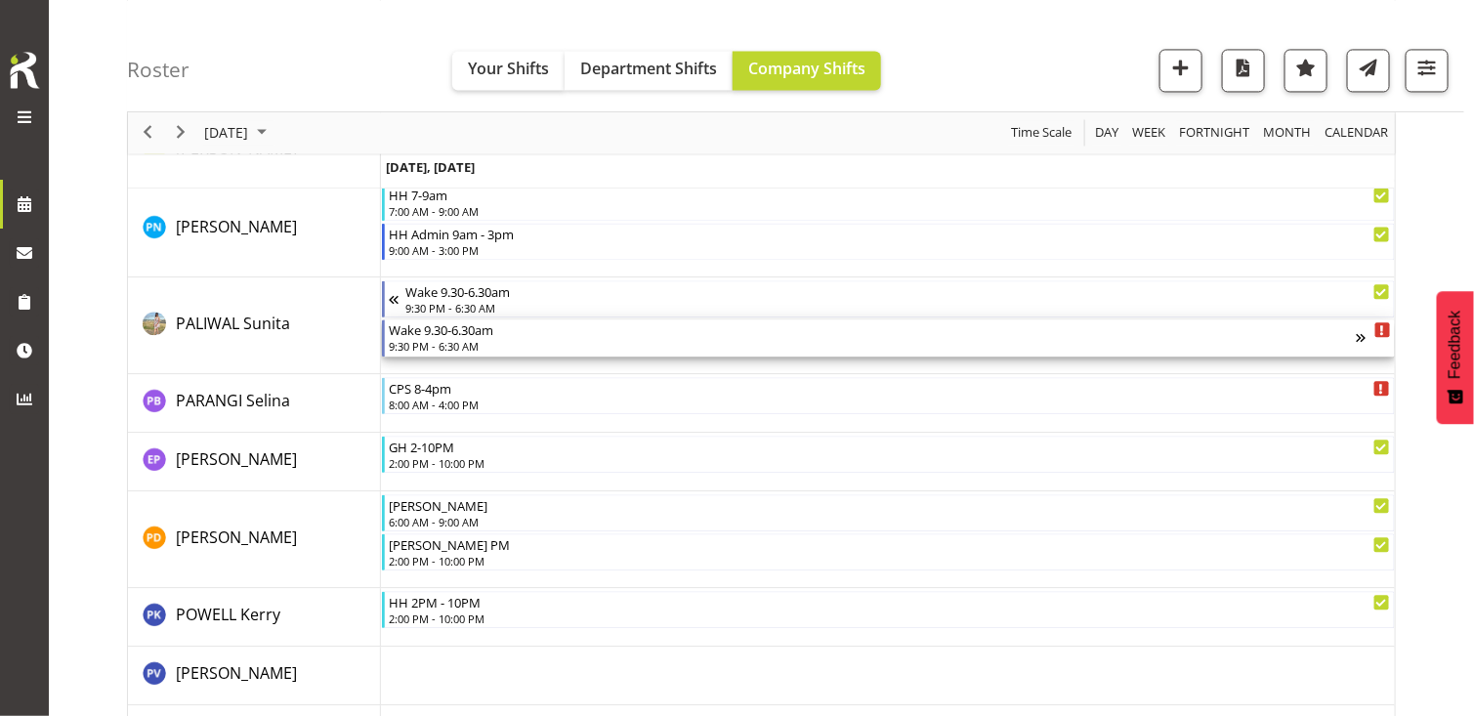
click at [446, 341] on div "9:30 PM - 6:30 AM" at bounding box center [872, 346] width 967 height 16
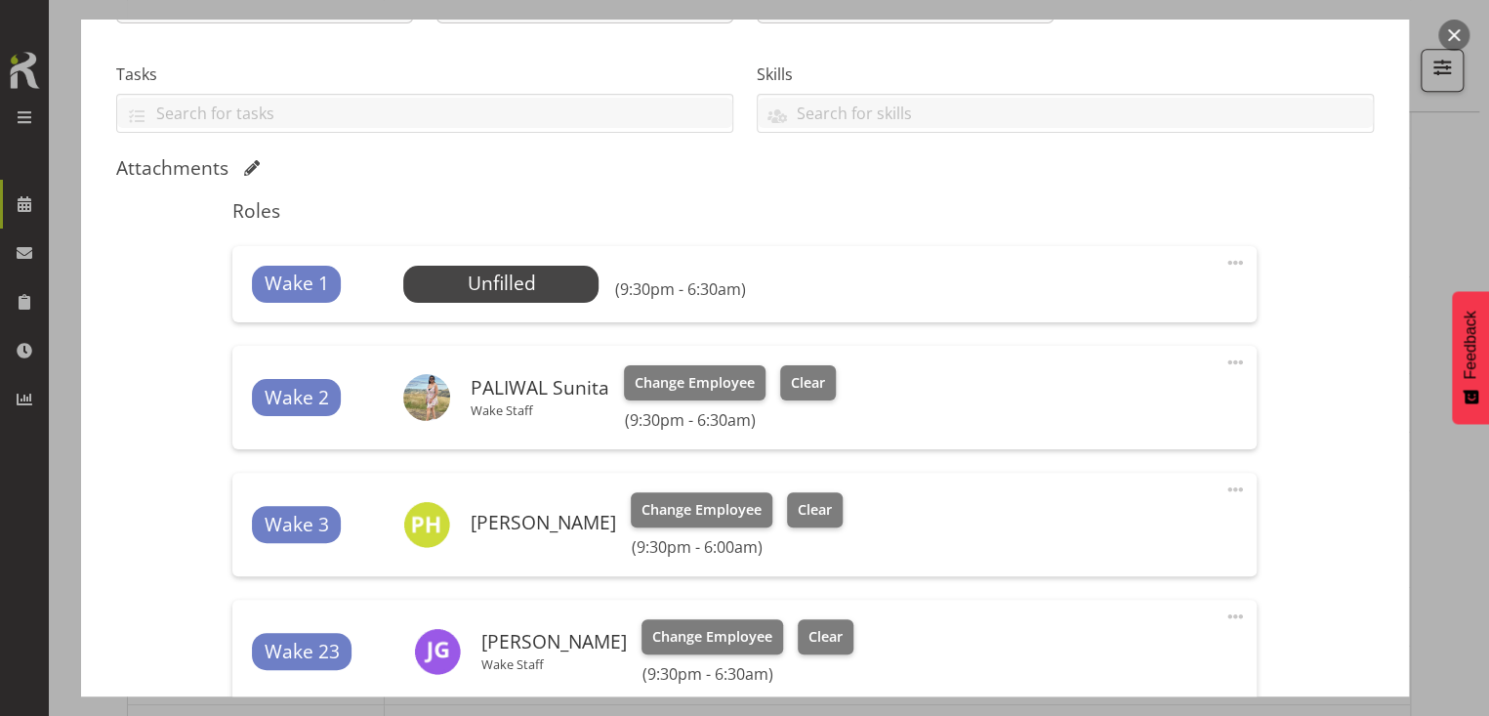
scroll to position [391, 0]
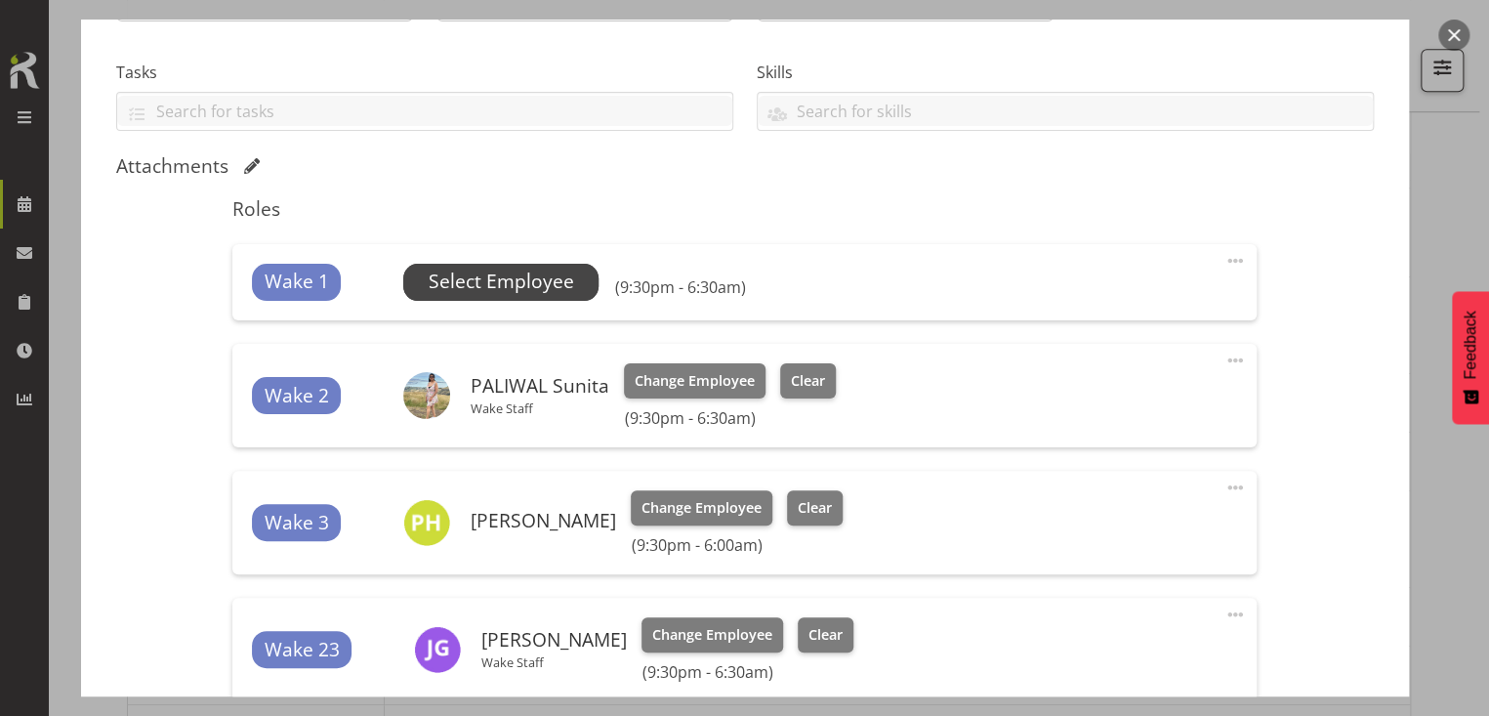
click at [495, 283] on span "Select Employee" at bounding box center [502, 282] width 146 height 28
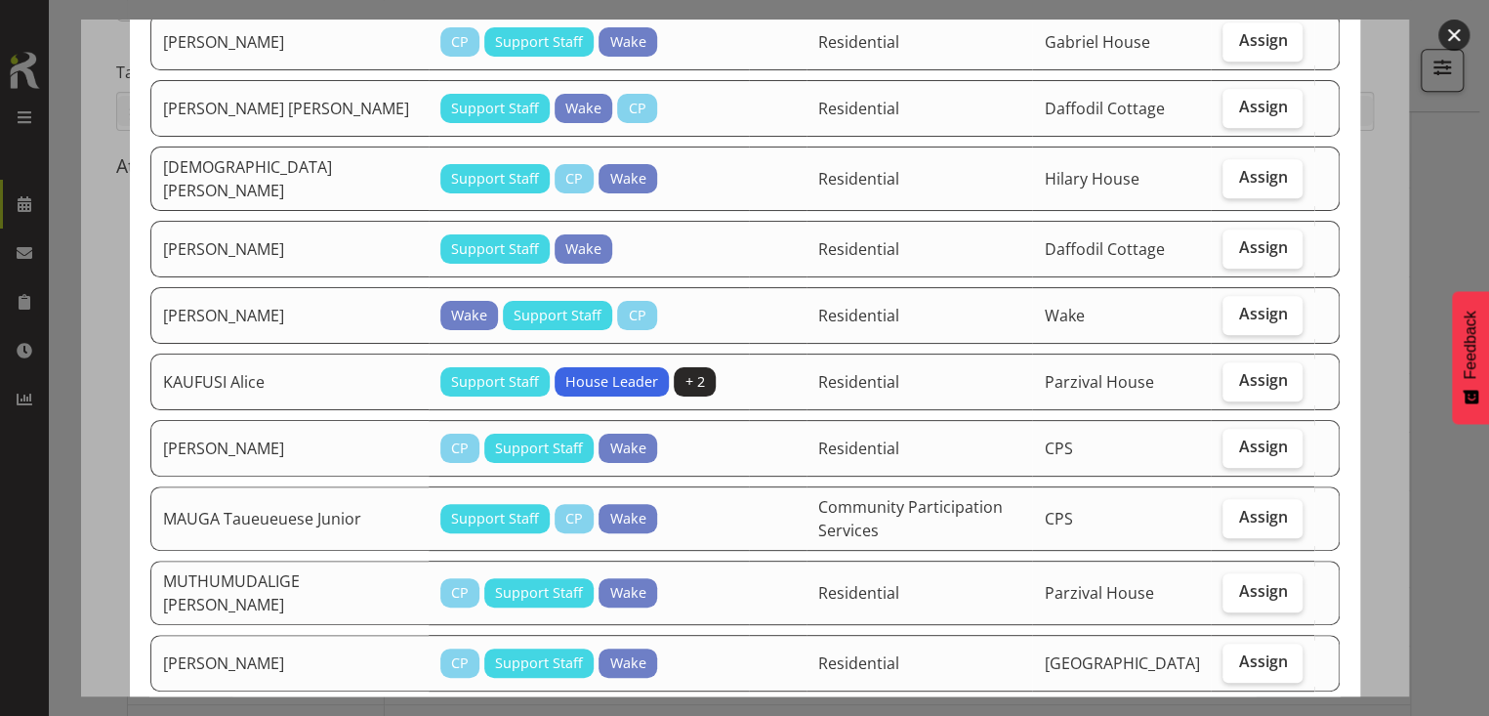
scroll to position [488, 0]
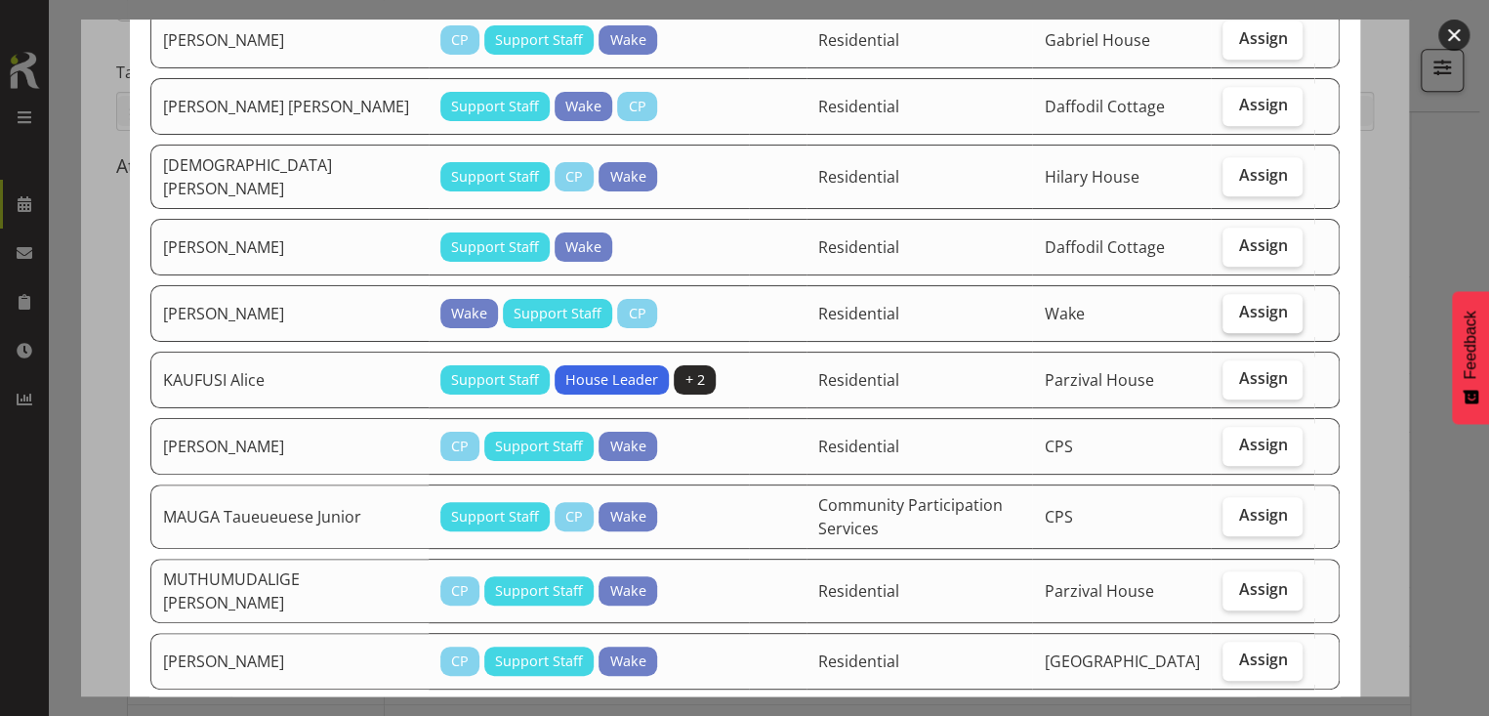
drag, startPoint x: 1256, startPoint y: 302, endPoint x: 1251, endPoint y: 313, distance: 11.8
click at [1254, 302] on span "Assign" at bounding box center [1262, 312] width 49 height 20
click at [1236, 306] on input "Assign" at bounding box center [1229, 312] width 13 height 13
checkbox input "true"
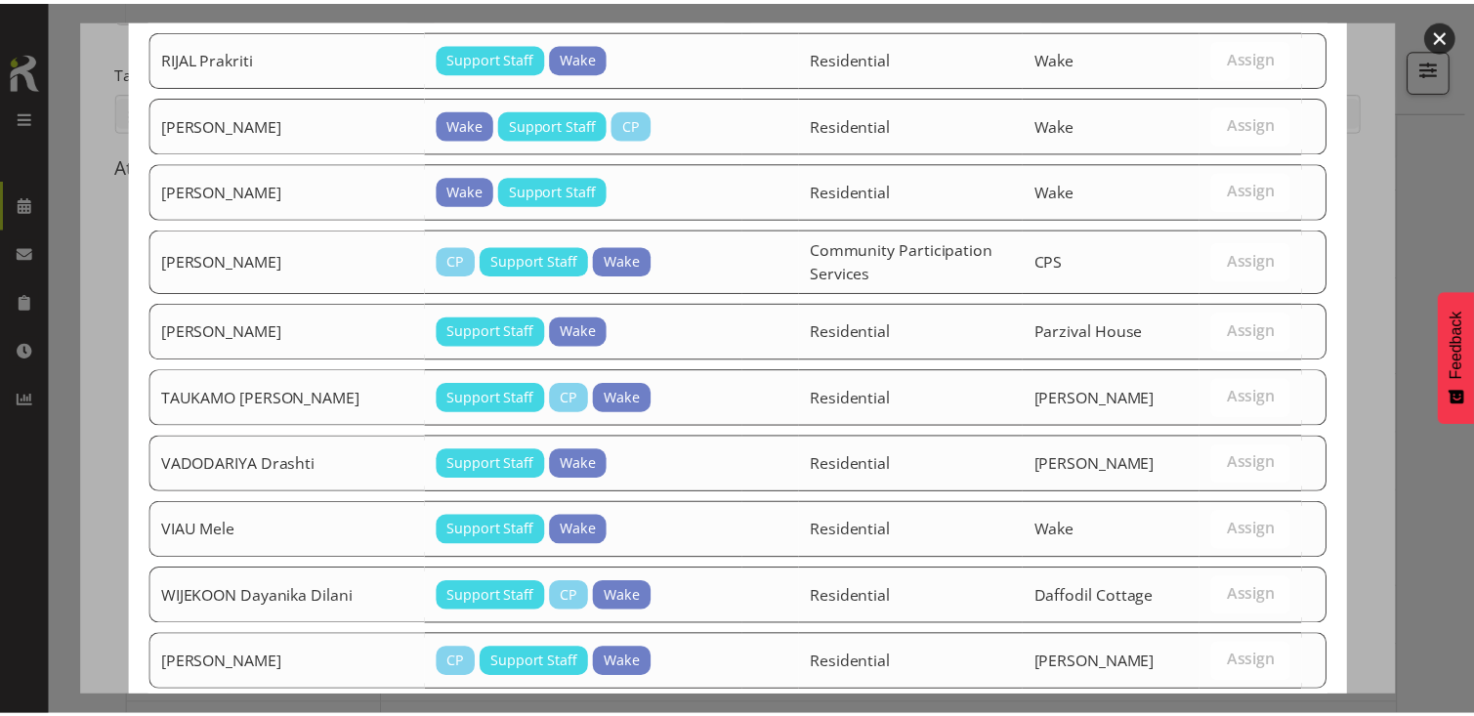
scroll to position [1522, 0]
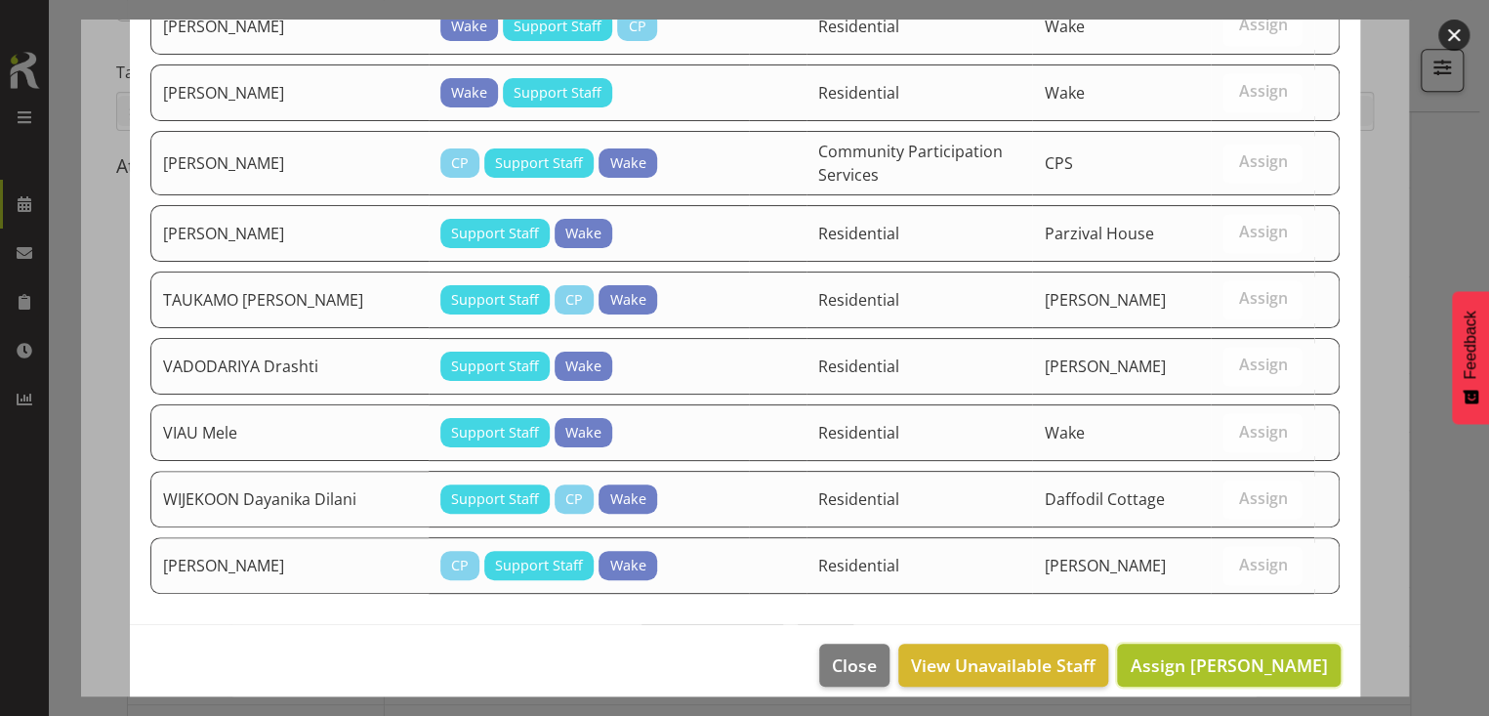
click at [1200, 653] on span "Assign [PERSON_NAME]" at bounding box center [1228, 664] width 197 height 23
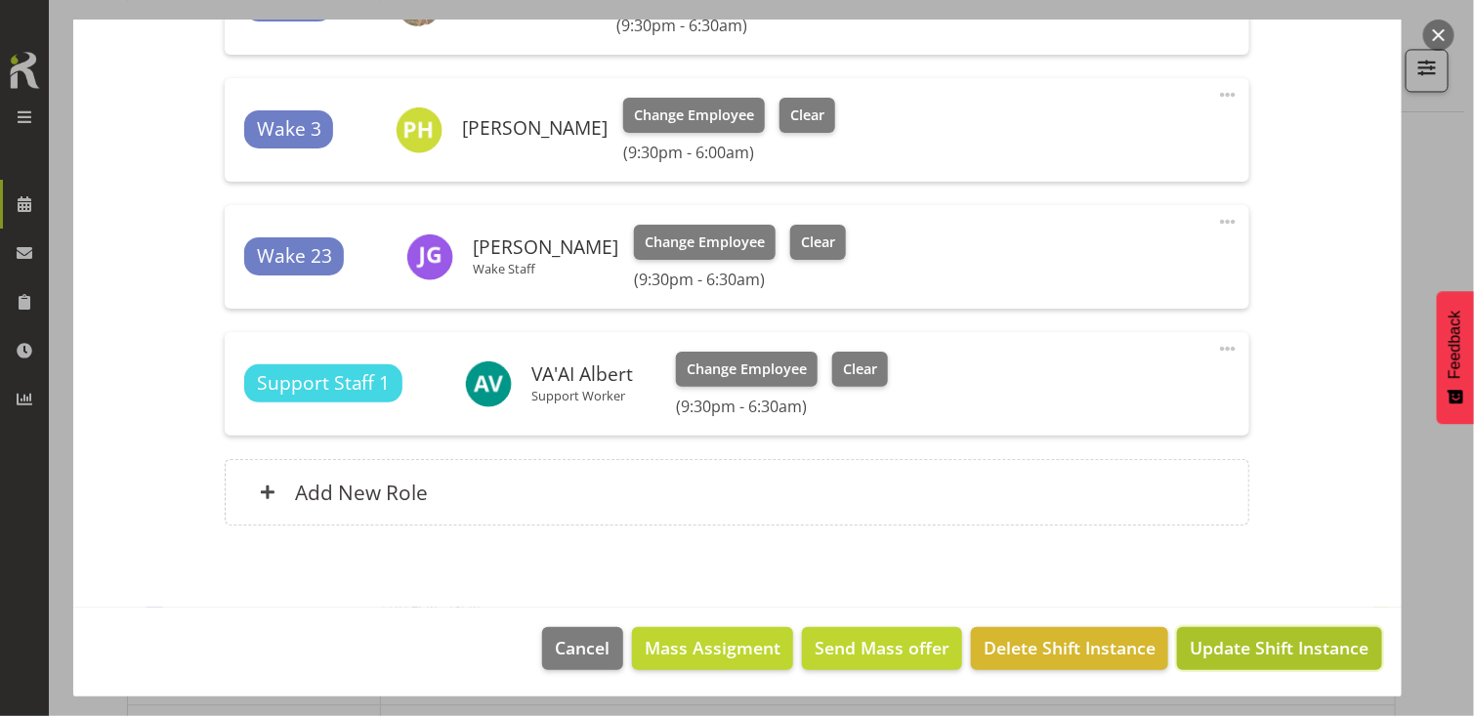
click at [1255, 644] on span "Update Shift Instance" at bounding box center [1279, 647] width 179 height 25
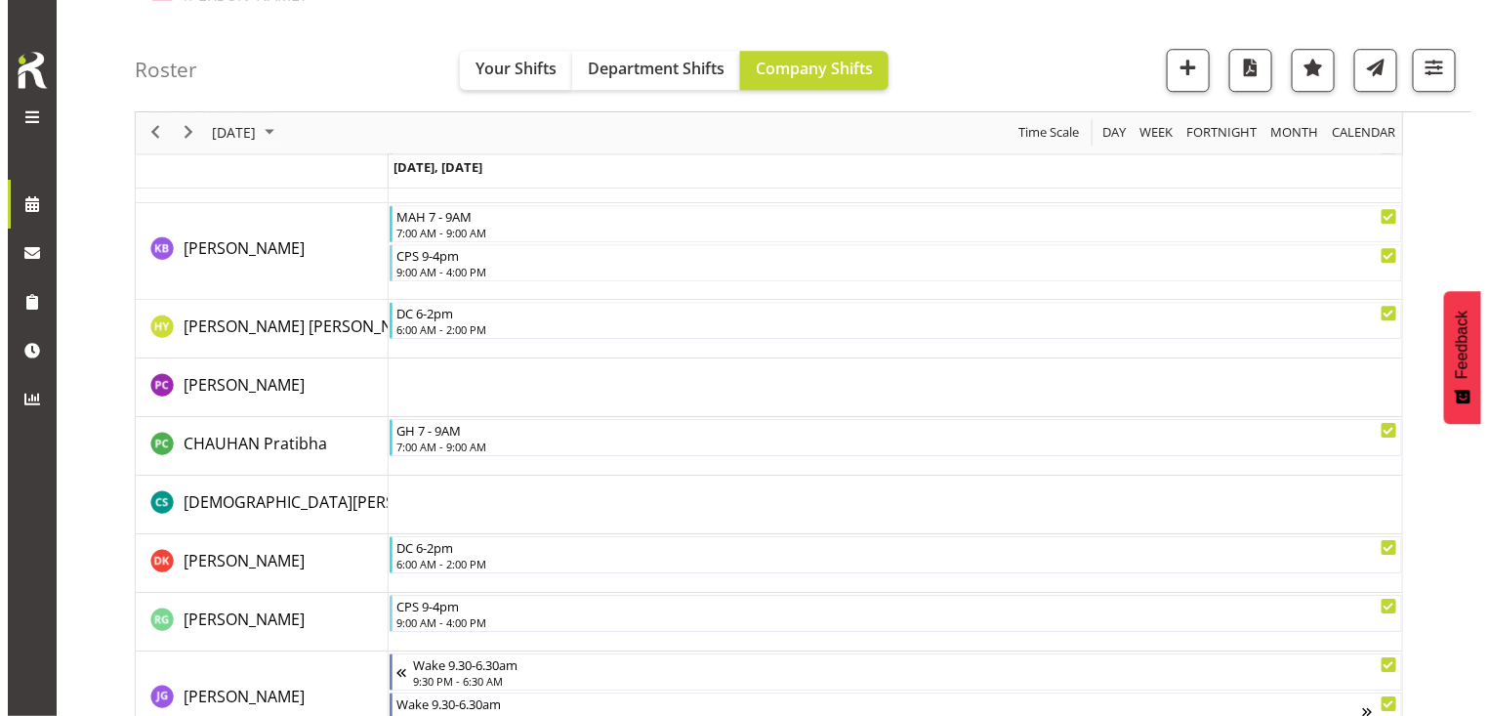
scroll to position [2119, 0]
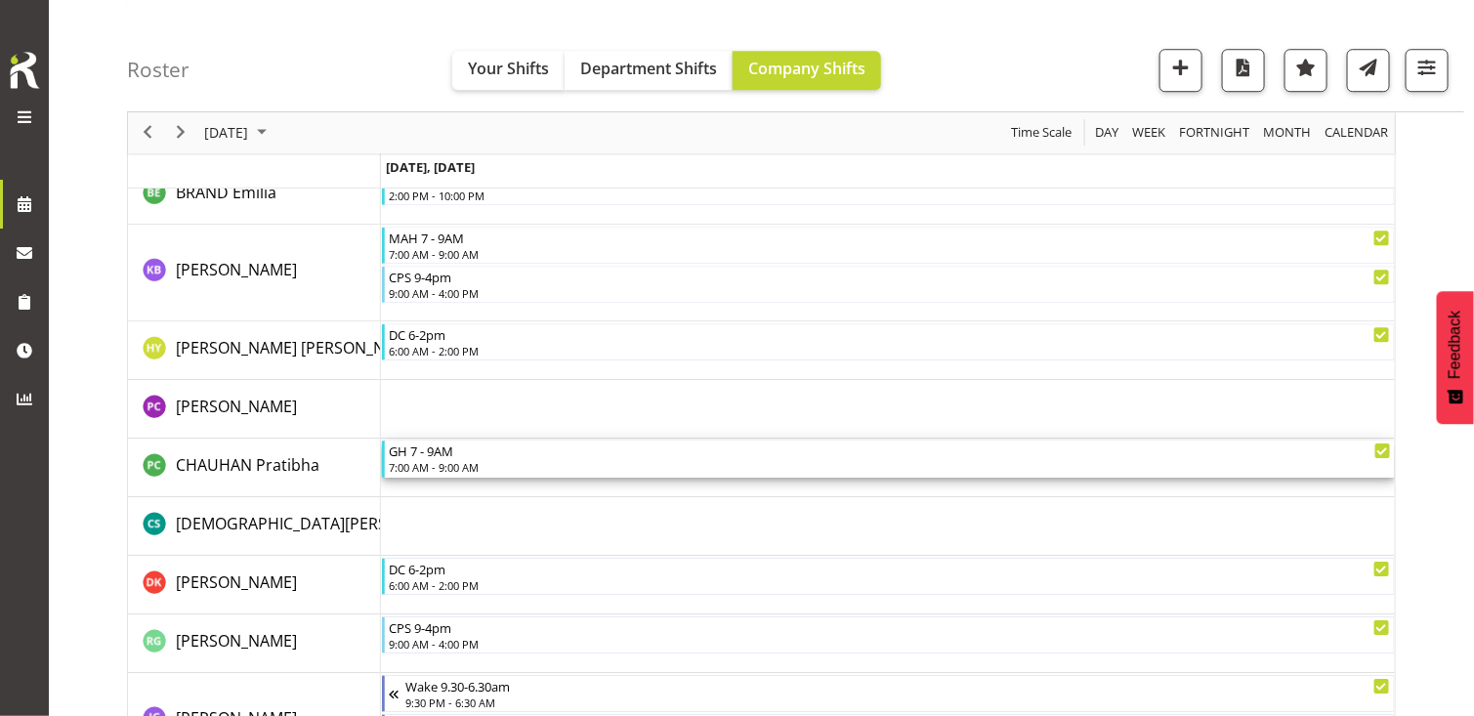
click at [460, 457] on div "GH 7 - 9AM 7:00 AM - 9:00 AM" at bounding box center [889, 458] width 1001 height 37
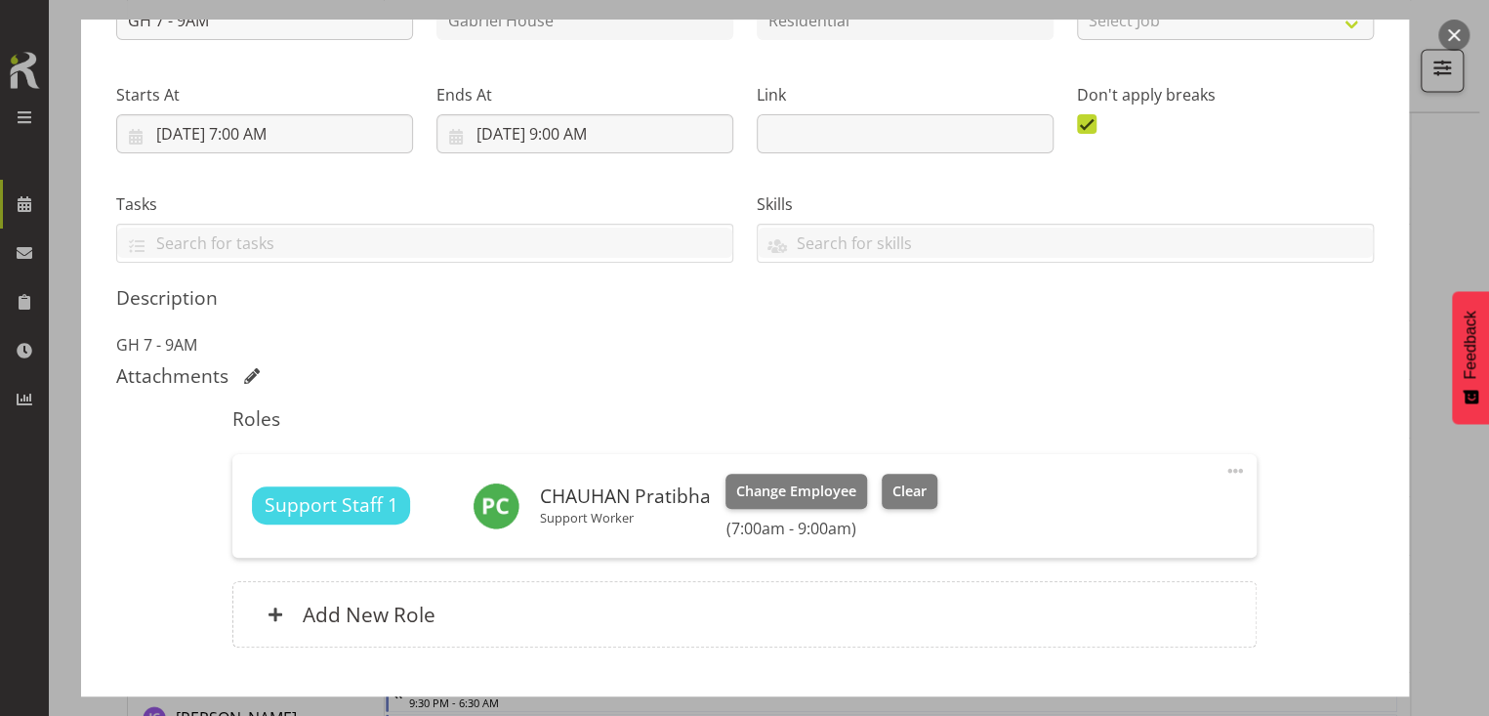
scroll to position [381, 0]
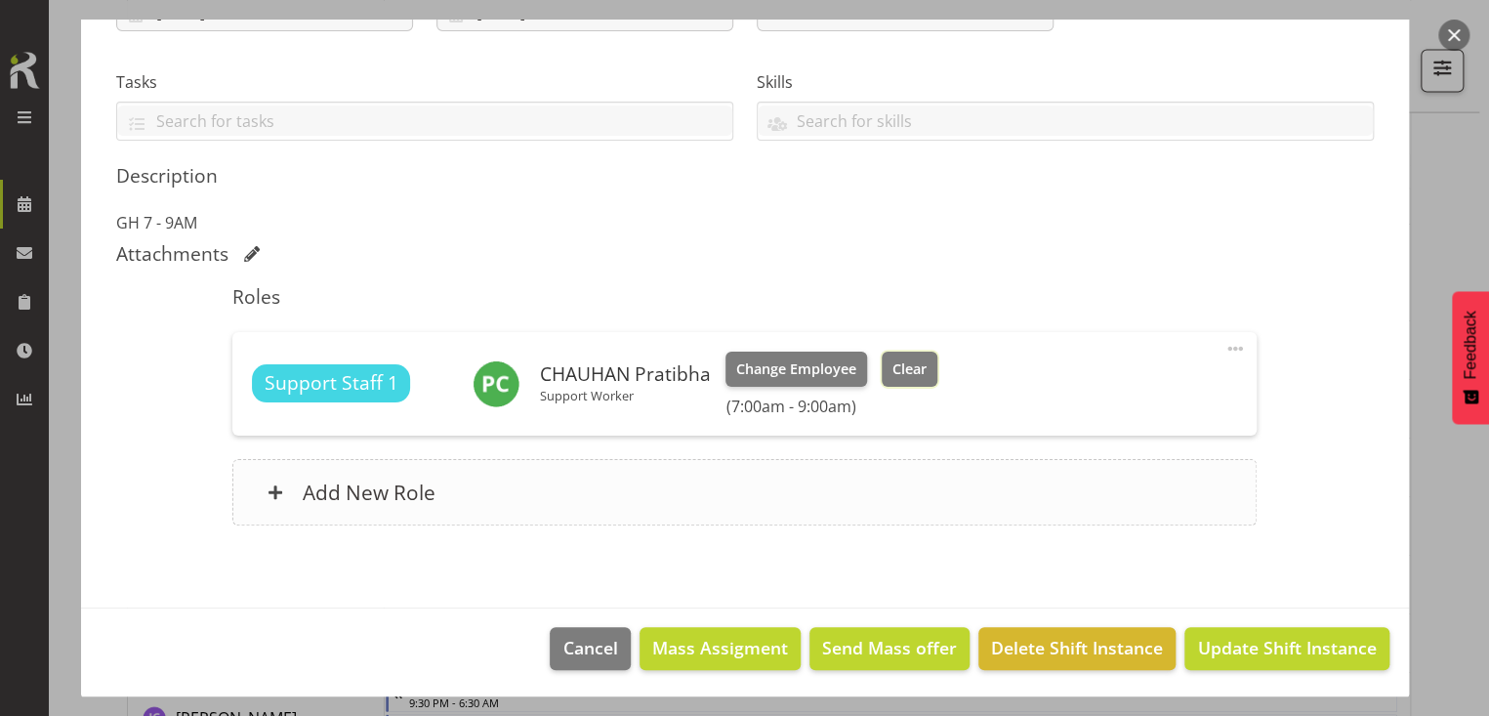
drag, startPoint x: 900, startPoint y: 378, endPoint x: 1086, endPoint y: 504, distance: 225.1
click at [903, 378] on button "Clear" at bounding box center [910, 369] width 56 height 35
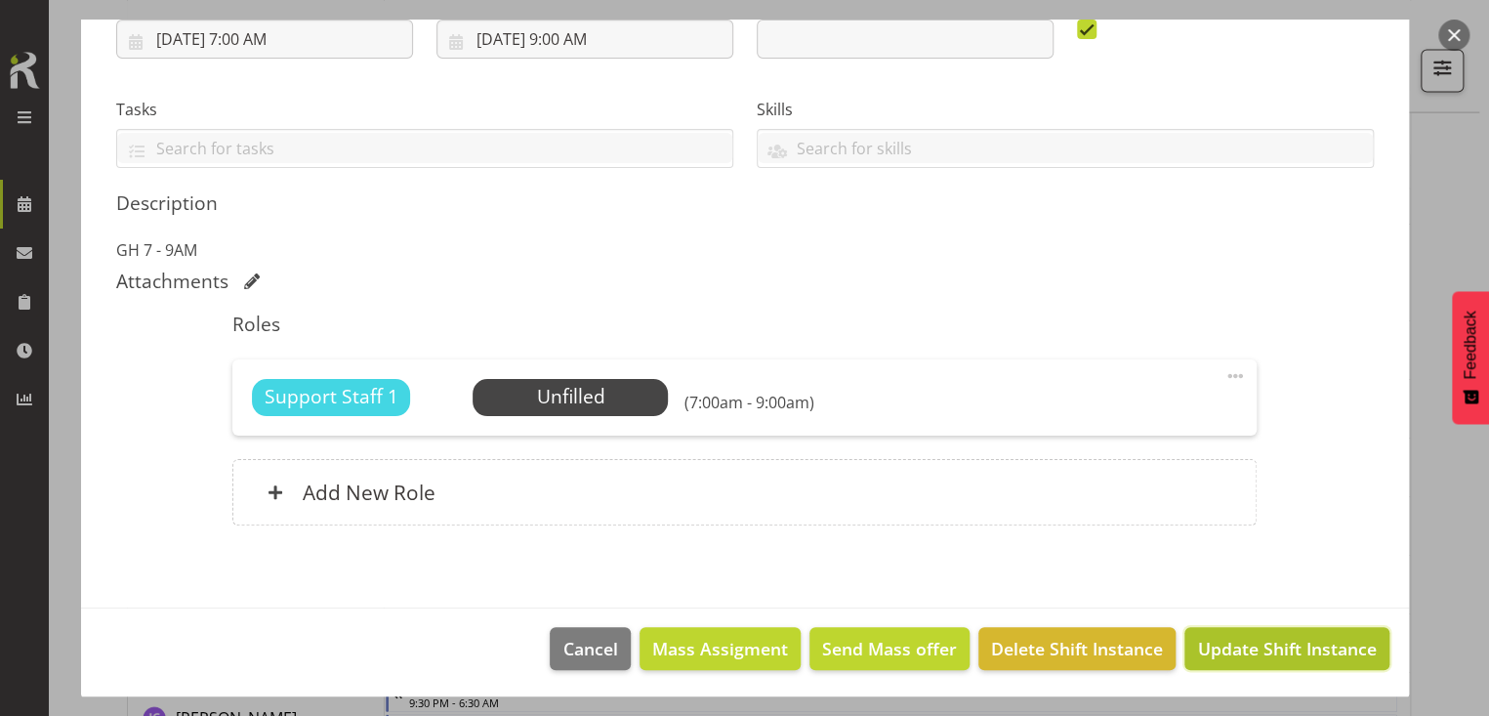
click at [1222, 644] on span "Update Shift Instance" at bounding box center [1286, 648] width 179 height 25
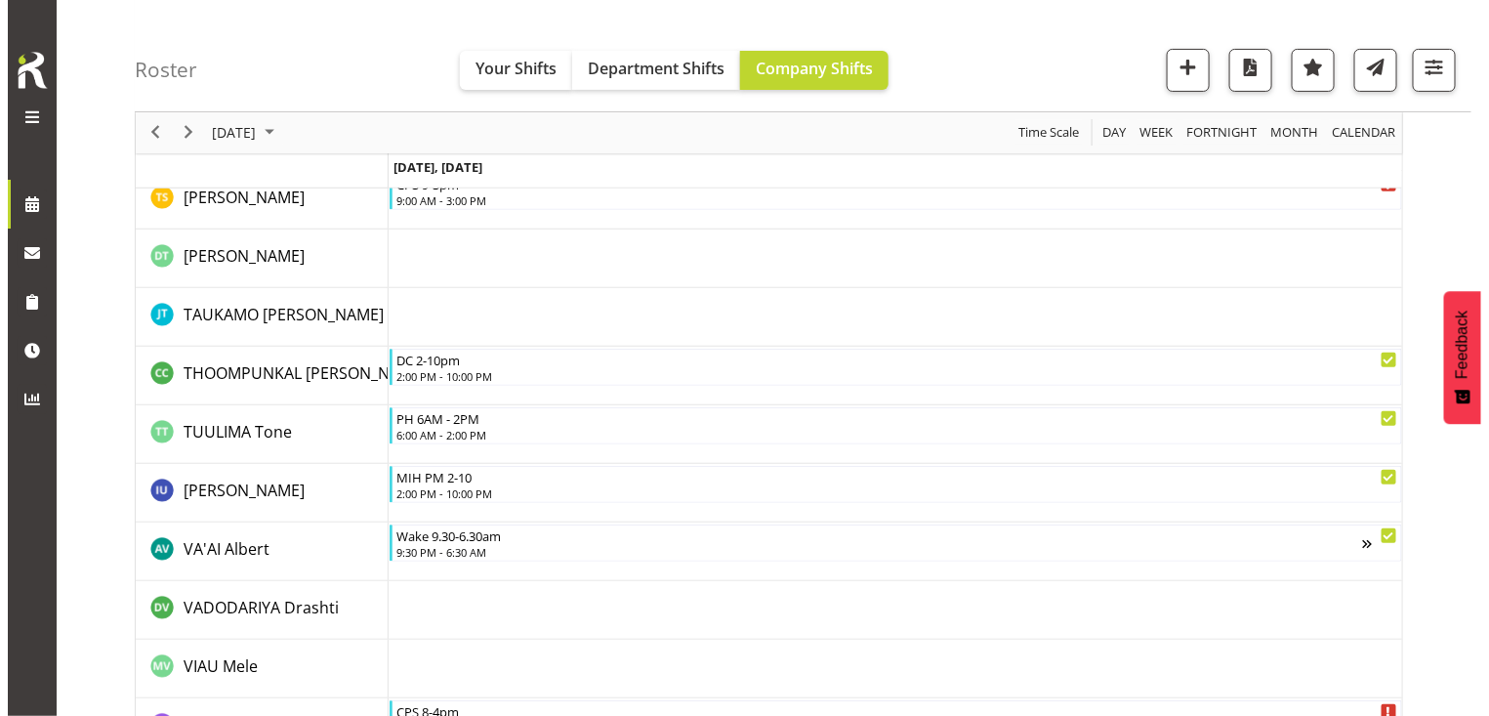
scroll to position [5794, 0]
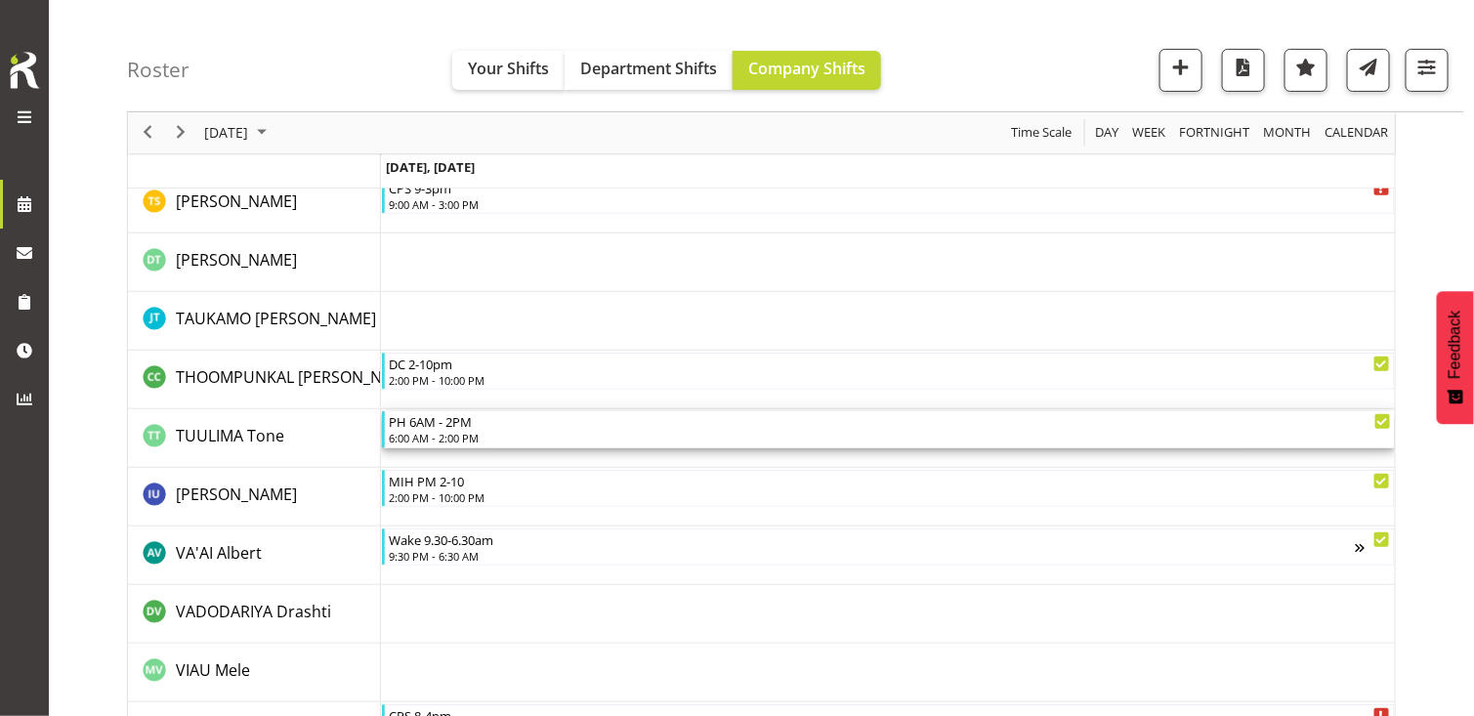
click at [454, 430] on div "6:00 AM - 2:00 PM" at bounding box center [889, 438] width 1001 height 16
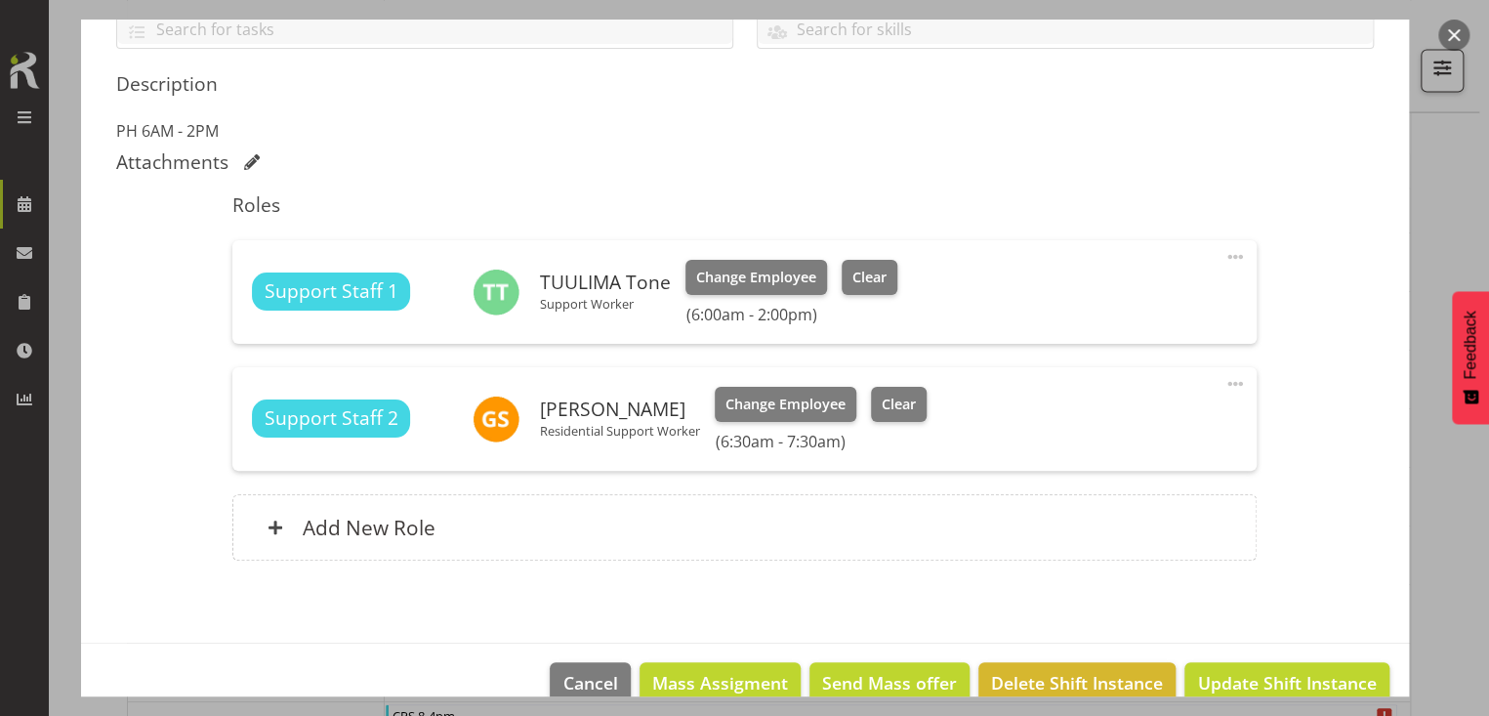
scroll to position [488, 0]
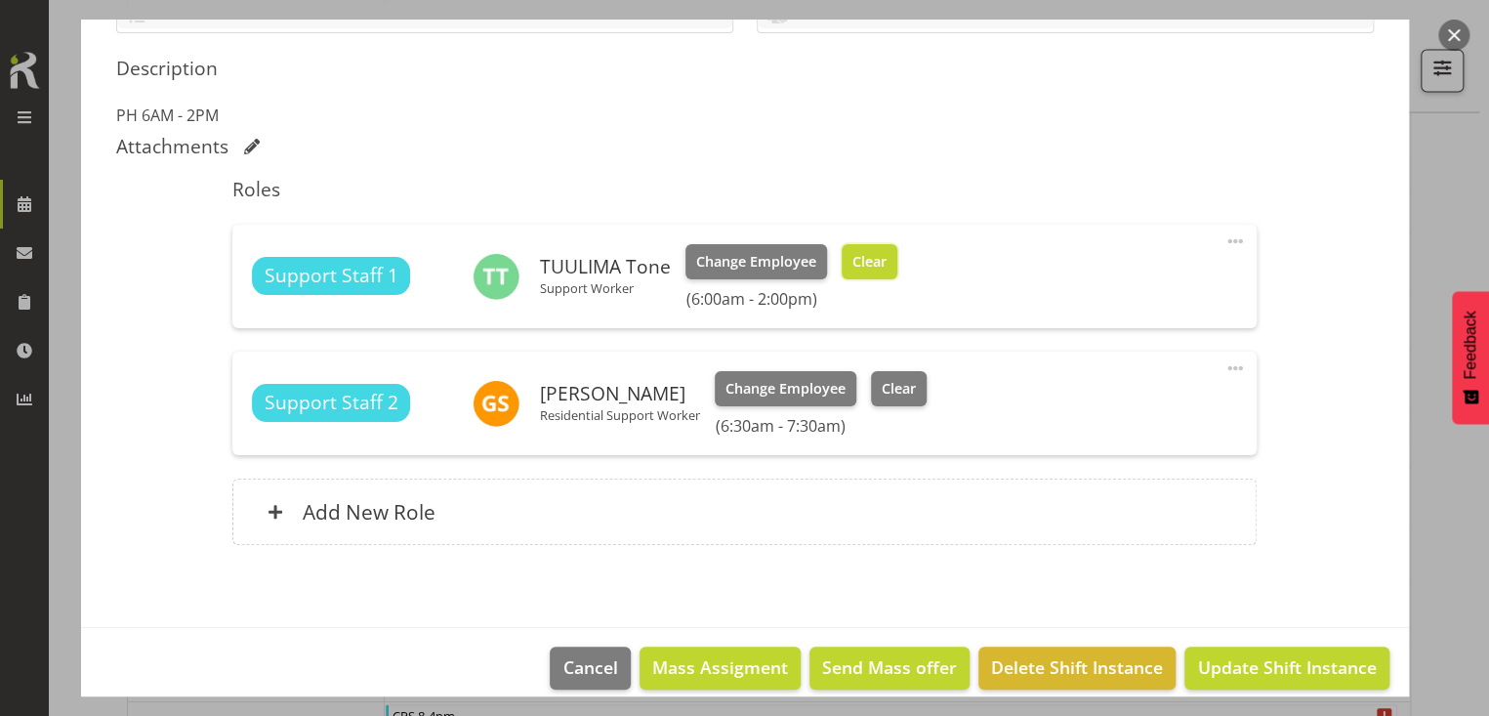
drag, startPoint x: 866, startPoint y: 264, endPoint x: 715, endPoint y: 289, distance: 153.5
click at [866, 264] on span "Clear" at bounding box center [870, 261] width 34 height 21
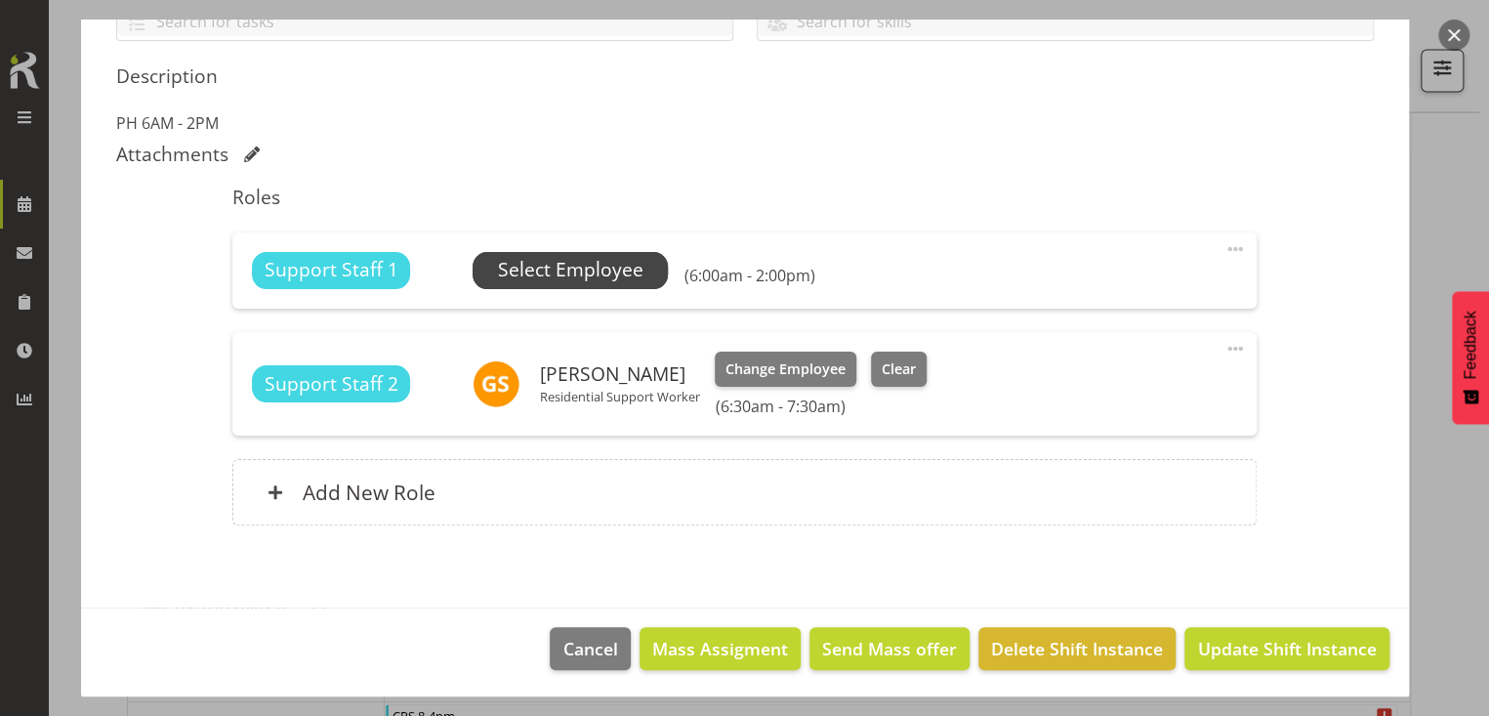
click at [582, 275] on span "Select Employee" at bounding box center [571, 270] width 146 height 28
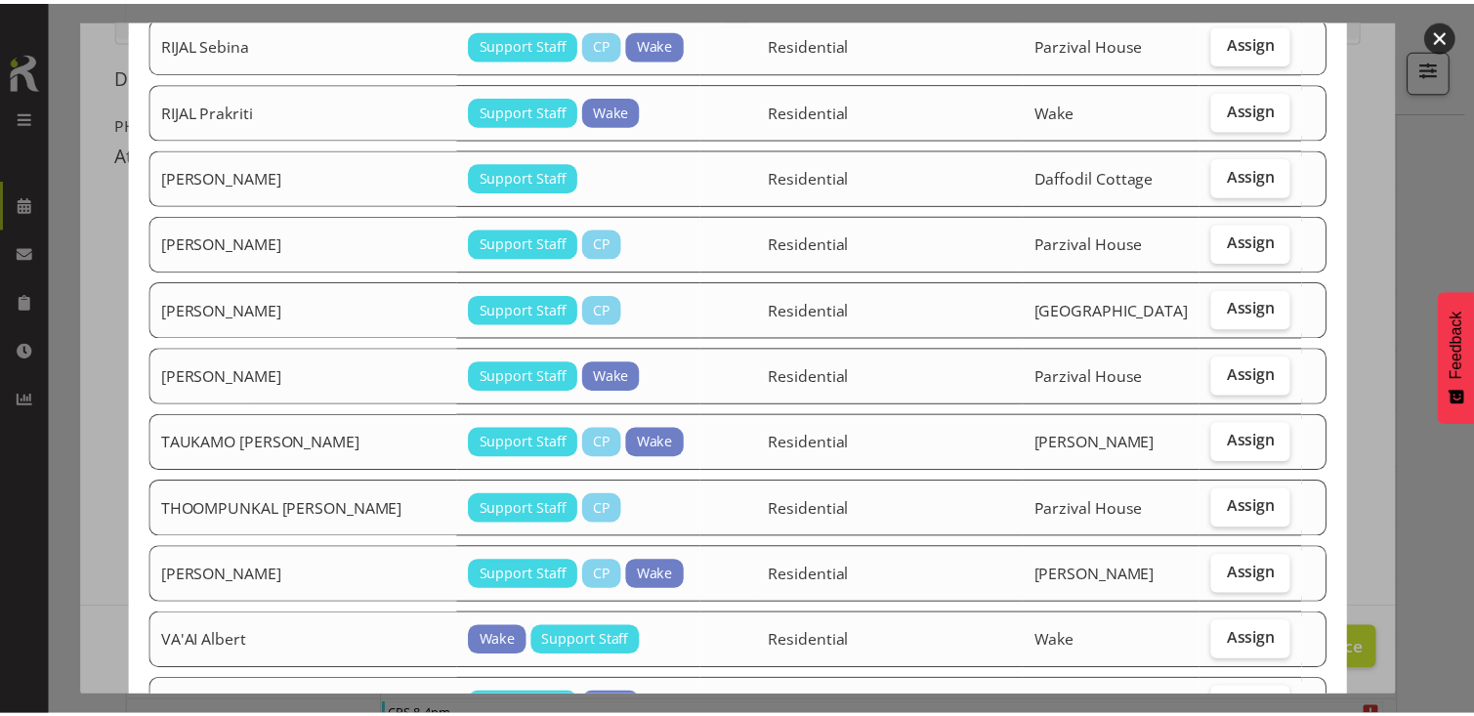
scroll to position [2319, 0]
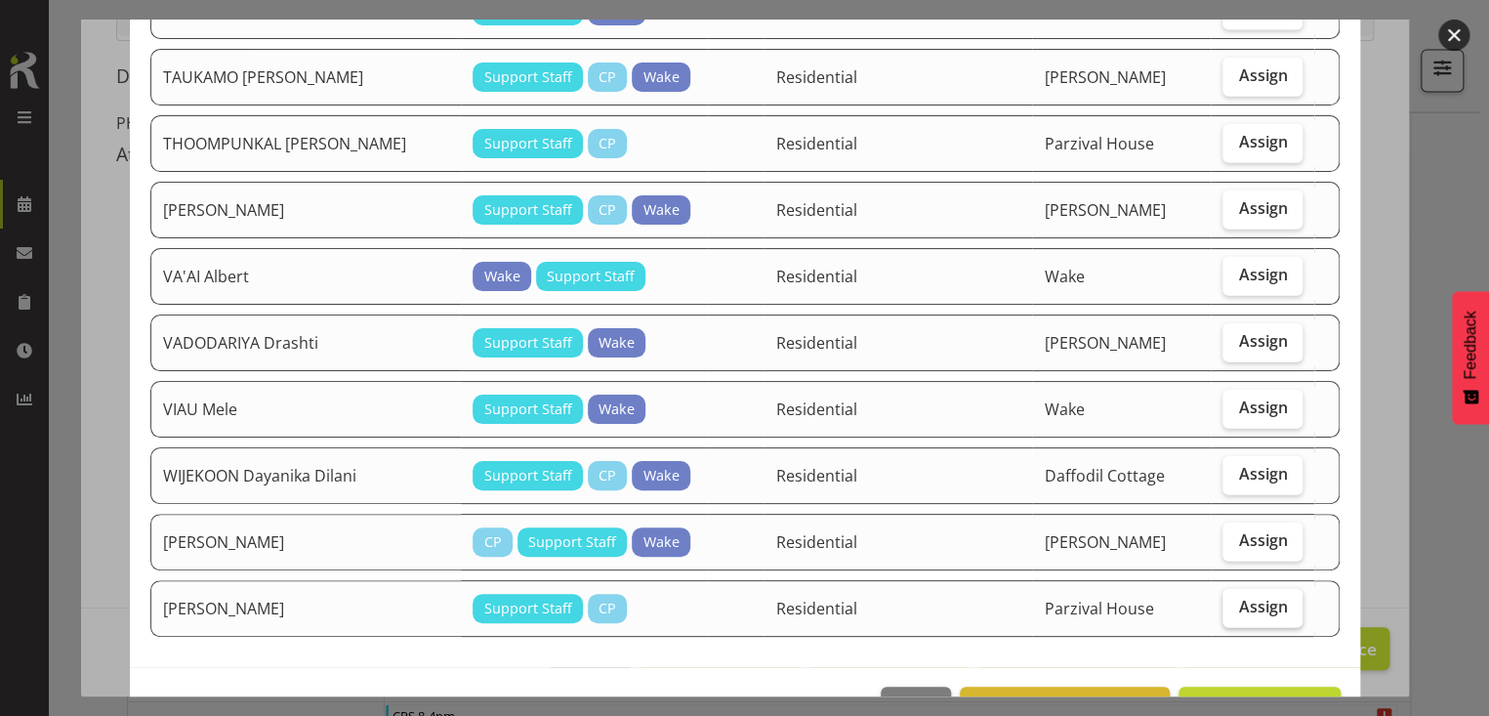
drag, startPoint x: 1240, startPoint y: 542, endPoint x: 1243, endPoint y: 557, distance: 14.9
click at [1243, 597] on span "Assign" at bounding box center [1262, 607] width 49 height 20
click at [1236, 601] on input "Assign" at bounding box center [1229, 607] width 13 height 13
checkbox input "true"
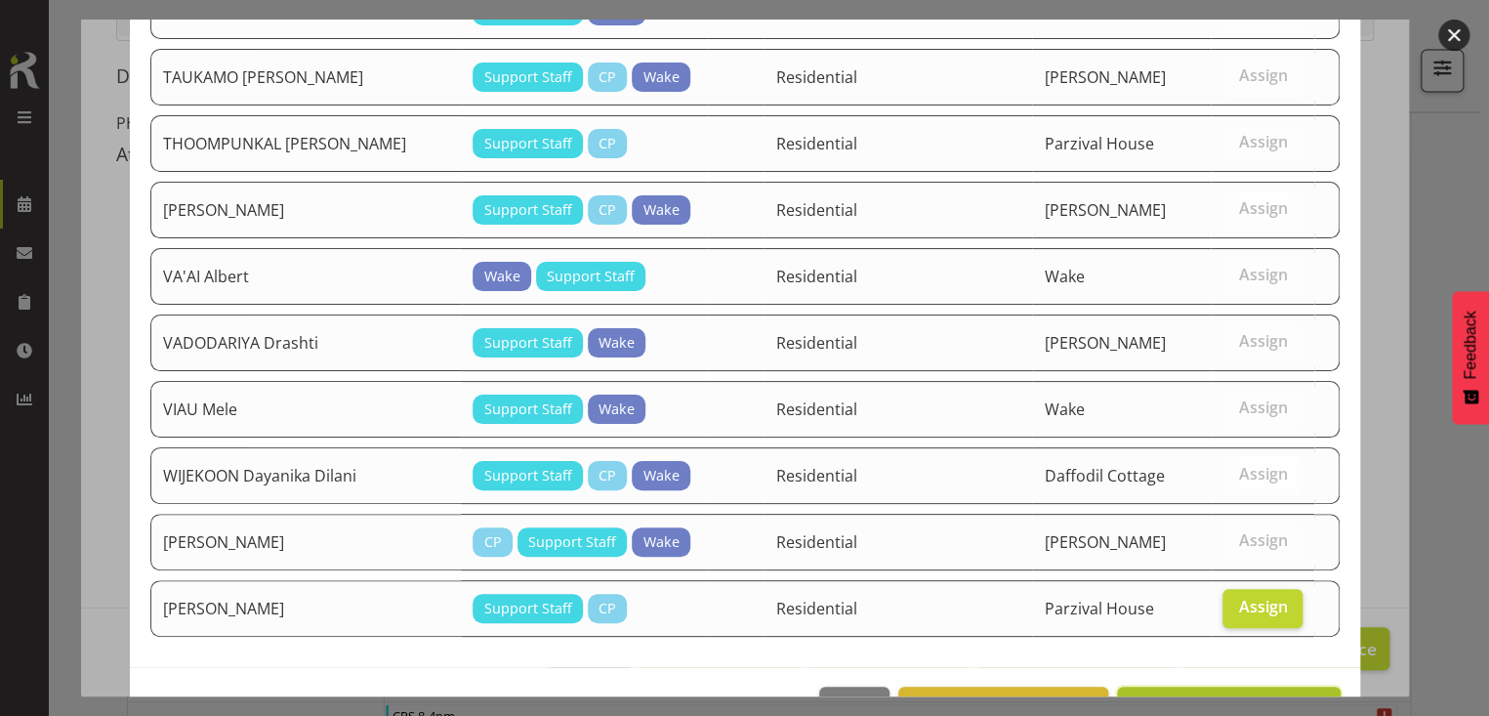
click at [1220, 696] on span "Assign [PERSON_NAME]" at bounding box center [1228, 707] width 197 height 23
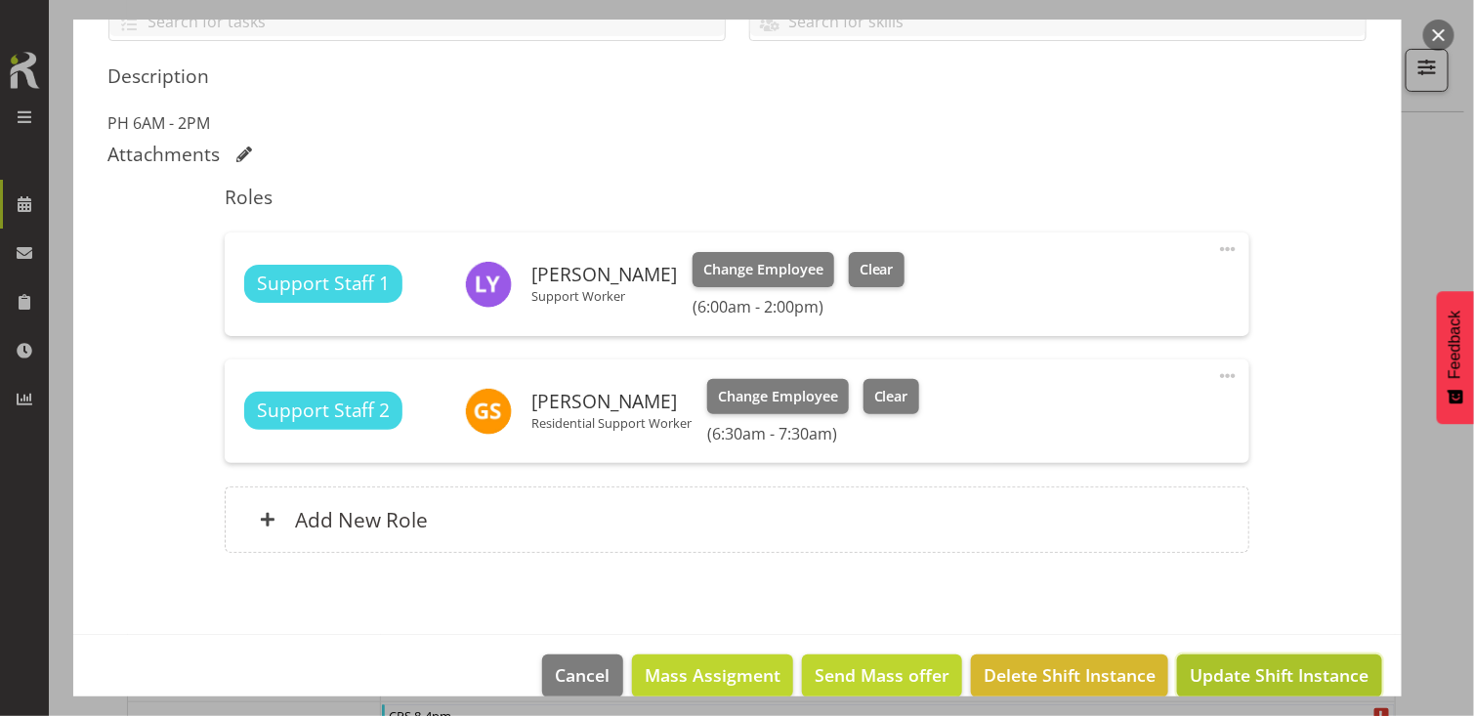
click at [1239, 666] on span "Update Shift Instance" at bounding box center [1279, 674] width 179 height 25
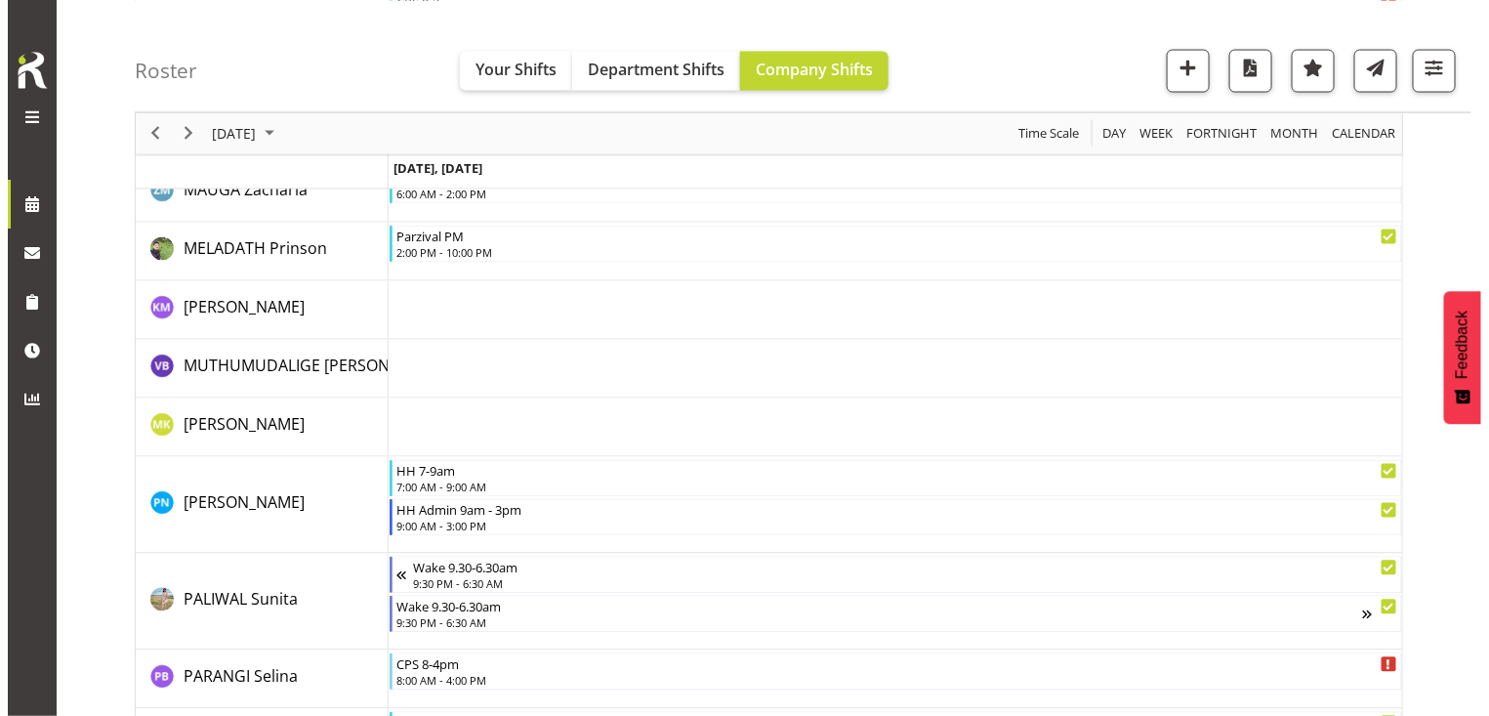
scroll to position [4133, 0]
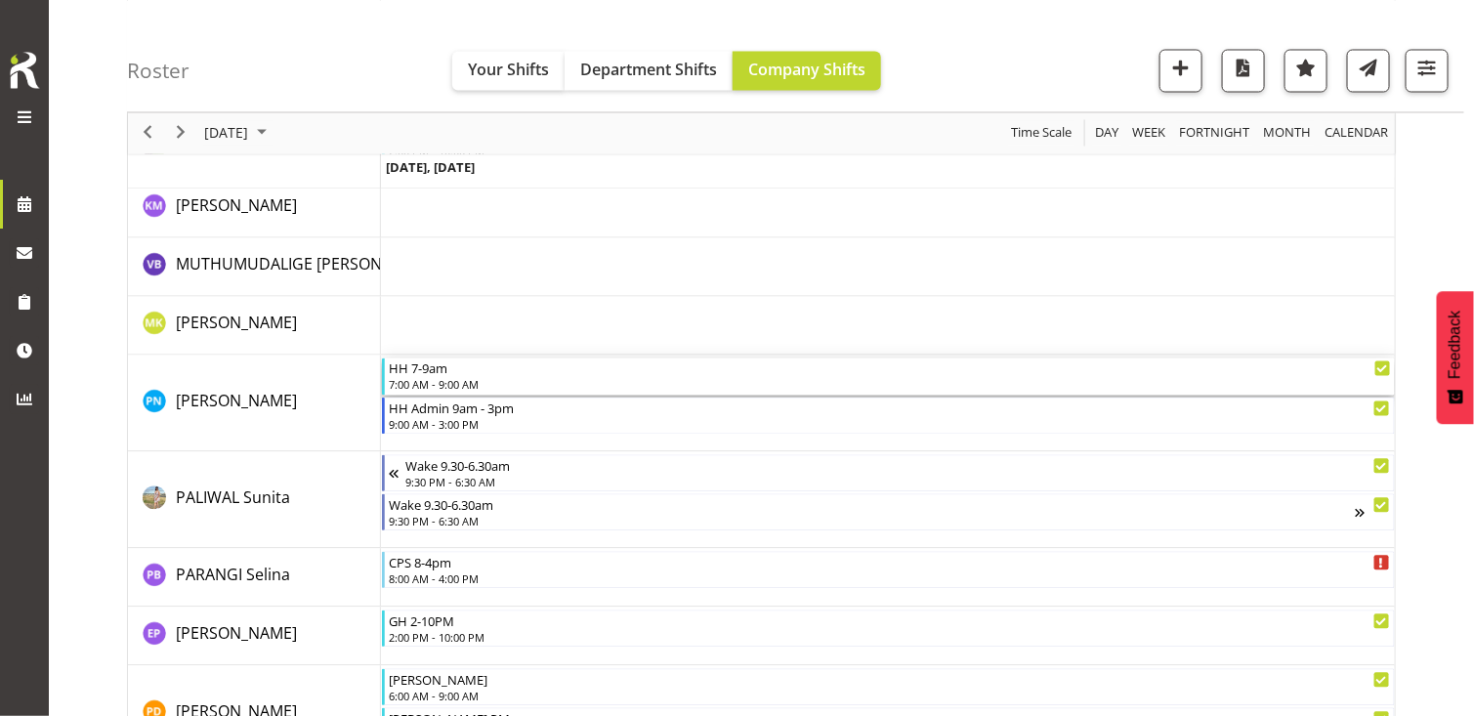
click at [457, 377] on div "7:00 AM - 9:00 AM" at bounding box center [889, 385] width 1001 height 16
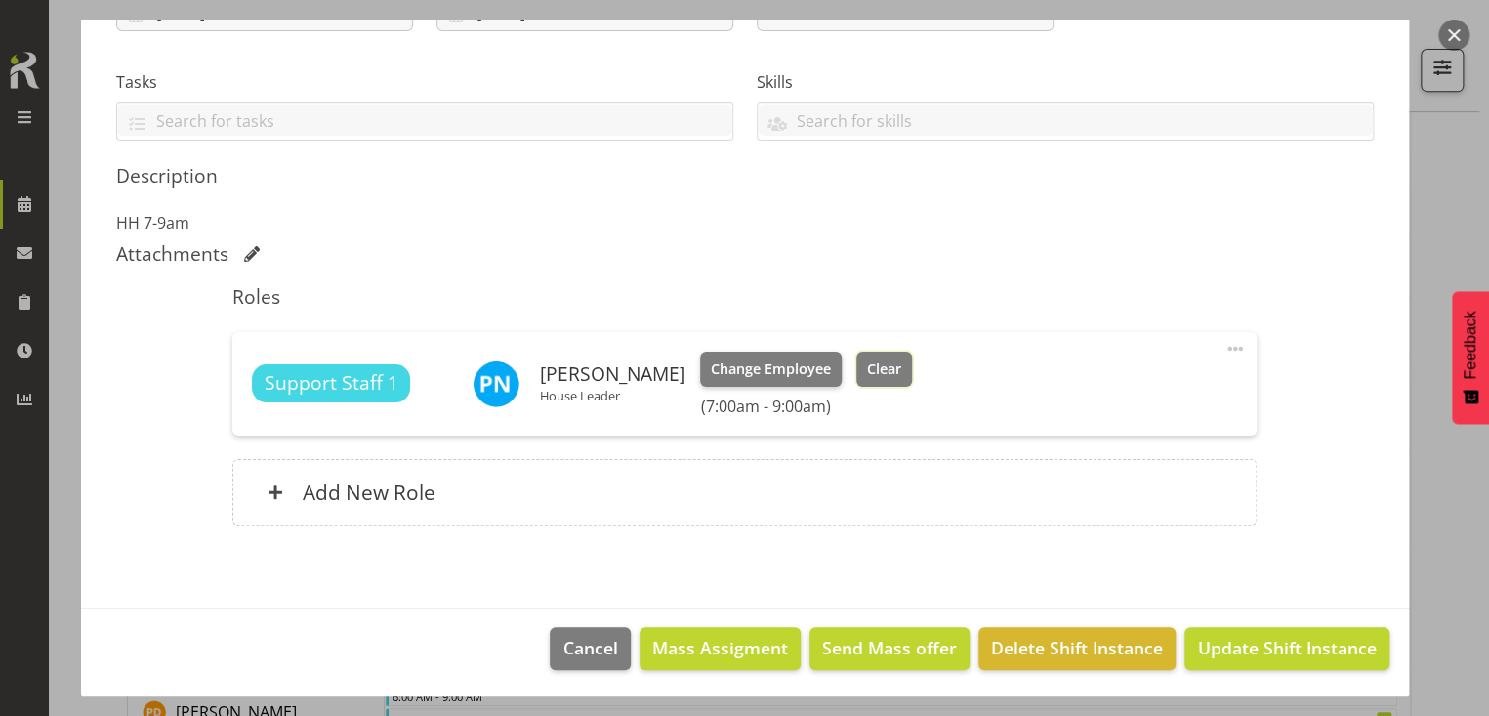
drag, startPoint x: 904, startPoint y: 369, endPoint x: 995, endPoint y: 440, distance: 115.5
click at [902, 369] on span "Clear" at bounding box center [884, 368] width 34 height 21
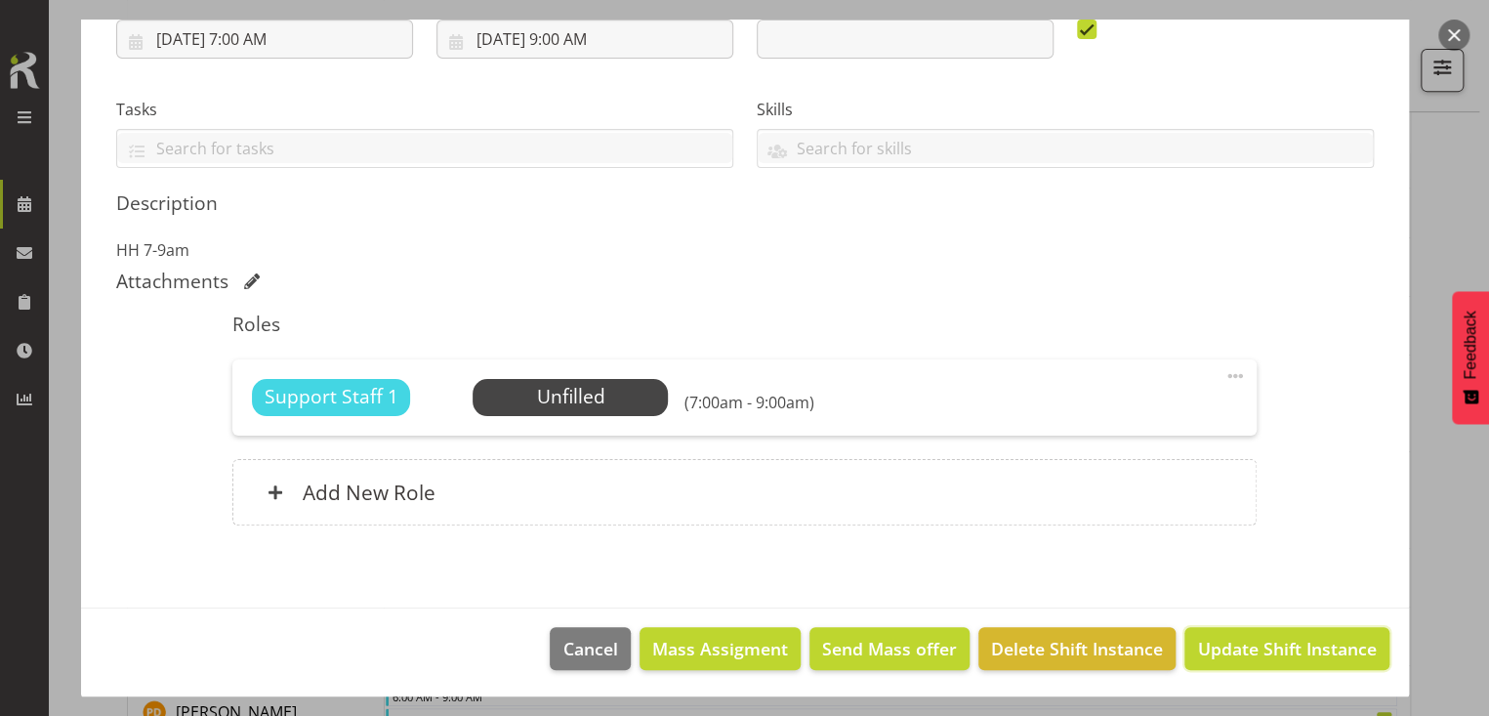
drag, startPoint x: 1239, startPoint y: 636, endPoint x: 1219, endPoint y: 632, distance: 20.9
click at [1237, 637] on span "Update Shift Instance" at bounding box center [1286, 648] width 179 height 25
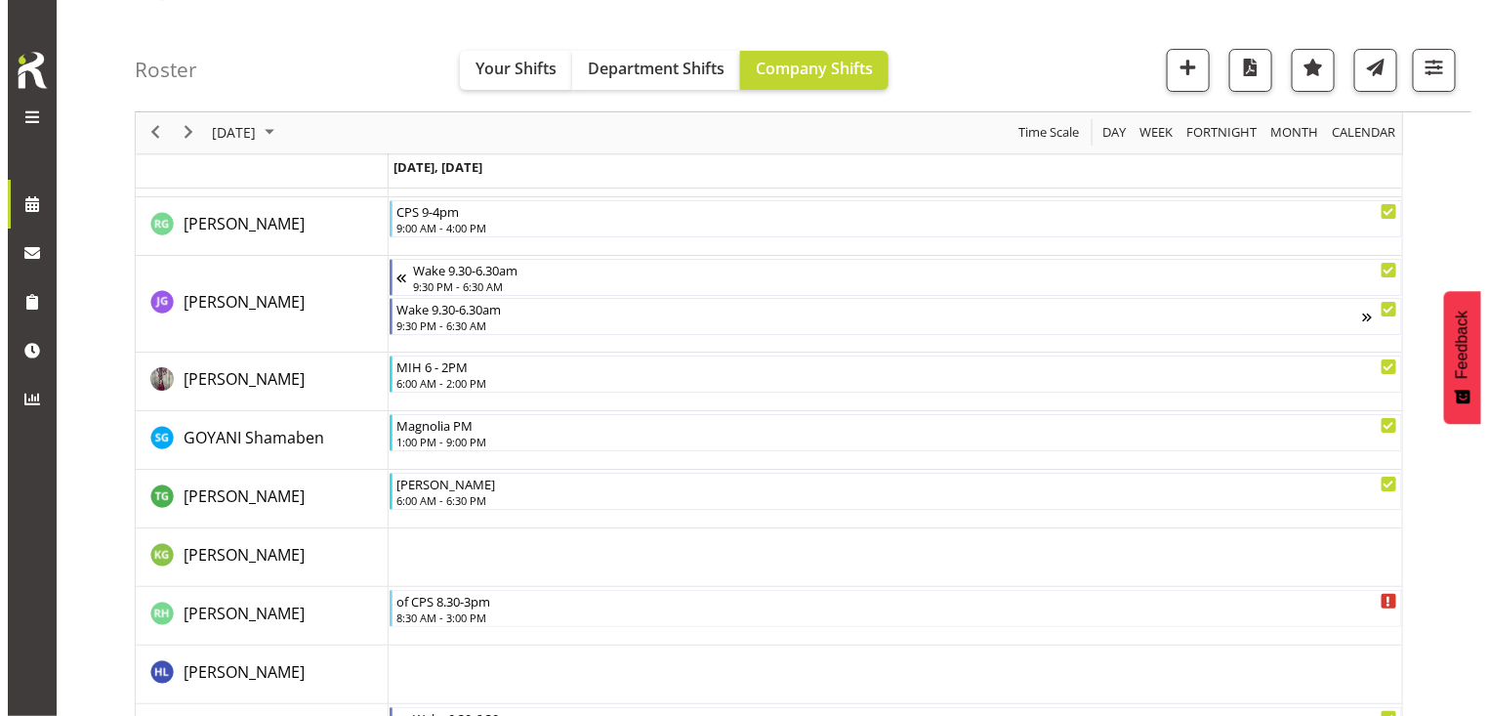
scroll to position [4173, 0]
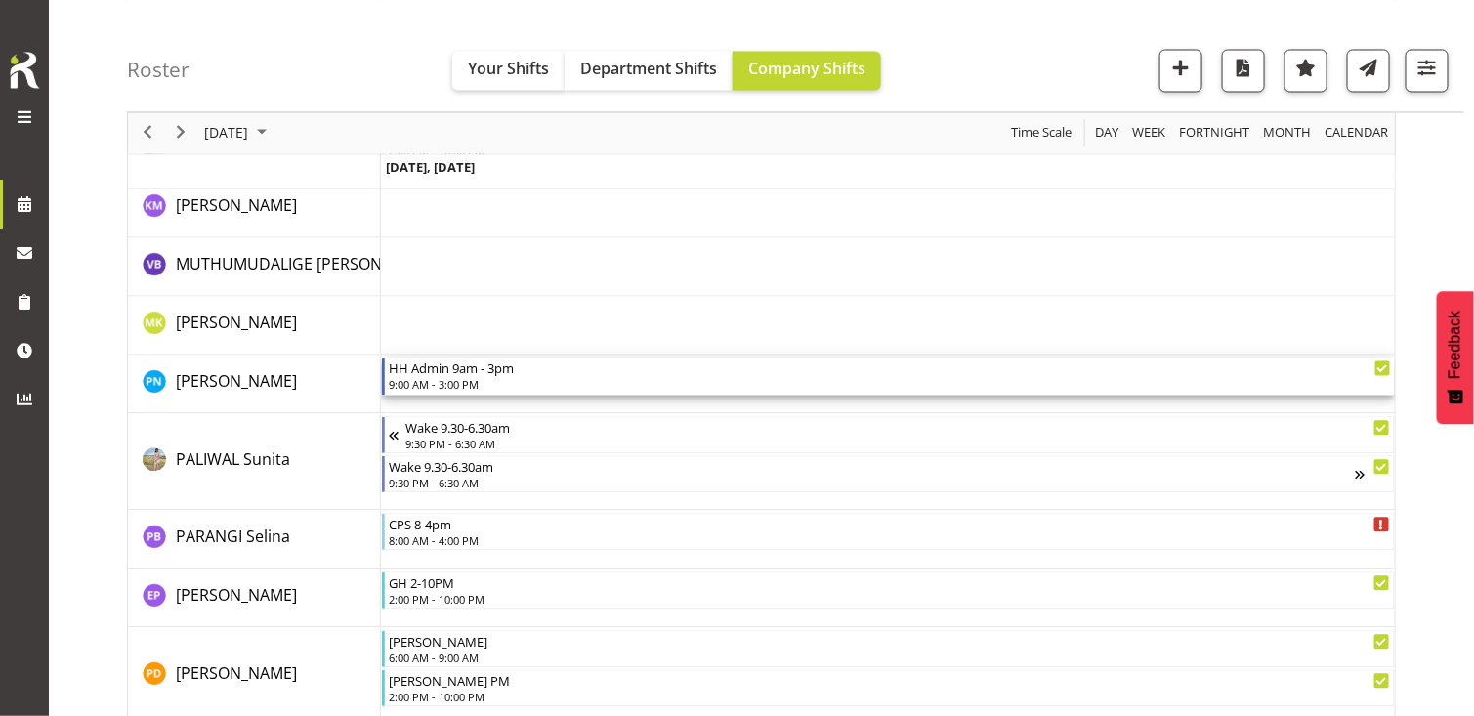
click at [450, 380] on div "9:00 AM - 3:00 PM" at bounding box center [889, 385] width 1001 height 16
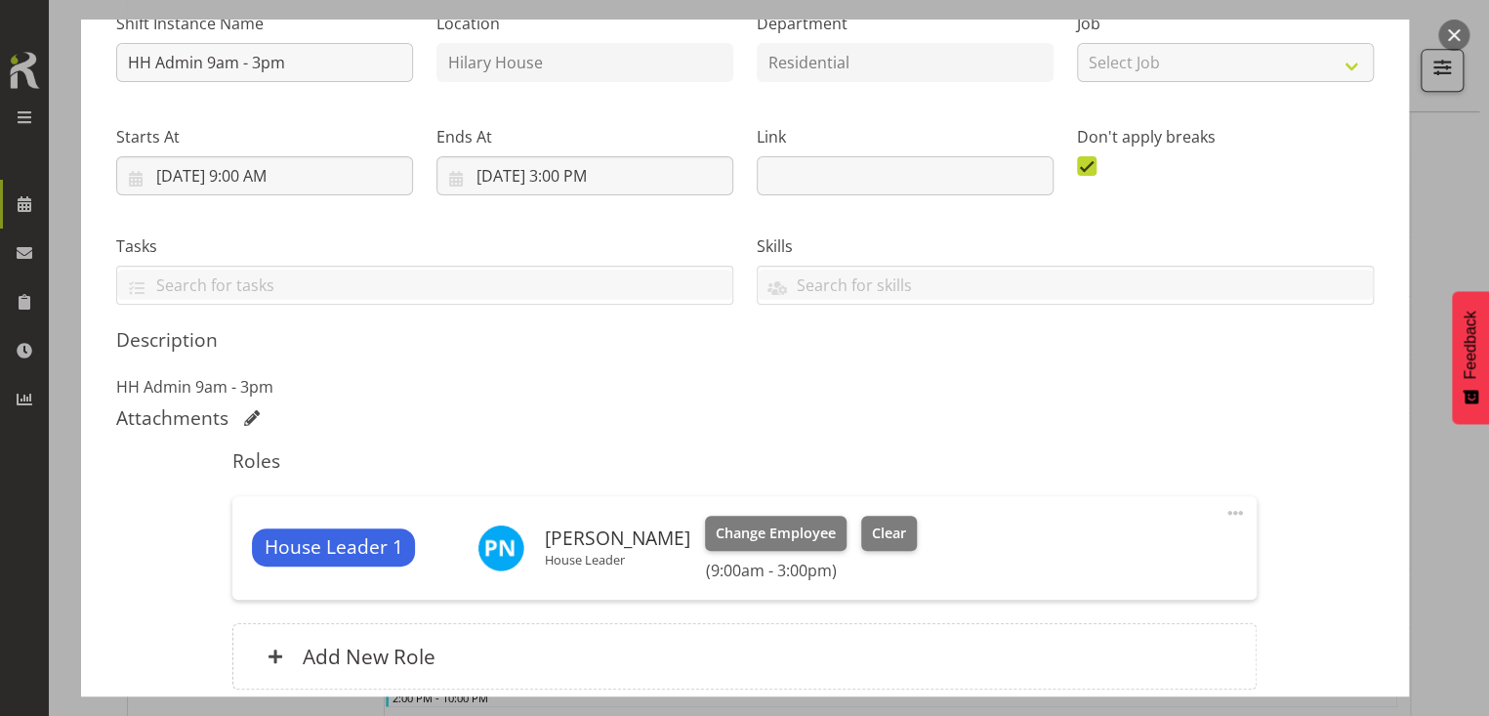
scroll to position [381, 0]
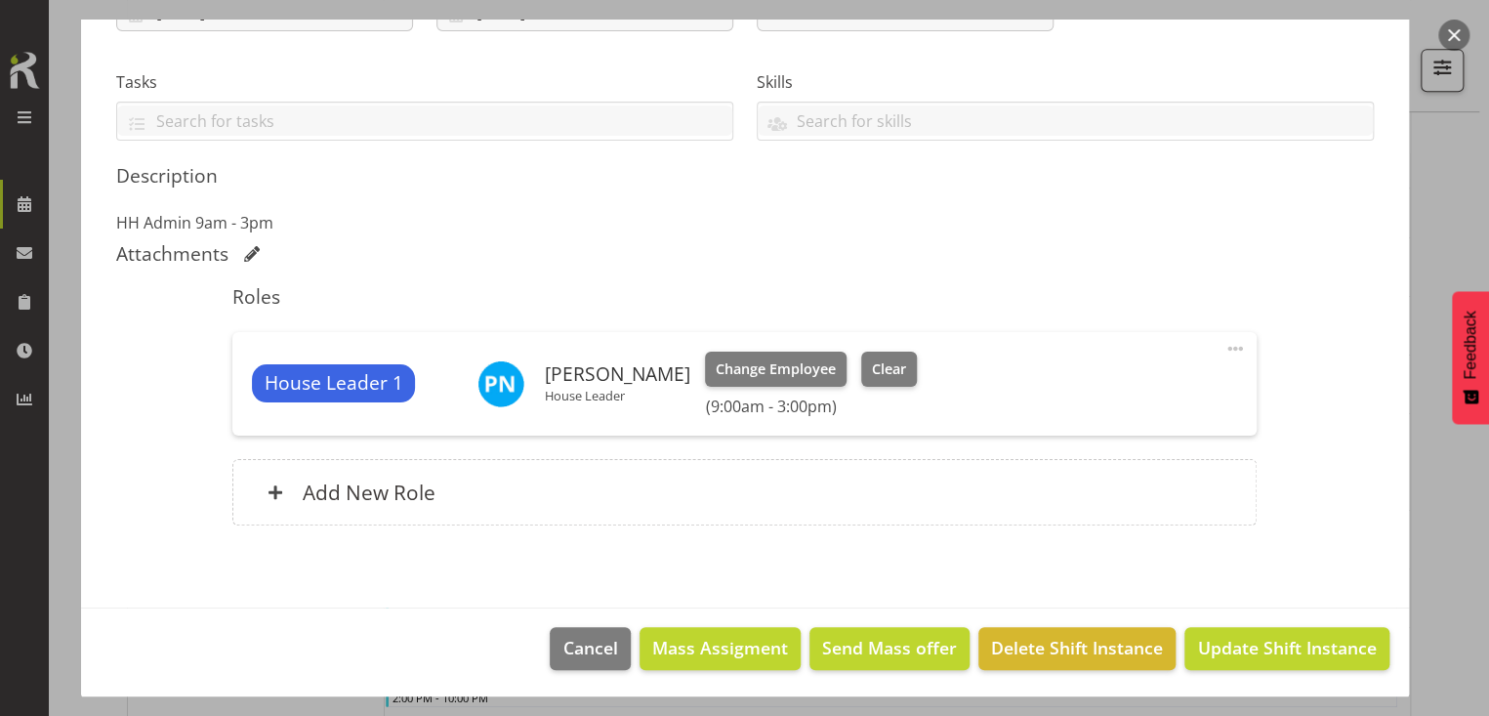
click at [1224, 345] on span at bounding box center [1235, 348] width 23 height 23
click at [1090, 388] on link "Edit" at bounding box center [1154, 391] width 188 height 35
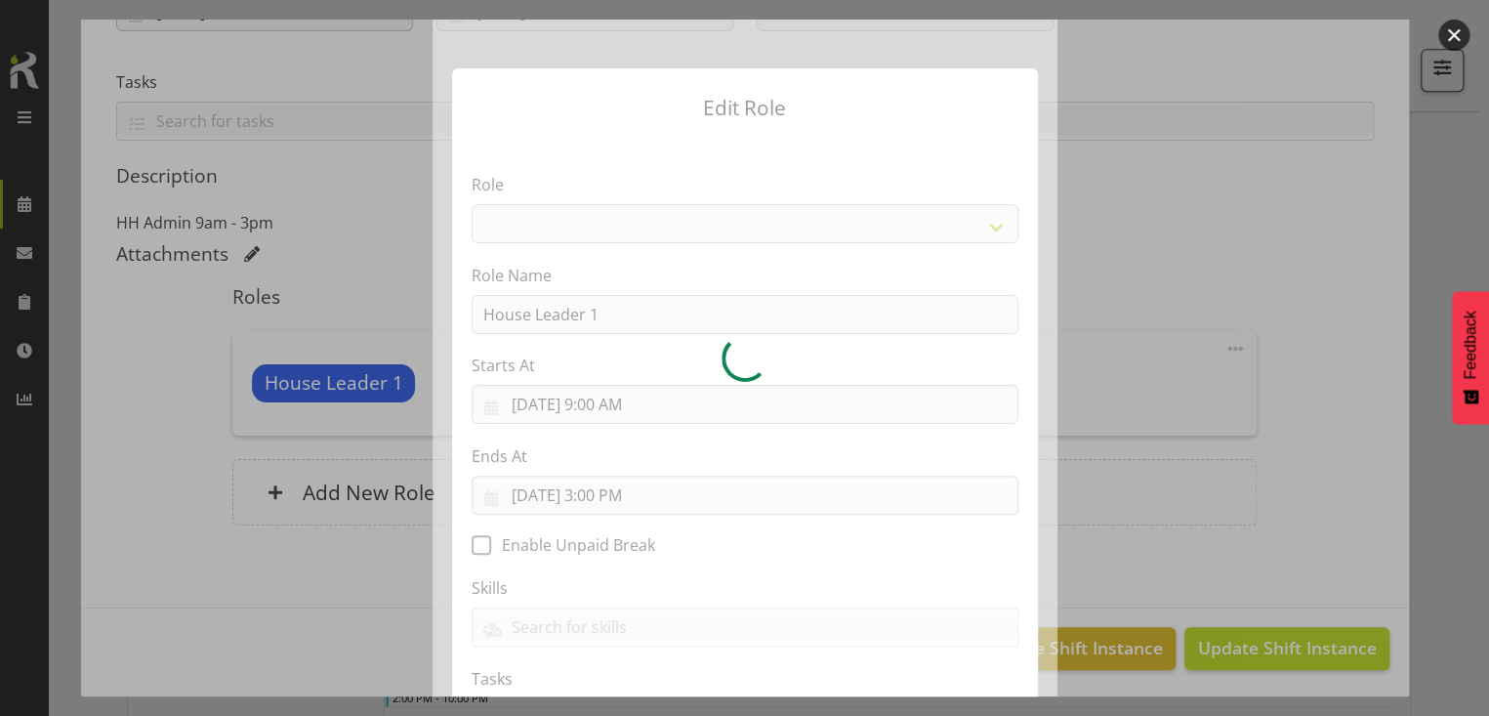
select select "1092"
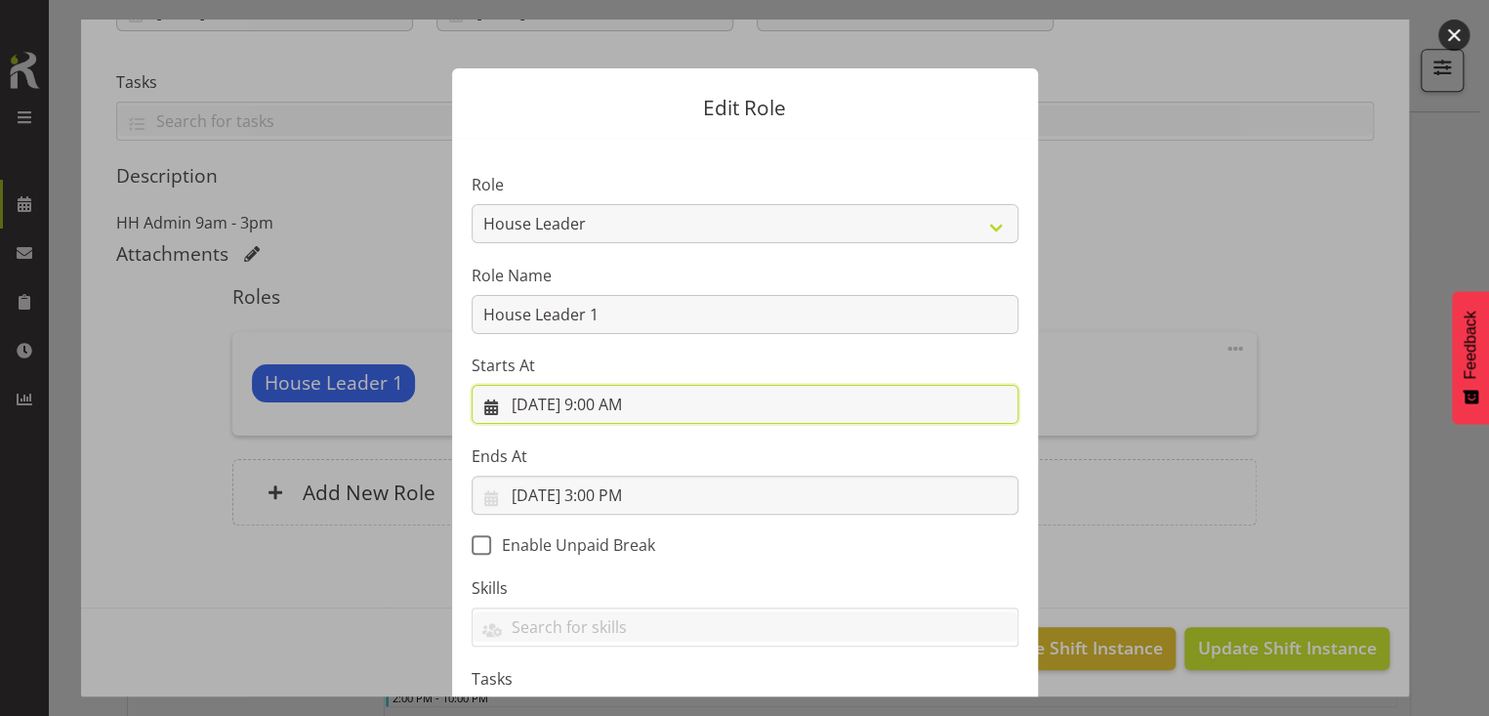
click at [613, 407] on input "[DATE] 9:00 AM" at bounding box center [745, 404] width 547 height 39
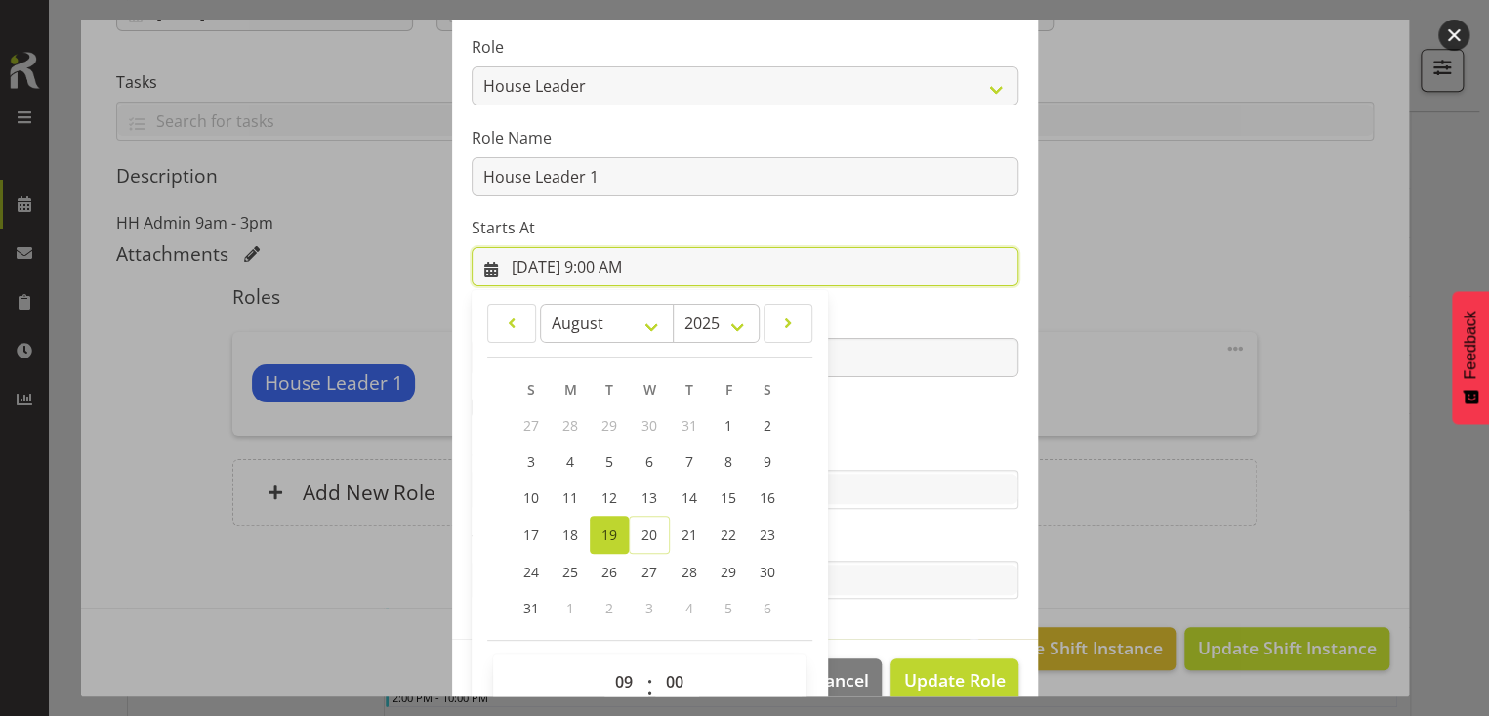
scroll to position [172, 0]
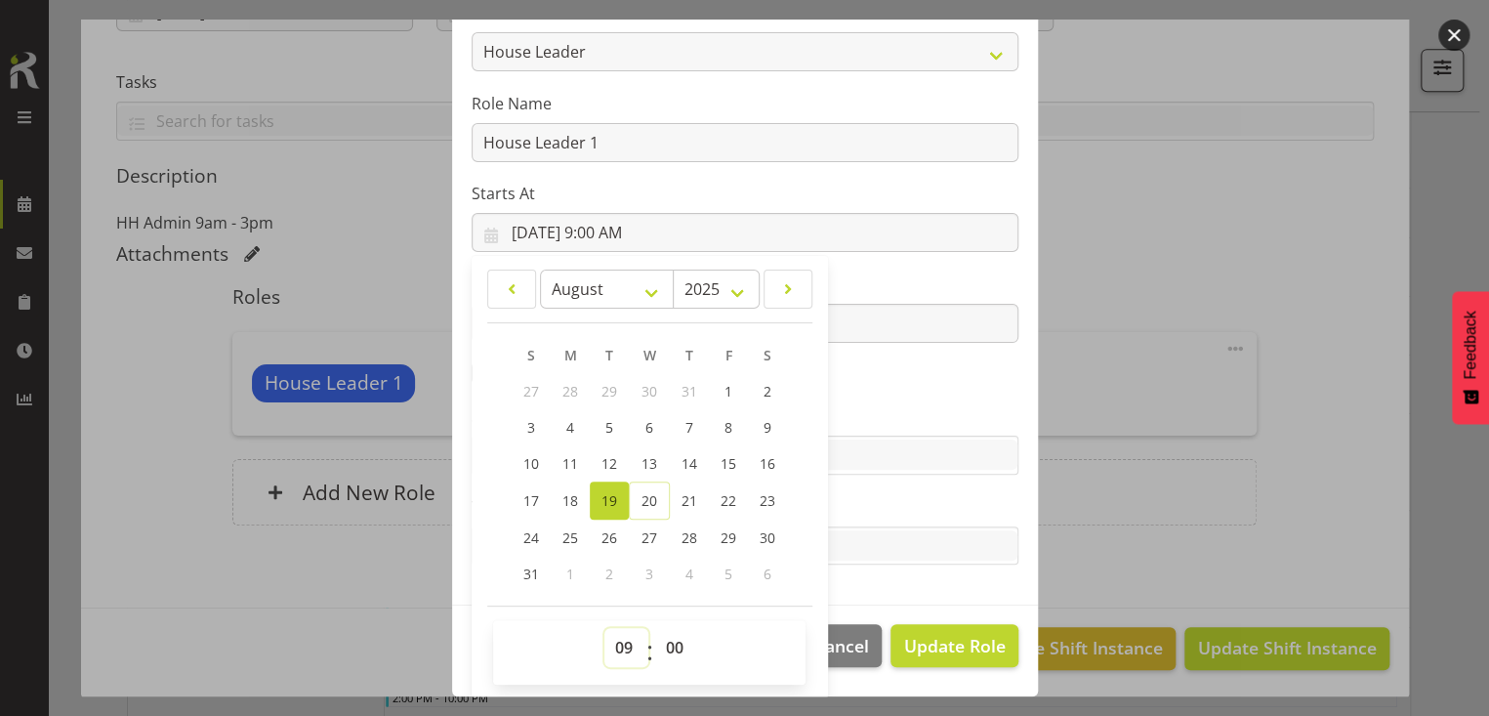
click at [614, 635] on select "00 01 02 03 04 05 06 07 08 09 10 11 12 13 14 15 16 17 18 19 20 21 22 23" at bounding box center [627, 647] width 44 height 39
select select "7"
click at [605, 628] on select "00 01 02 03 04 05 06 07 08 09 10 11 12 13 14 15 16 17 18 19 20 21 22 23" at bounding box center [627, 647] width 44 height 39
type input "[DATE] 7:00 AM"
drag, startPoint x: 861, startPoint y: 290, endPoint x: 776, endPoint y: 290, distance: 86.0
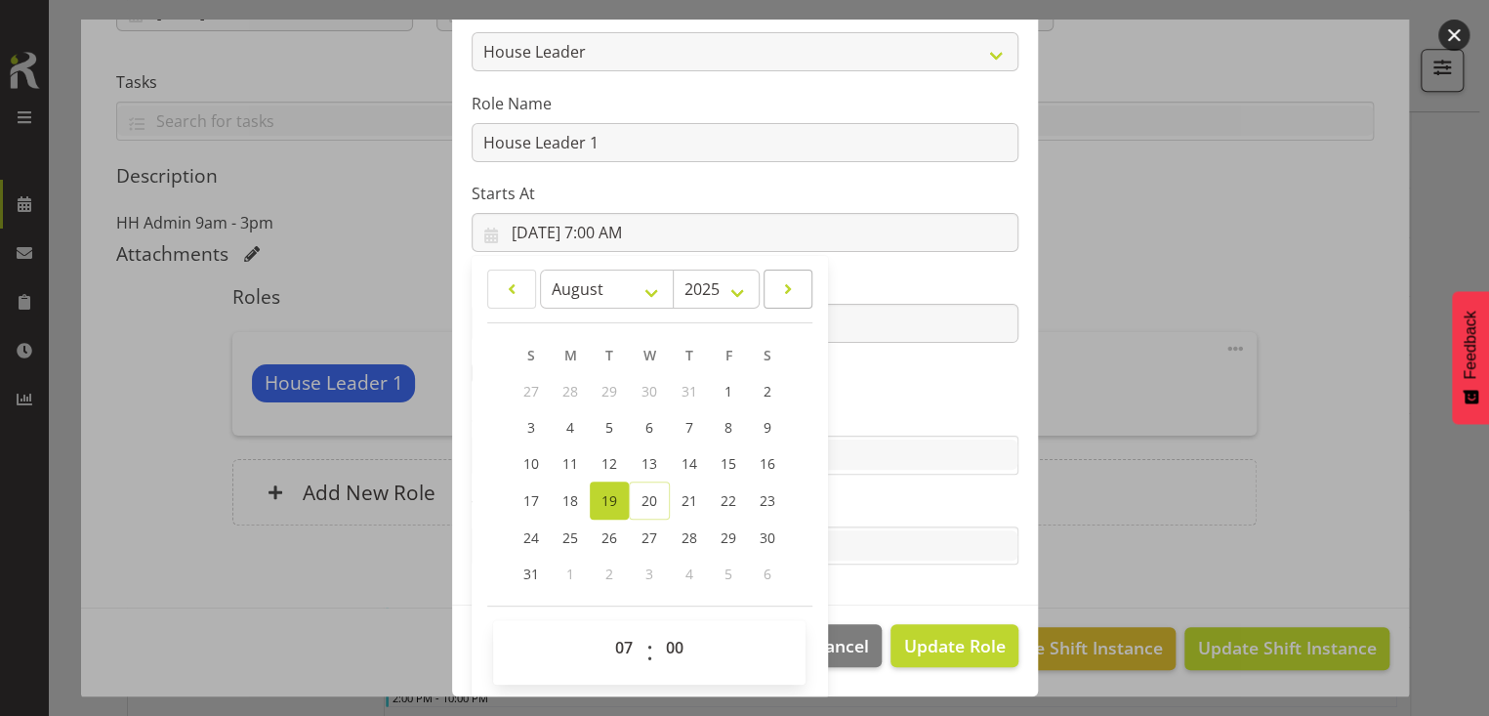
click at [860, 290] on label "Ends At" at bounding box center [745, 284] width 547 height 23
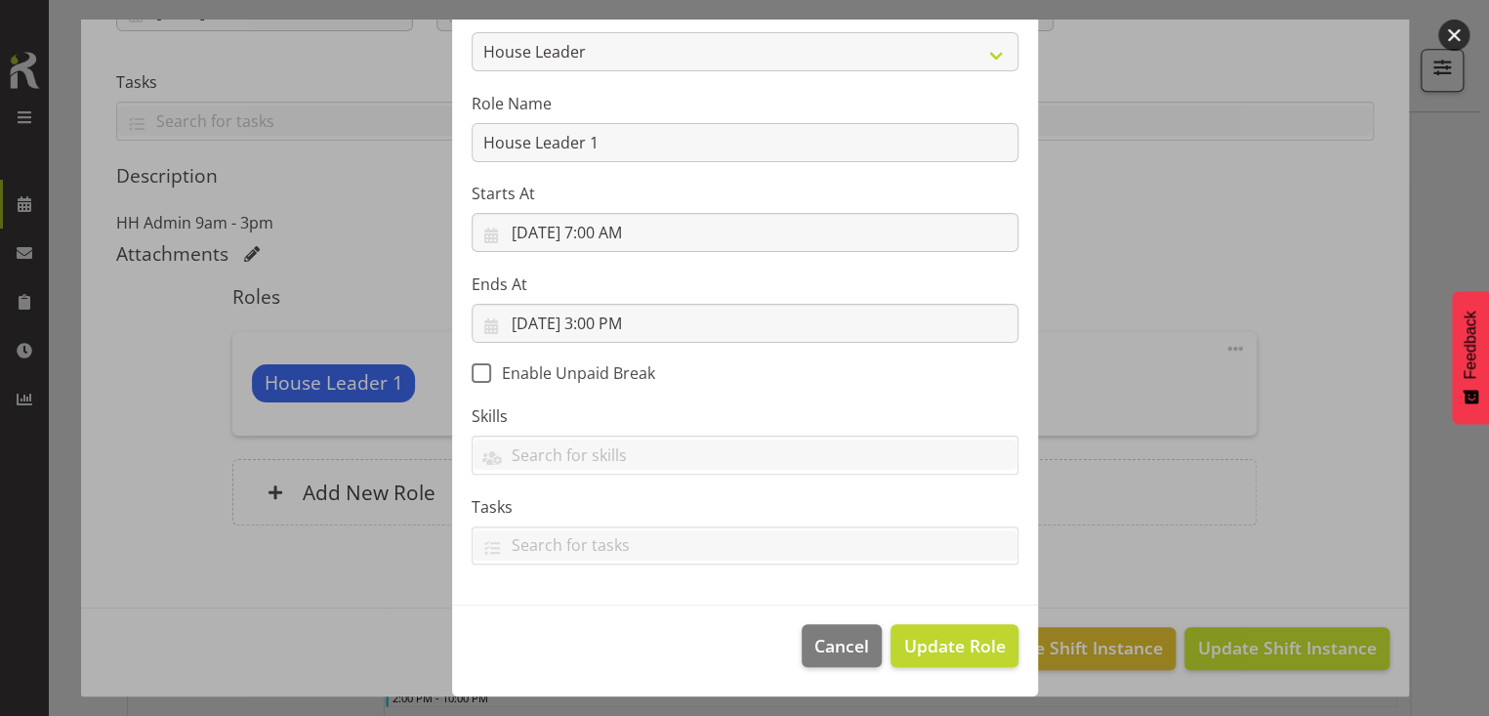
scroll to position [170, 0]
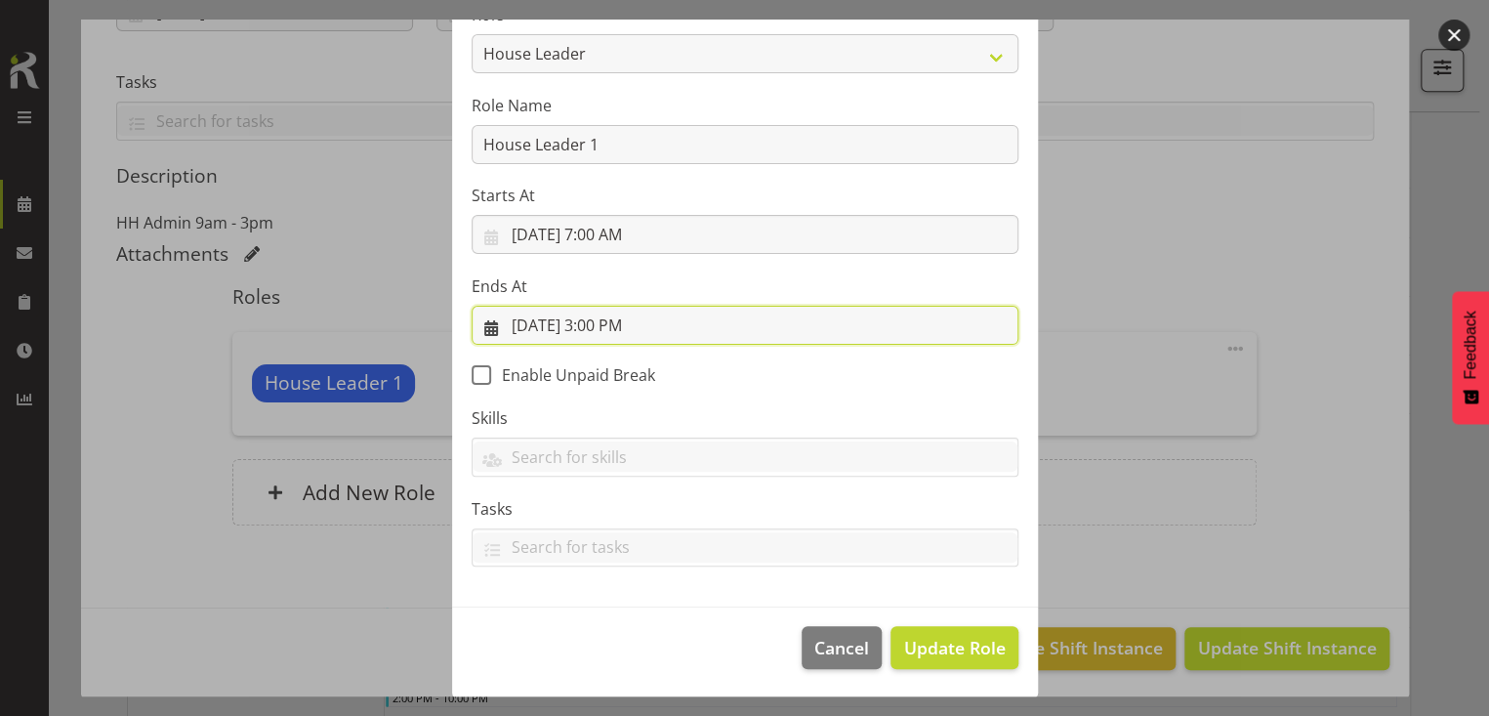
click at [608, 320] on input "[DATE] 3:00 PM" at bounding box center [745, 325] width 547 height 39
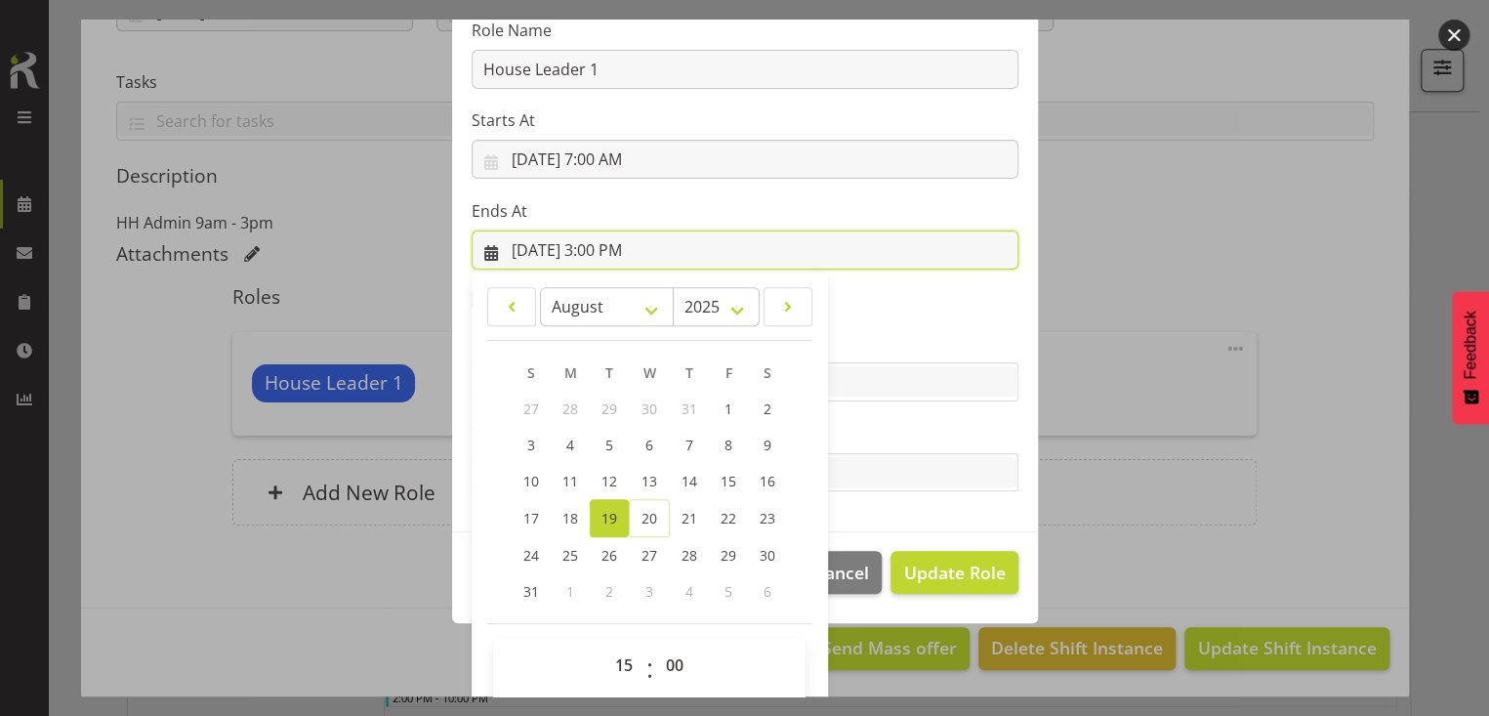
scroll to position [263, 0]
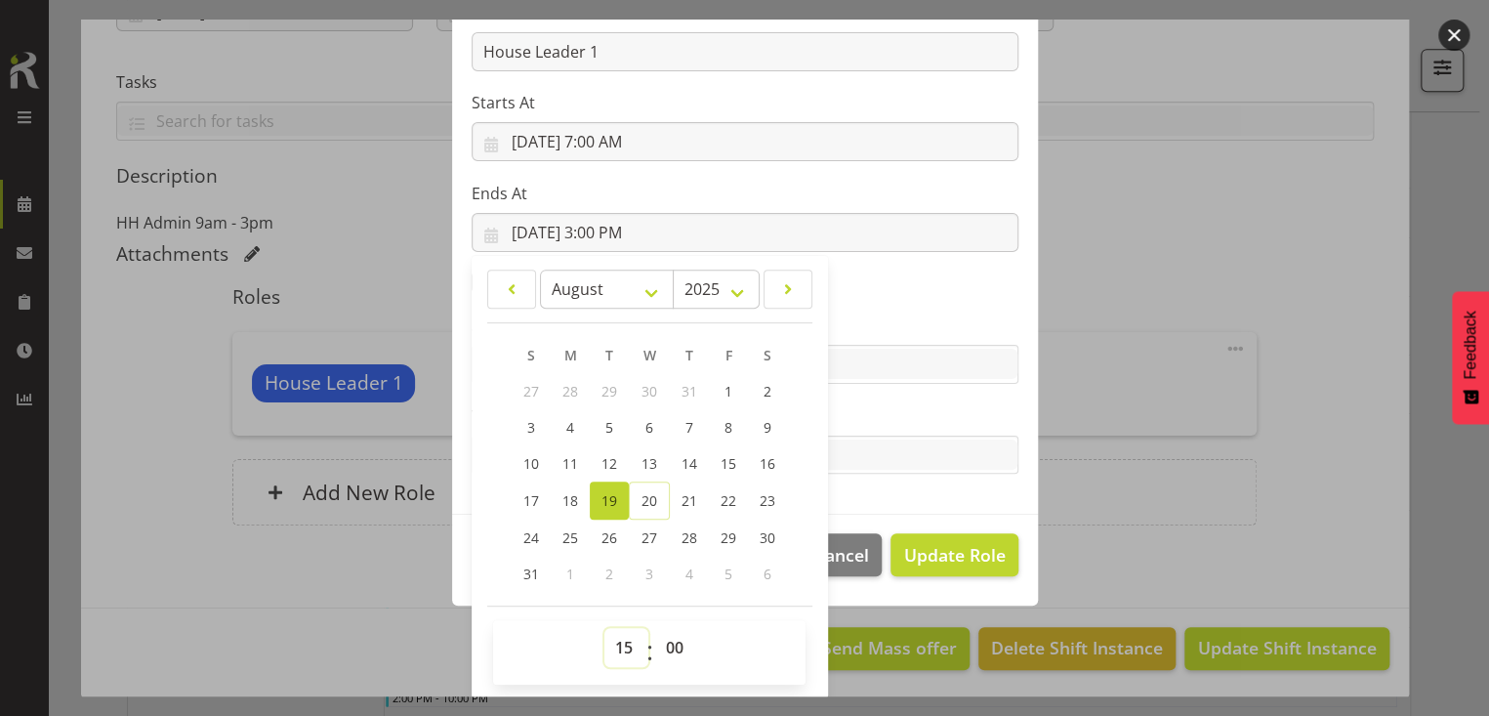
click at [611, 633] on select "00 01 02 03 04 05 06 07 08 09 10 11 12 13 14 15 16 17 18 19 20 21 22 23" at bounding box center [627, 647] width 44 height 39
select select "18"
click at [605, 628] on select "00 01 02 03 04 05 06 07 08 09 10 11 12 13 14 15 16 17 18 19 20 21 22 23" at bounding box center [627, 647] width 44 height 39
type input "[DATE] 6:00 PM"
drag, startPoint x: 661, startPoint y: 648, endPoint x: 664, endPoint y: 628, distance: 19.8
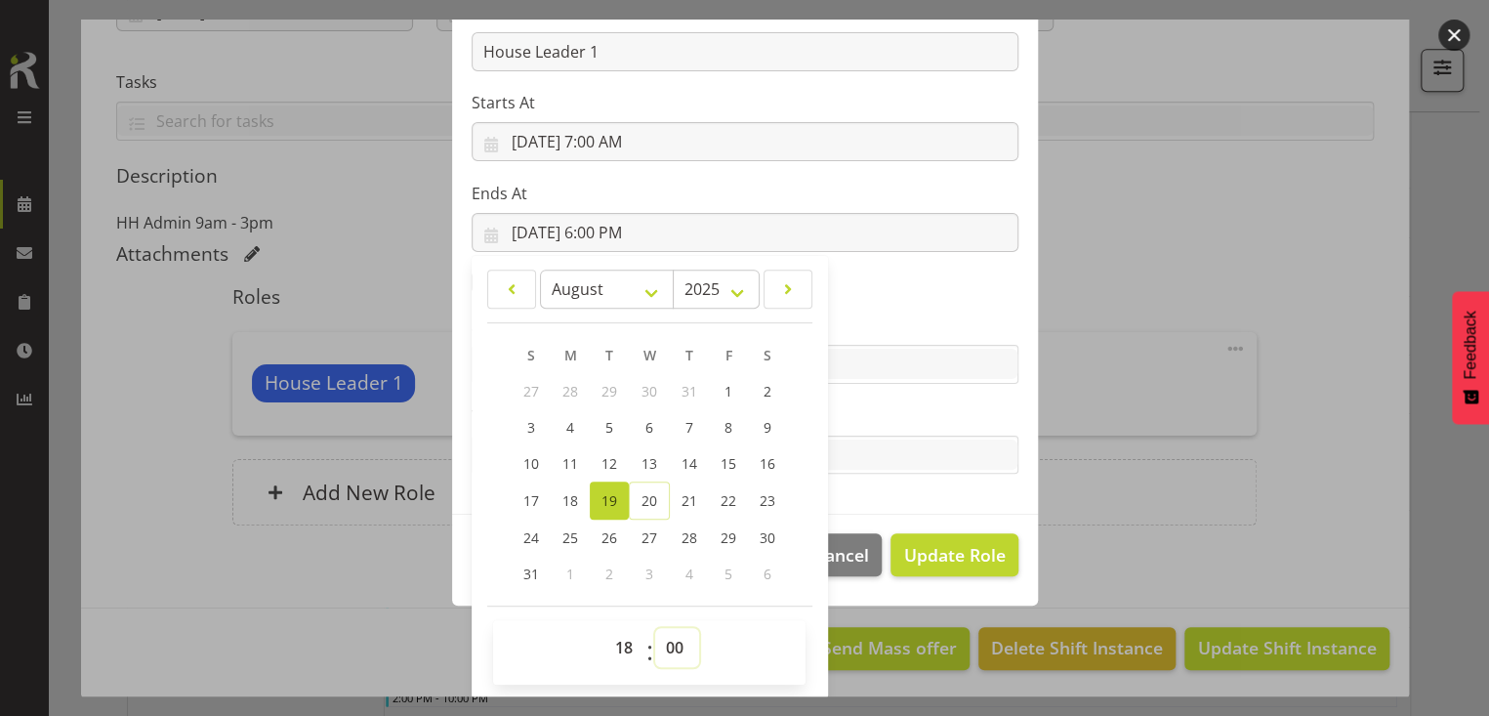
click at [663, 640] on select "00 01 02 03 04 05 06 07 08 09 10 11 12 13 14 15 16 17 18 19 20 21 22 23 24 25 2…" at bounding box center [677, 647] width 44 height 39
select select "30"
click at [655, 628] on select "00 01 02 03 04 05 06 07 08 09 10 11 12 13 14 15 16 17 18 19 20 21 22 23 24 25 2…" at bounding box center [677, 647] width 44 height 39
type input "[DATE] 6:30 PM"
click at [876, 416] on label "Tasks" at bounding box center [745, 415] width 547 height 23
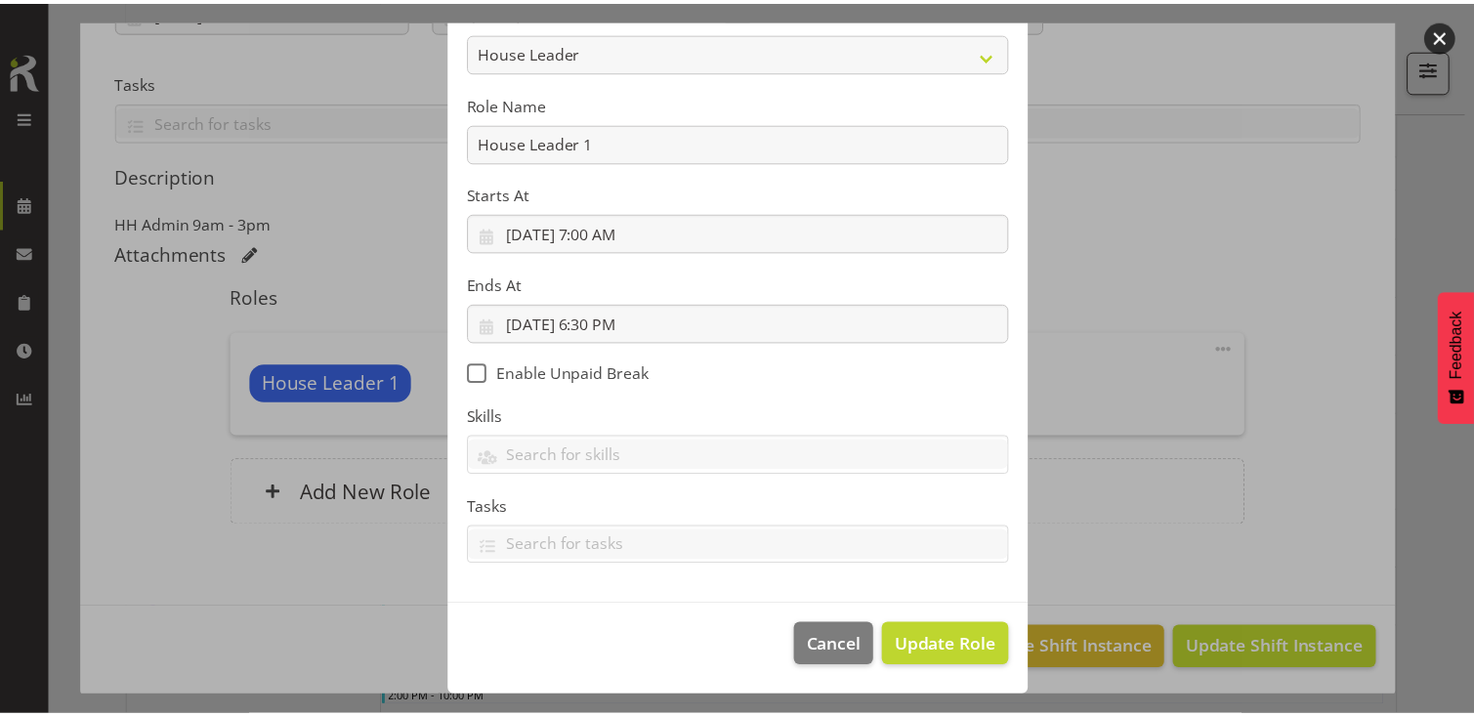
scroll to position [170, 0]
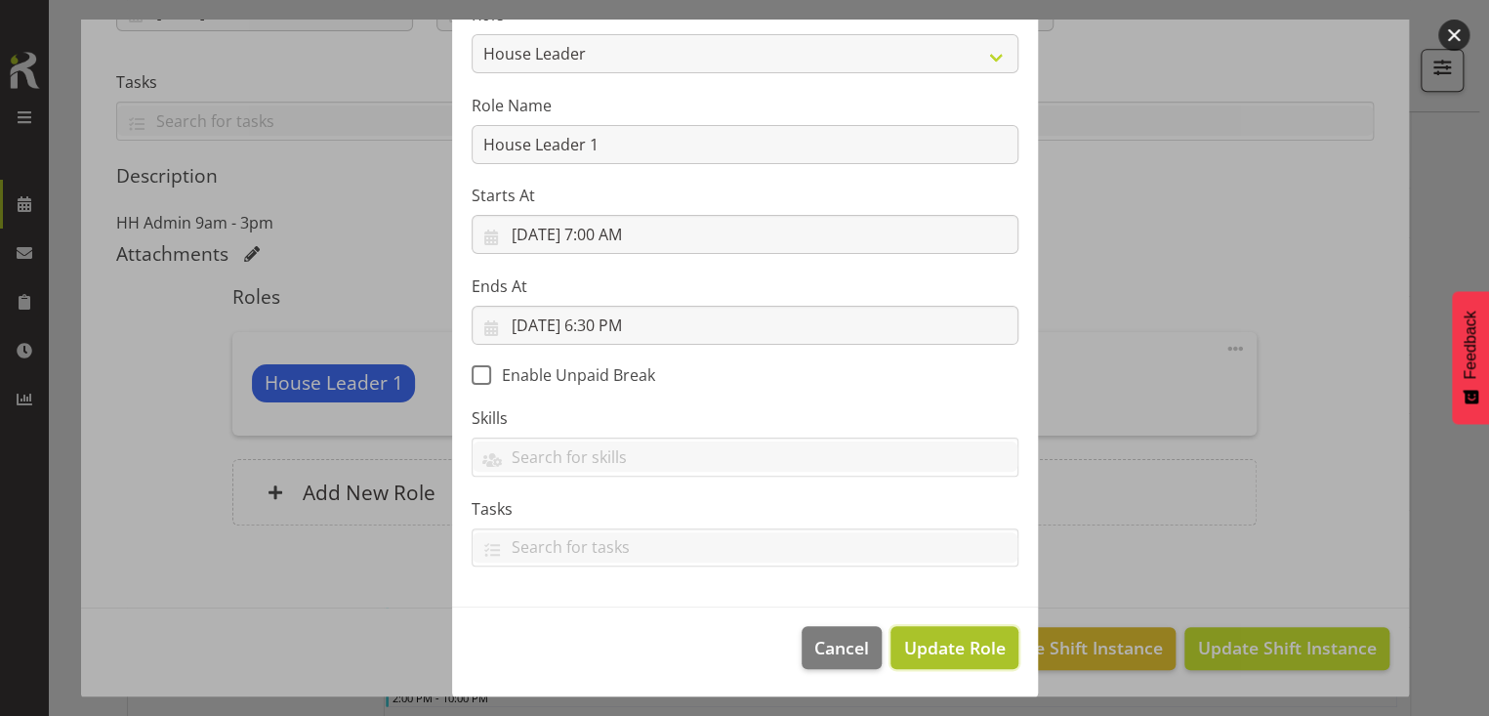
click at [944, 637] on span "Update Role" at bounding box center [954, 647] width 102 height 25
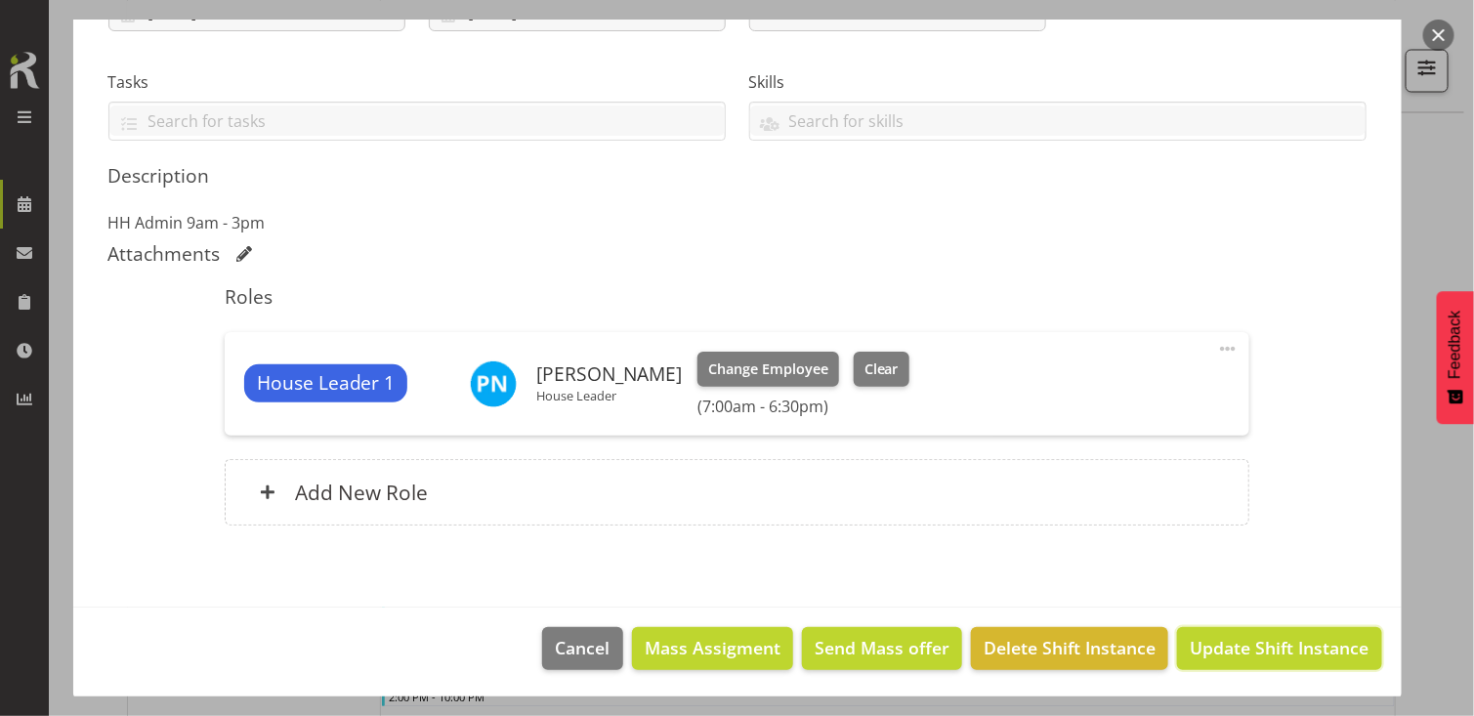
click at [1231, 647] on span "Update Shift Instance" at bounding box center [1279, 647] width 179 height 25
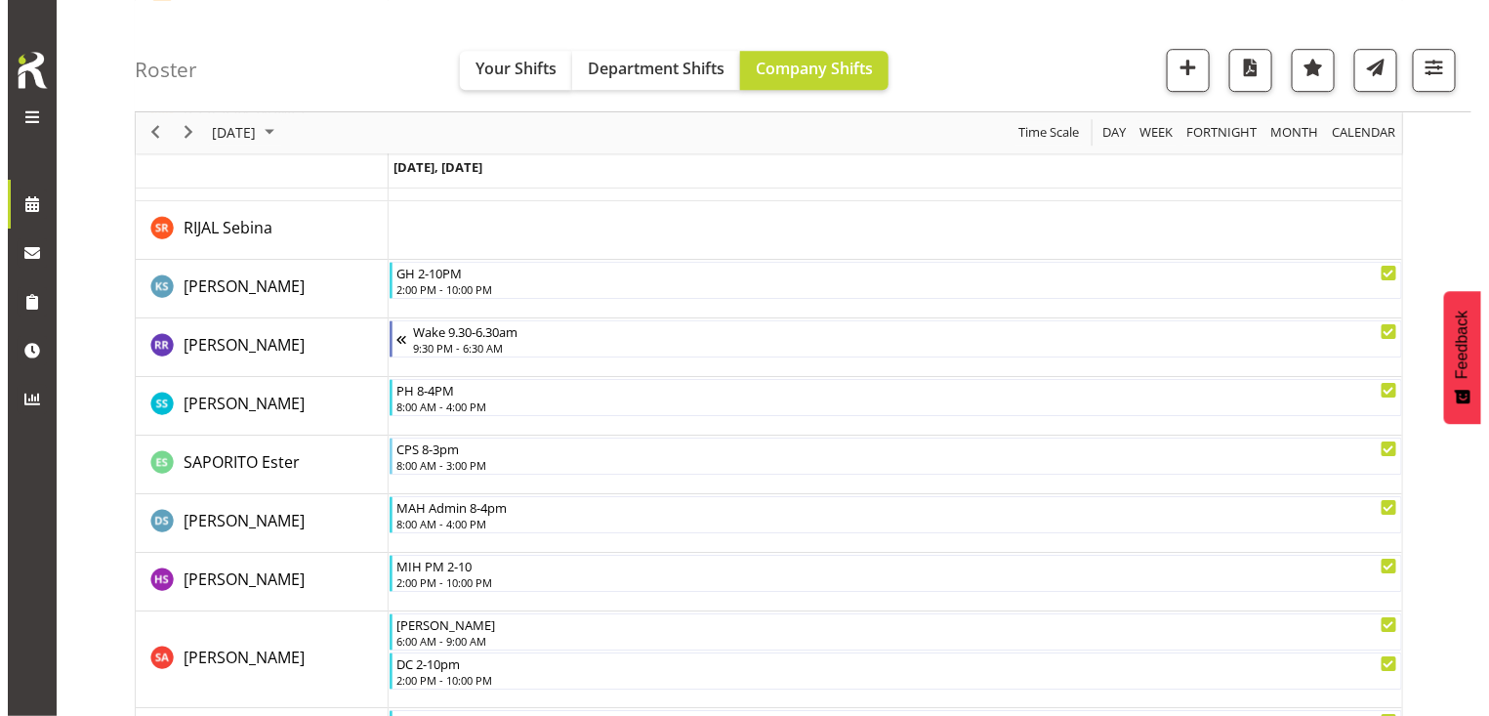
scroll to position [5052, 0]
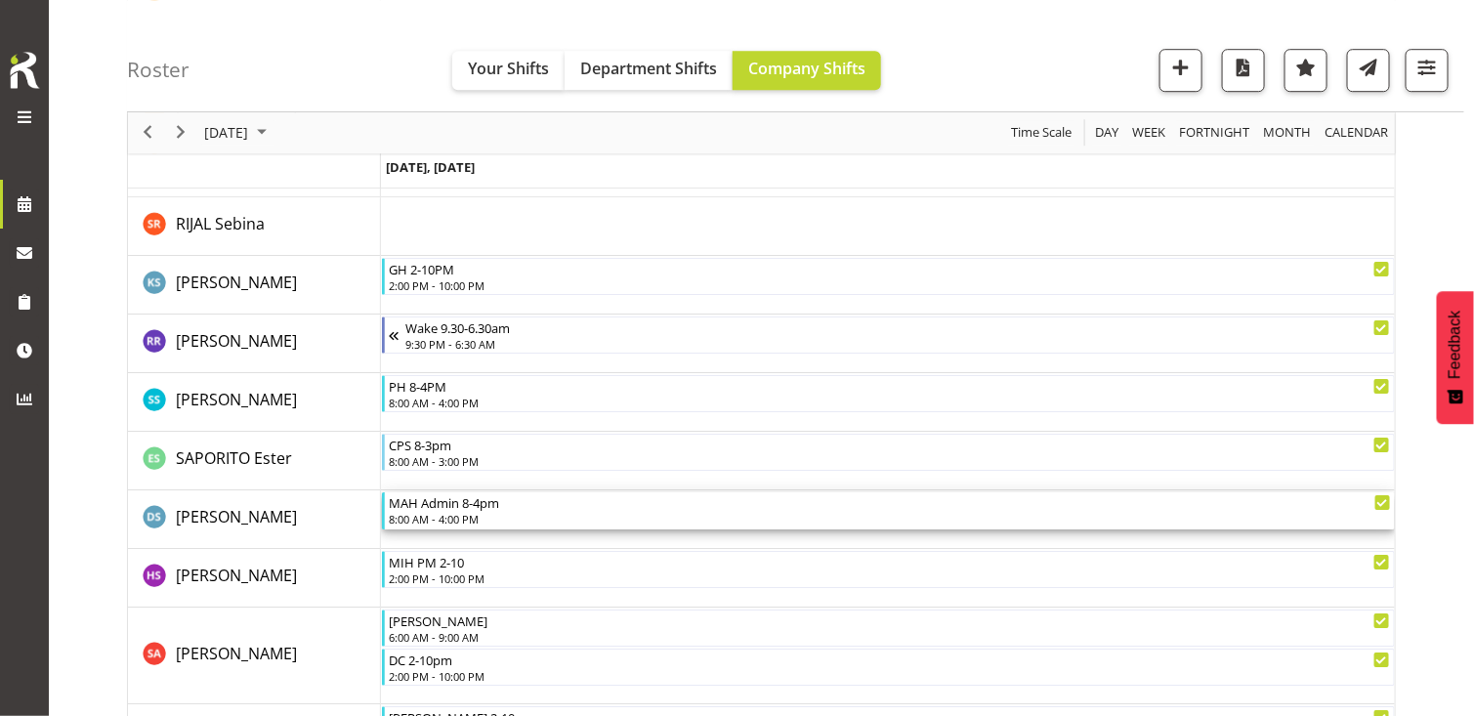
click at [447, 508] on div "MAH Admin 8-4pm" at bounding box center [889, 502] width 1001 height 20
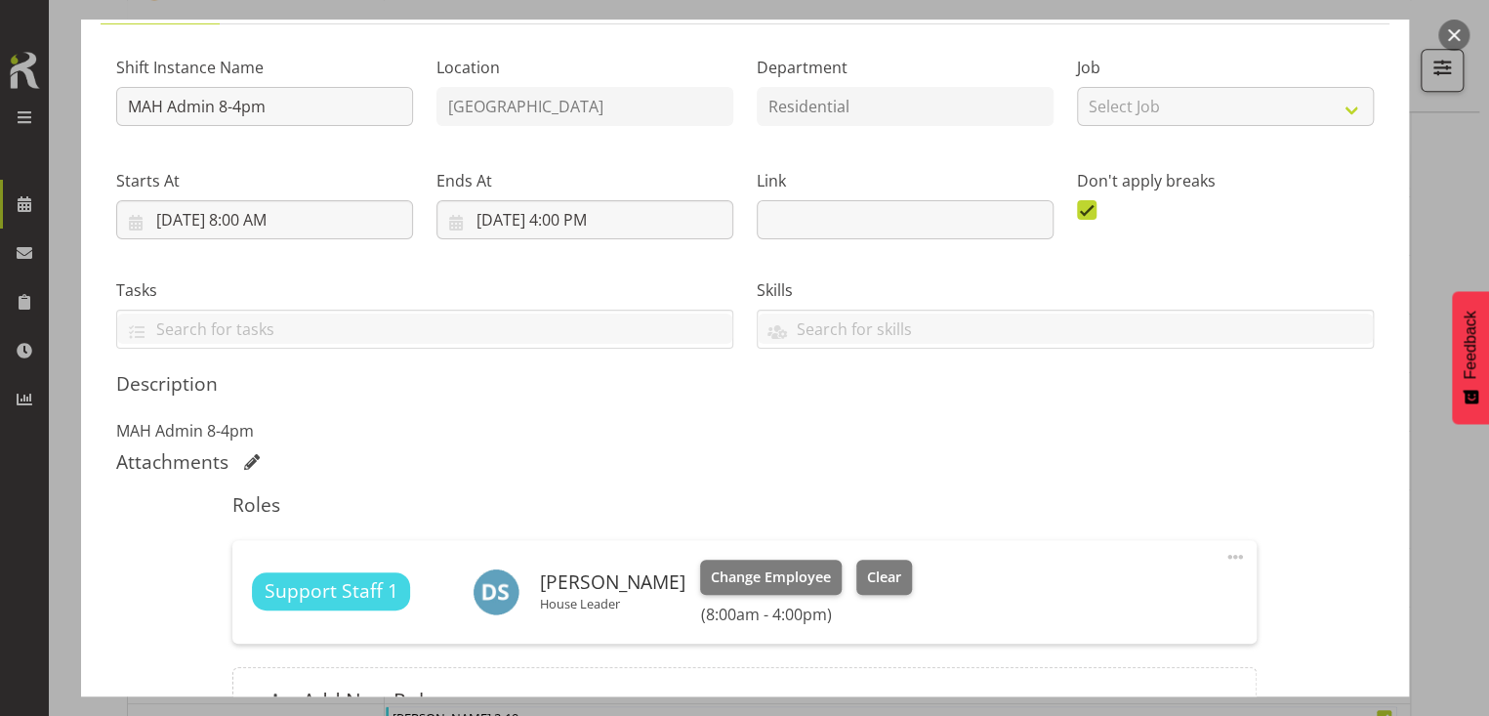
scroll to position [381, 0]
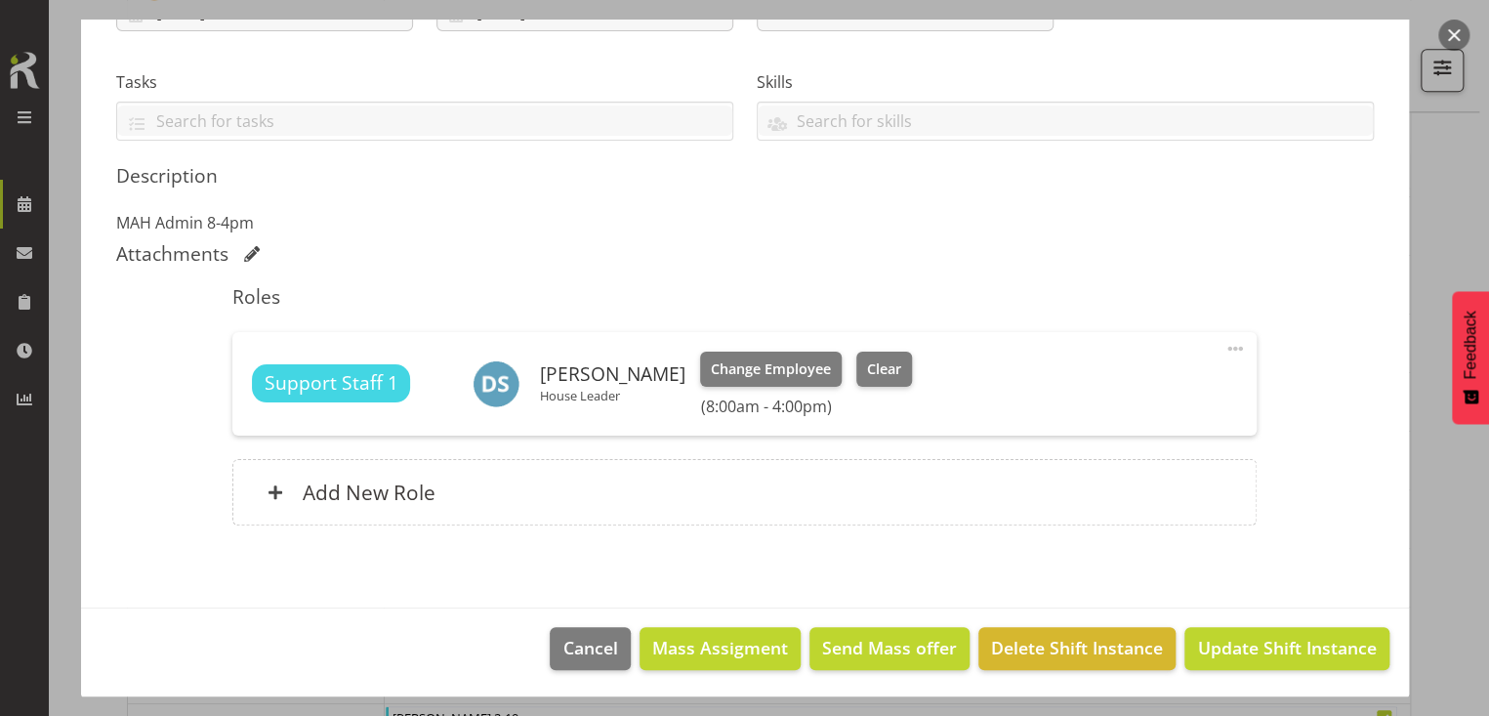
drag, startPoint x: 1217, startPoint y: 347, endPoint x: 1187, endPoint y: 353, distance: 30.8
click at [1224, 346] on span at bounding box center [1235, 348] width 23 height 23
click at [1086, 384] on link "Edit" at bounding box center [1154, 391] width 188 height 35
select select "7"
select select "2025"
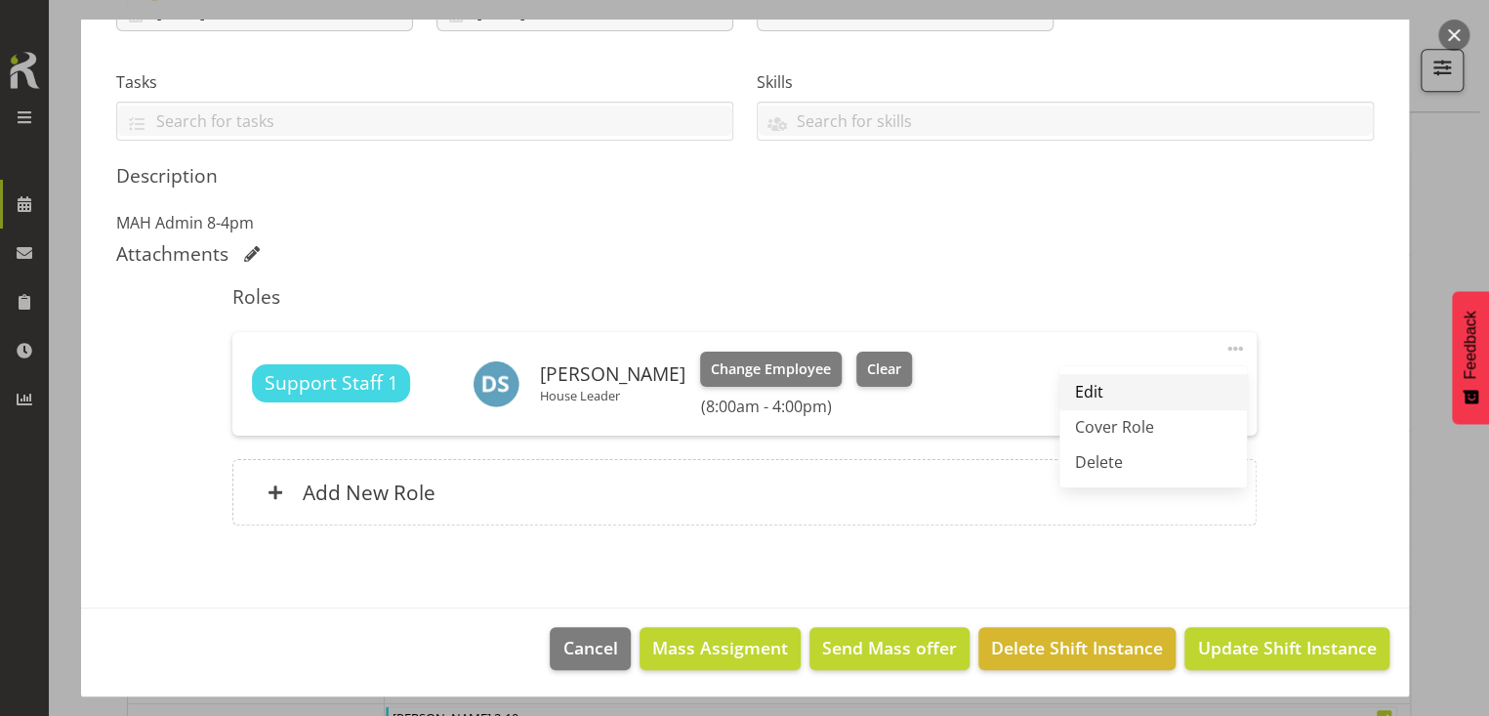
select select "8"
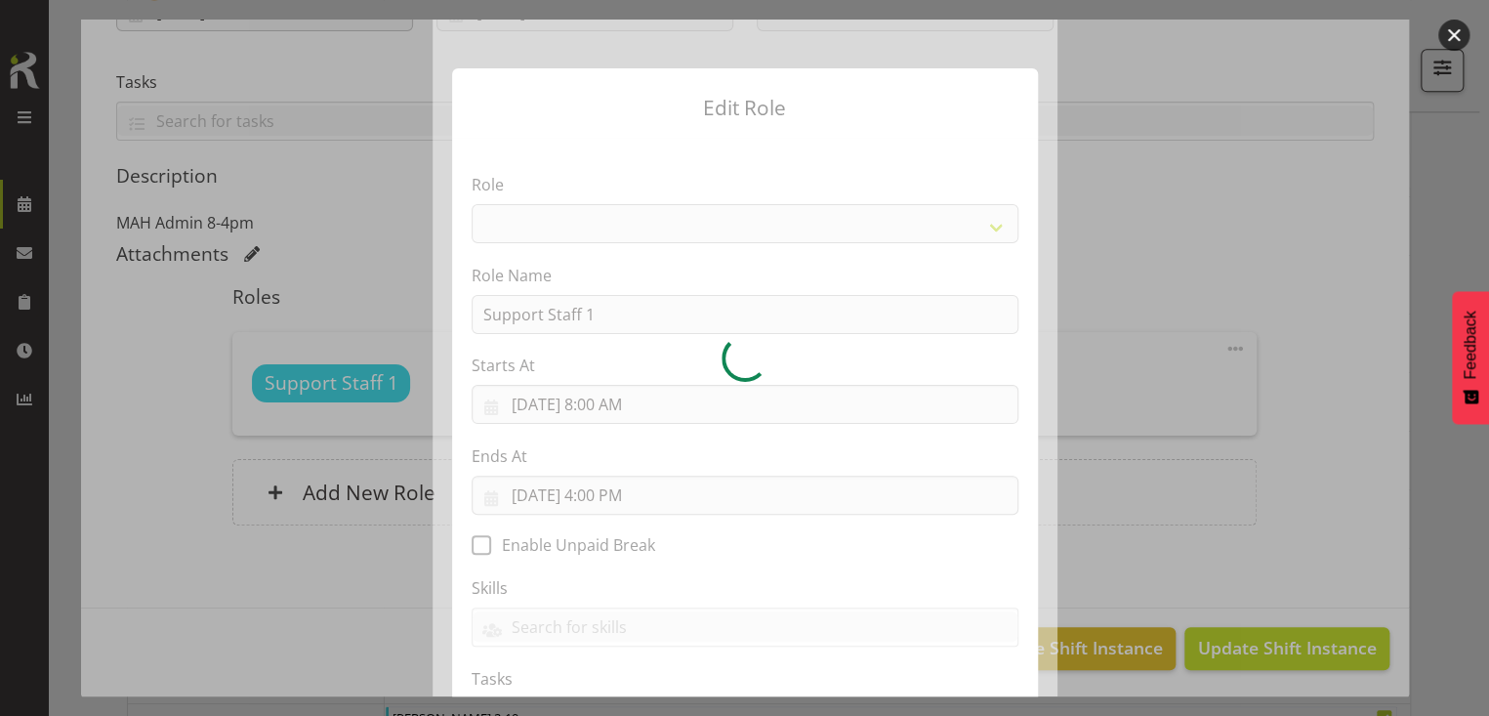
select select "1091"
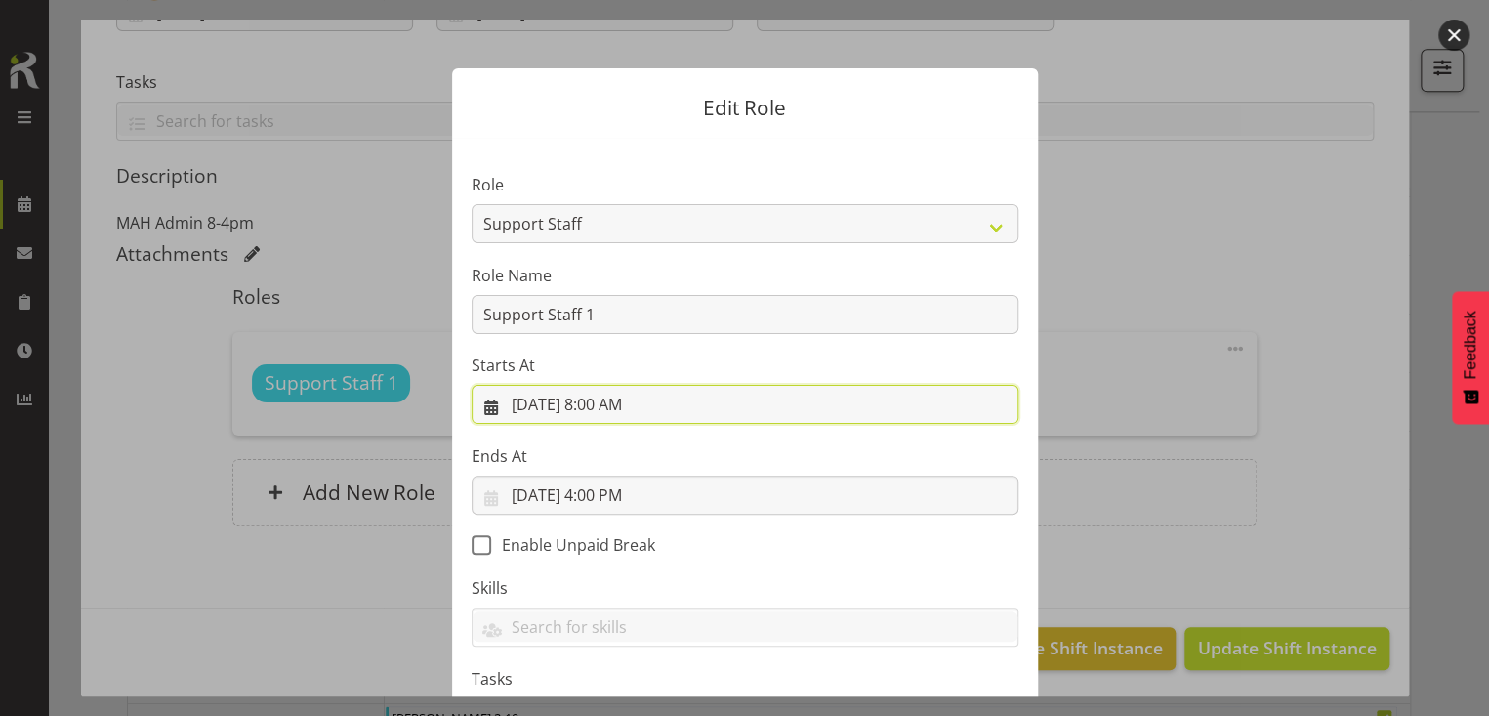
click at [608, 408] on input "[DATE] 8:00 AM" at bounding box center [745, 404] width 547 height 39
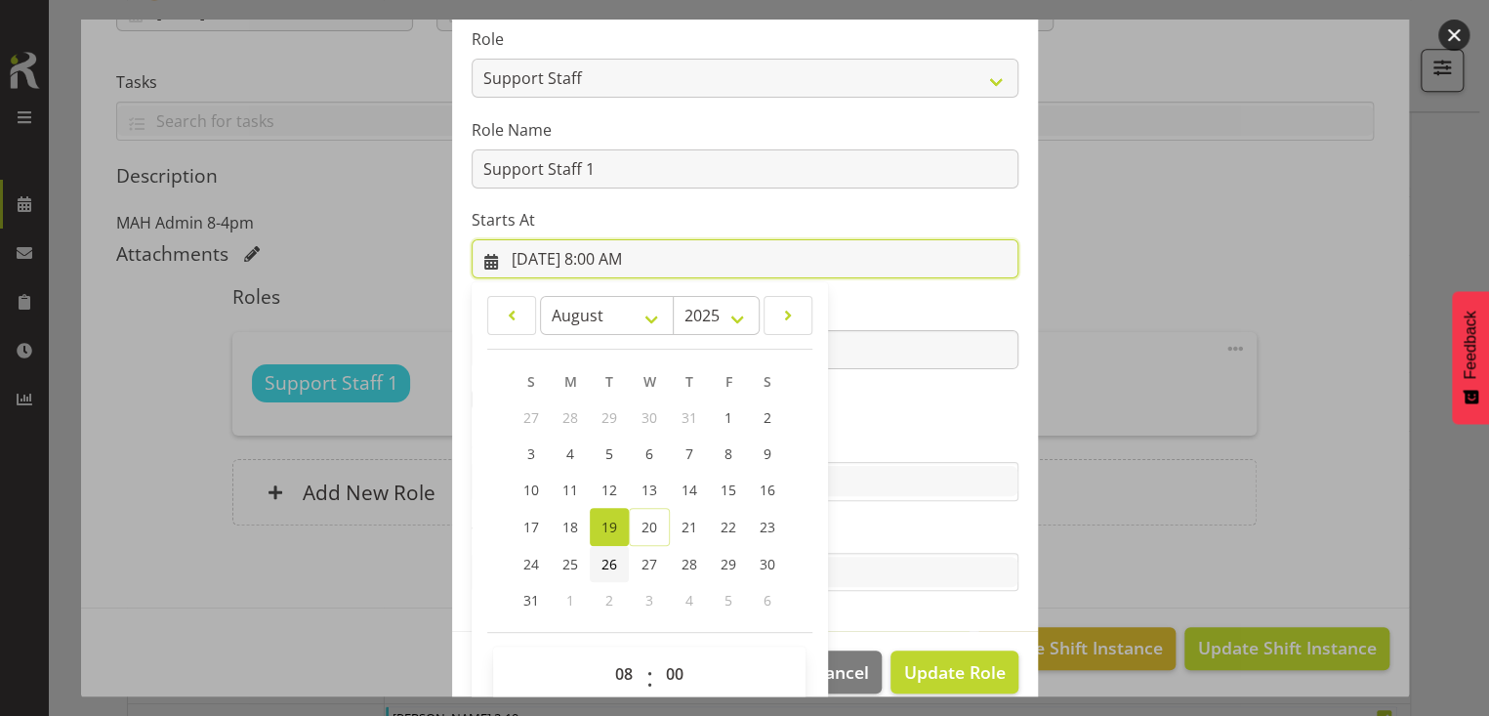
scroll to position [172, 0]
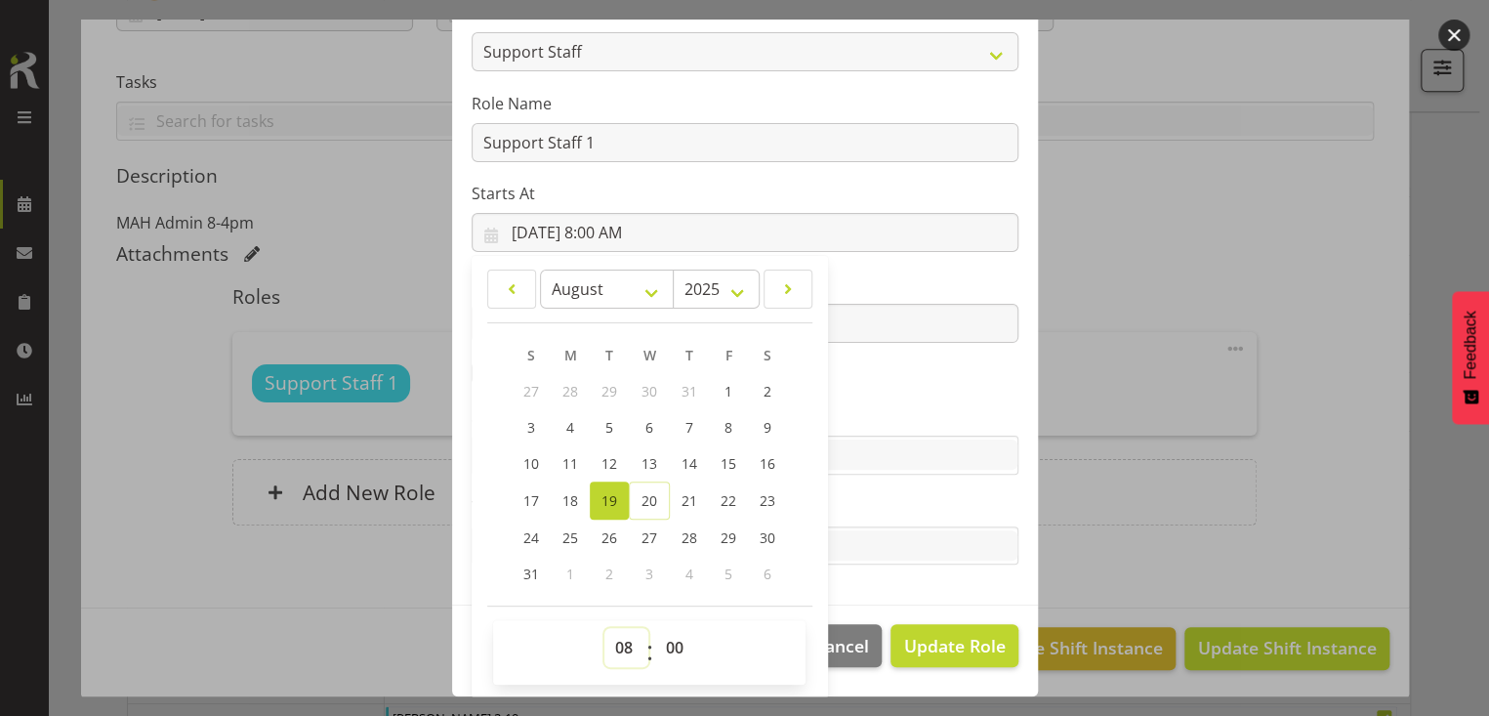
drag, startPoint x: 608, startPoint y: 640, endPoint x: 614, endPoint y: 628, distance: 13.1
click at [611, 636] on select "00 01 02 03 04 05 06 07 08 09 10 11 12 13 14 15 16 17 18 19 20 21 22 23" at bounding box center [627, 647] width 44 height 39
select select "9"
click at [605, 628] on select "00 01 02 03 04 05 06 07 08 09 10 11 12 13 14 15 16 17 18 19 20 21 22 23" at bounding box center [627, 647] width 44 height 39
type input "[DATE] 9:00 AM"
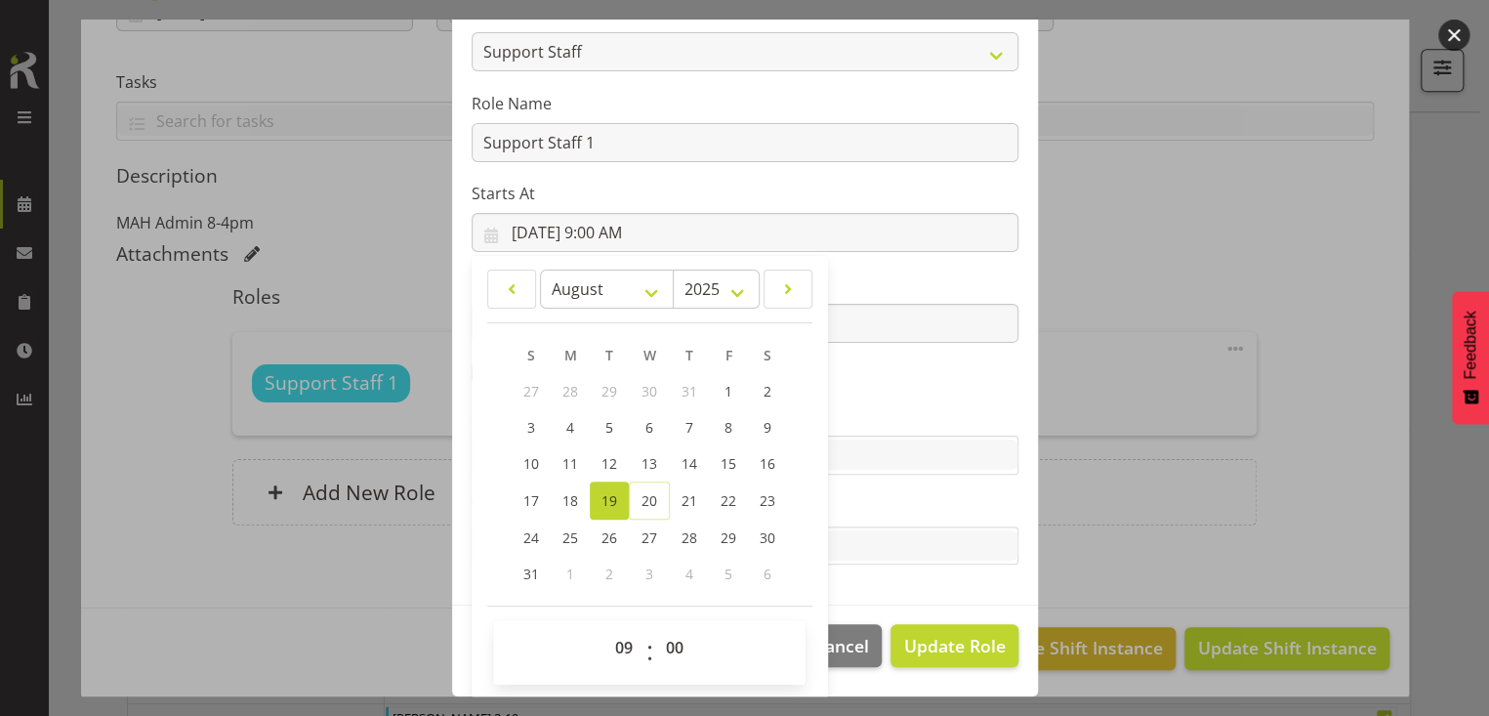
click at [846, 280] on label "Ends At" at bounding box center [745, 284] width 547 height 23
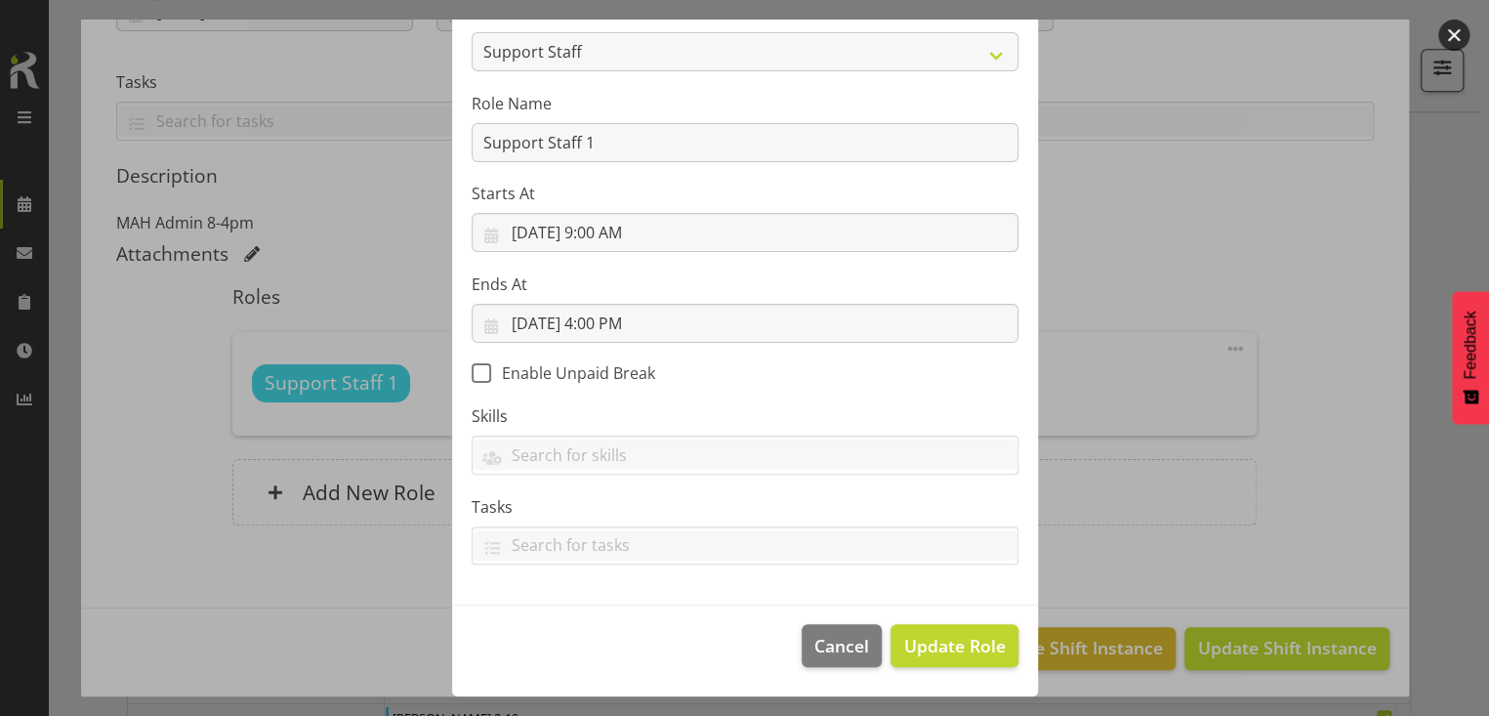
scroll to position [170, 0]
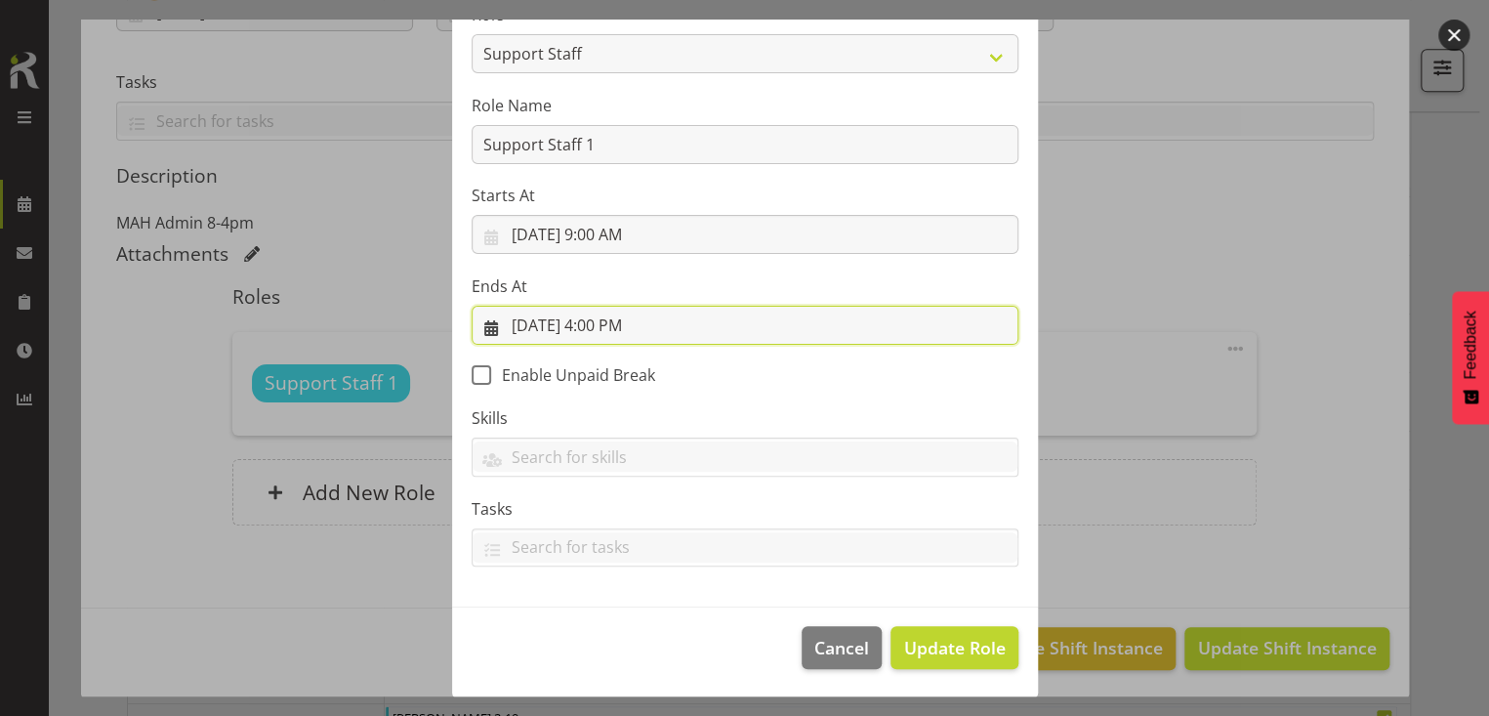
drag, startPoint x: 614, startPoint y: 316, endPoint x: 601, endPoint y: 342, distance: 28.8
click at [613, 316] on input "[DATE] 4:00 PM" at bounding box center [745, 325] width 547 height 39
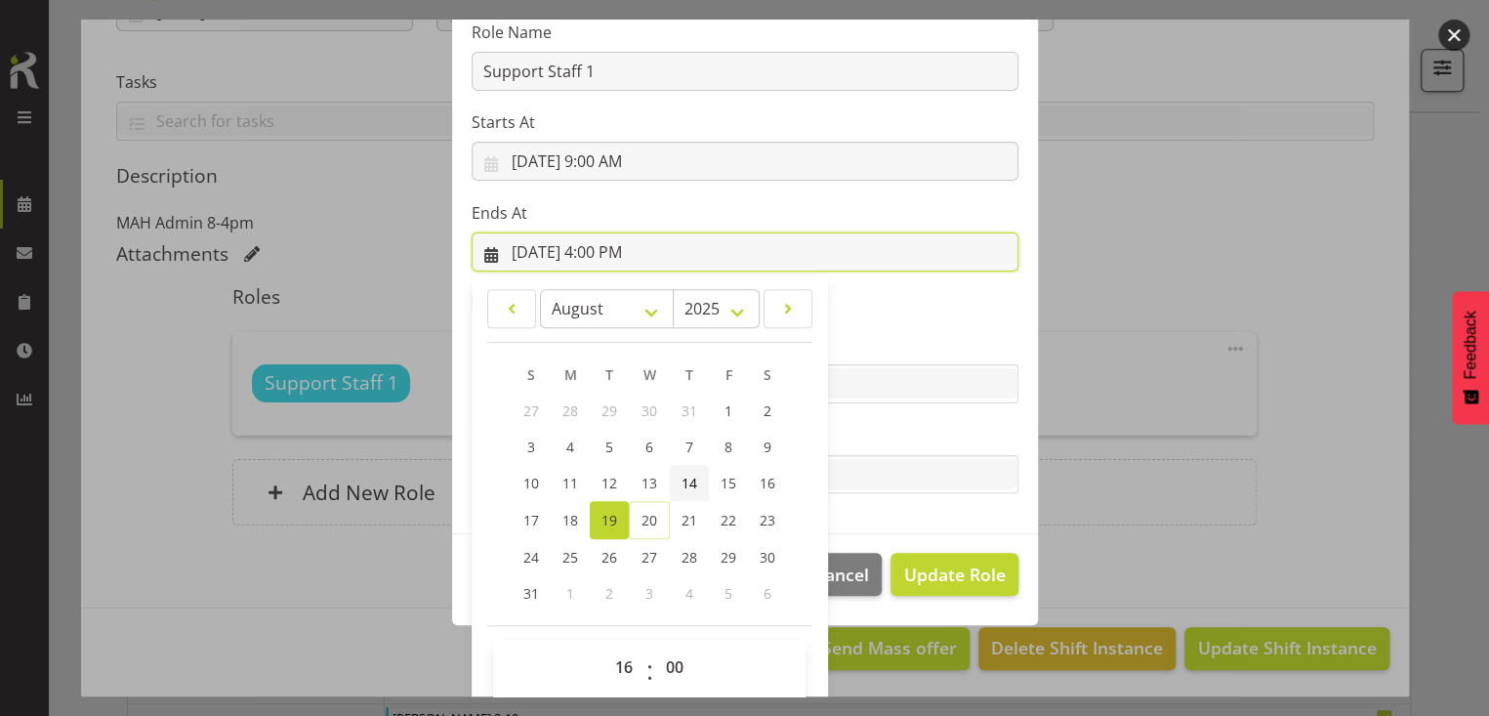
scroll to position [263, 0]
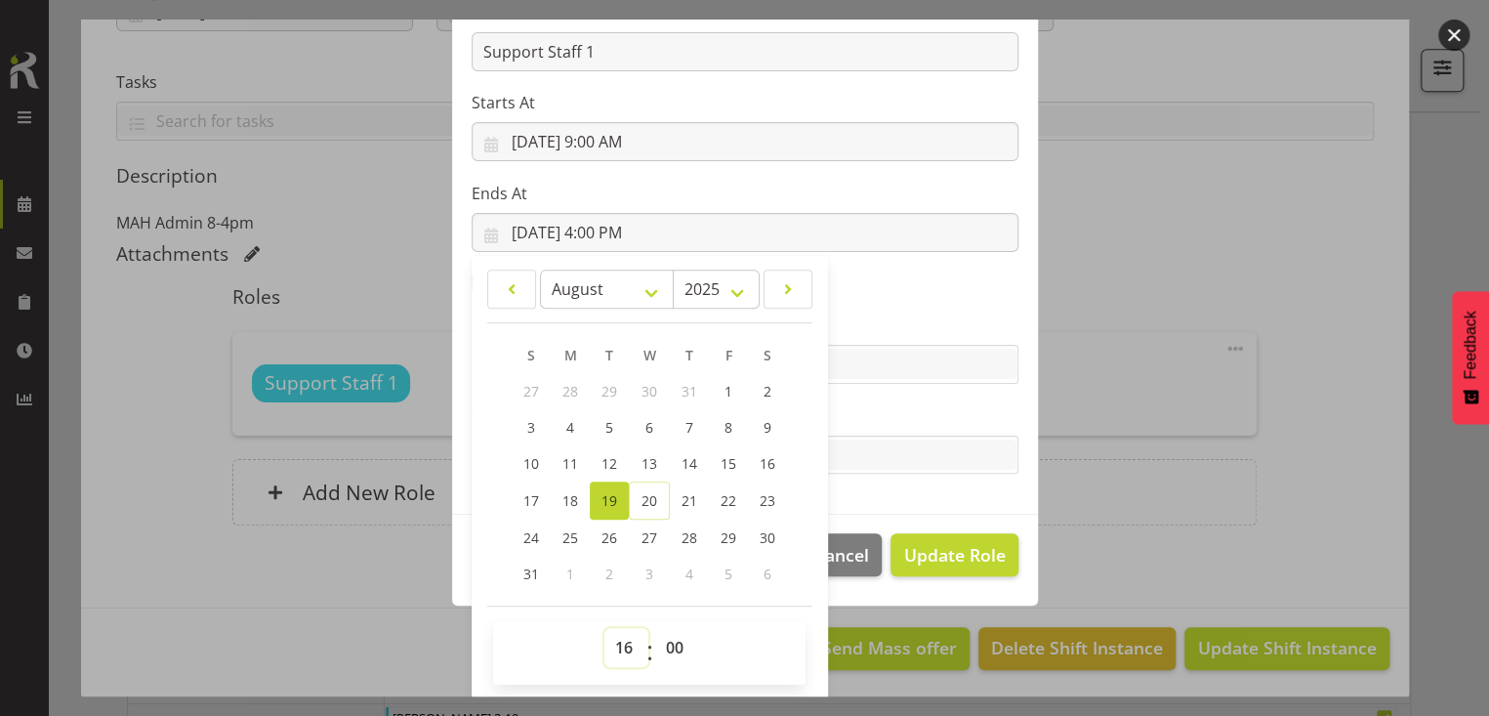
drag, startPoint x: 614, startPoint y: 642, endPoint x: 621, endPoint y: 631, distance: 12.7
click at [618, 640] on select "00 01 02 03 04 05 06 07 08 09 10 11 12 13 14 15 16 17 18 19 20 21 22 23" at bounding box center [627, 647] width 44 height 39
select select "19"
click at [605, 628] on select "00 01 02 03 04 05 06 07 08 09 10 11 12 13 14 15 16 17 18 19 20 21 22 23" at bounding box center [627, 647] width 44 height 39
type input "[DATE] 7:00 PM"
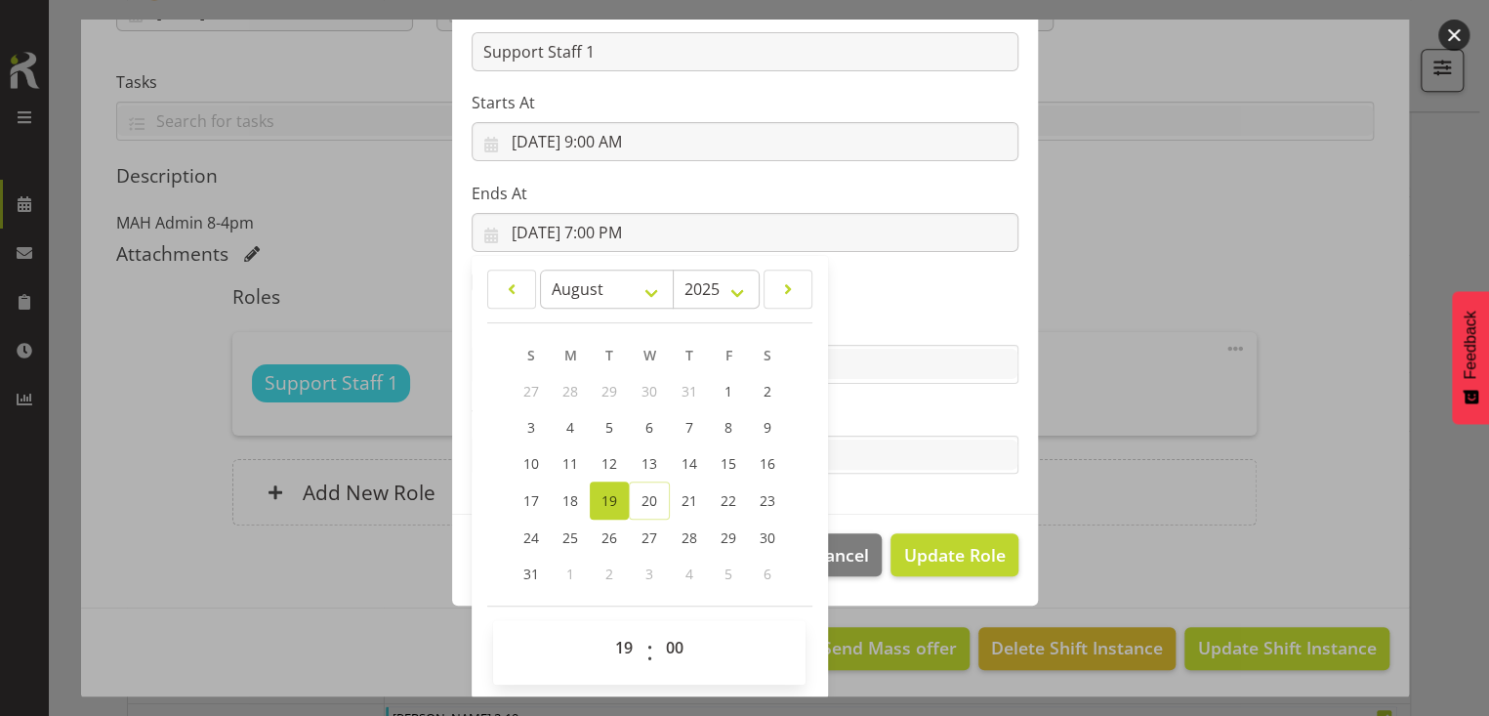
drag, startPoint x: 847, startPoint y: 406, endPoint x: 878, endPoint y: 482, distance: 81.4
click at [853, 406] on label "Tasks" at bounding box center [745, 415] width 547 height 23
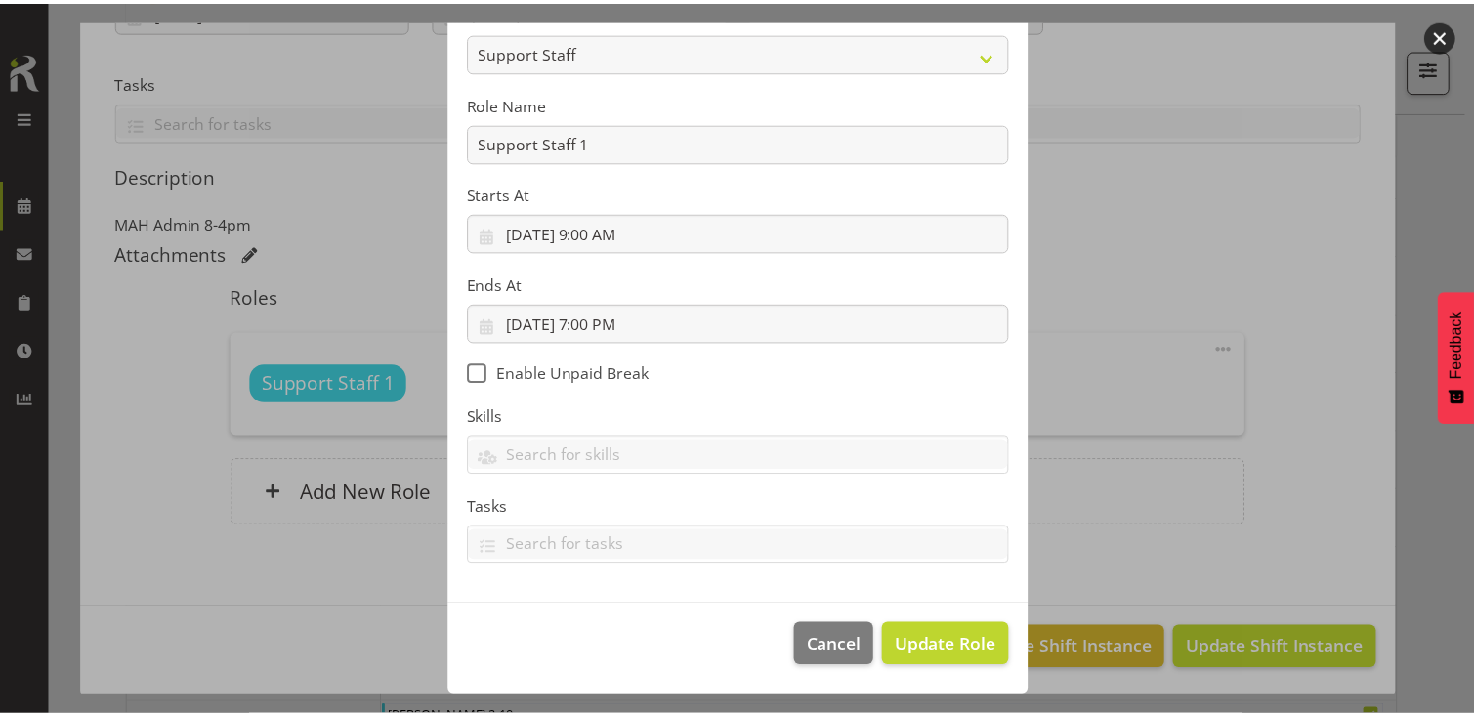
scroll to position [170, 0]
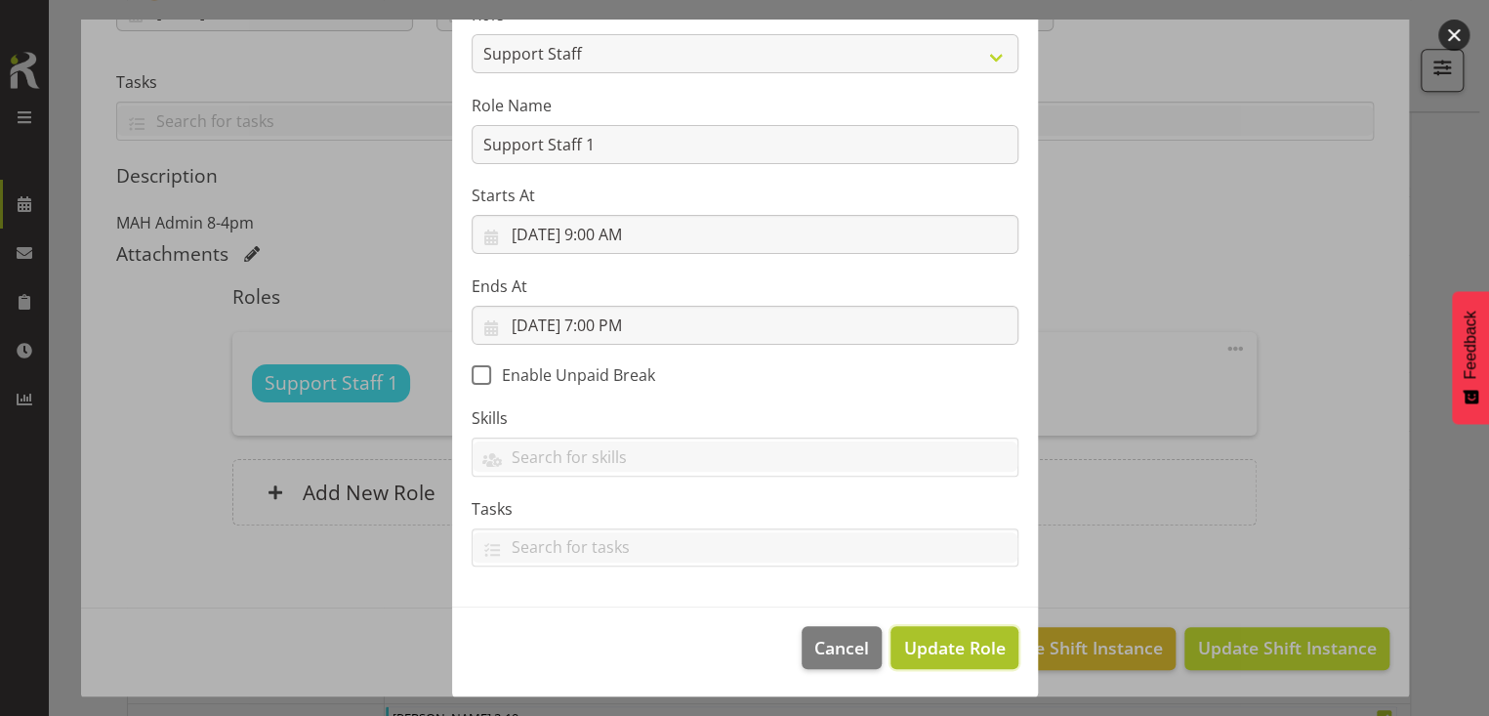
drag, startPoint x: 948, startPoint y: 636, endPoint x: 960, endPoint y: 634, distance: 11.9
click at [950, 636] on span "Update Role" at bounding box center [954, 647] width 102 height 25
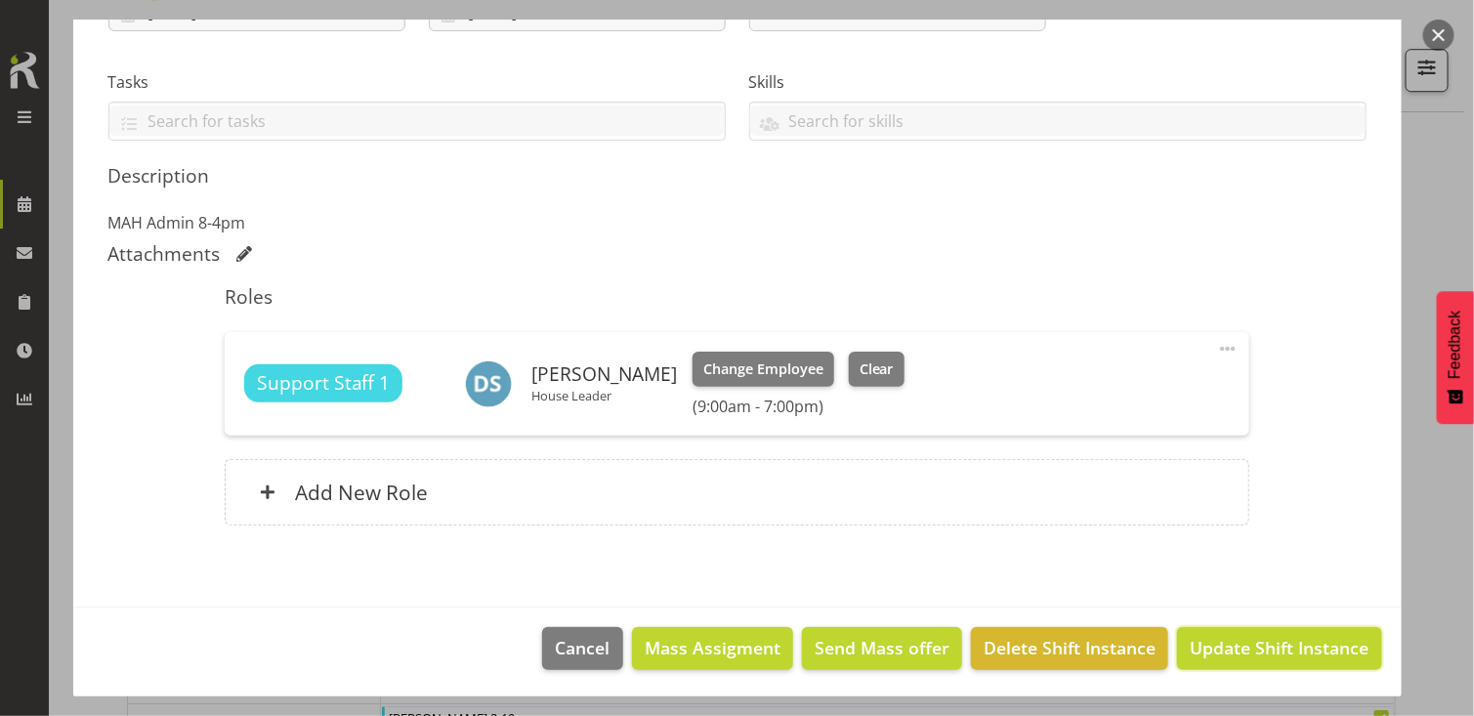
drag, startPoint x: 1235, startPoint y: 644, endPoint x: 1219, endPoint y: 644, distance: 15.6
click at [1234, 644] on span "Update Shift Instance" at bounding box center [1279, 647] width 179 height 25
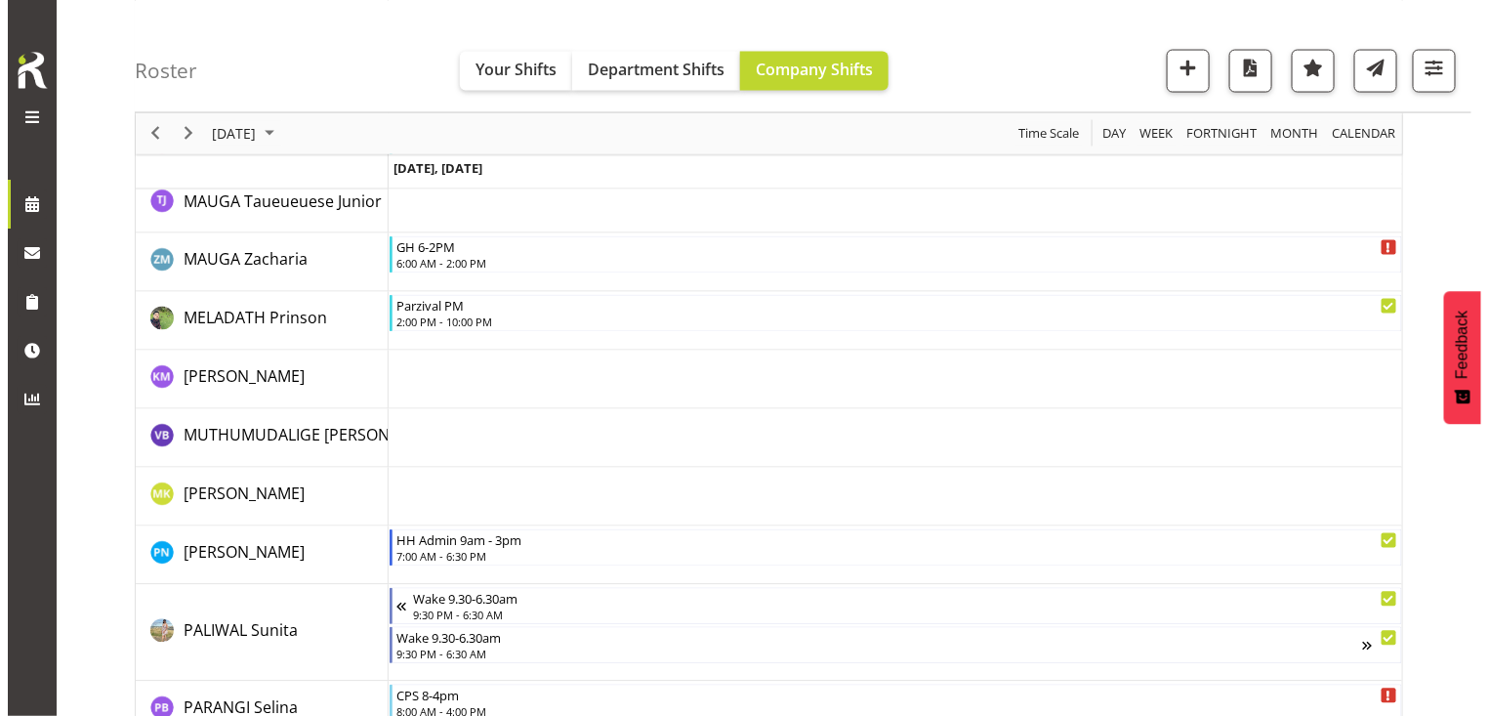
scroll to position [3977, 0]
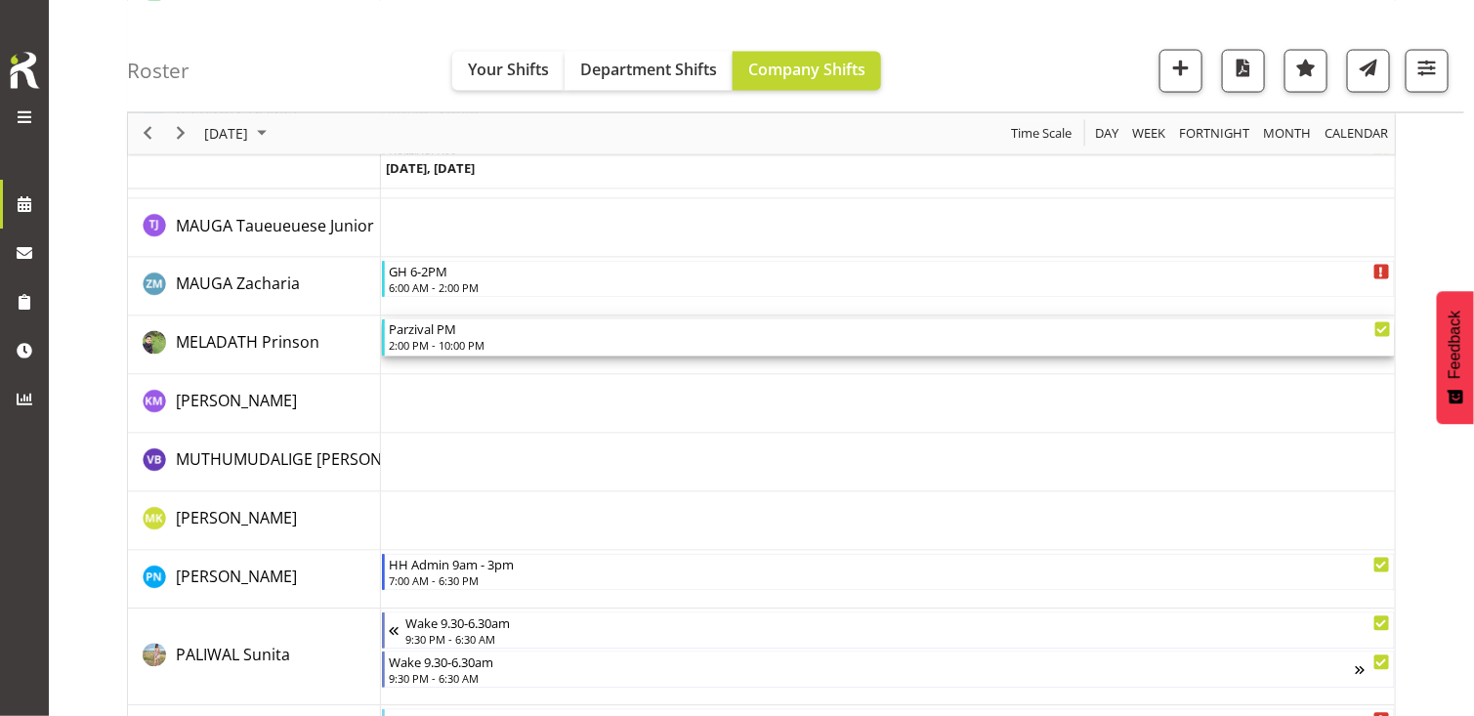
click at [459, 338] on div "2:00 PM - 10:00 PM" at bounding box center [889, 346] width 1001 height 16
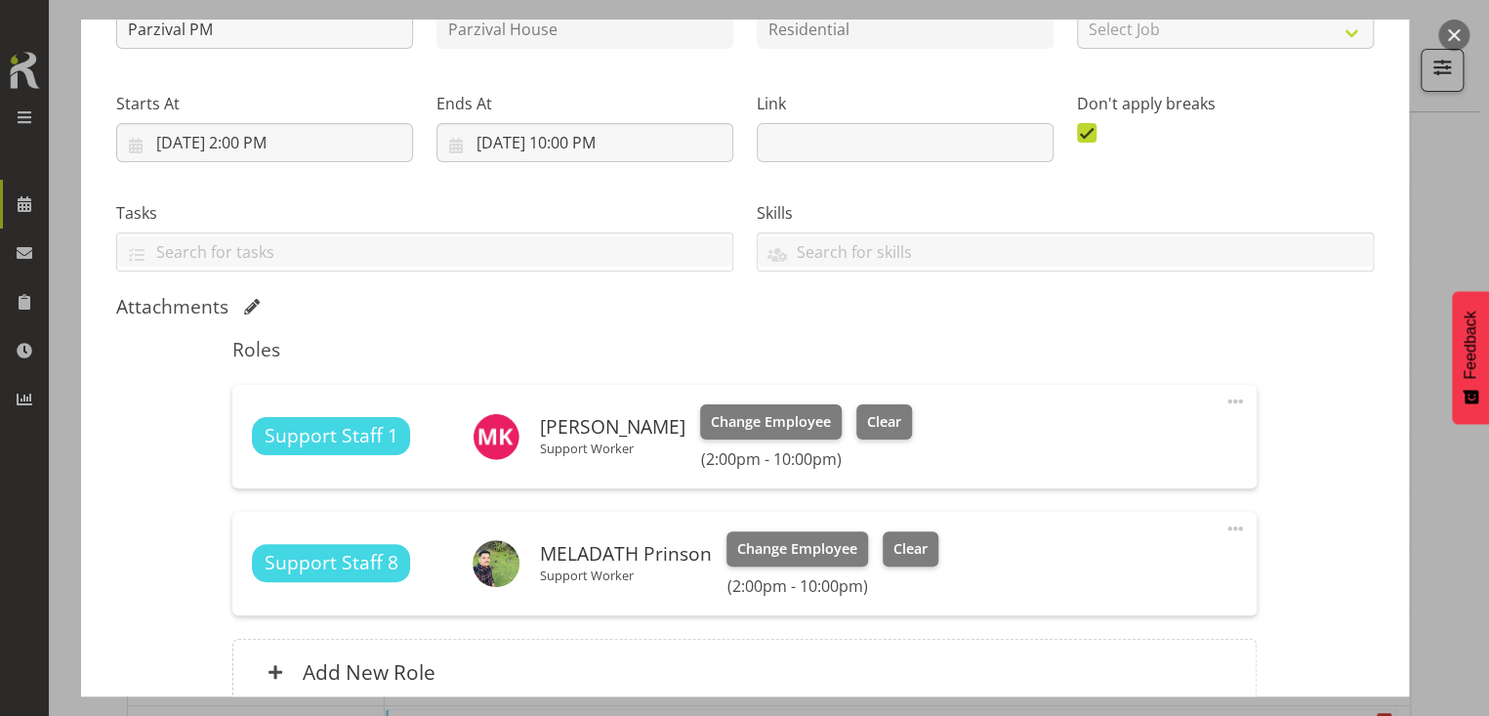
scroll to position [430, 0]
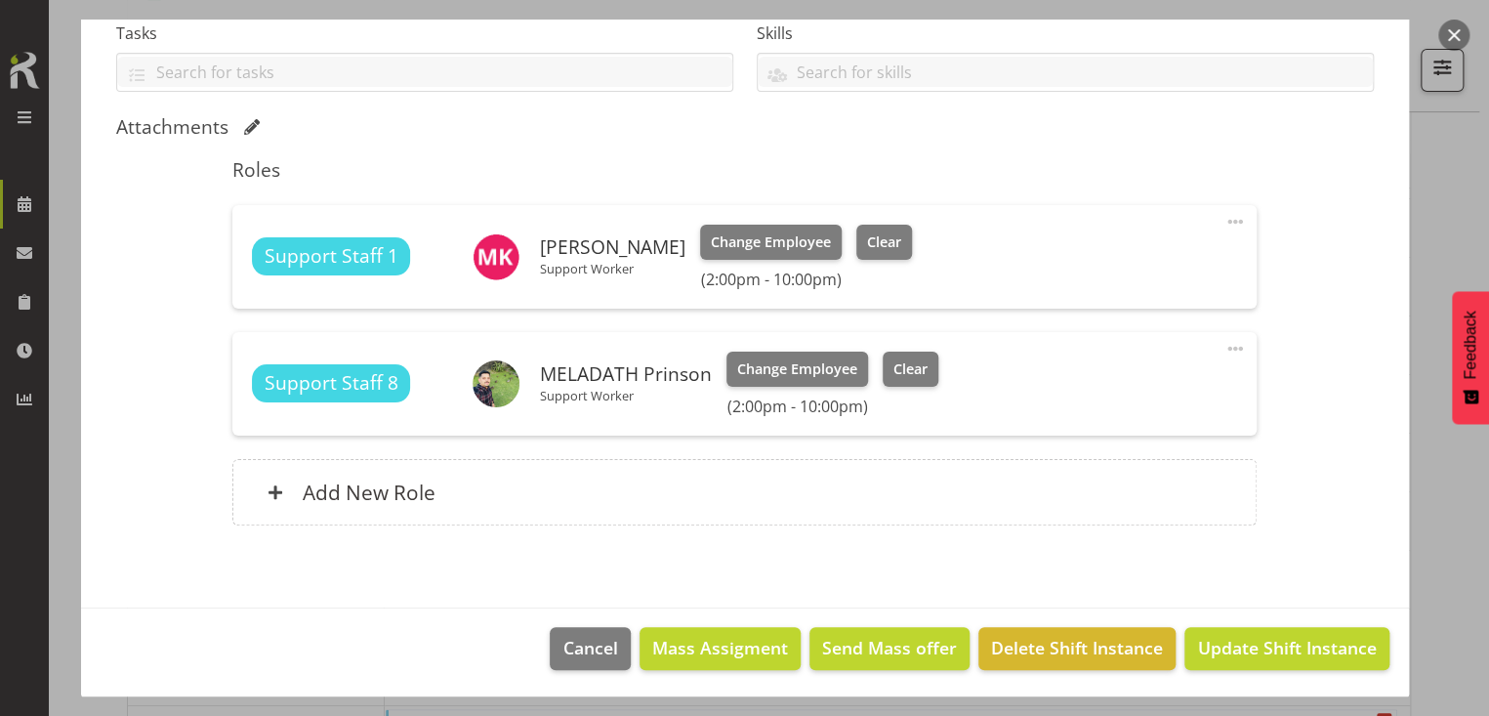
drag, startPoint x: 1217, startPoint y: 344, endPoint x: 1182, endPoint y: 361, distance: 39.3
click at [1224, 344] on span at bounding box center [1235, 348] width 23 height 23
click at [1101, 384] on link "Edit" at bounding box center [1154, 391] width 188 height 35
select select "7"
select select "2025"
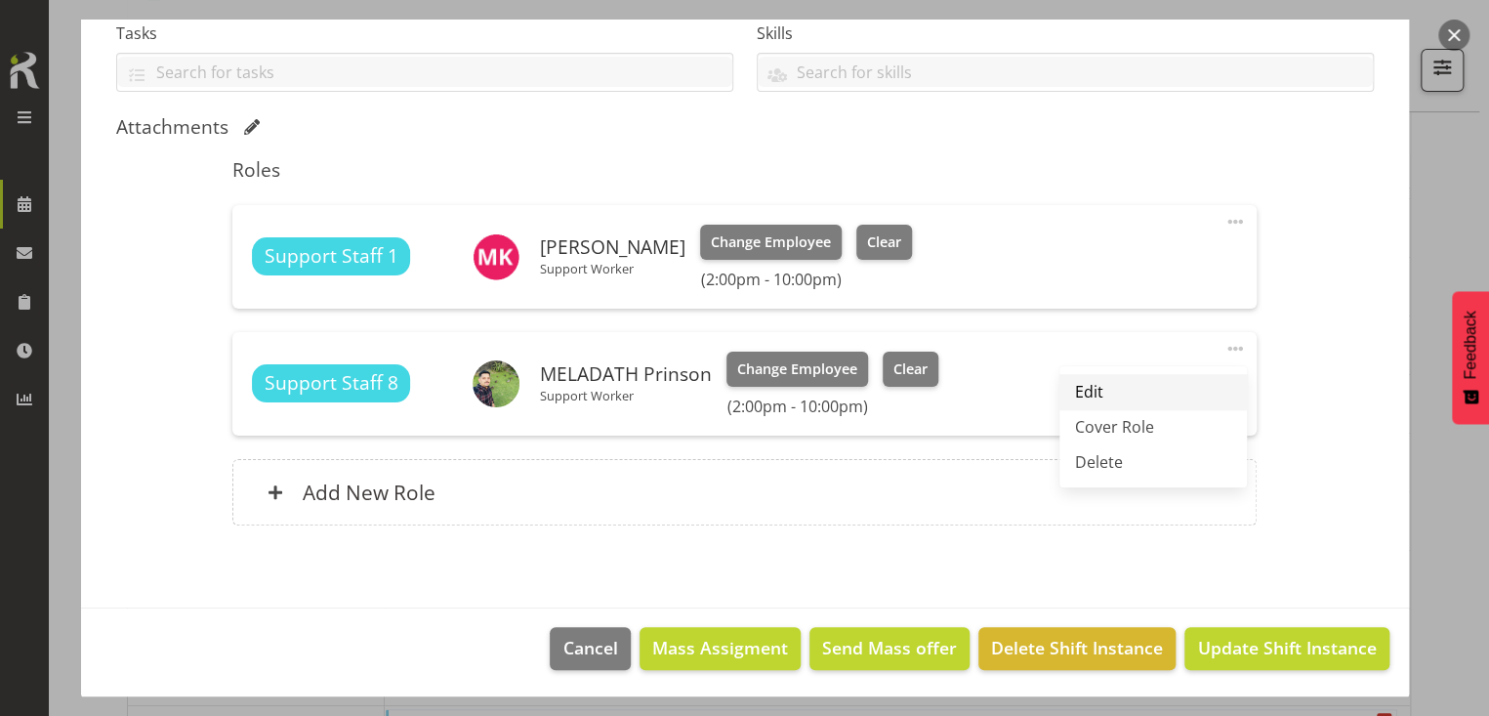
select select "14"
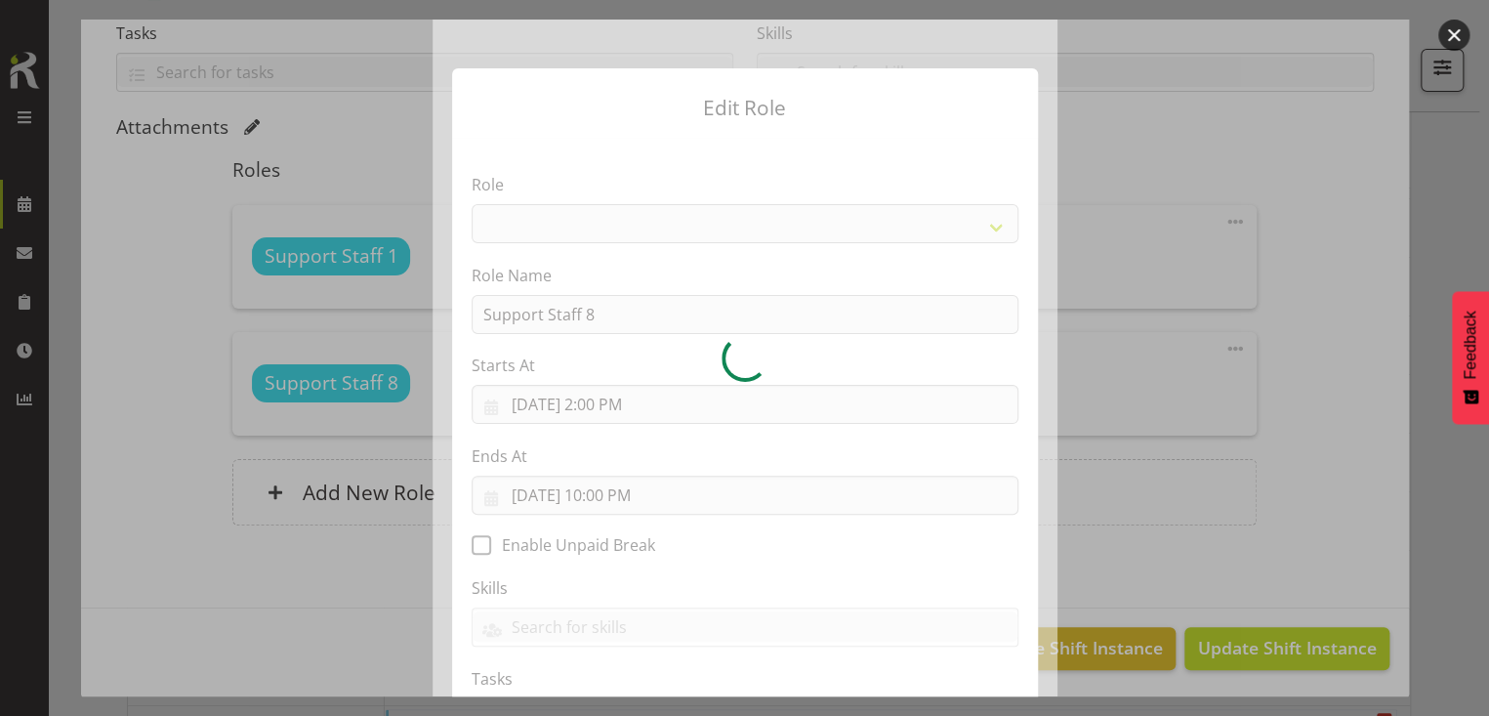
select select "1091"
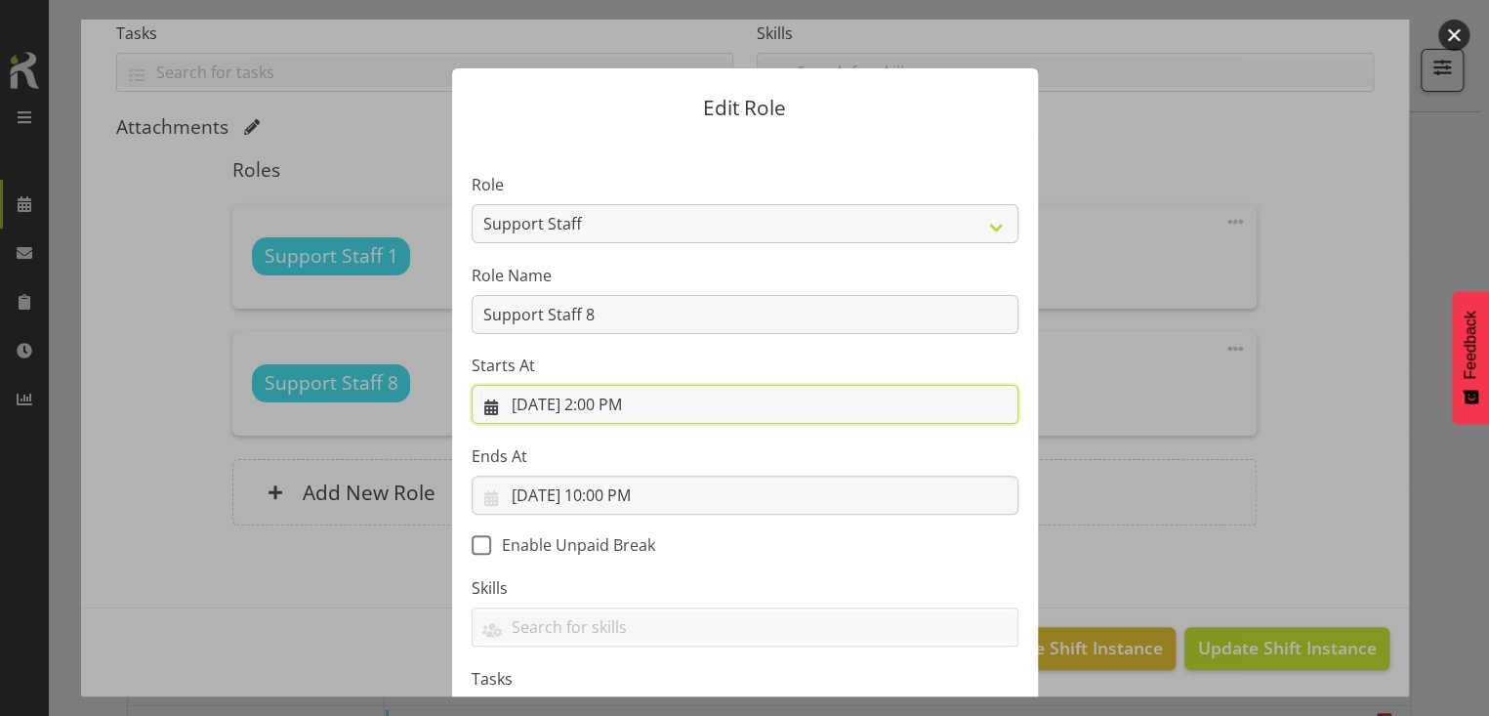
click at [623, 403] on input "[DATE] 2:00 PM" at bounding box center [745, 404] width 547 height 39
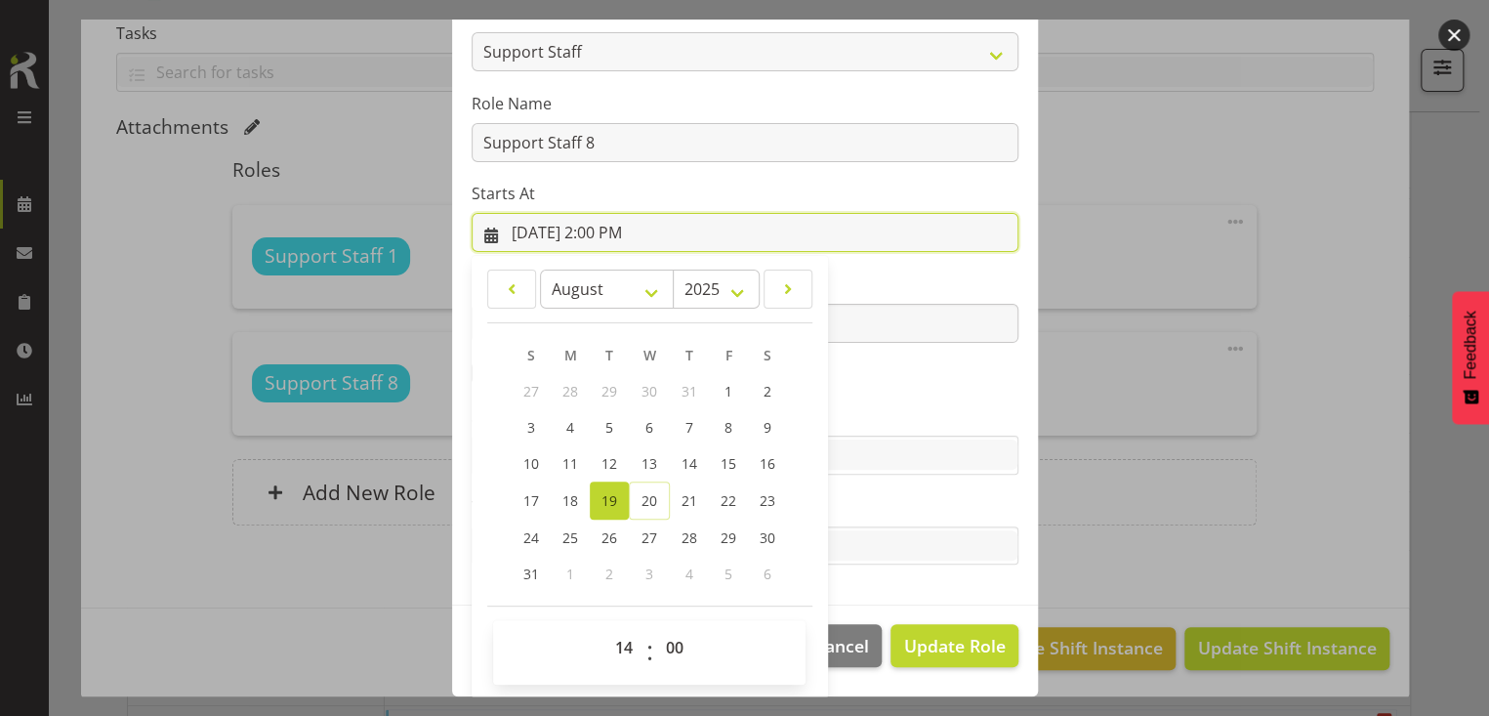
scroll to position [172, 0]
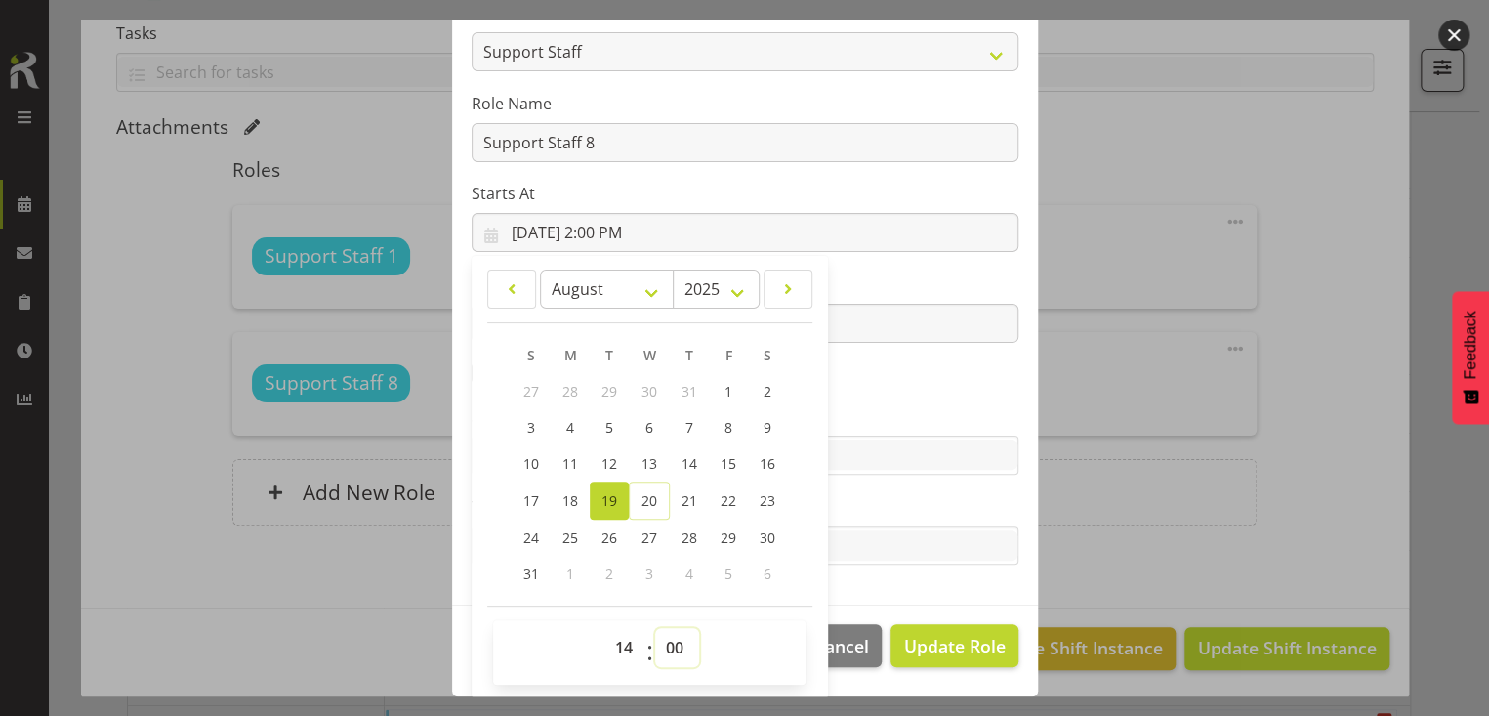
click at [664, 636] on select "00 01 02 03 04 05 06 07 08 09 10 11 12 13 14 15 16 17 18 19 20 21 22 23 24 25 2…" at bounding box center [677, 647] width 44 height 39
select select "15"
click at [655, 628] on select "00 01 02 03 04 05 06 07 08 09 10 11 12 13 14 15 16 17 18 19 20 21 22 23 24 25 2…" at bounding box center [677, 647] width 44 height 39
type input "[DATE] 2:15 PM"
drag, startPoint x: 865, startPoint y: 414, endPoint x: 872, endPoint y: 424, distance: 11.9
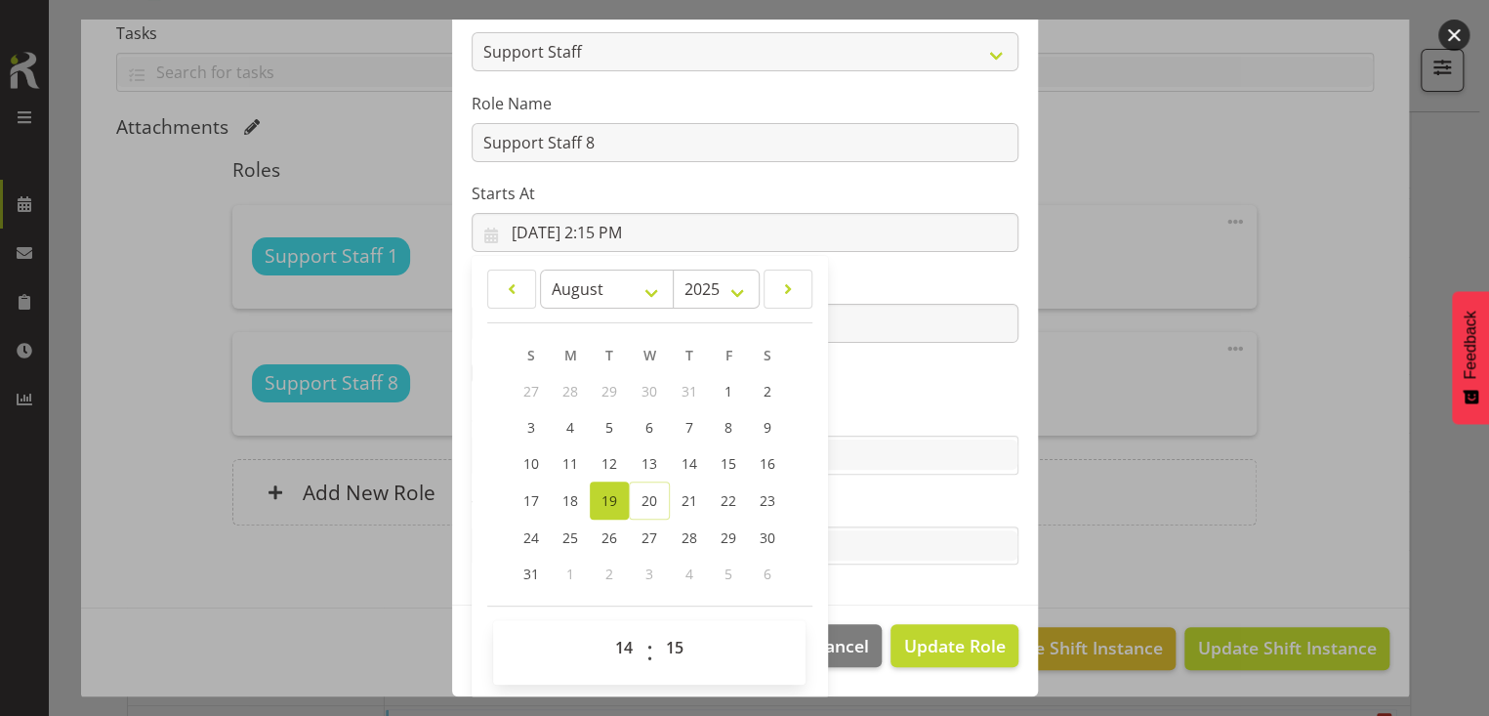
click at [867, 414] on label "Skills" at bounding box center [745, 415] width 547 height 23
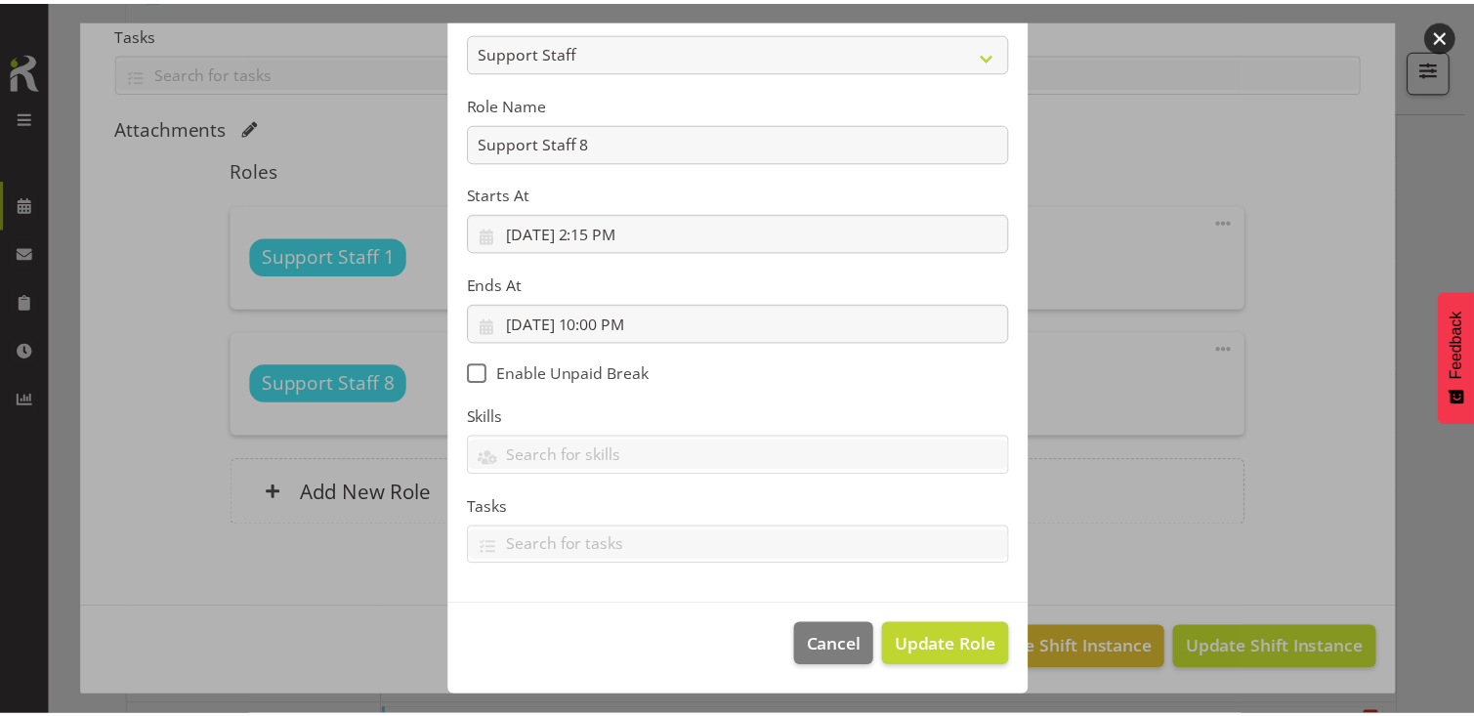
scroll to position [170, 0]
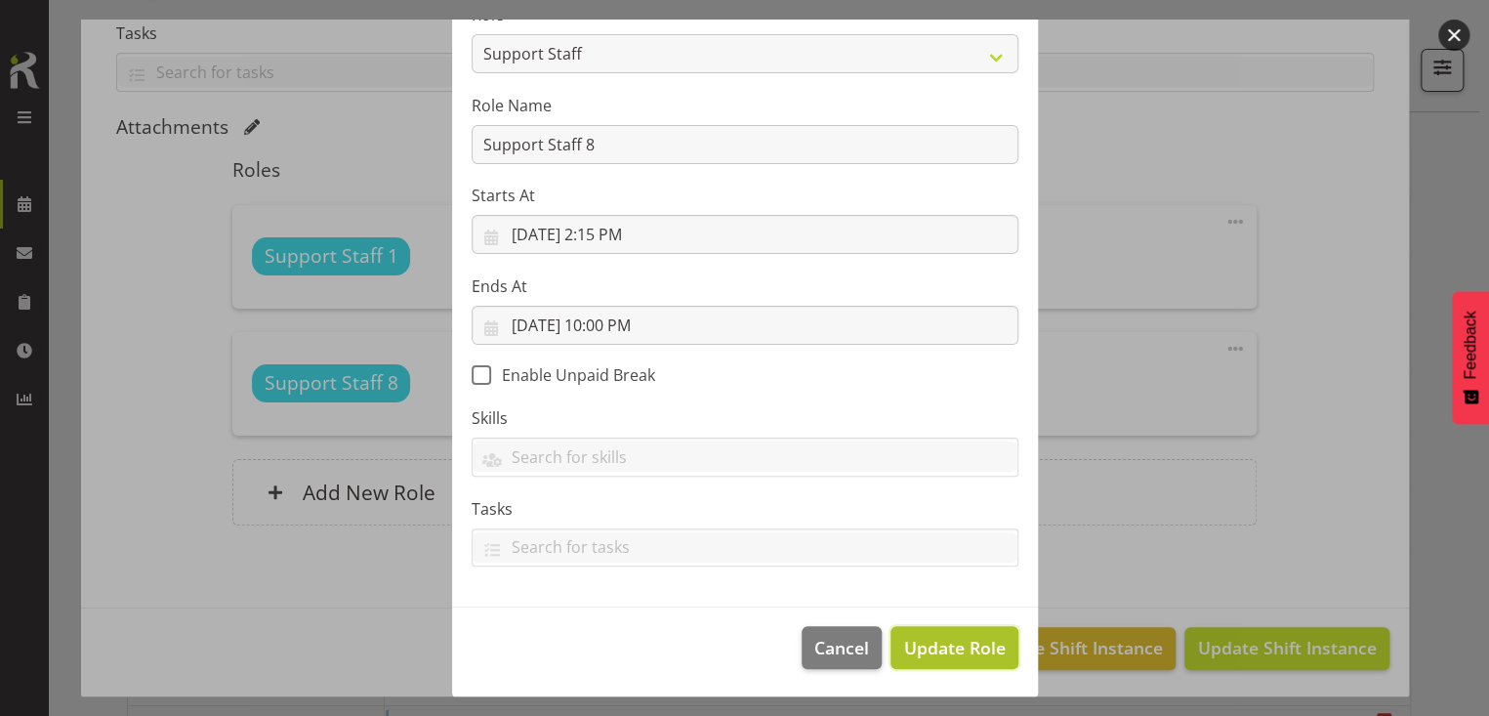
drag, startPoint x: 922, startPoint y: 654, endPoint x: 1010, endPoint y: 636, distance: 89.8
click at [924, 651] on span "Update Role" at bounding box center [954, 647] width 102 height 25
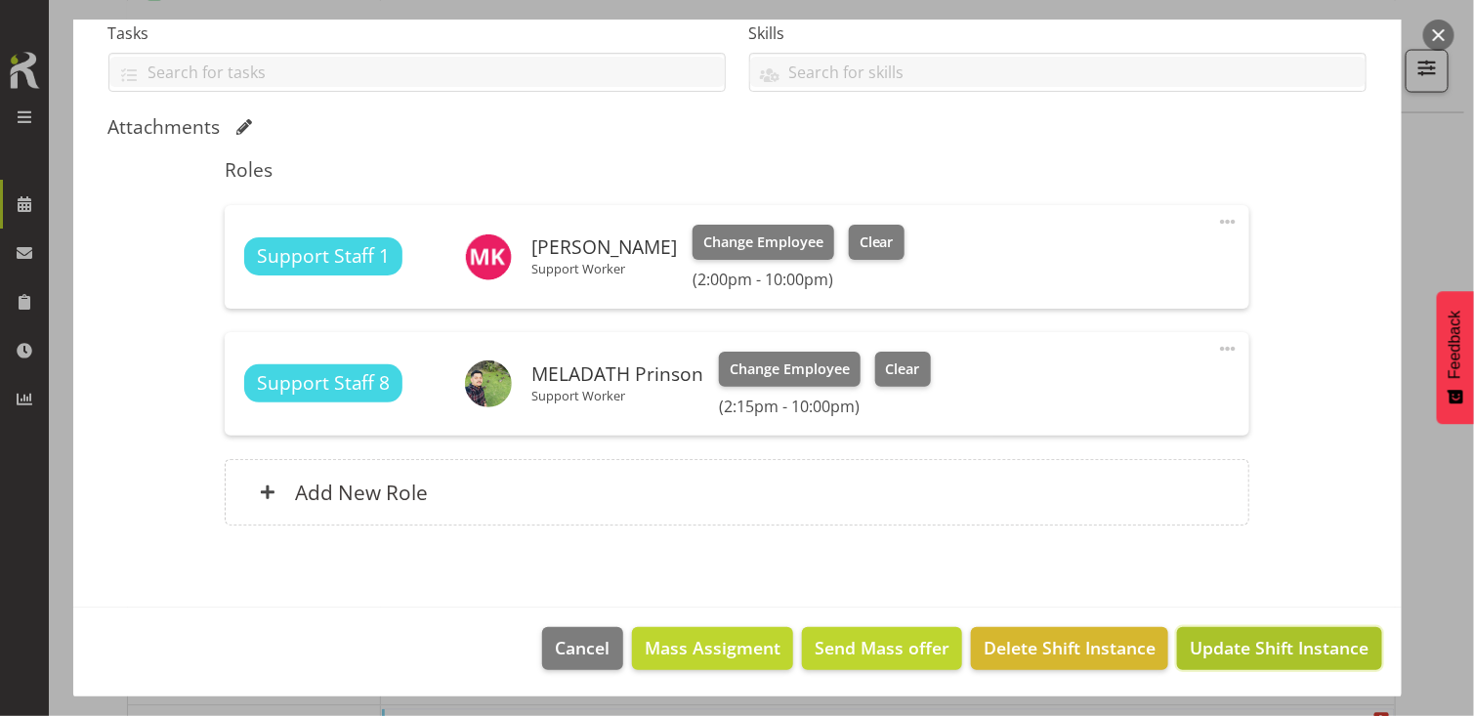
click at [1200, 646] on span "Update Shift Instance" at bounding box center [1279, 647] width 179 height 25
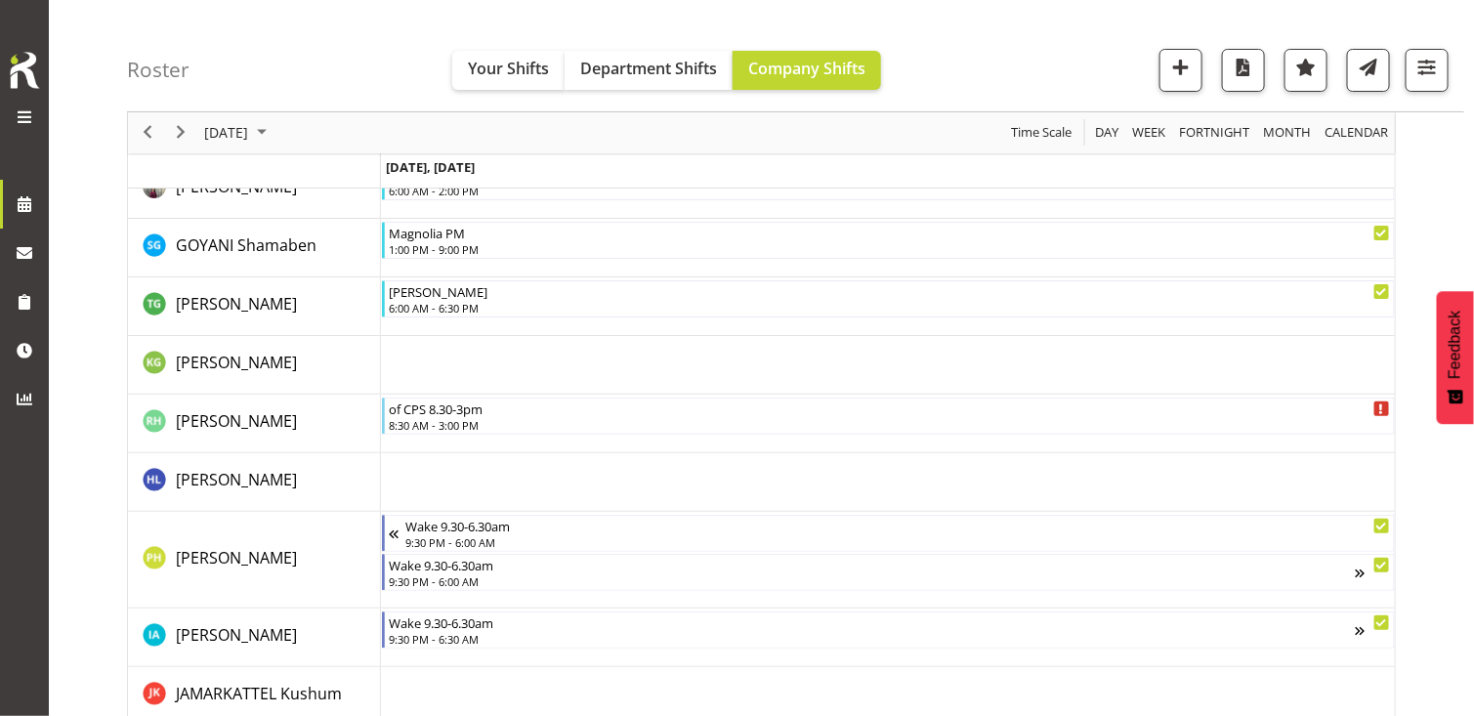
scroll to position [2805, 0]
